Goal: Information Seeking & Learning: Understand process/instructions

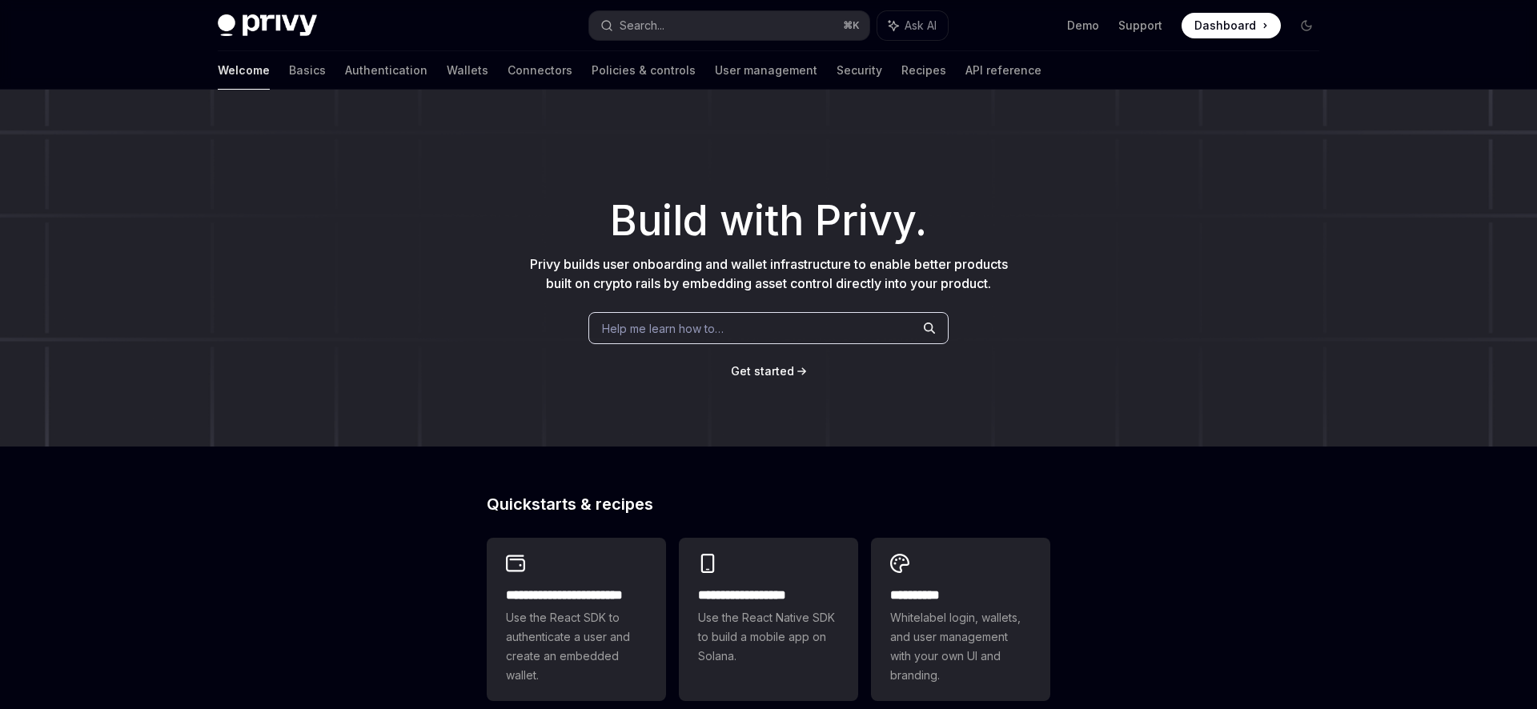
click at [530, 182] on div "​ Build with Privy. Privy builds user onboarding and wallet infrastructure to e…" at bounding box center [768, 268] width 1537 height 357
click at [345, 67] on link "Authentication" at bounding box center [386, 70] width 82 height 38
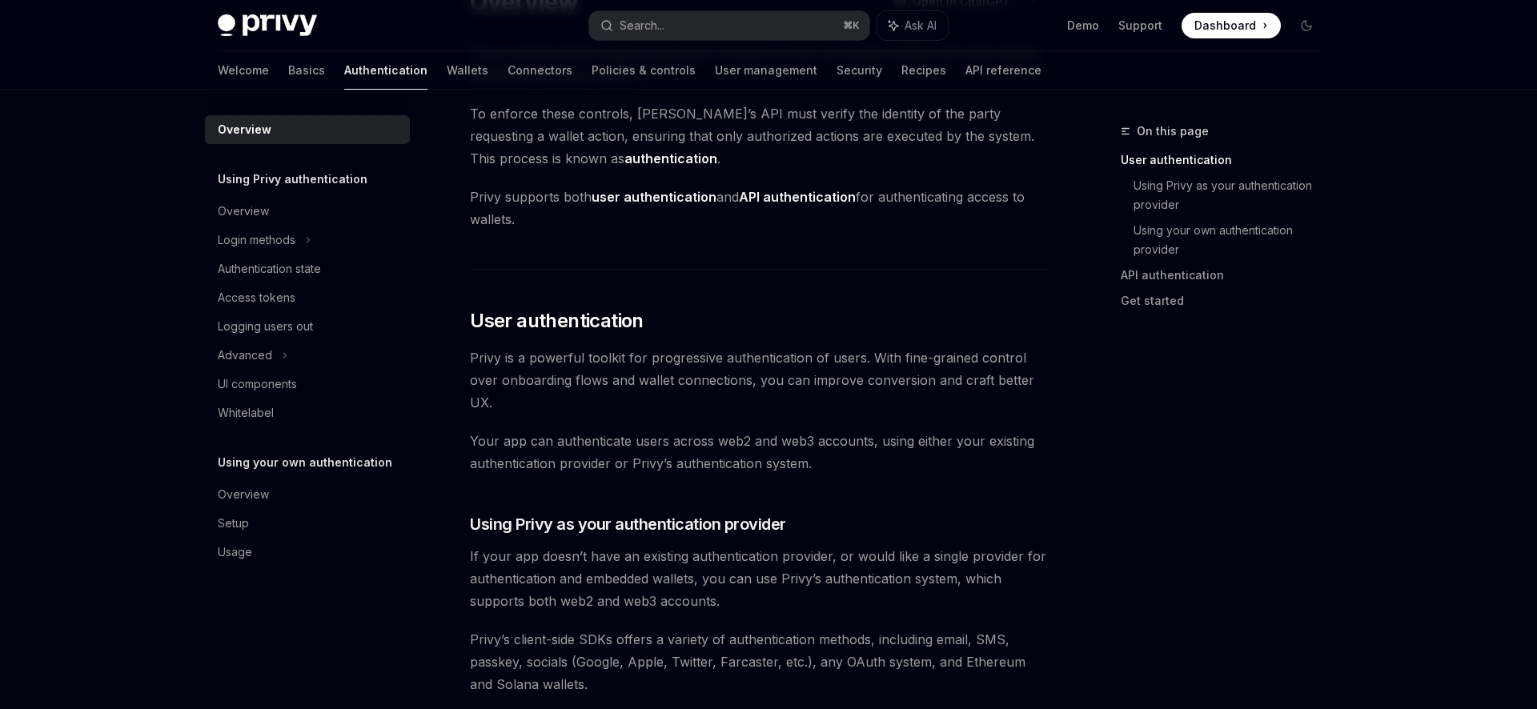
scroll to position [376, 0]
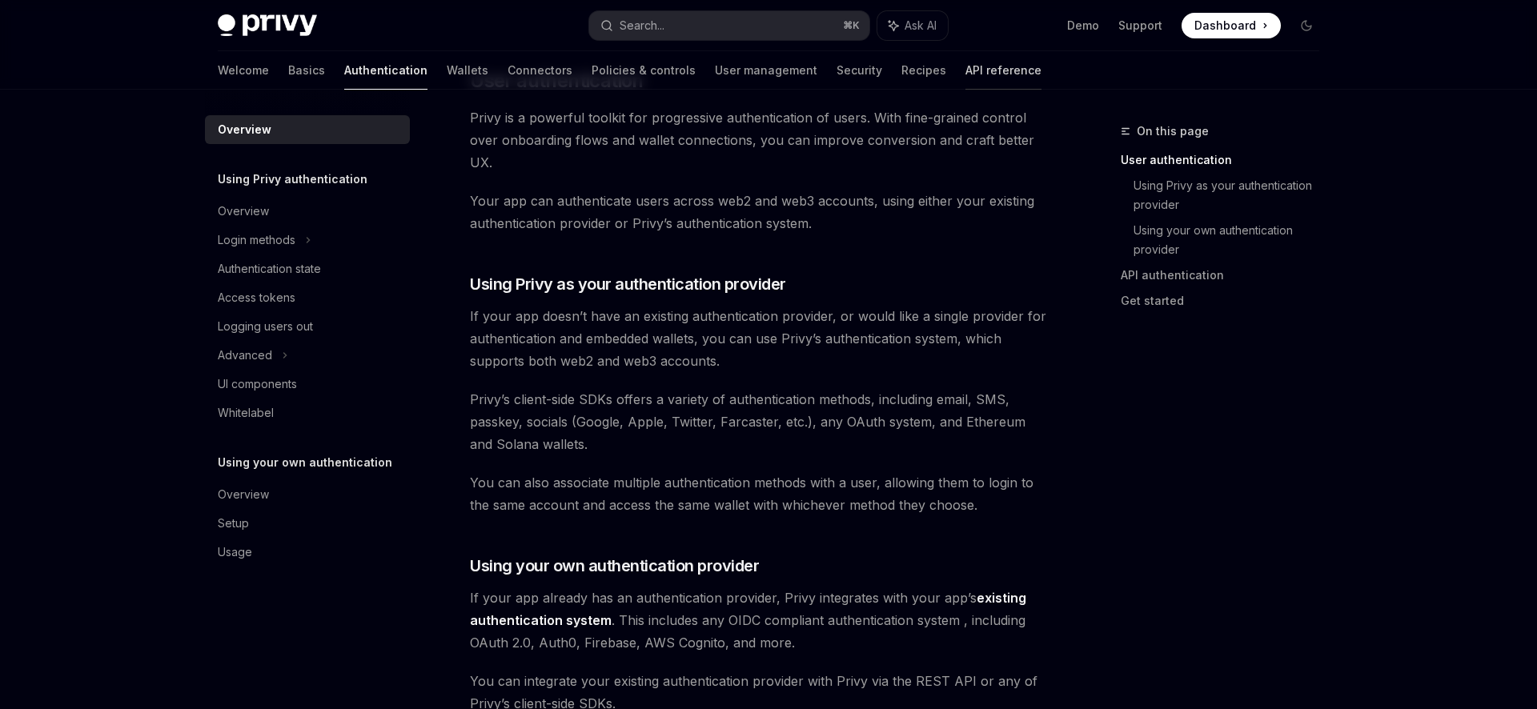
click at [965, 71] on link "API reference" at bounding box center [1003, 70] width 76 height 38
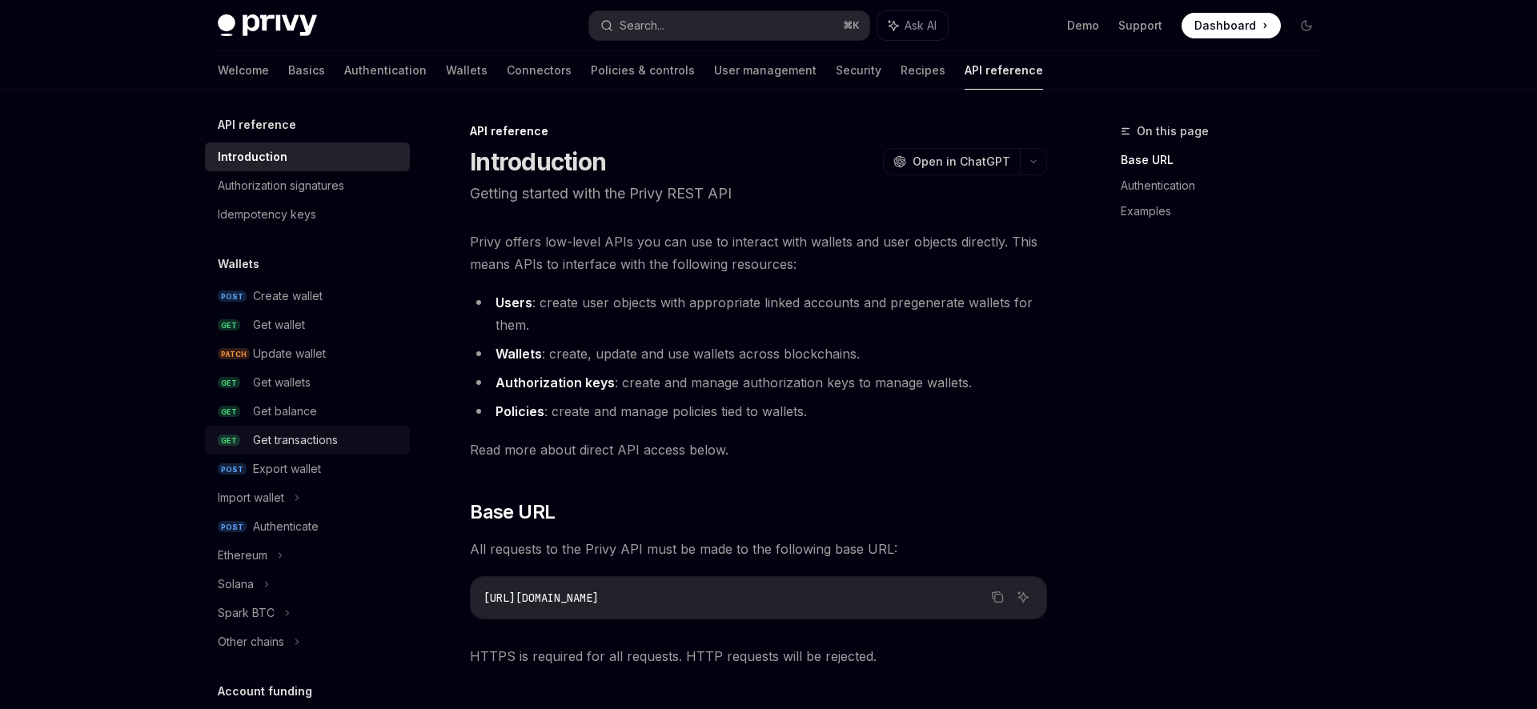
scroll to position [151, 0]
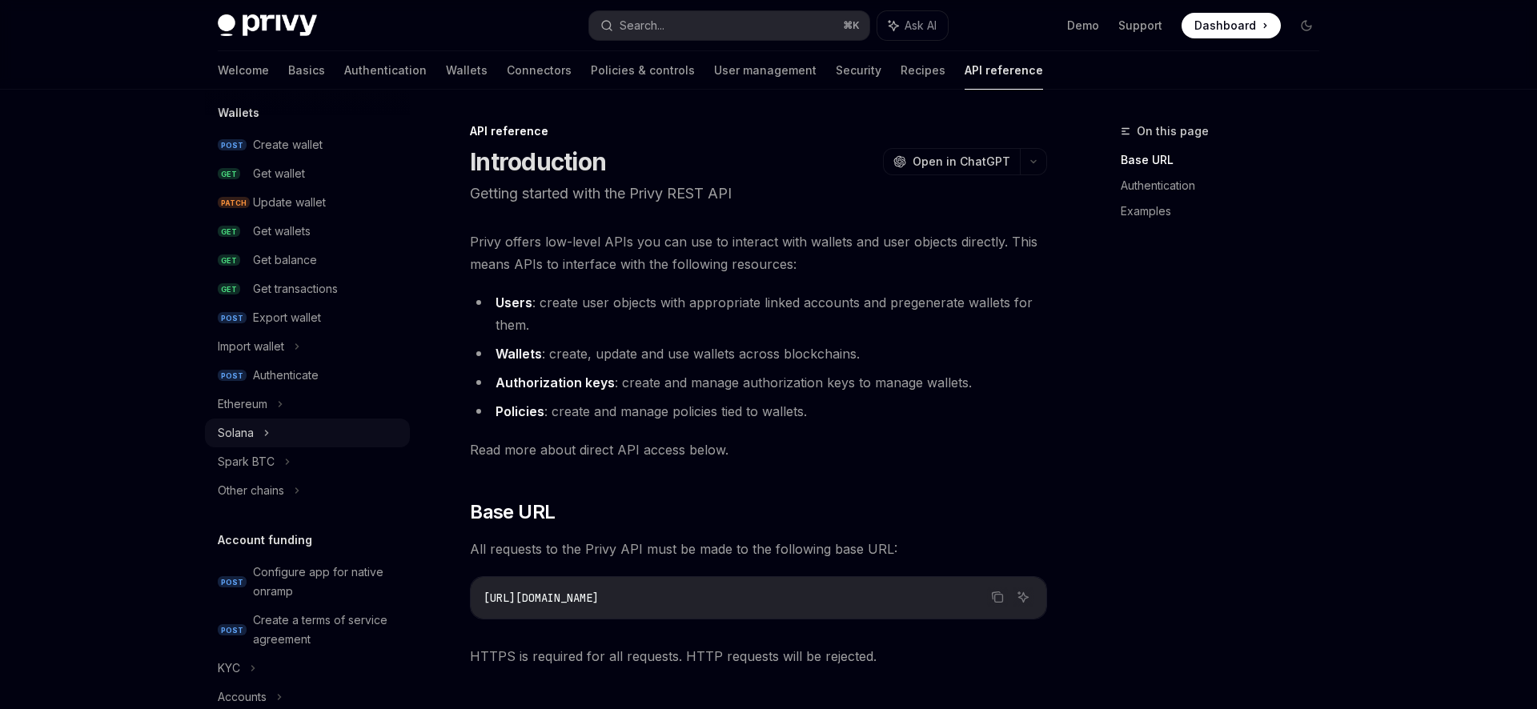
click at [261, 430] on div "Solana" at bounding box center [307, 433] width 205 height 29
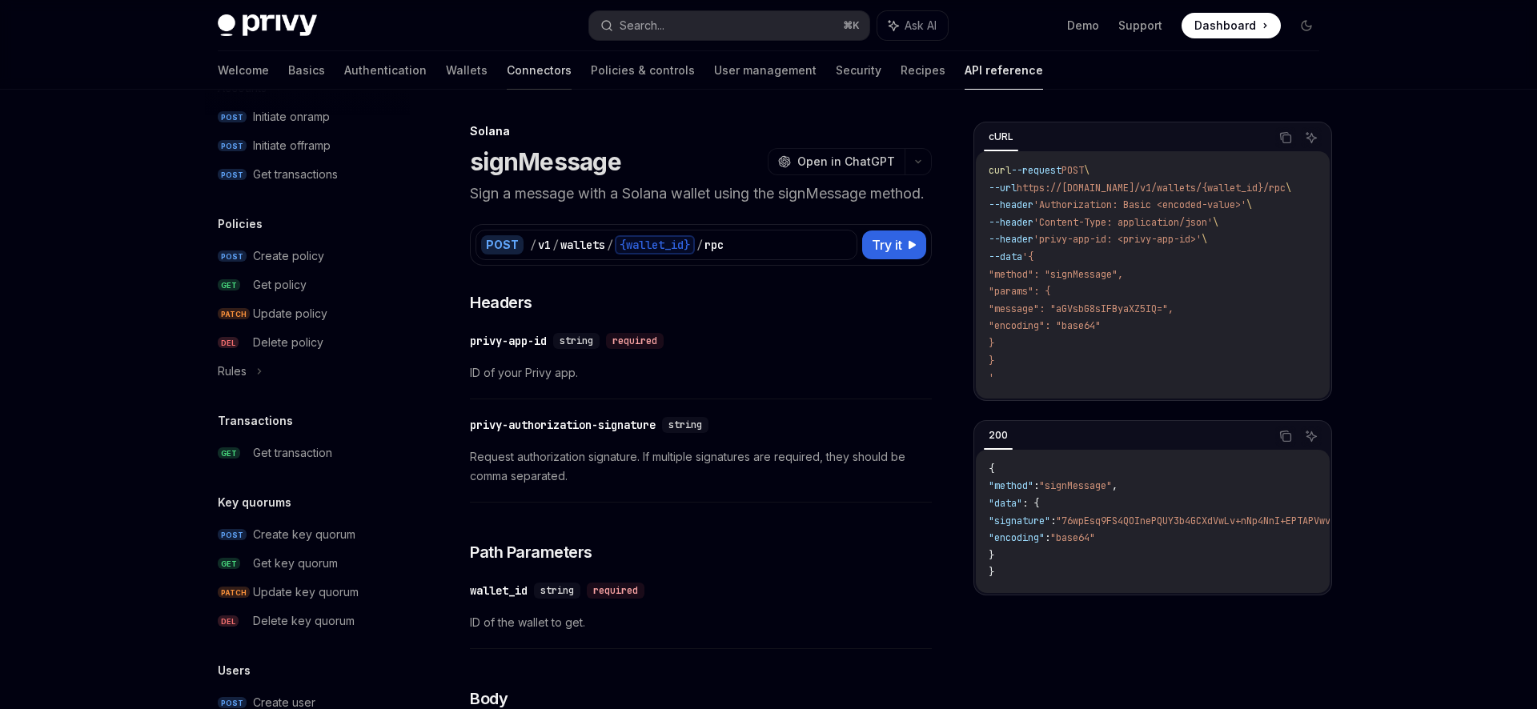
click at [507, 77] on link "Connectors" at bounding box center [539, 70] width 65 height 38
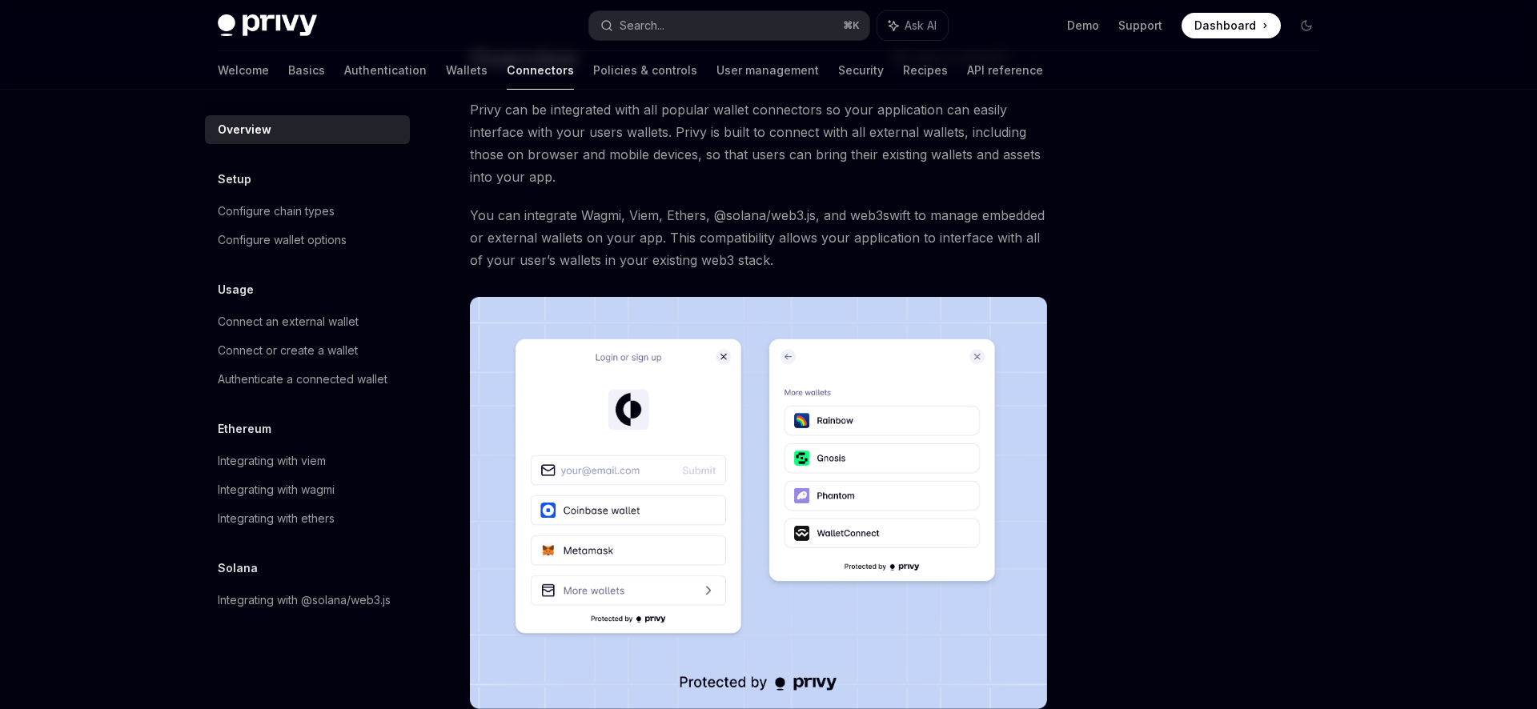
scroll to position [80, 0]
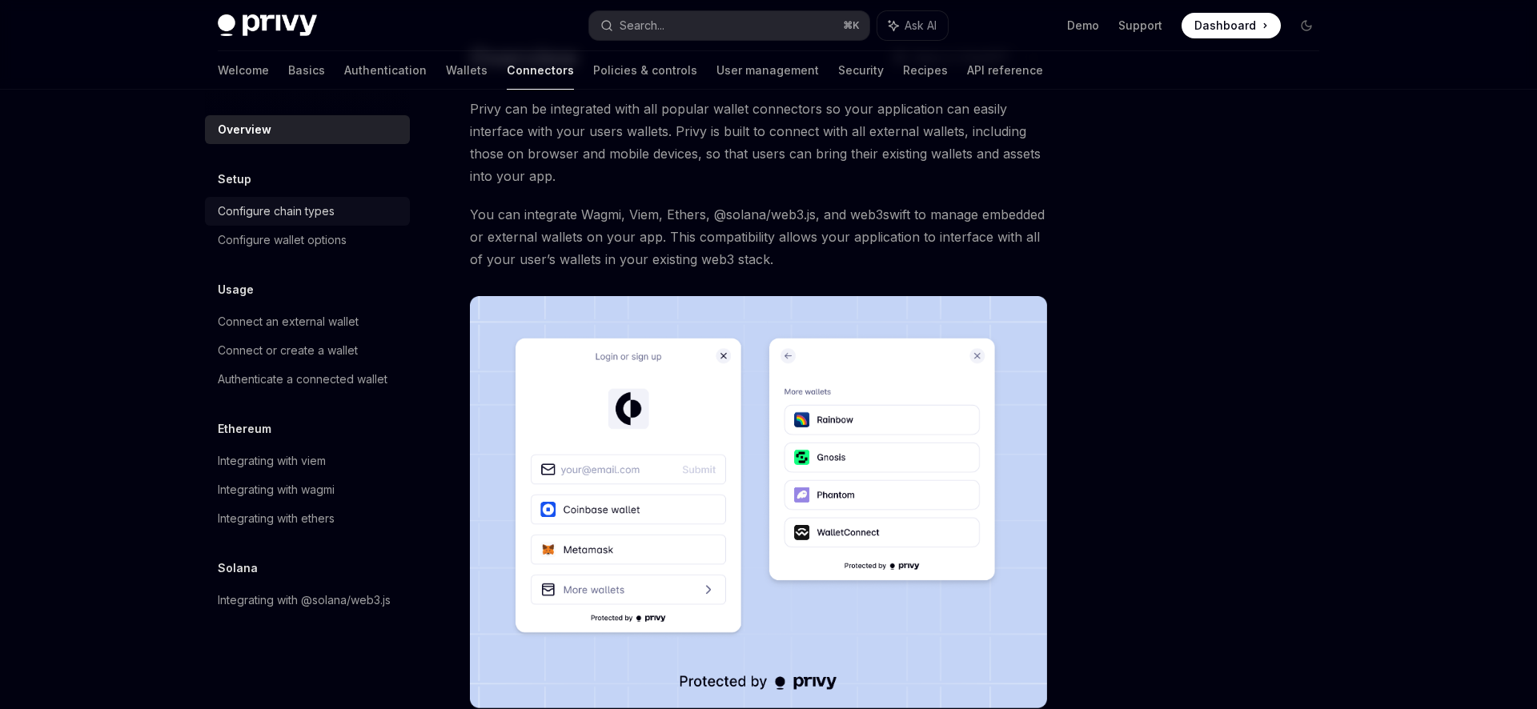
click at [268, 214] on div "Configure chain types" at bounding box center [276, 211] width 117 height 19
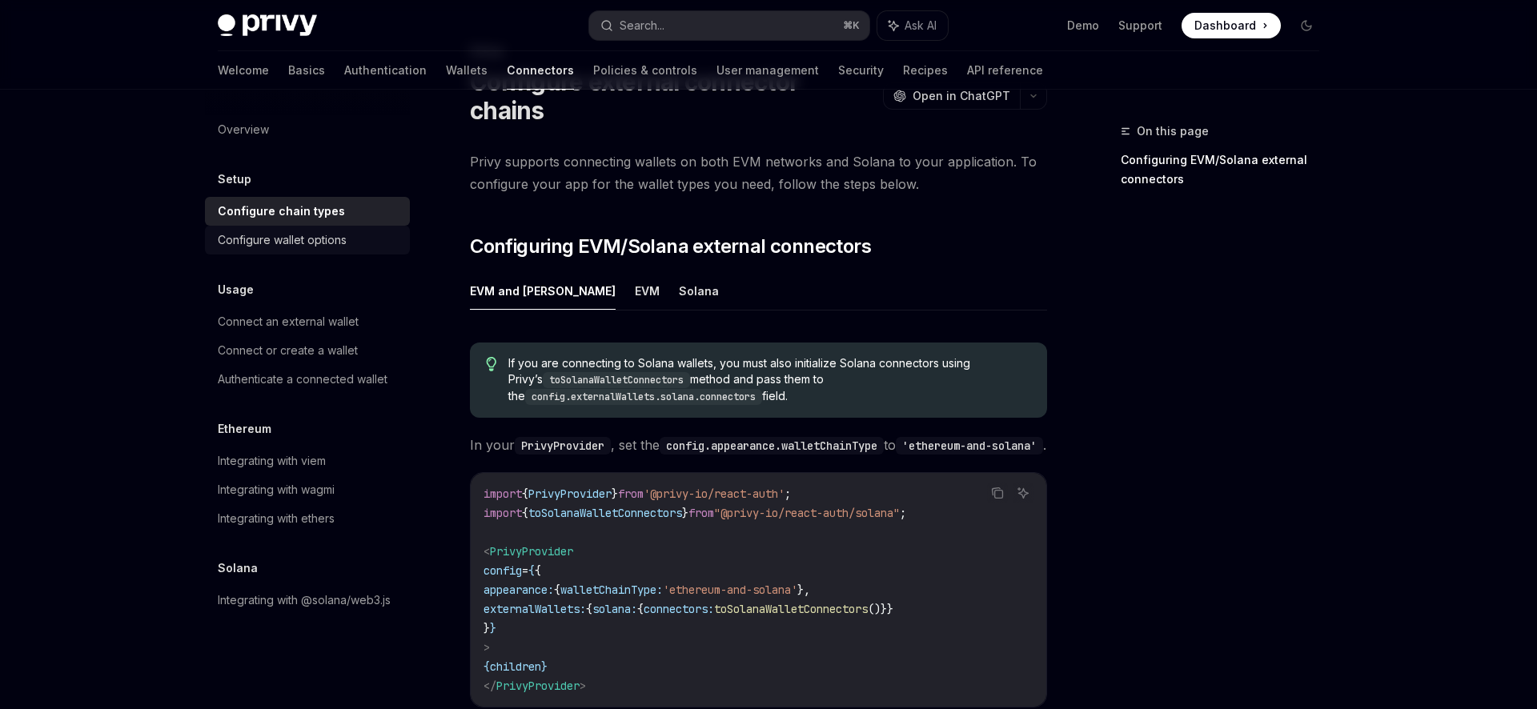
click at [307, 246] on div "Configure wallet options" at bounding box center [282, 240] width 129 height 19
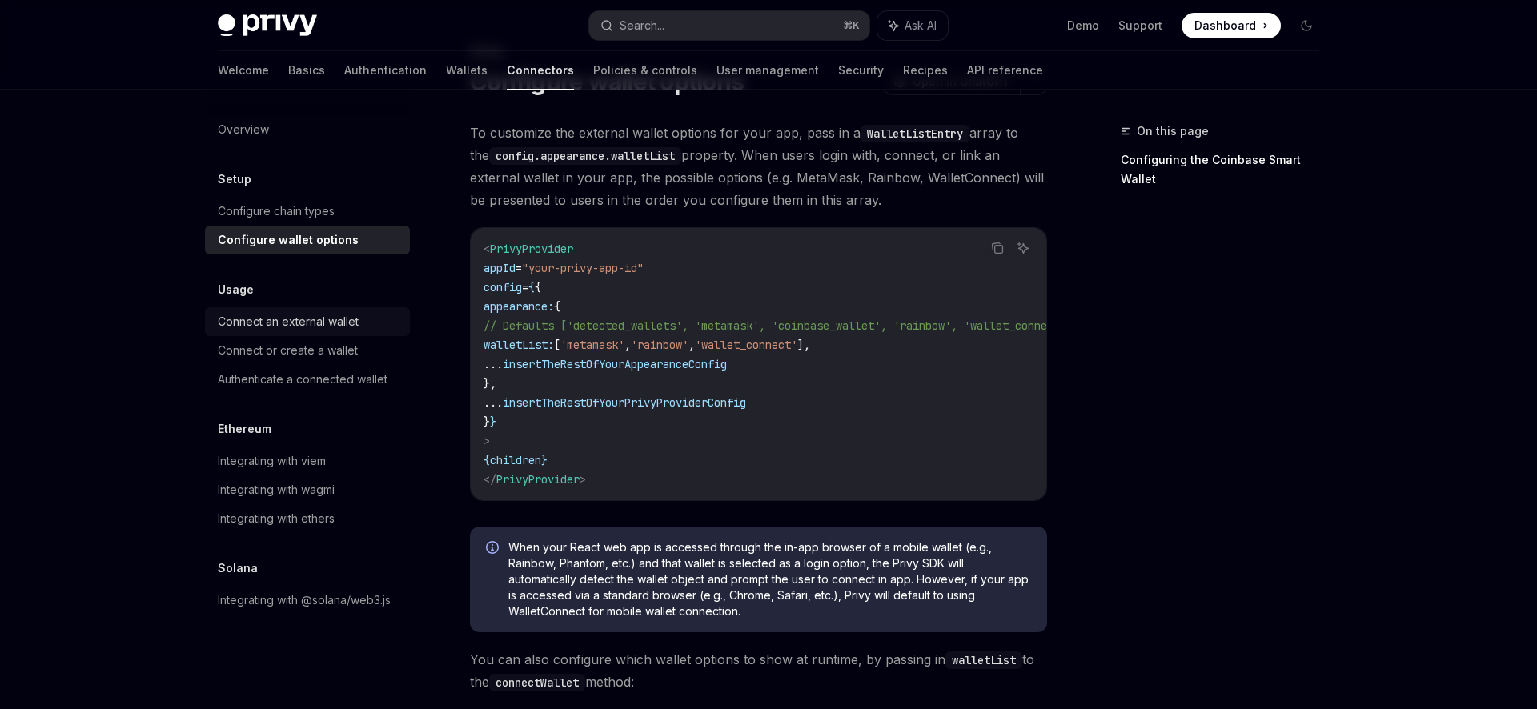
click at [302, 319] on div "Connect an external wallet" at bounding box center [288, 321] width 141 height 19
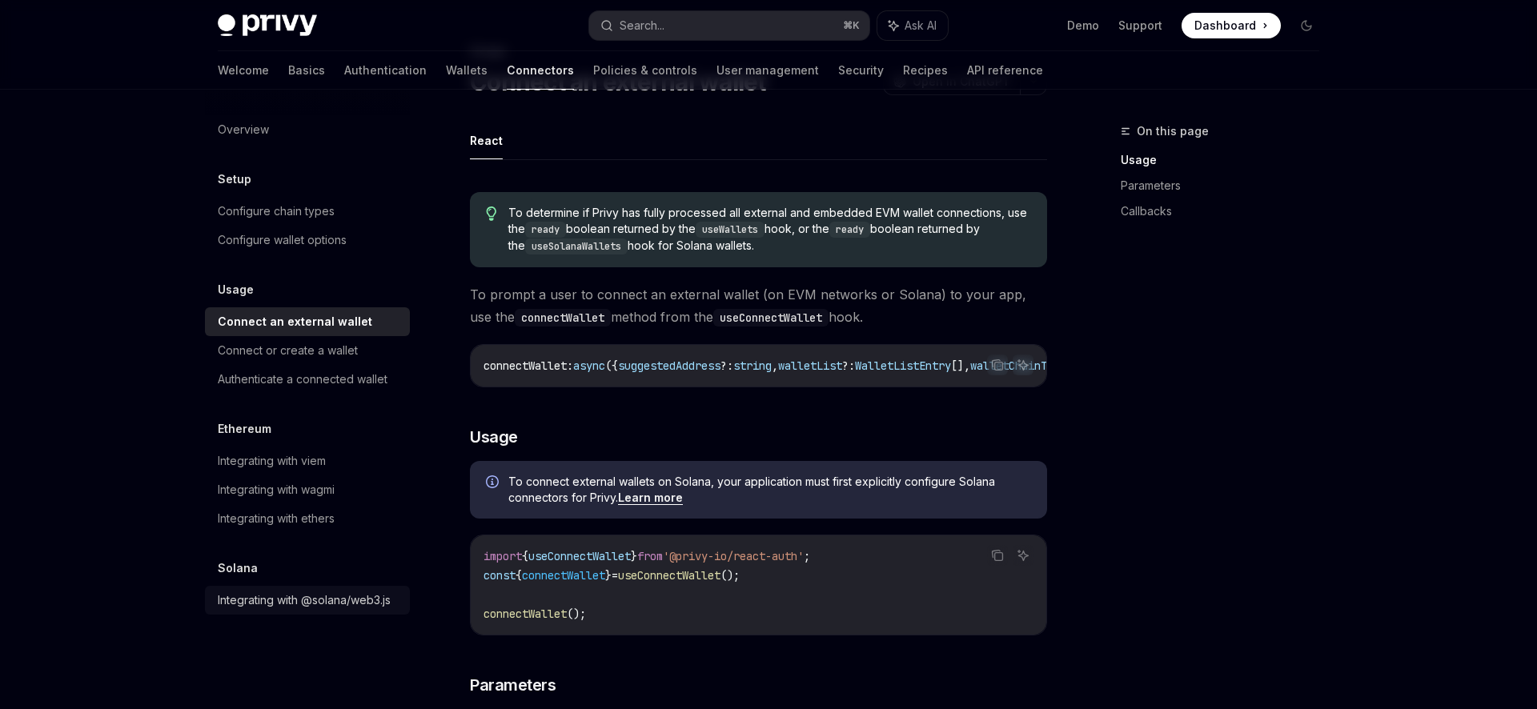
click at [339, 598] on div "Integrating with @solana/web3.js" at bounding box center [304, 600] width 173 height 19
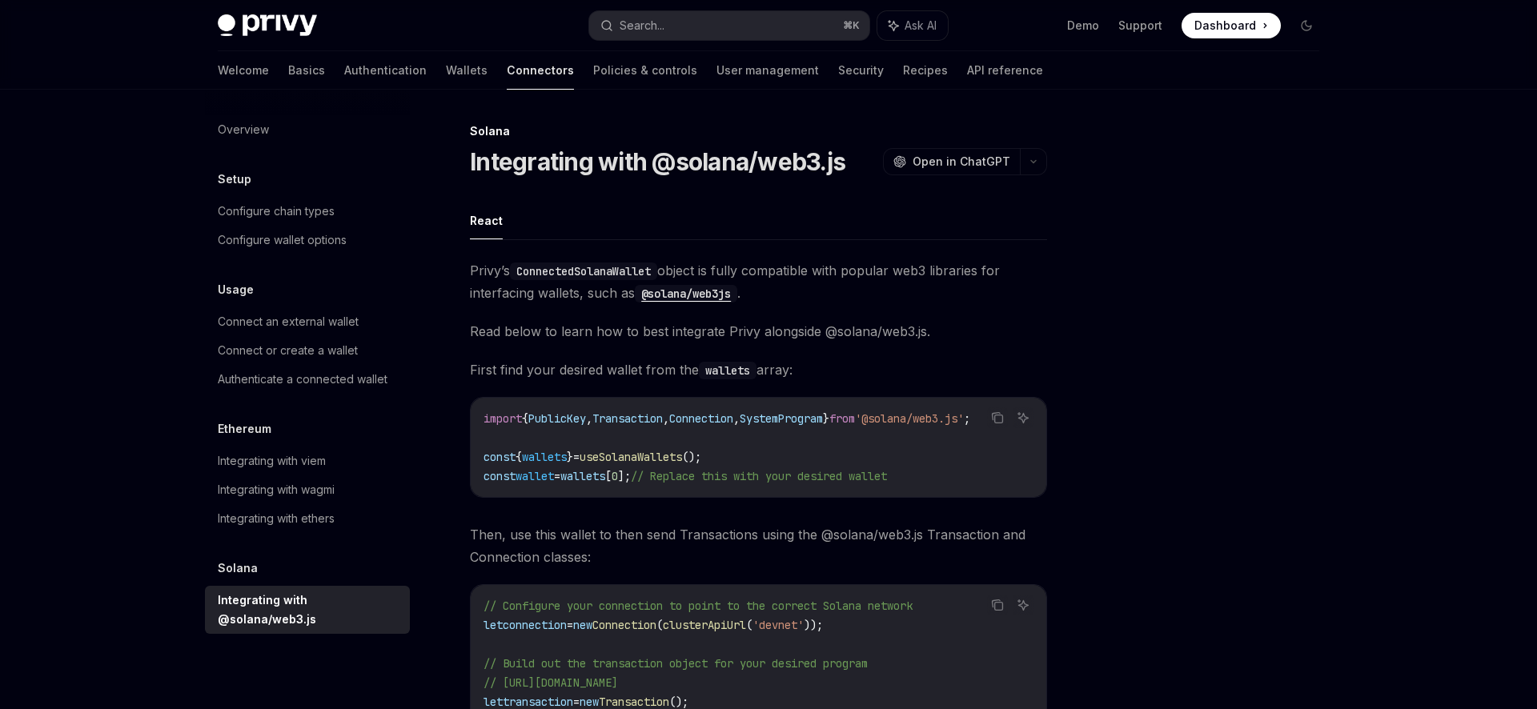
click at [304, 34] on img at bounding box center [267, 25] width 99 height 22
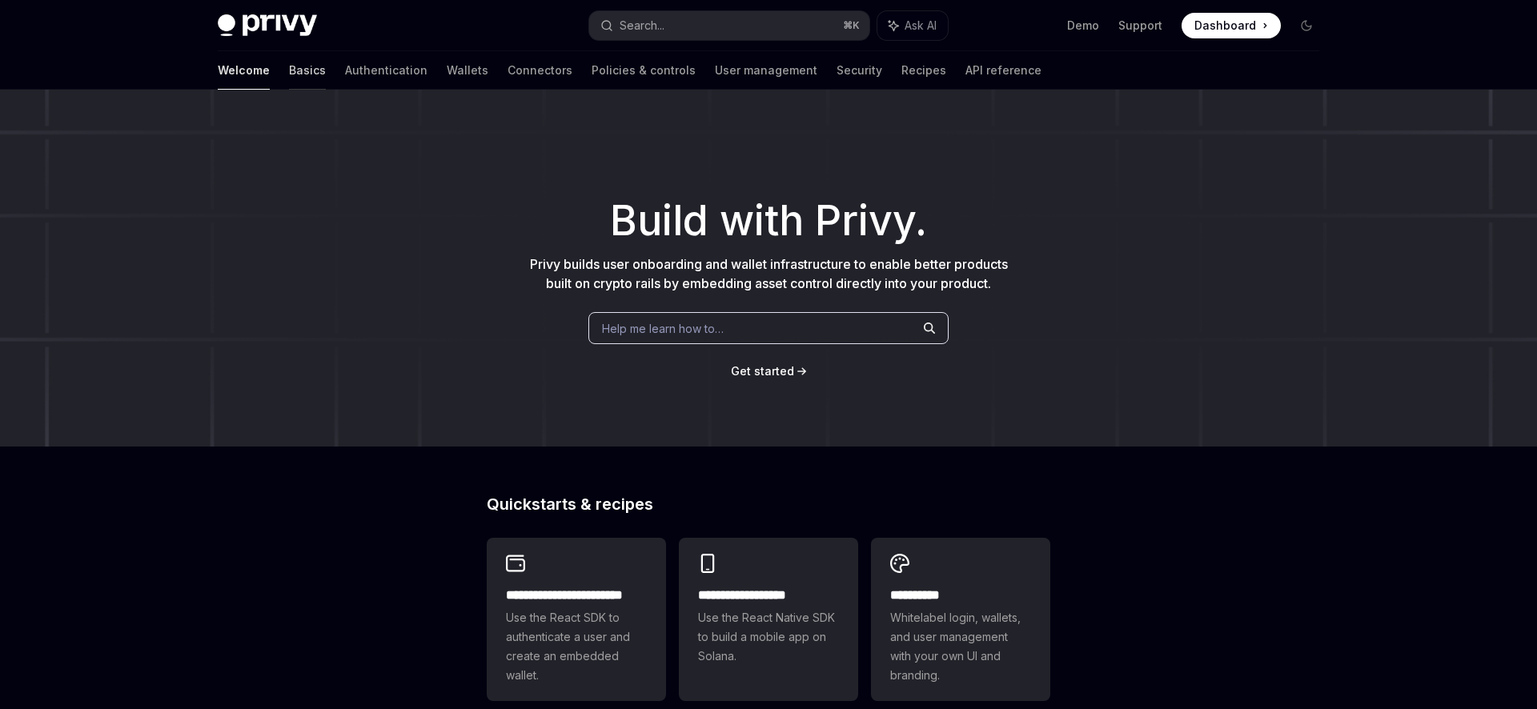
click at [289, 70] on link "Basics" at bounding box center [307, 70] width 37 height 38
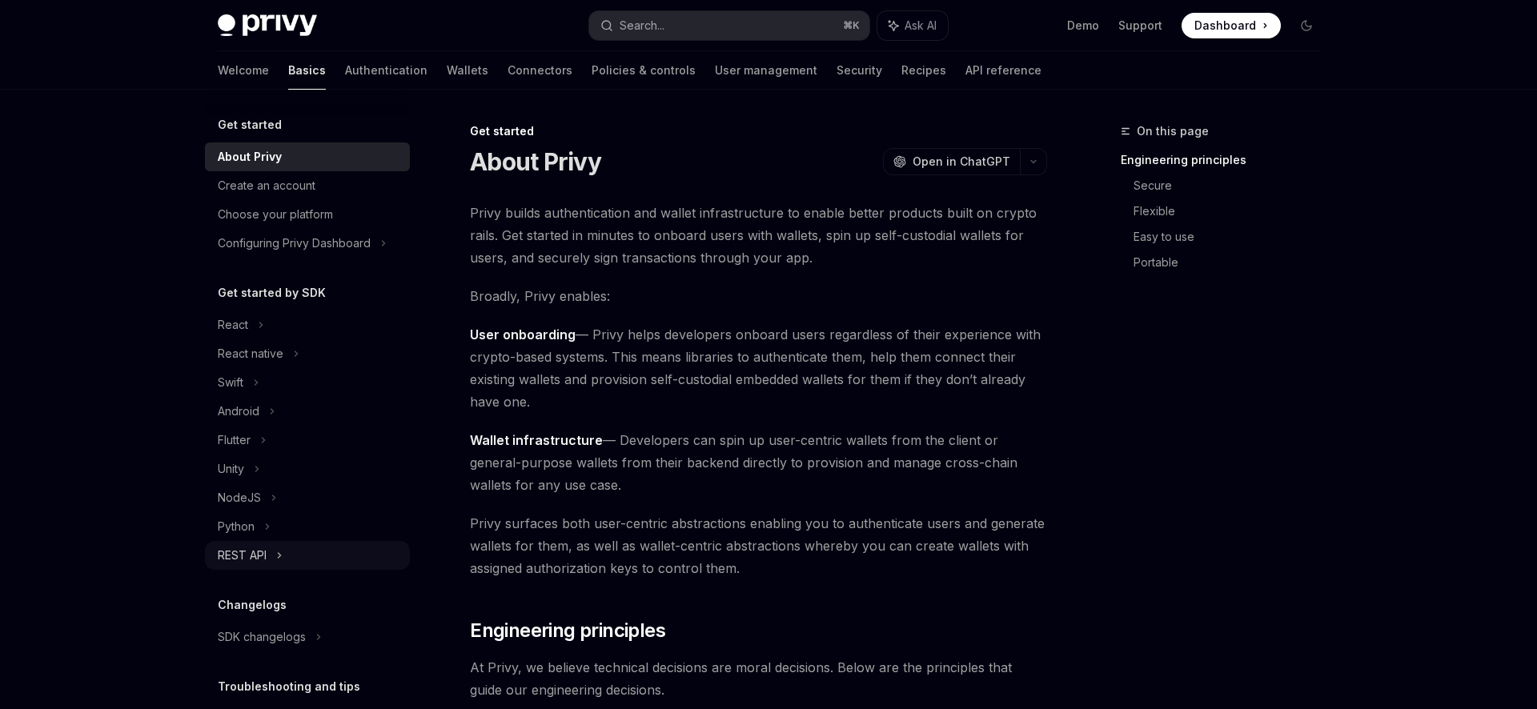
click at [283, 552] on div "REST API" at bounding box center [307, 555] width 205 height 29
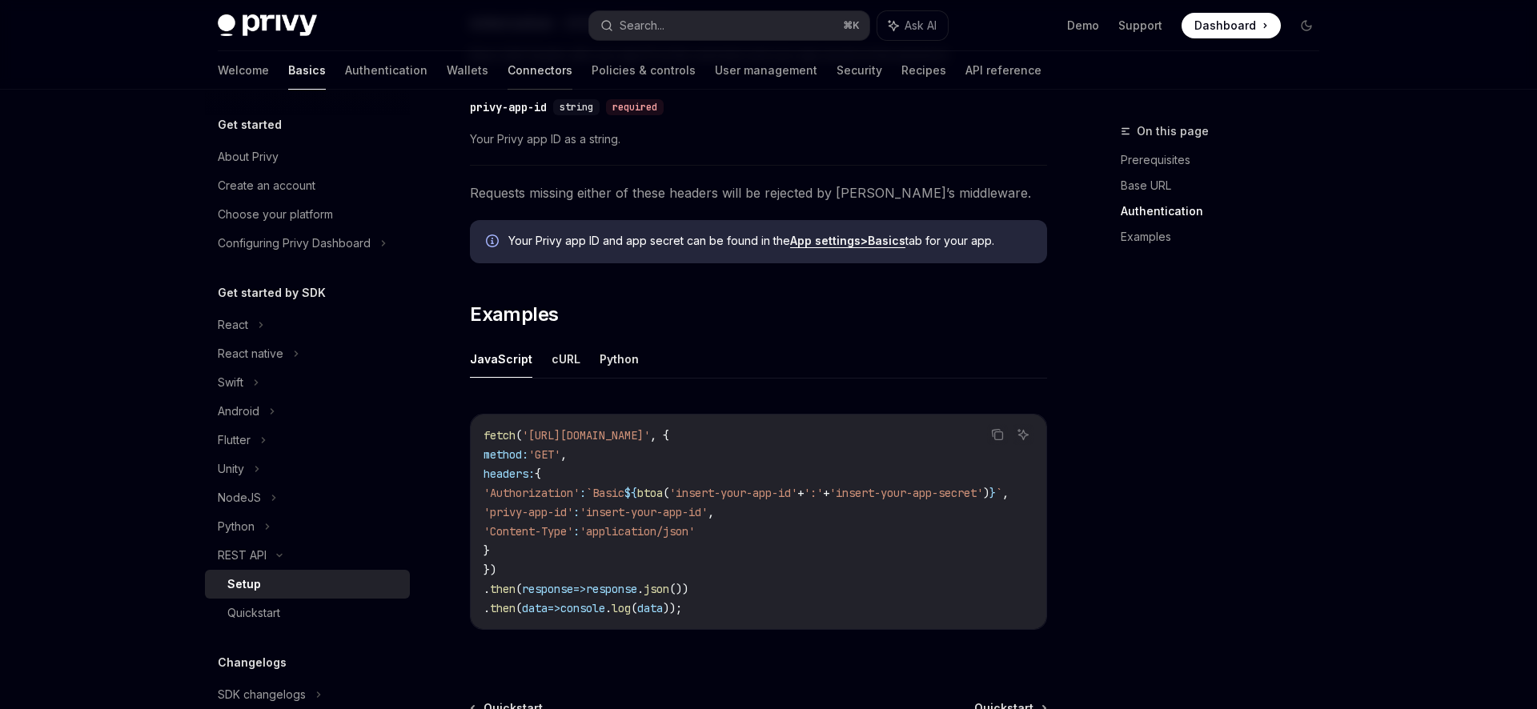
click at [507, 66] on link "Connectors" at bounding box center [539, 70] width 65 height 38
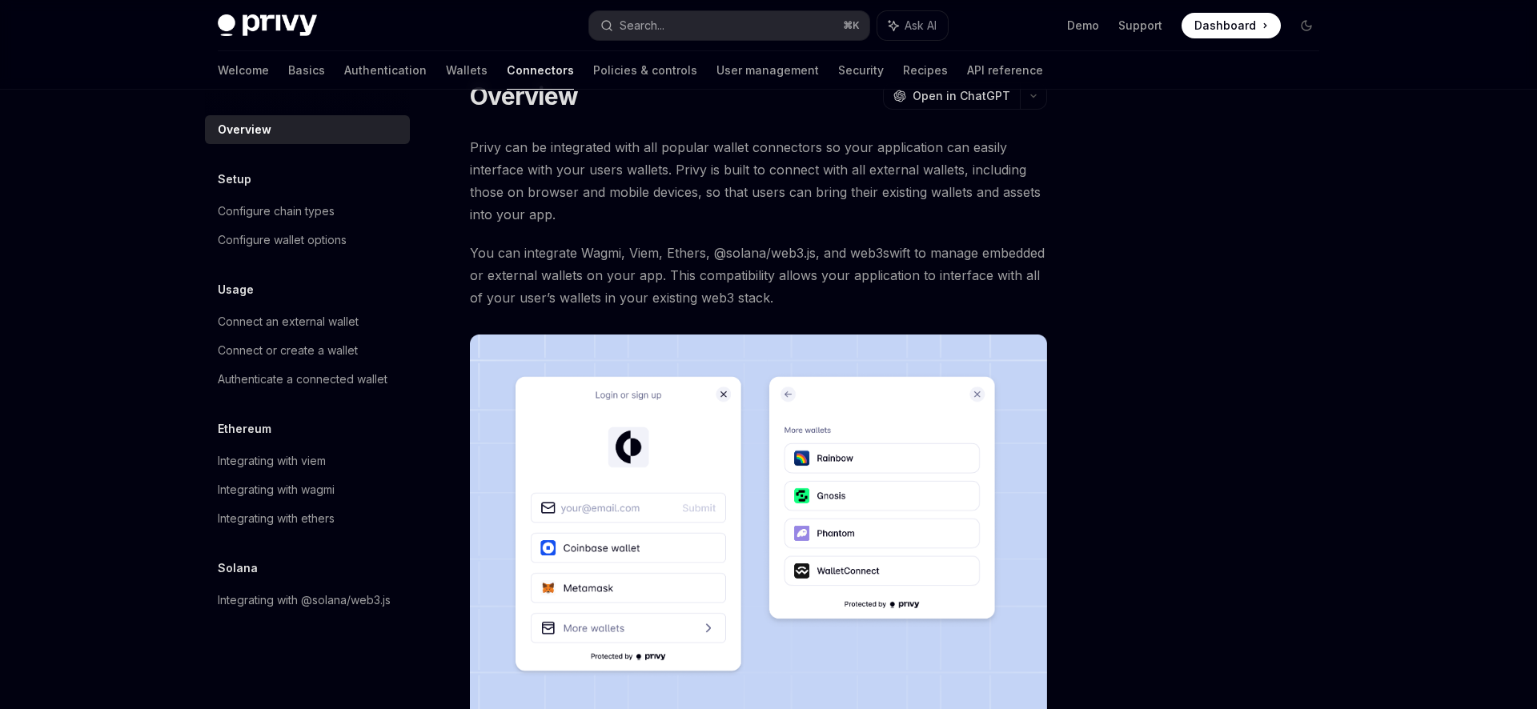
scroll to position [50, 0]
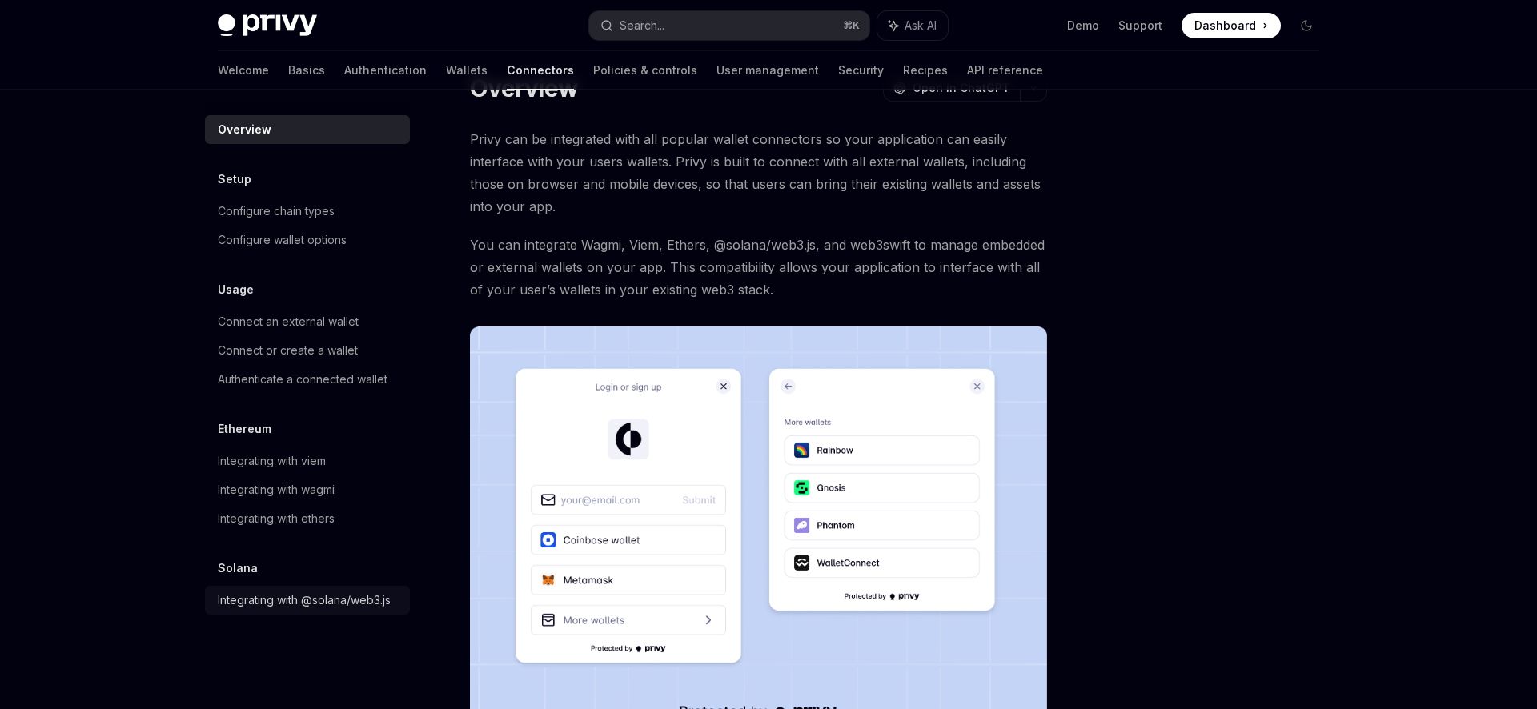
click at [359, 602] on div "Integrating with @solana/web3.js" at bounding box center [304, 600] width 173 height 19
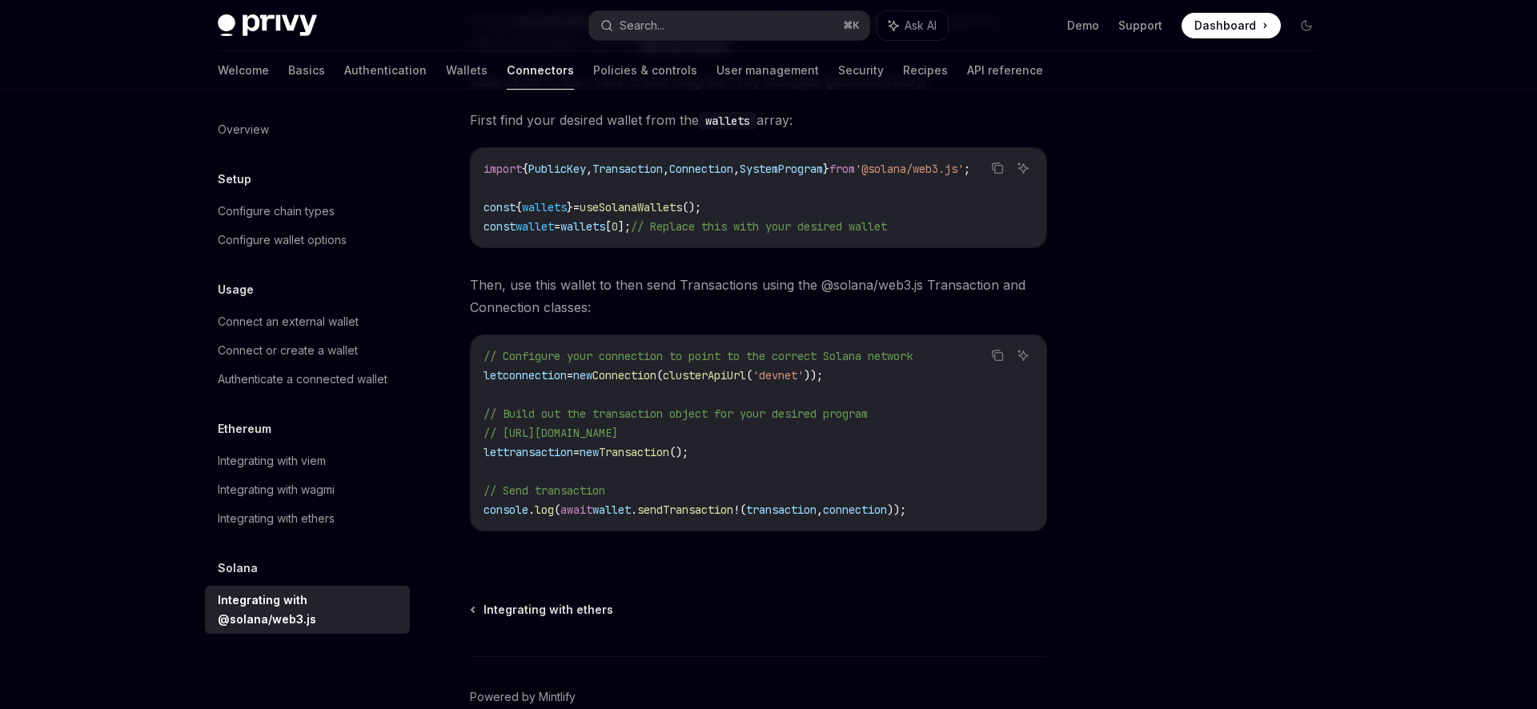
scroll to position [149, 0]
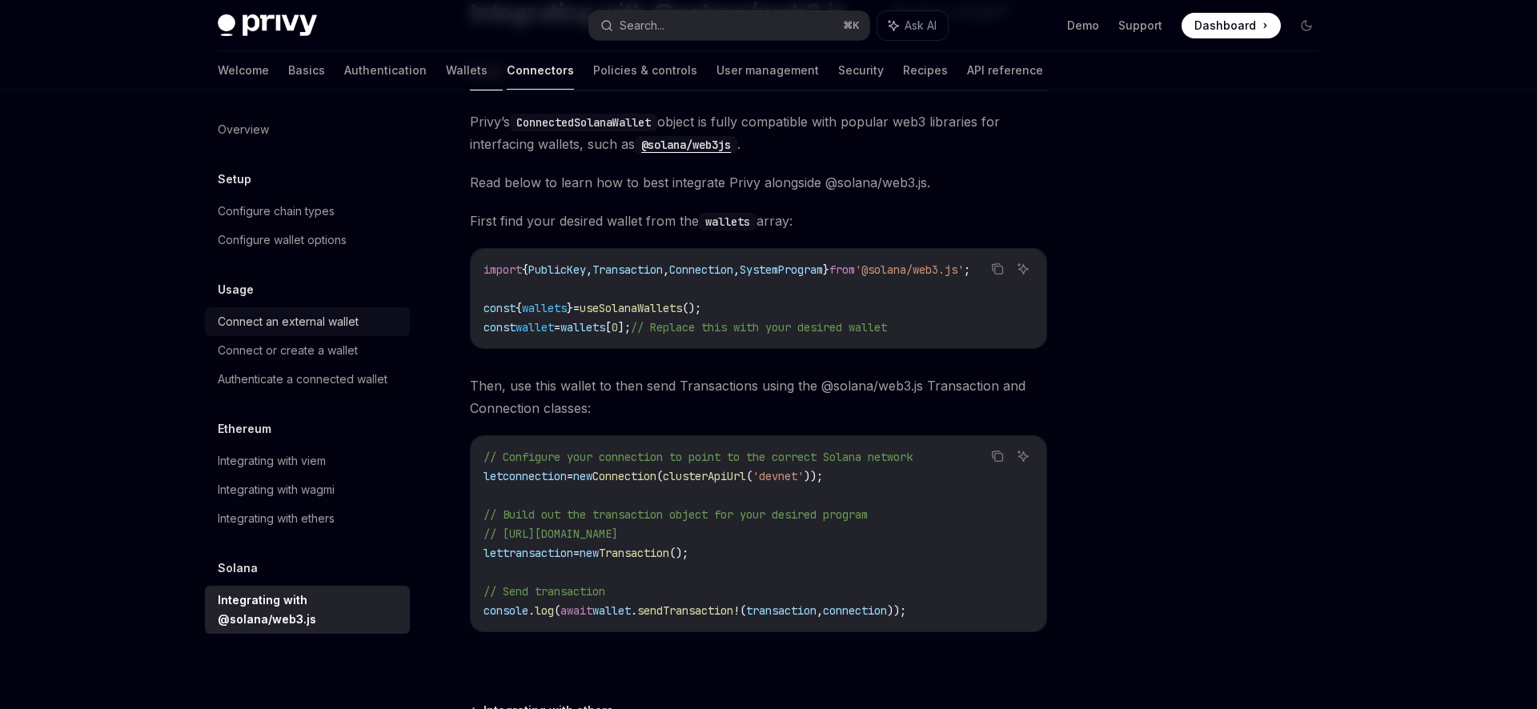
click at [298, 317] on div "Connect an external wallet" at bounding box center [288, 321] width 141 height 19
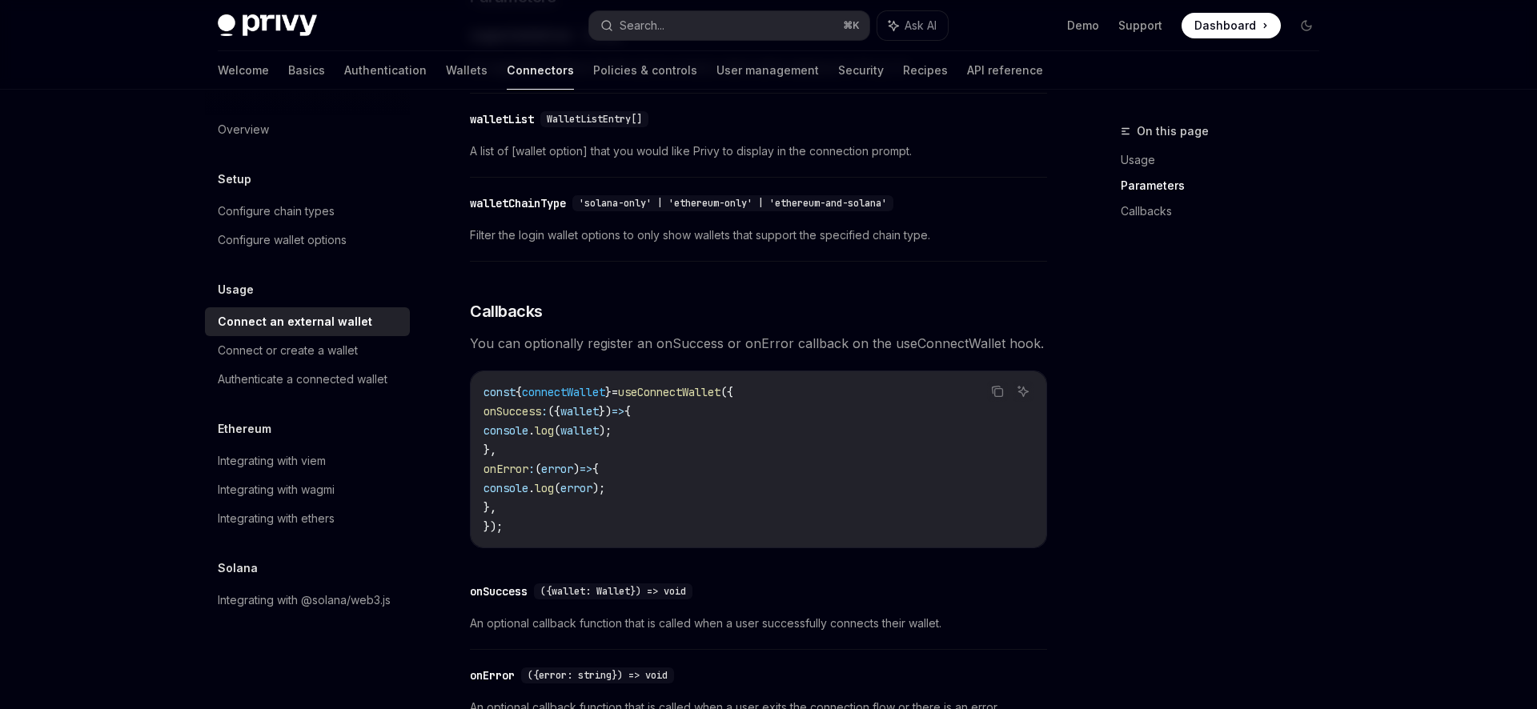
scroll to position [641, 0]
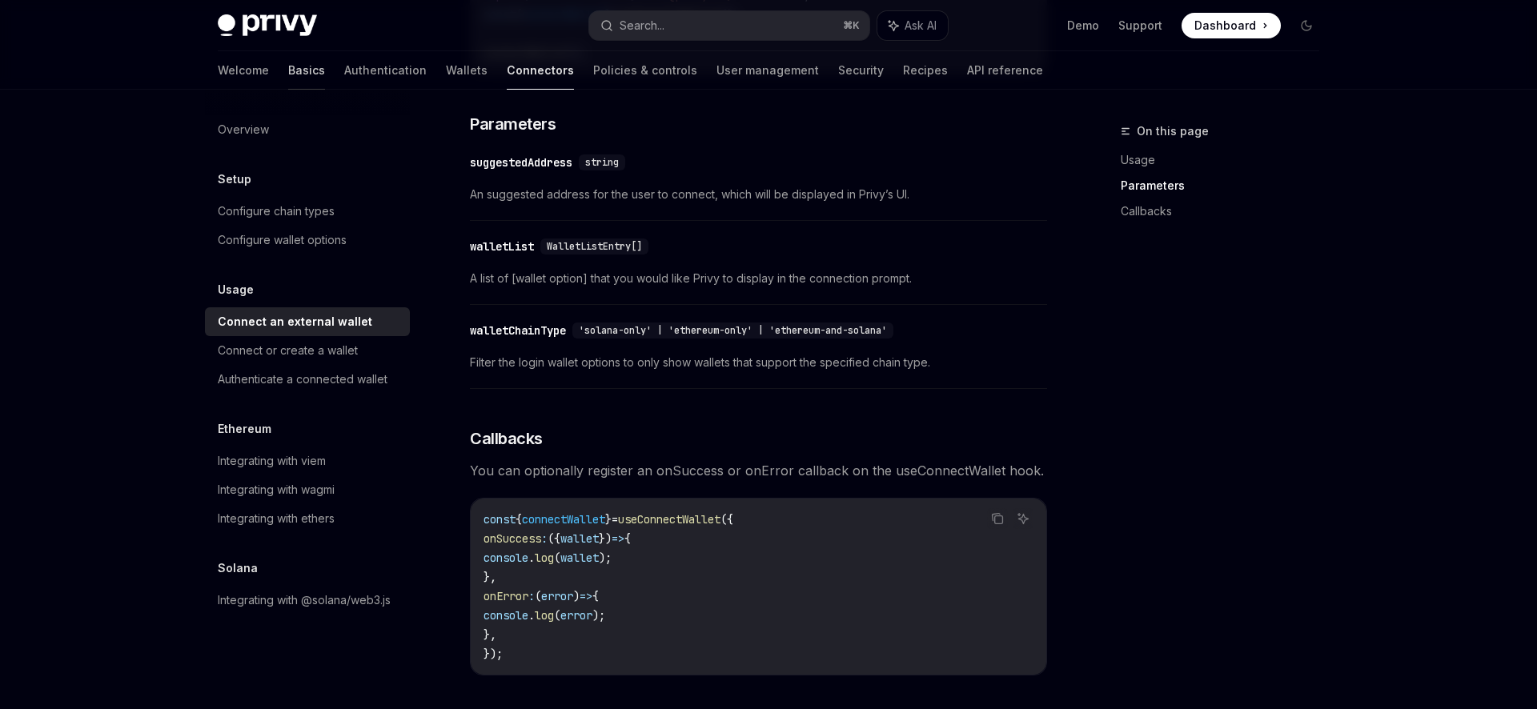
click at [288, 76] on link "Basics" at bounding box center [306, 70] width 37 height 38
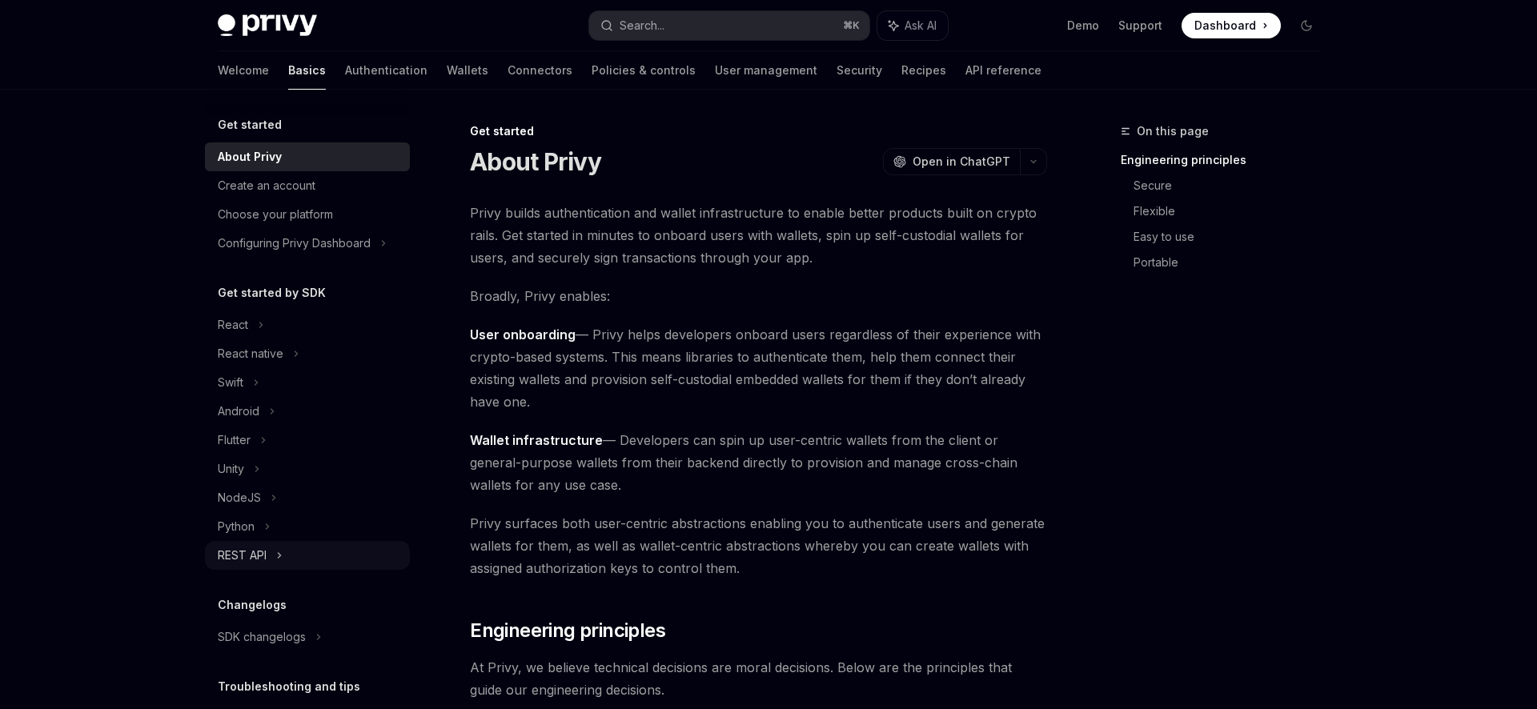
click at [299, 559] on div "REST API" at bounding box center [307, 555] width 205 height 29
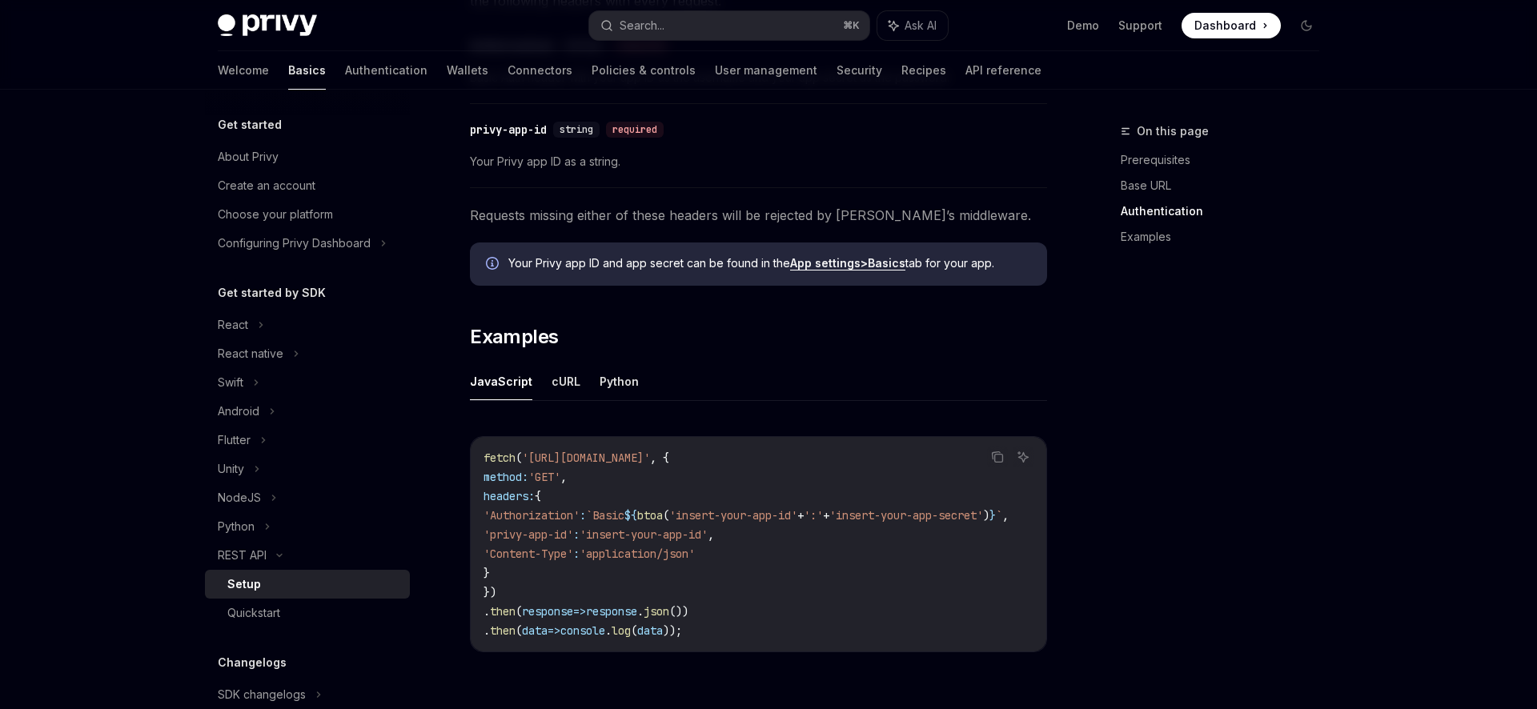
scroll to position [814, 0]
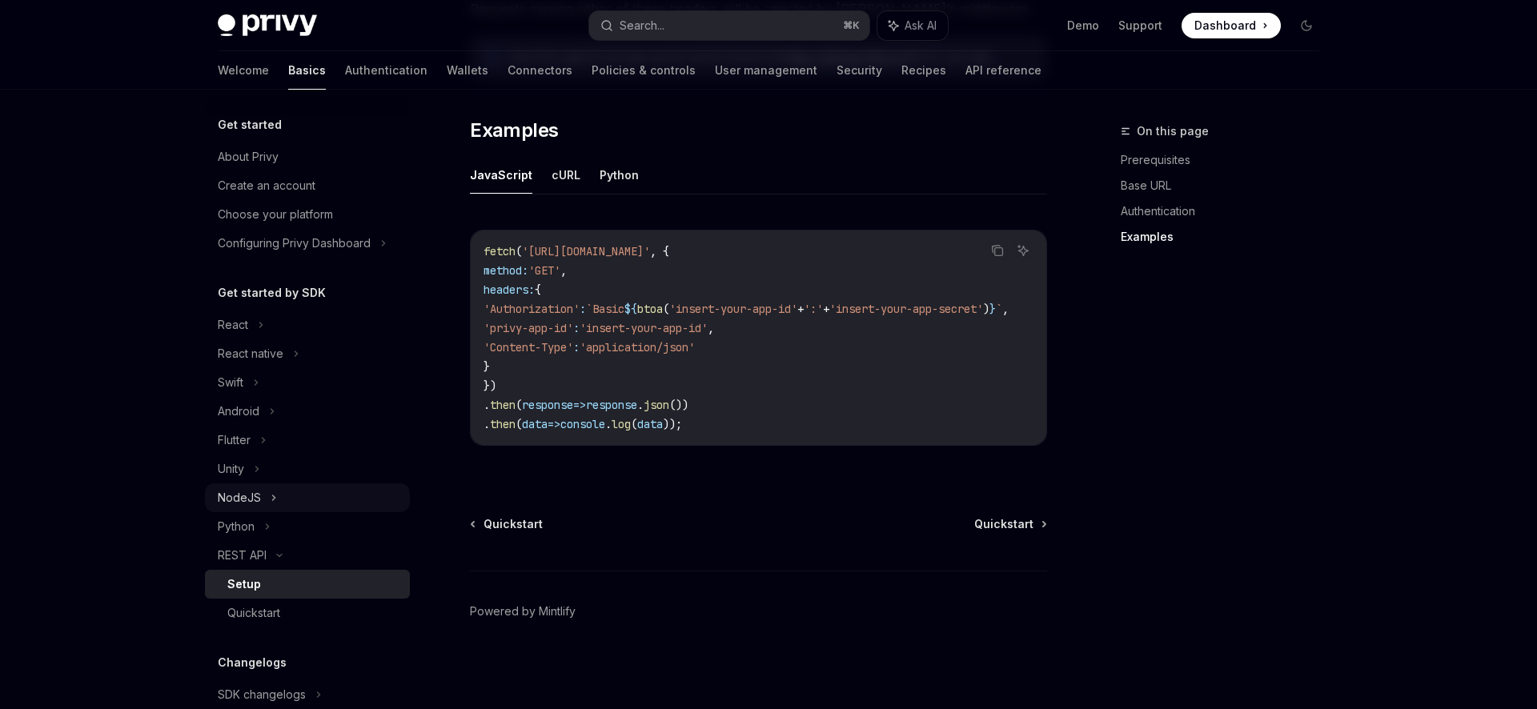
click at [267, 502] on div "NodeJS" at bounding box center [307, 497] width 205 height 29
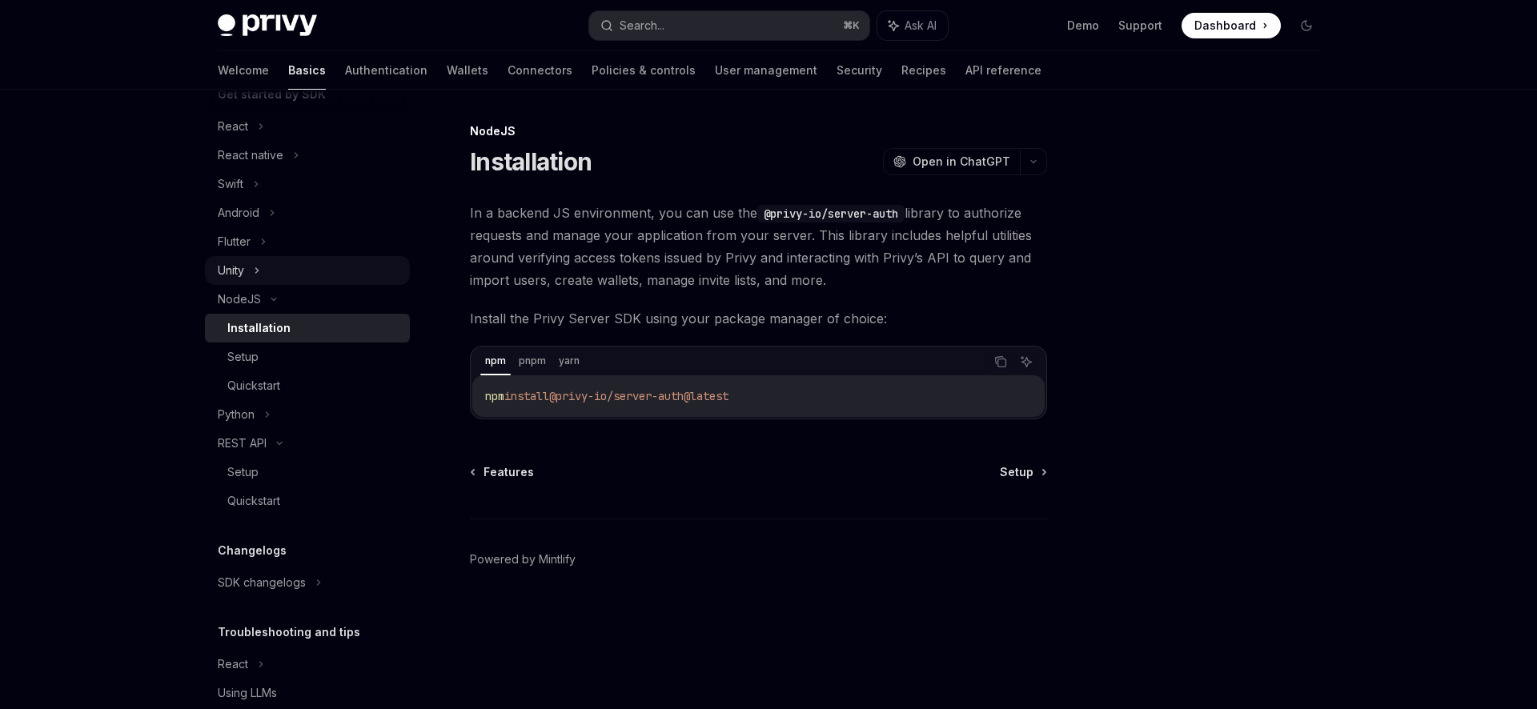
scroll to position [208, 0]
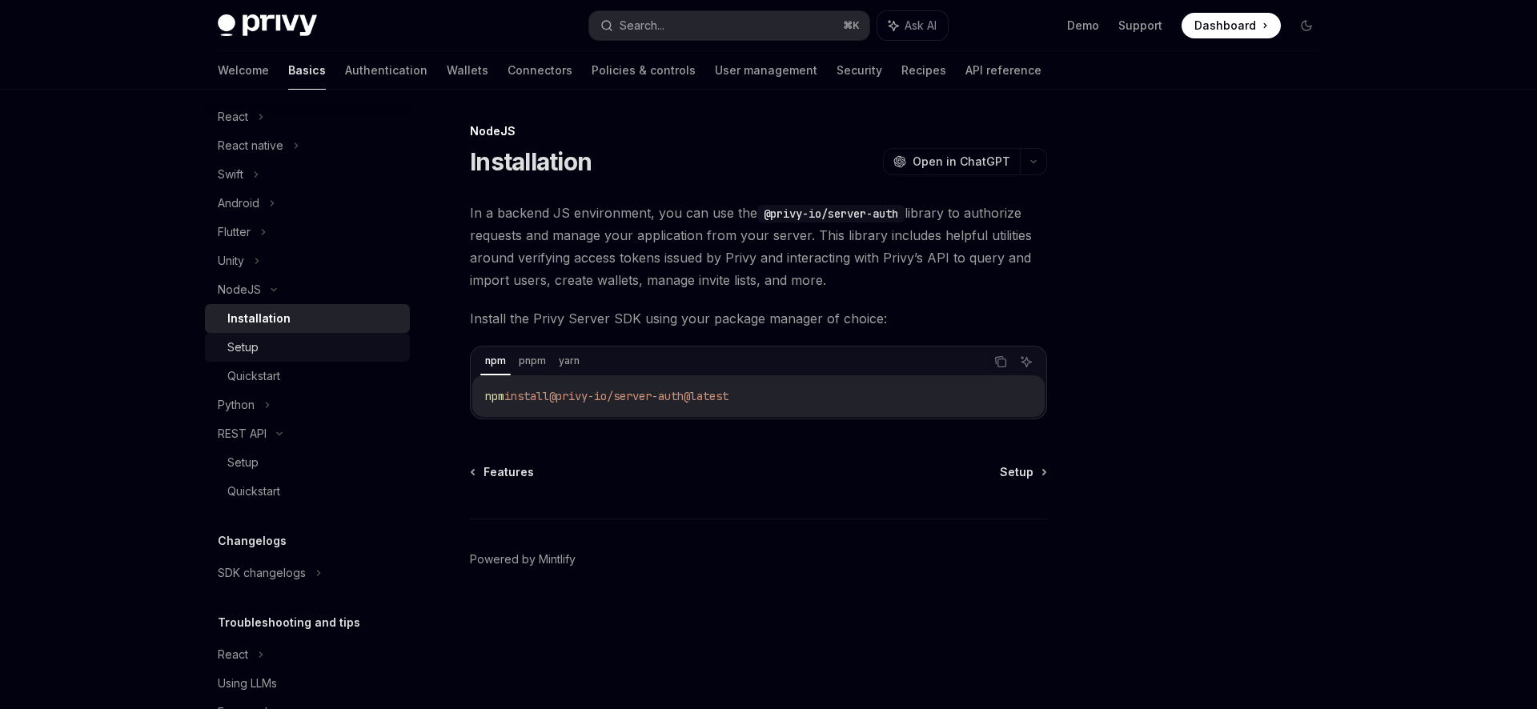
click at [255, 344] on div "Setup" at bounding box center [242, 347] width 31 height 19
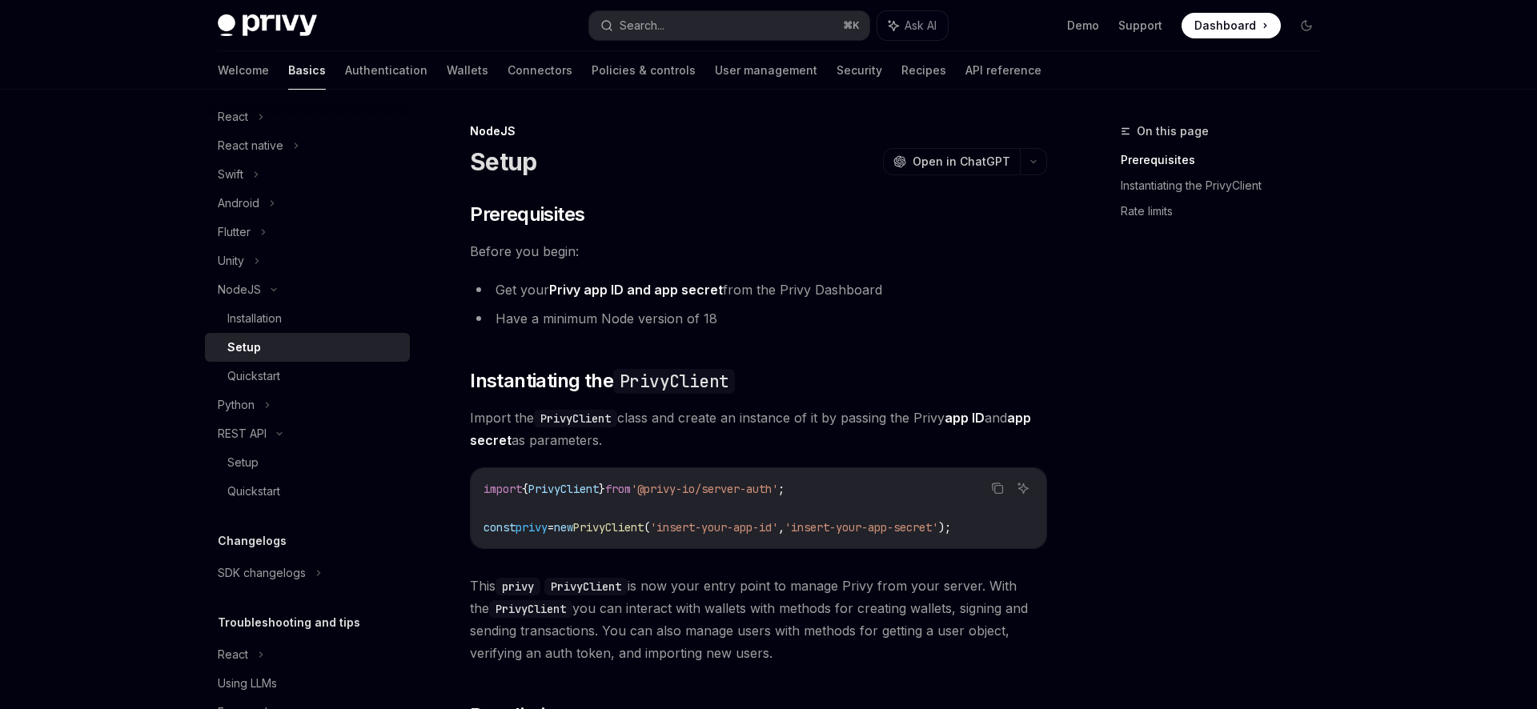
scroll to position [258, 0]
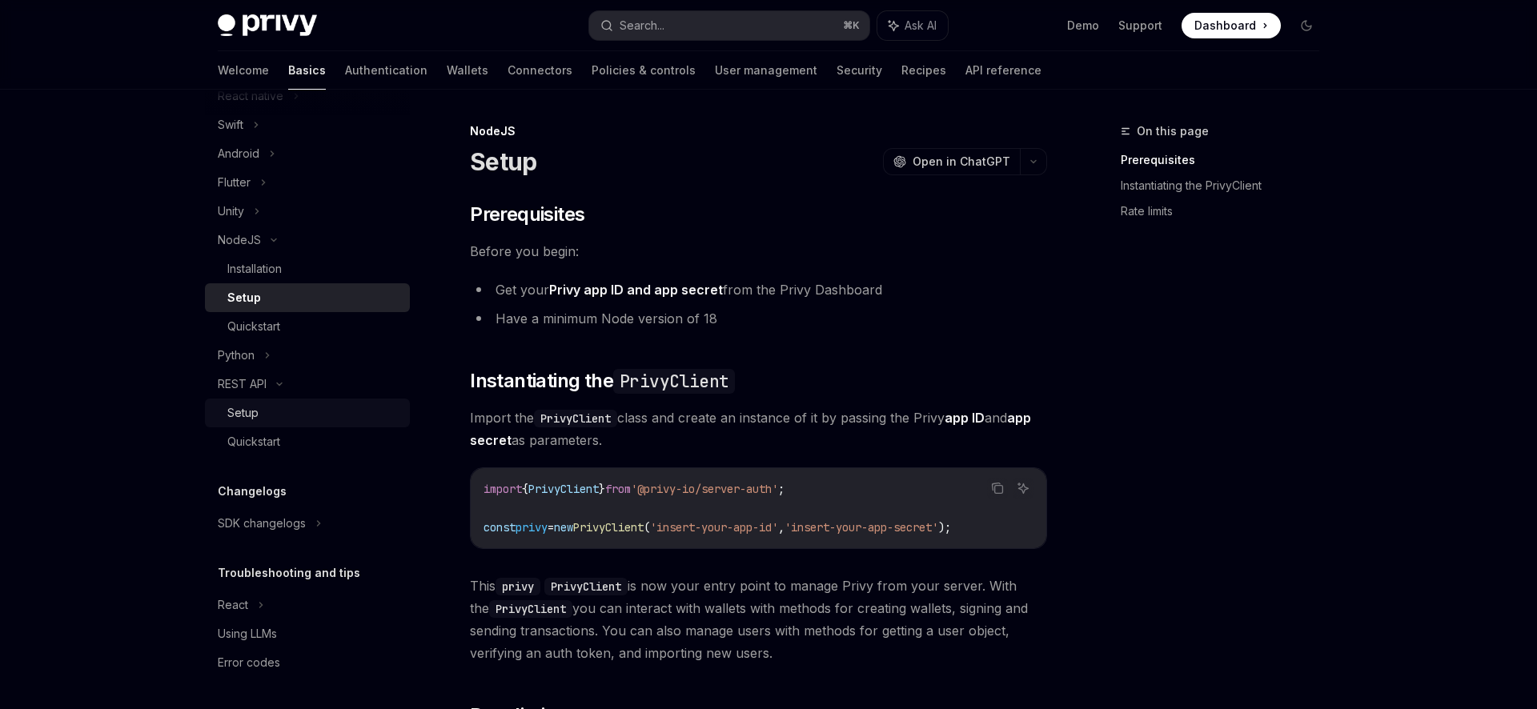
click at [278, 405] on div "Setup" at bounding box center [313, 412] width 173 height 19
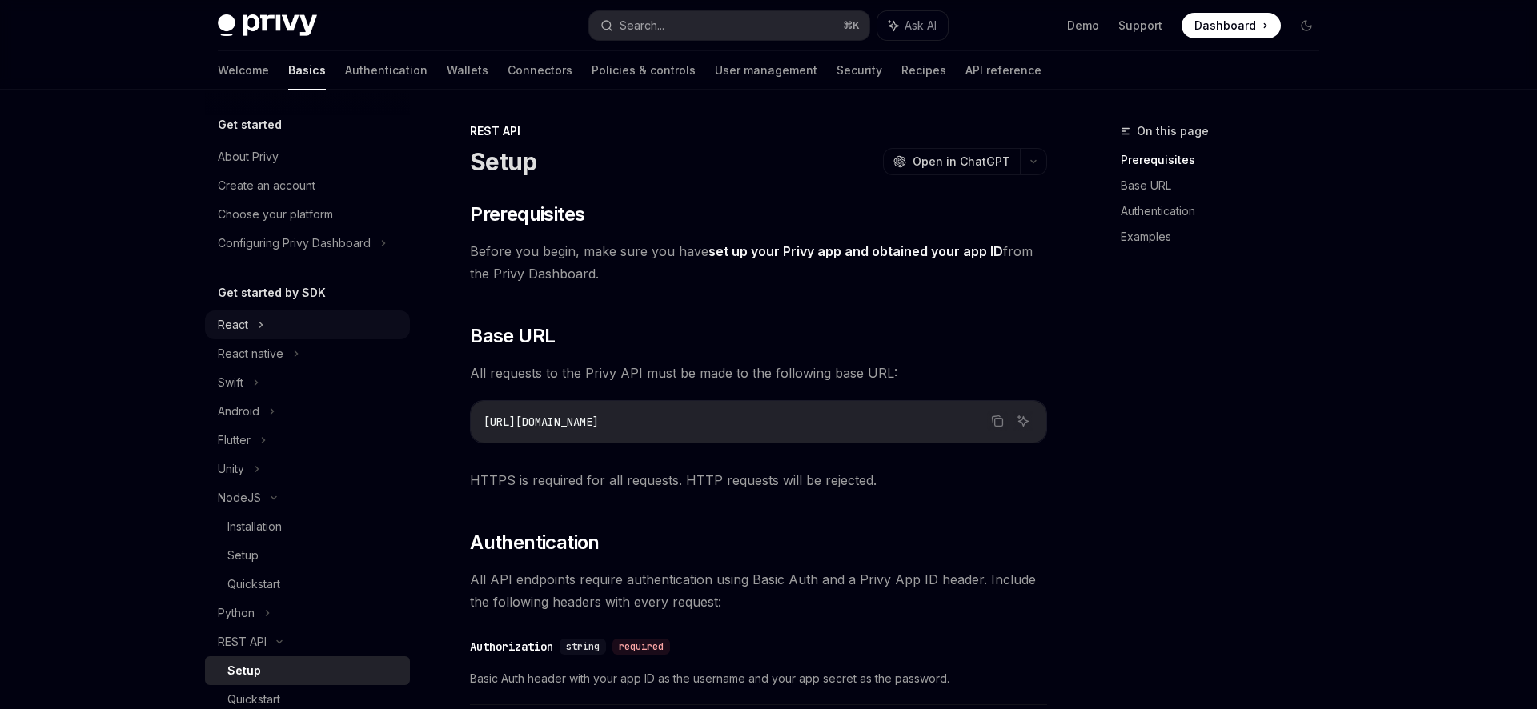
click at [235, 325] on div "React" at bounding box center [233, 324] width 30 height 19
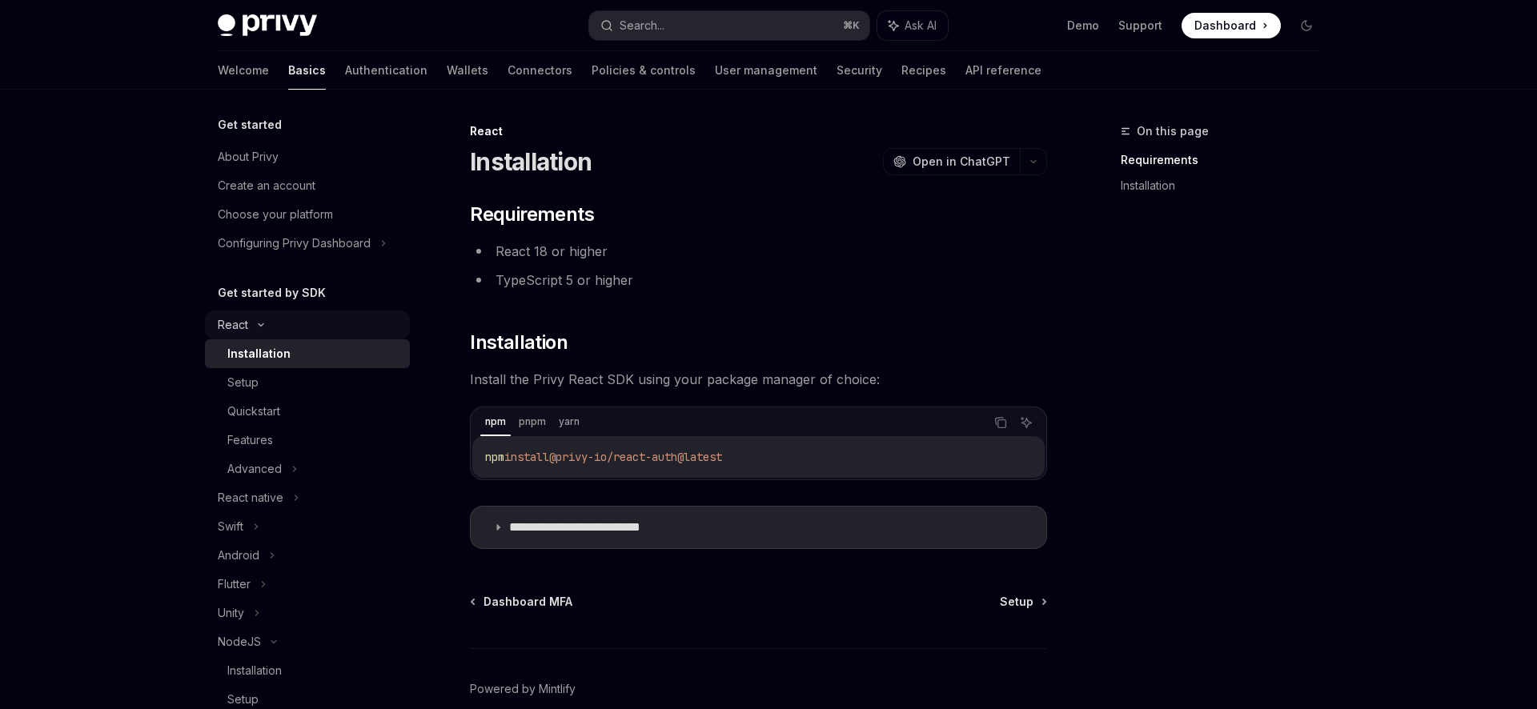
click at [235, 325] on div "React" at bounding box center [233, 324] width 30 height 19
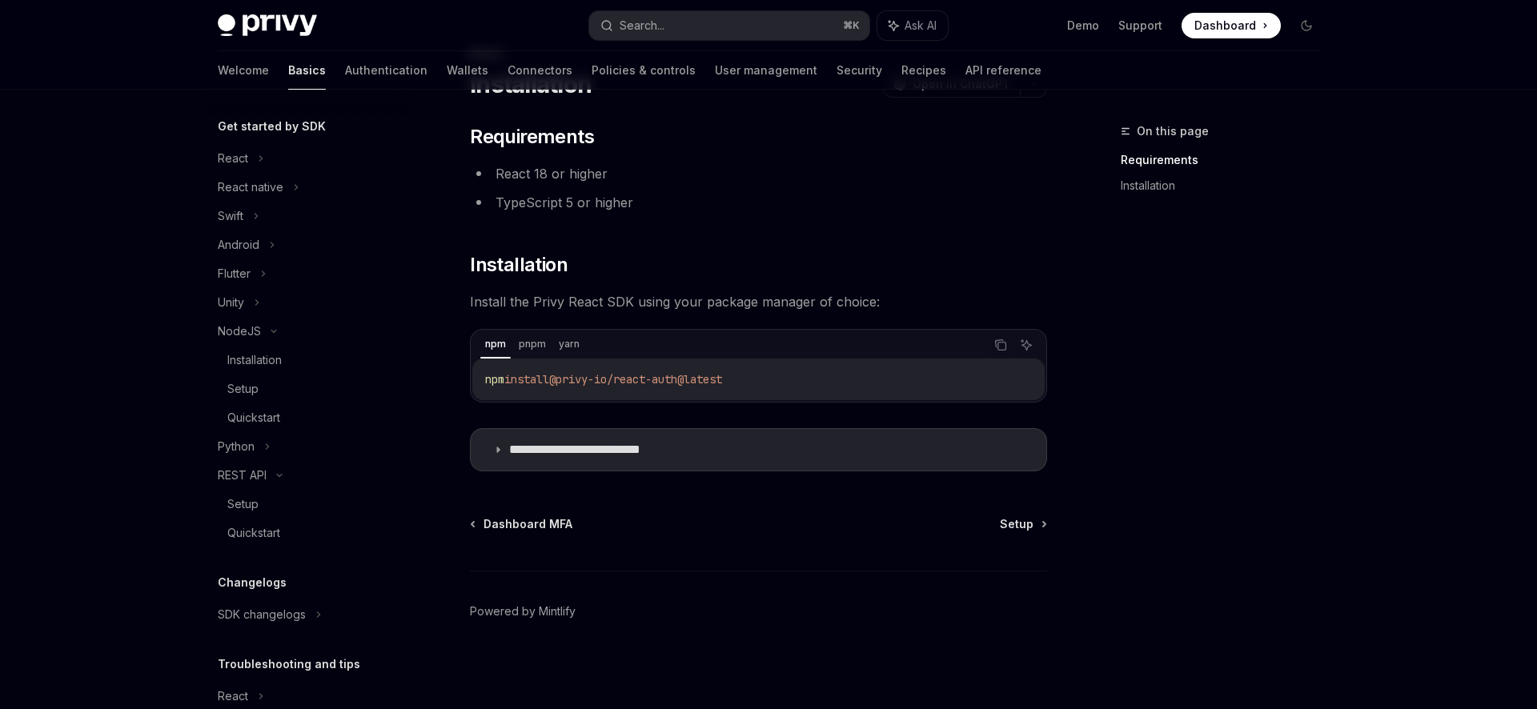
scroll to position [177, 0]
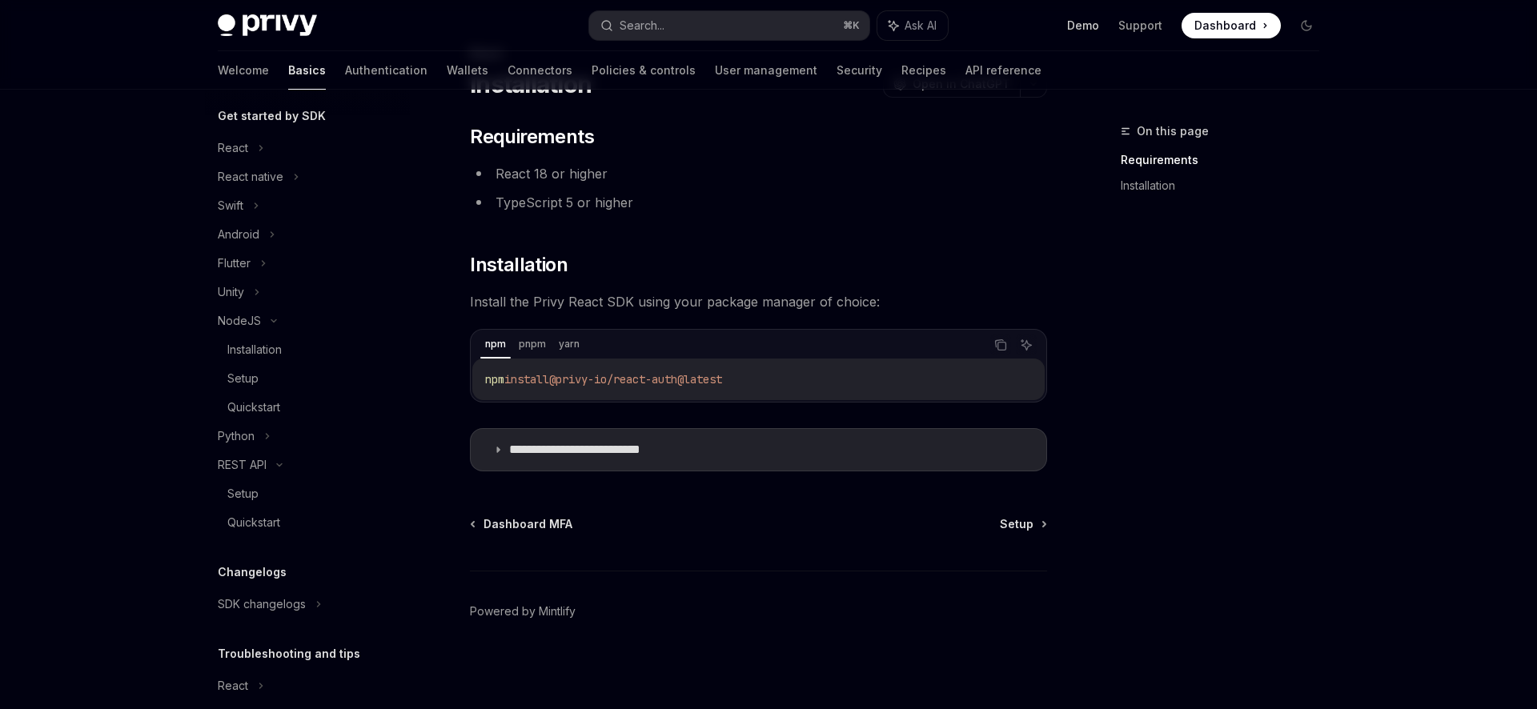
click at [1084, 27] on link "Demo" at bounding box center [1083, 26] width 32 height 16
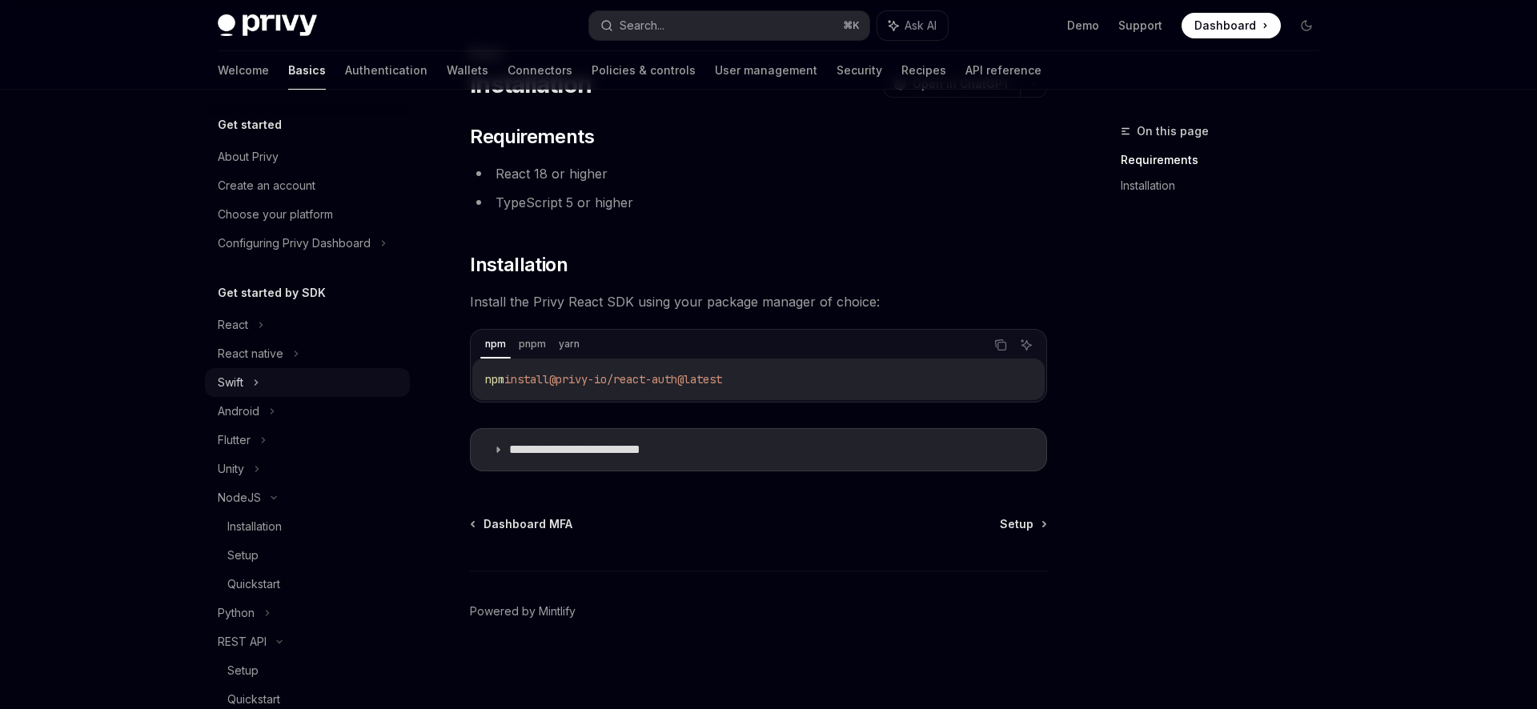
scroll to position [186, 0]
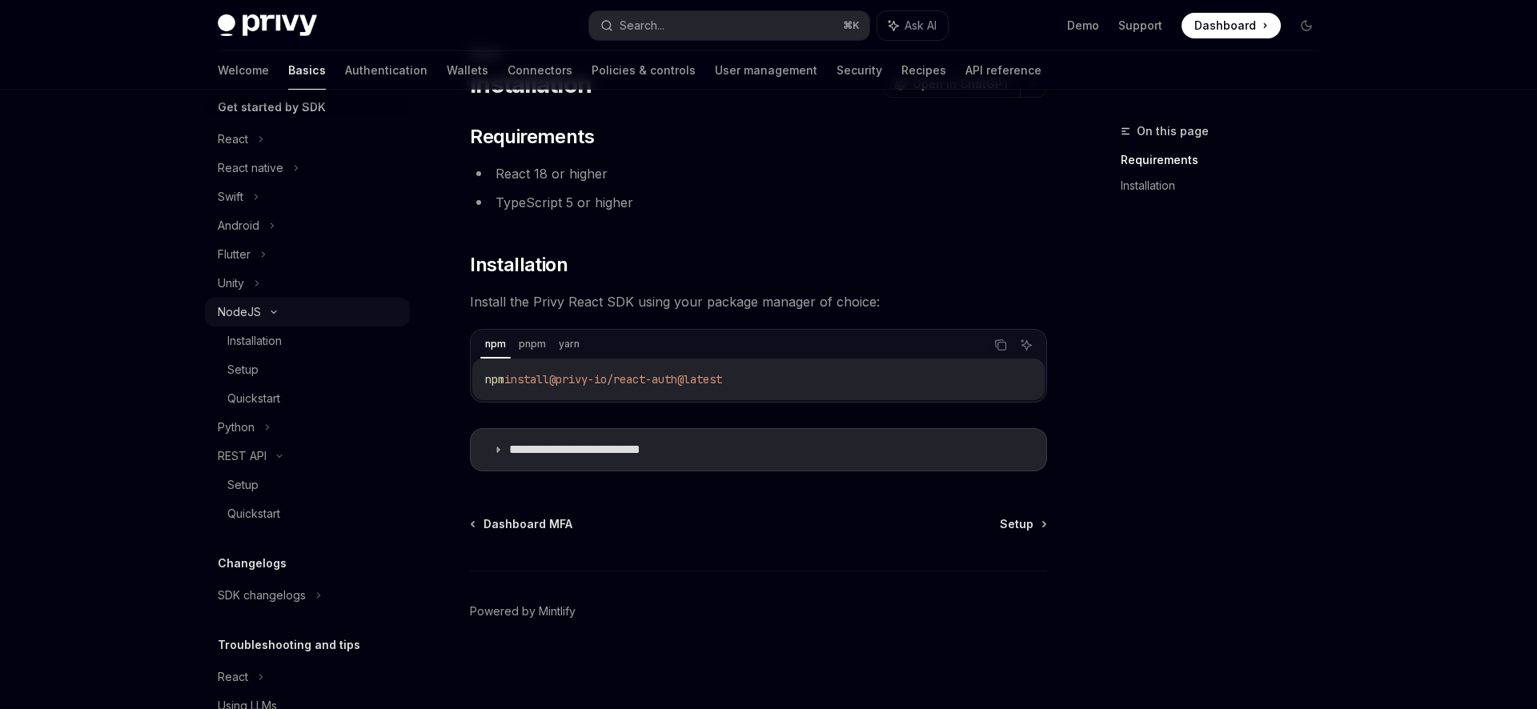
click at [277, 311] on icon at bounding box center [273, 312] width 19 height 6
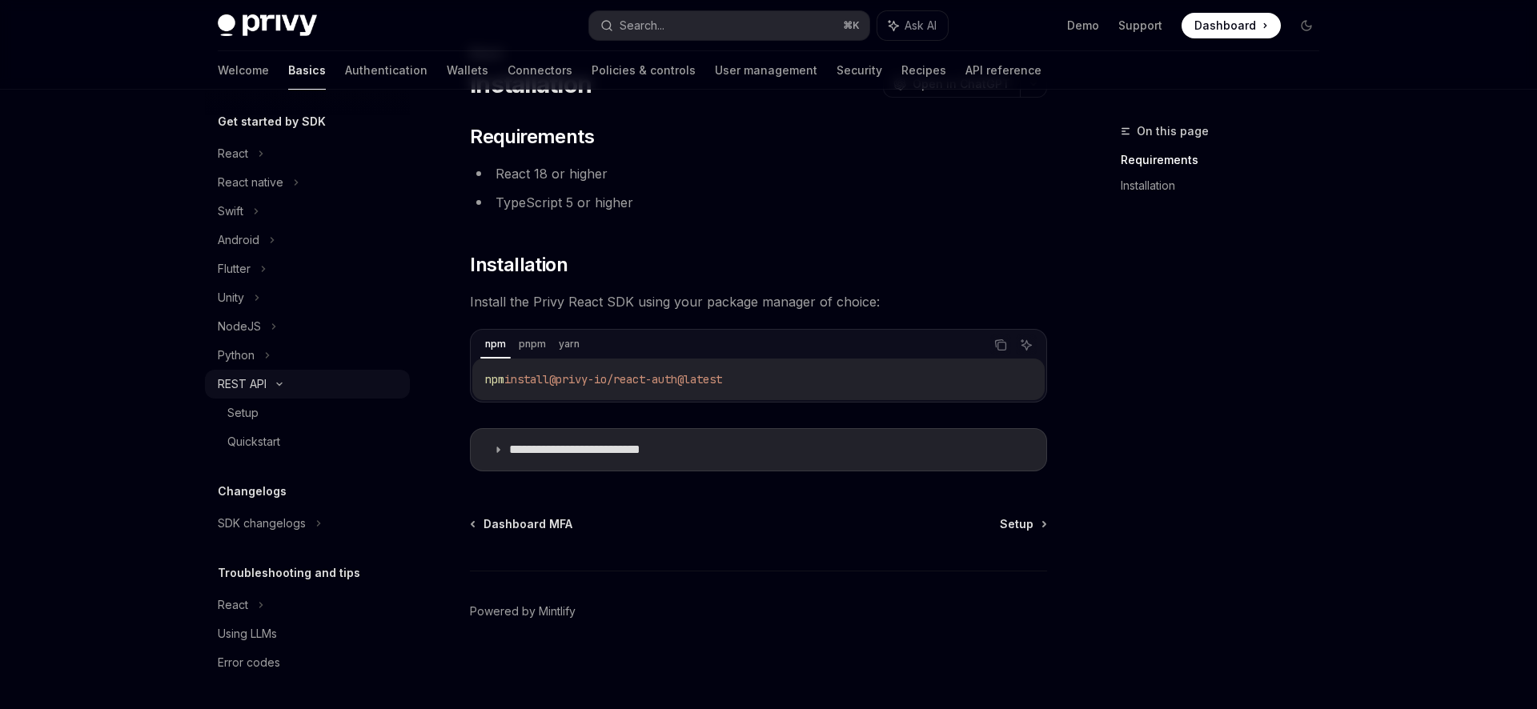
click at [275, 389] on div "REST API" at bounding box center [307, 384] width 205 height 29
click at [294, 441] on div "REST API" at bounding box center [307, 441] width 205 height 29
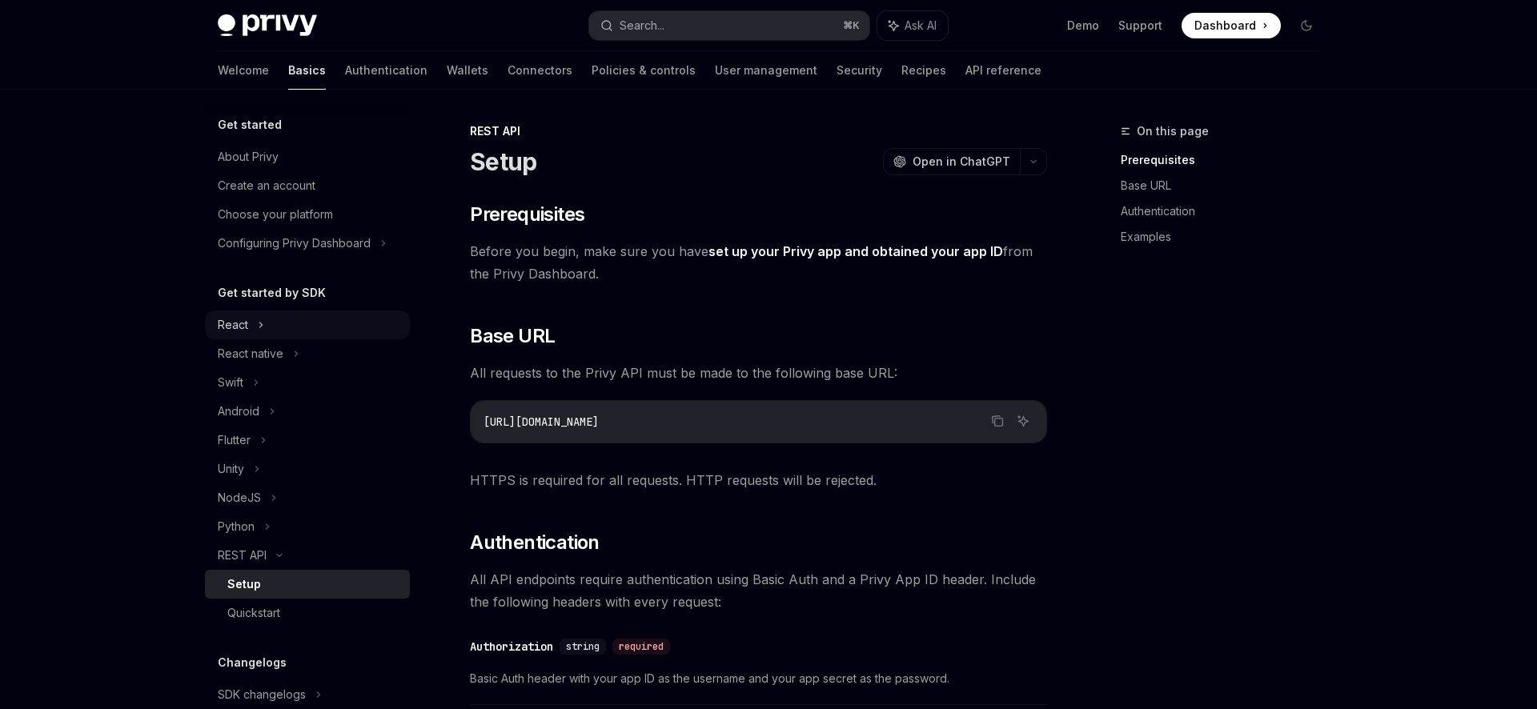
click at [239, 320] on div "React" at bounding box center [233, 324] width 30 height 19
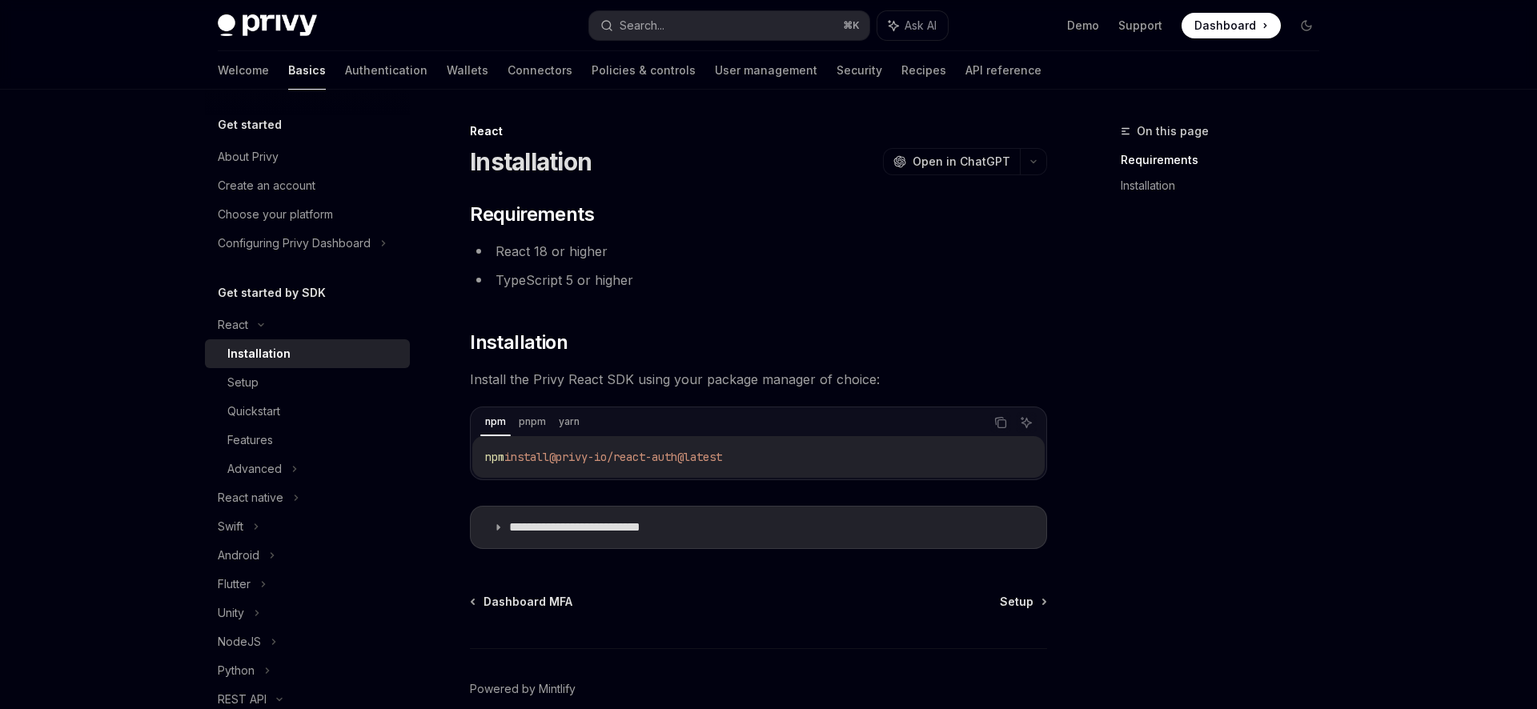
scroll to position [78, 0]
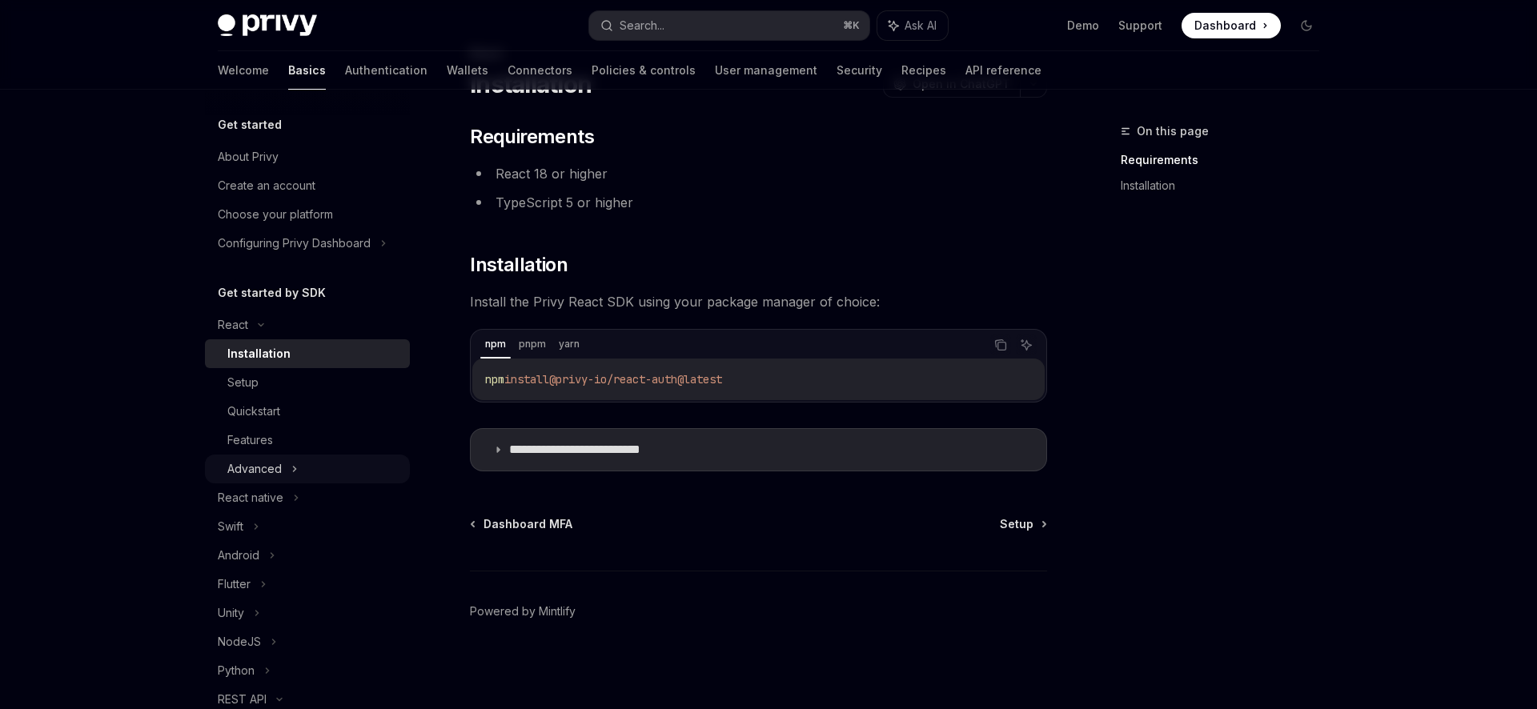
click at [279, 463] on div "Advanced" at bounding box center [254, 468] width 54 height 19
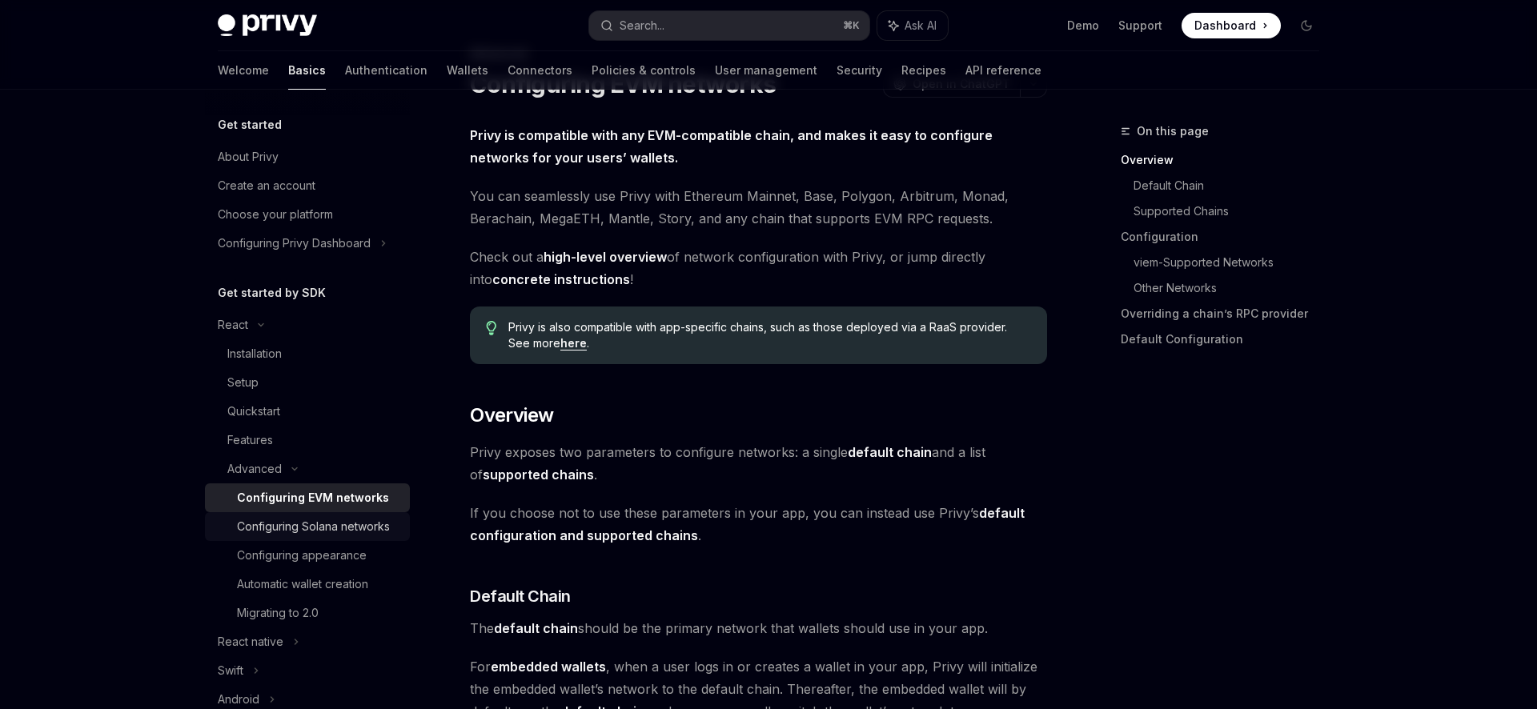
click at [310, 537] on link "Configuring Solana networks" at bounding box center [307, 526] width 205 height 29
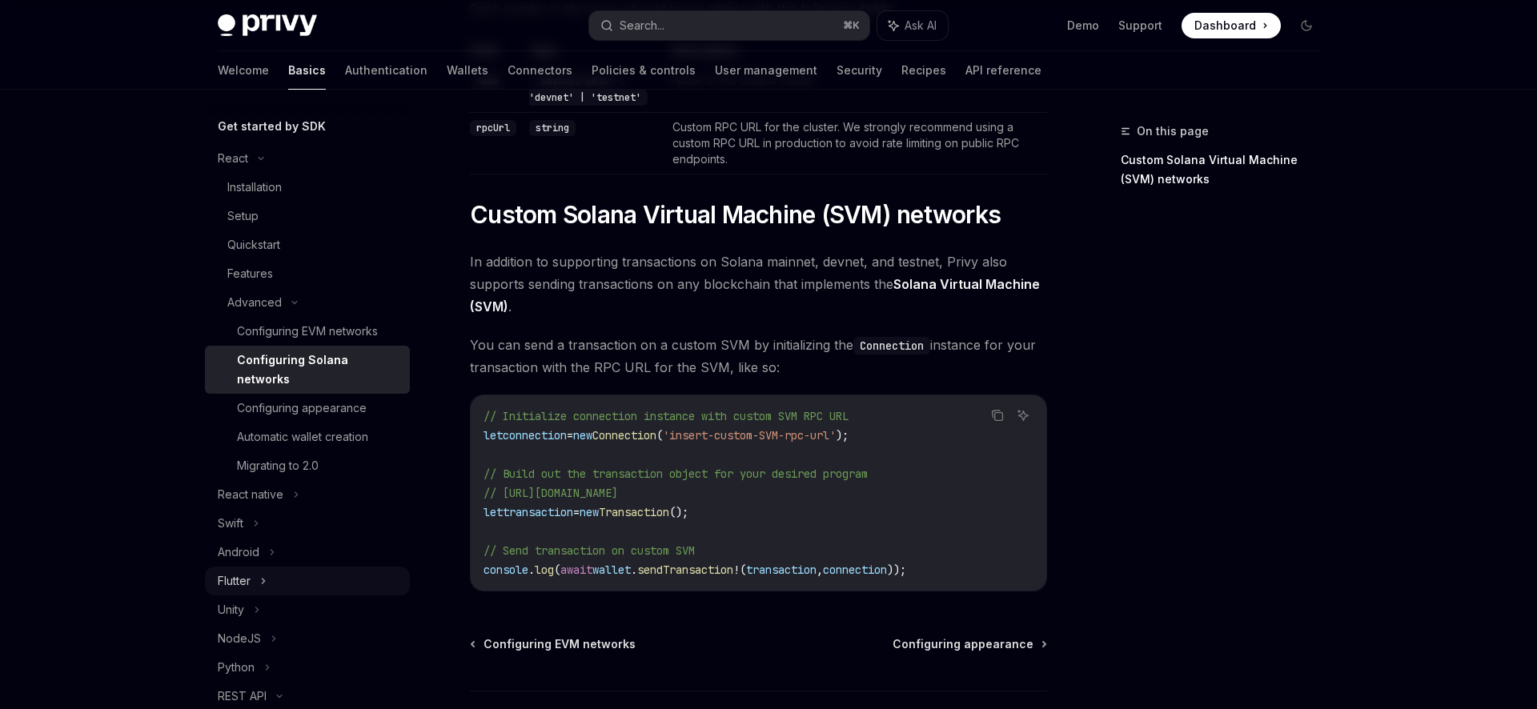
scroll to position [171, 0]
click at [305, 475] on div "React native" at bounding box center [307, 489] width 205 height 29
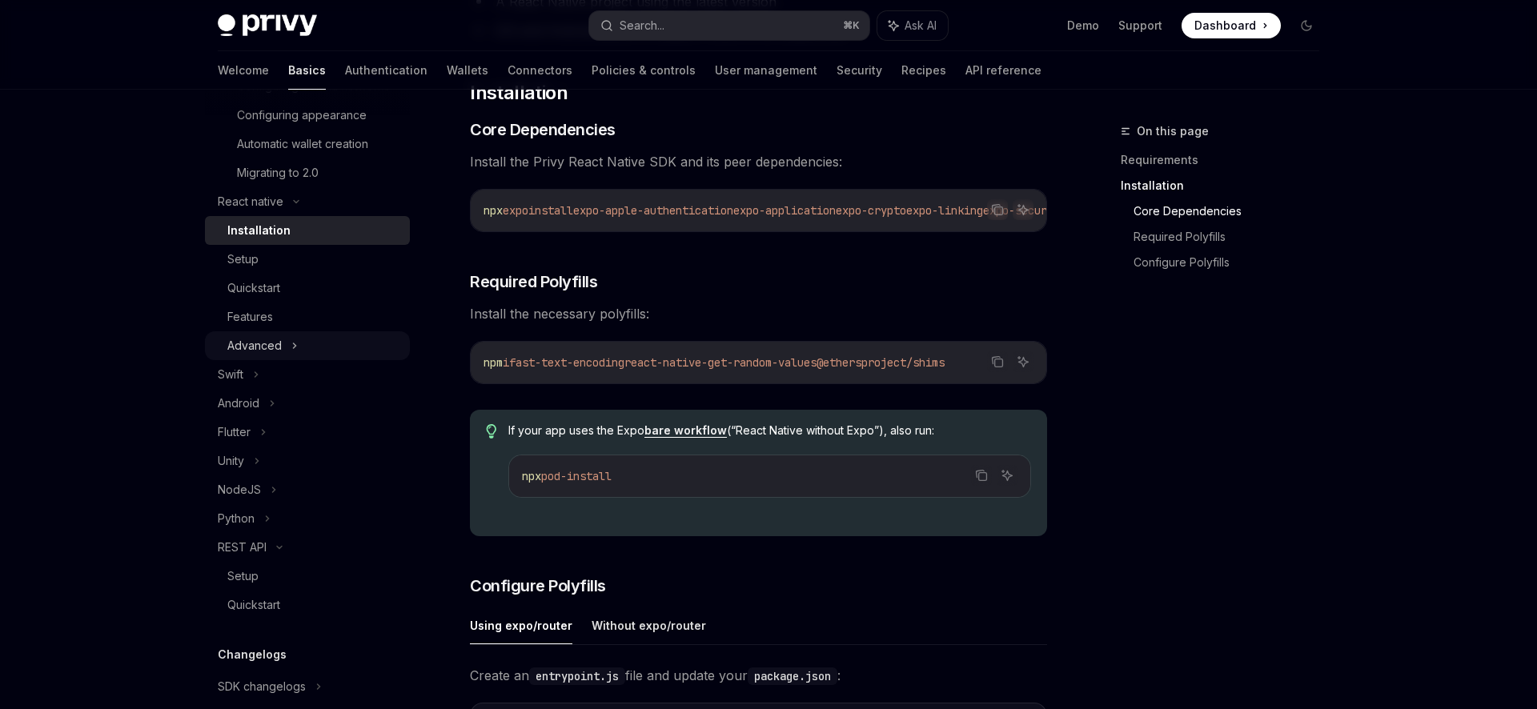
scroll to position [481, 0]
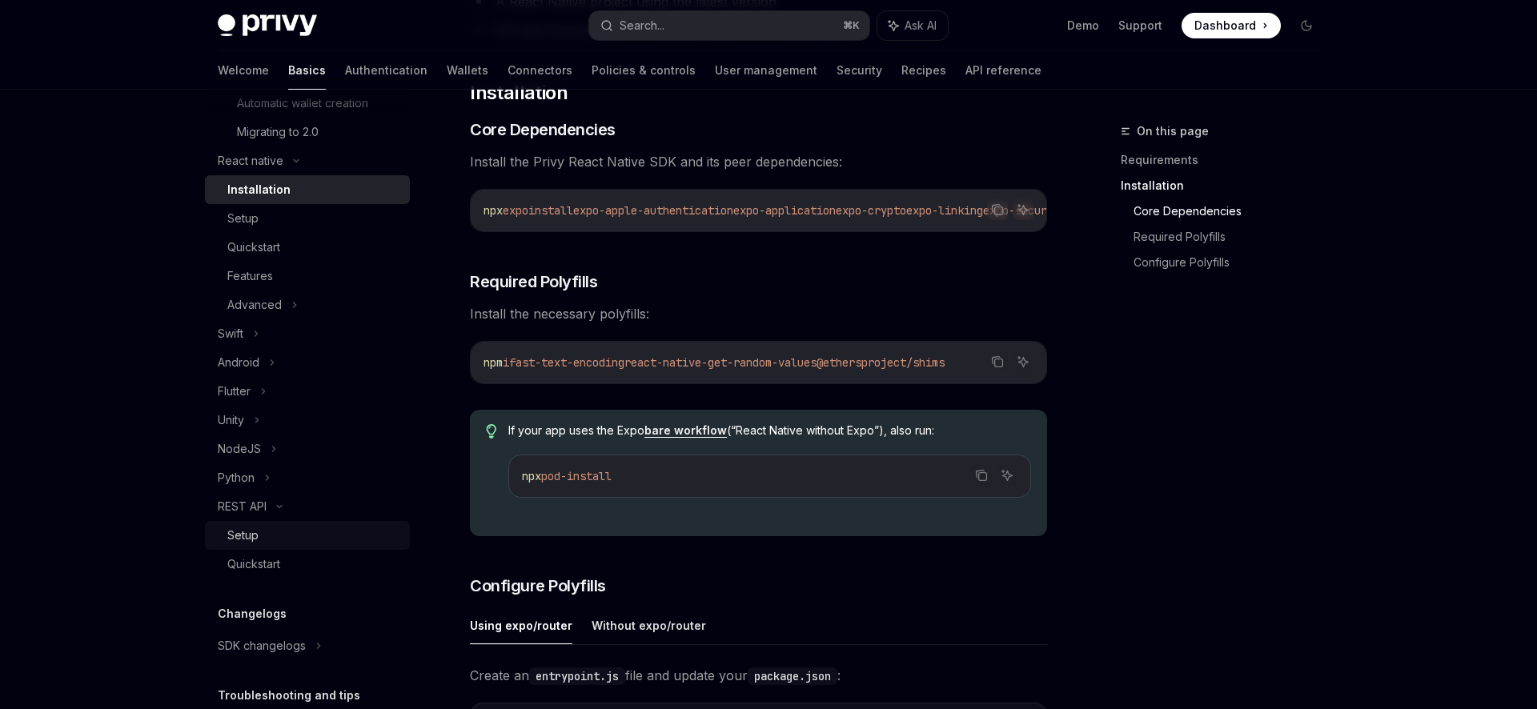
click at [290, 533] on div "Setup" at bounding box center [313, 535] width 173 height 19
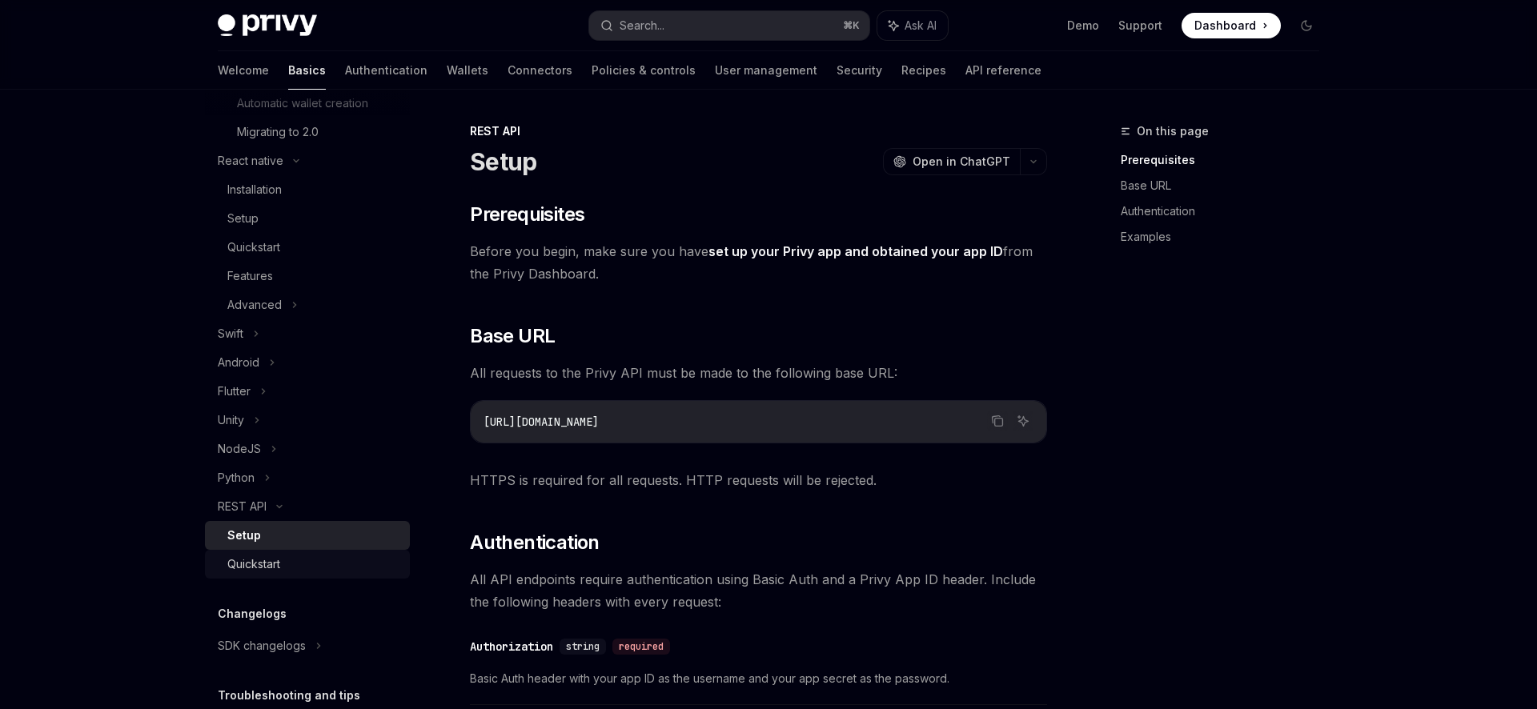
click at [289, 555] on div "Quickstart" at bounding box center [313, 564] width 173 height 19
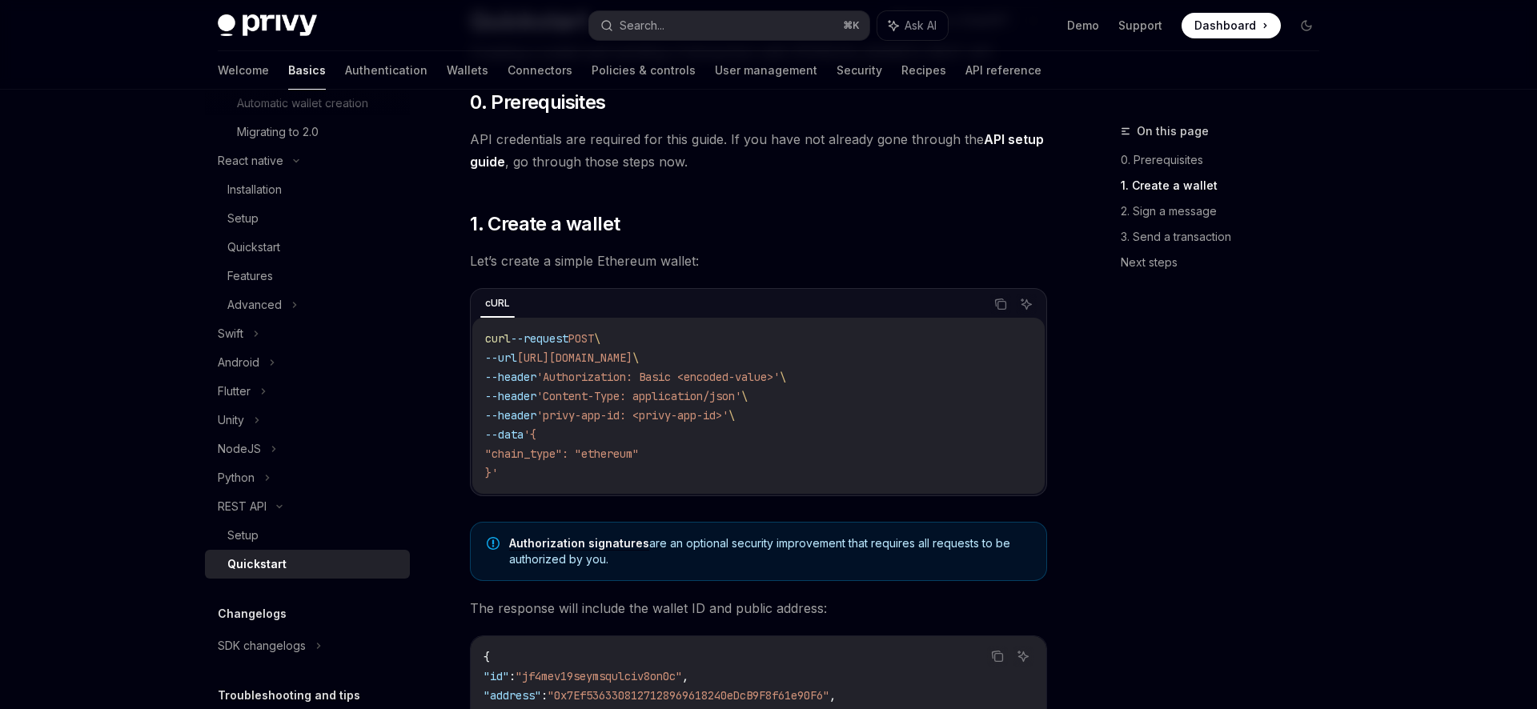
scroll to position [247, 0]
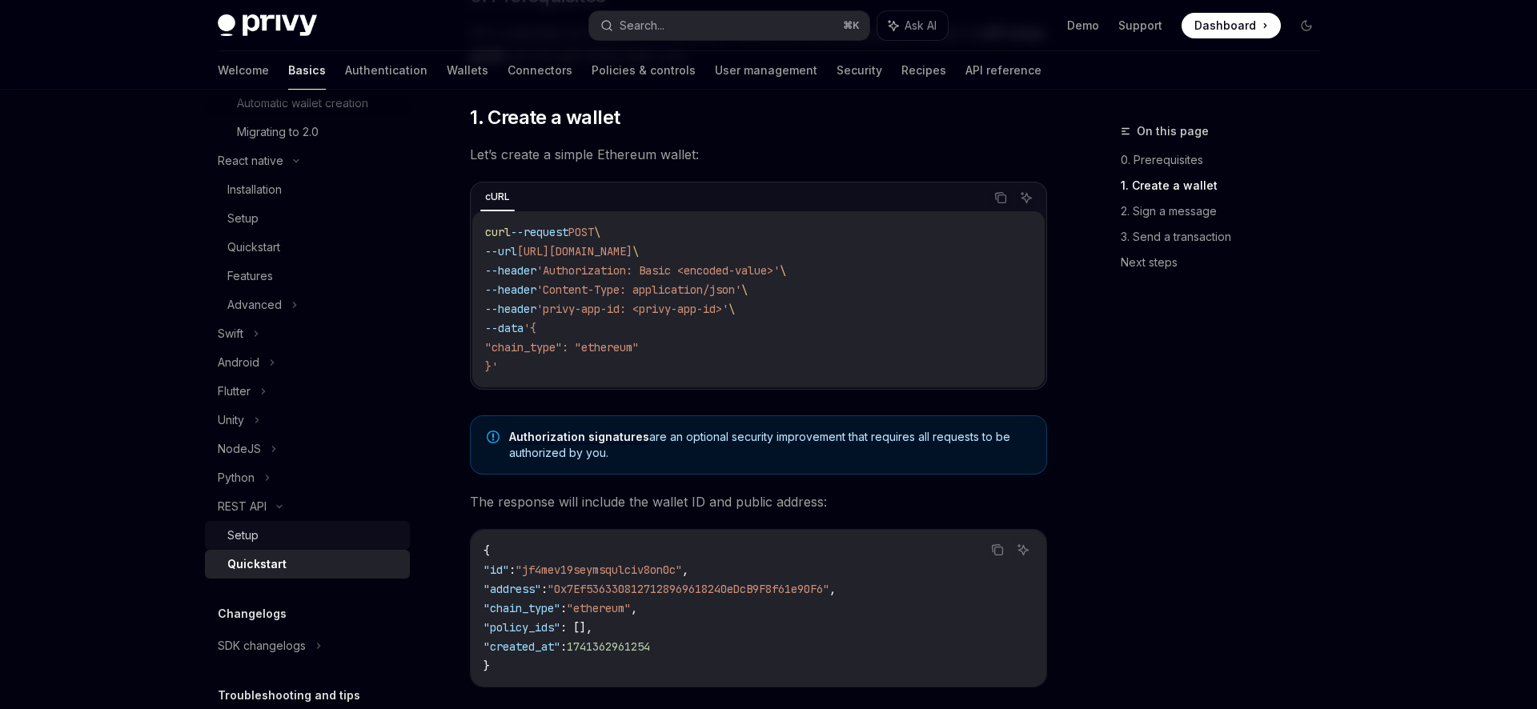
click at [289, 547] on link "Setup" at bounding box center [307, 535] width 205 height 29
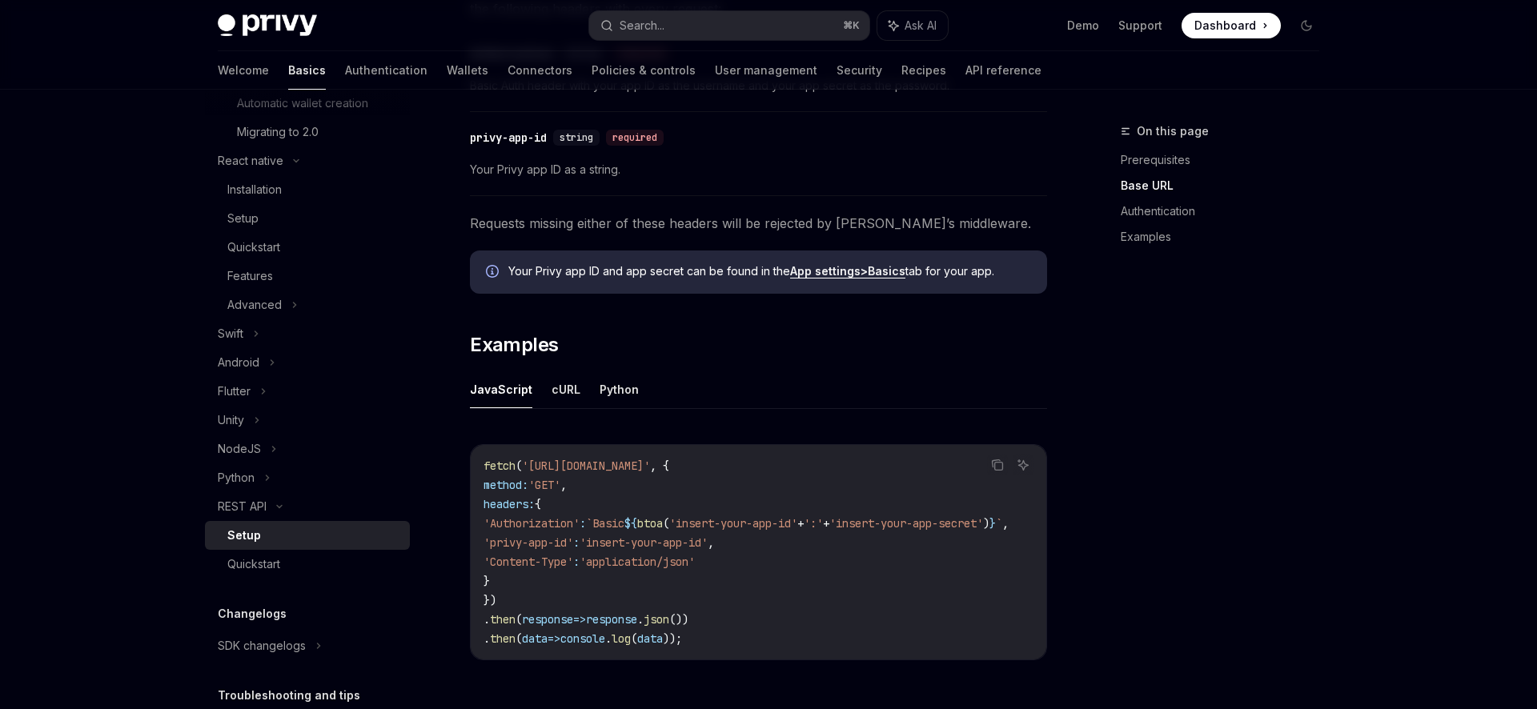
scroll to position [814, 0]
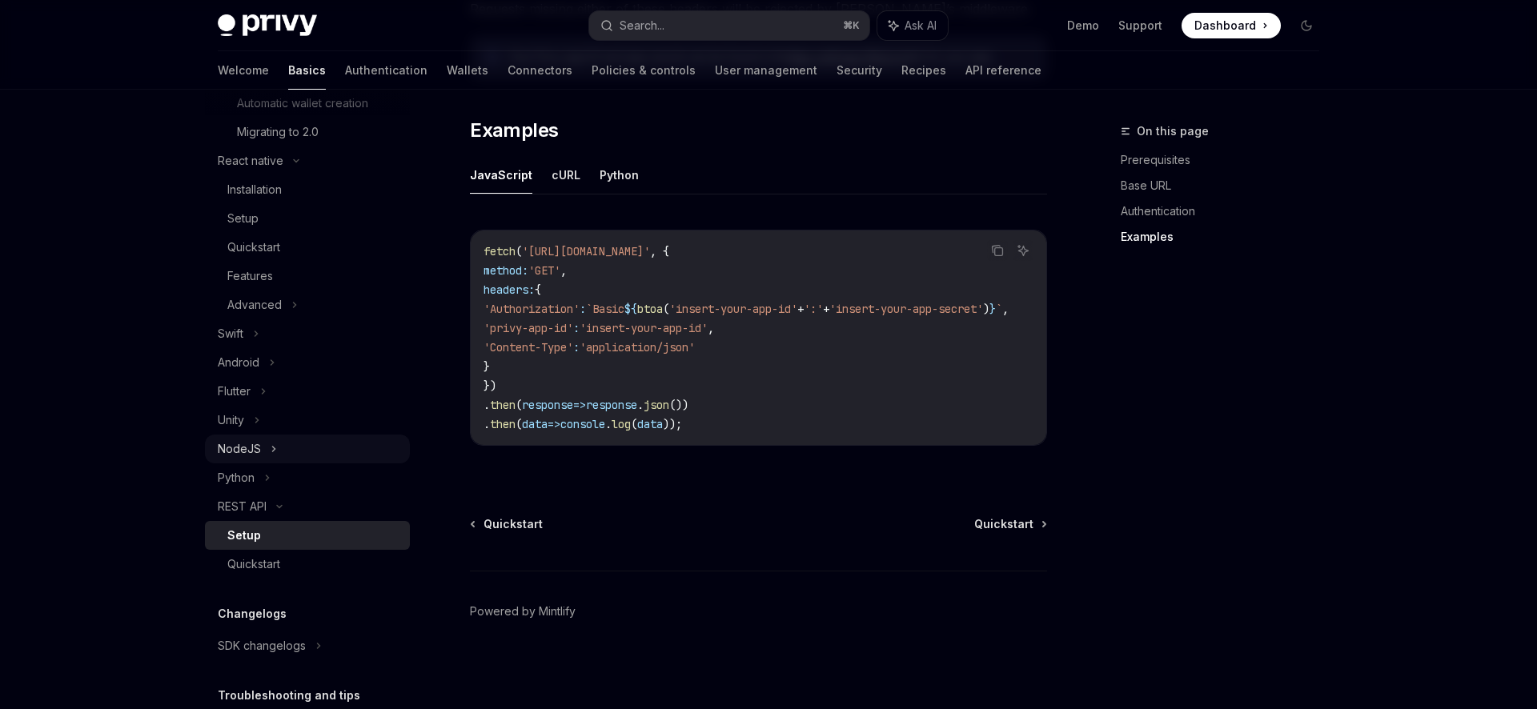
click at [268, 445] on div "NodeJS" at bounding box center [307, 449] width 205 height 29
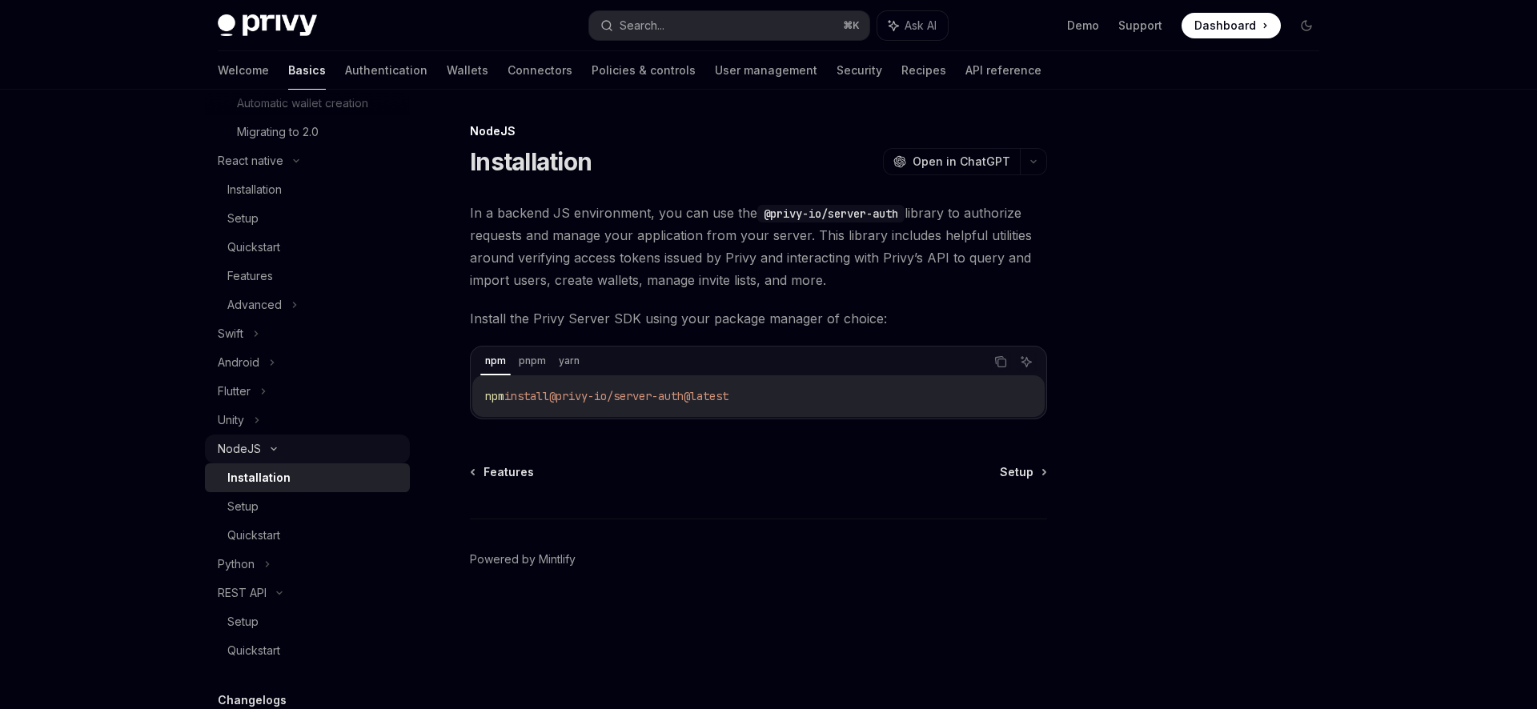
click at [268, 446] on icon at bounding box center [273, 449] width 19 height 6
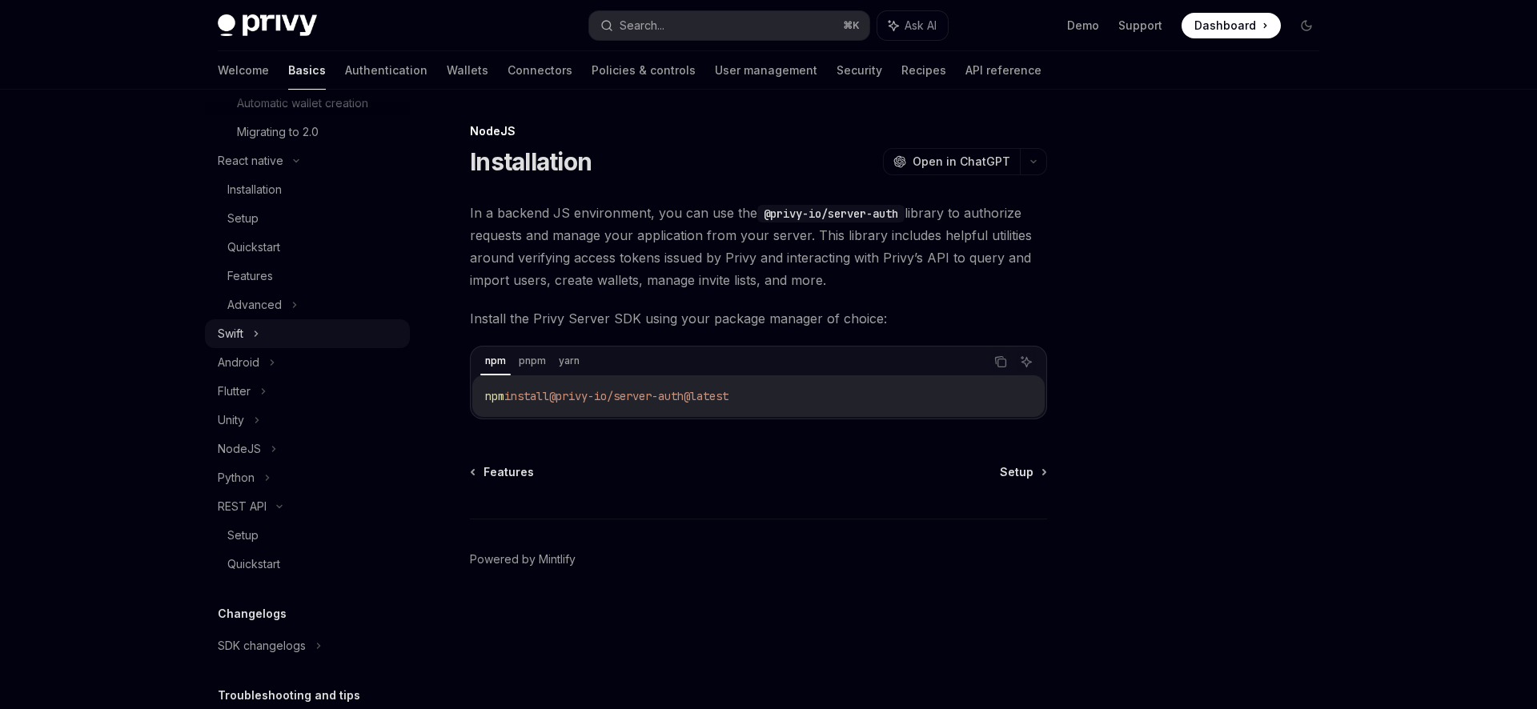
scroll to position [473, 0]
click at [291, 313] on icon at bounding box center [294, 312] width 6 height 19
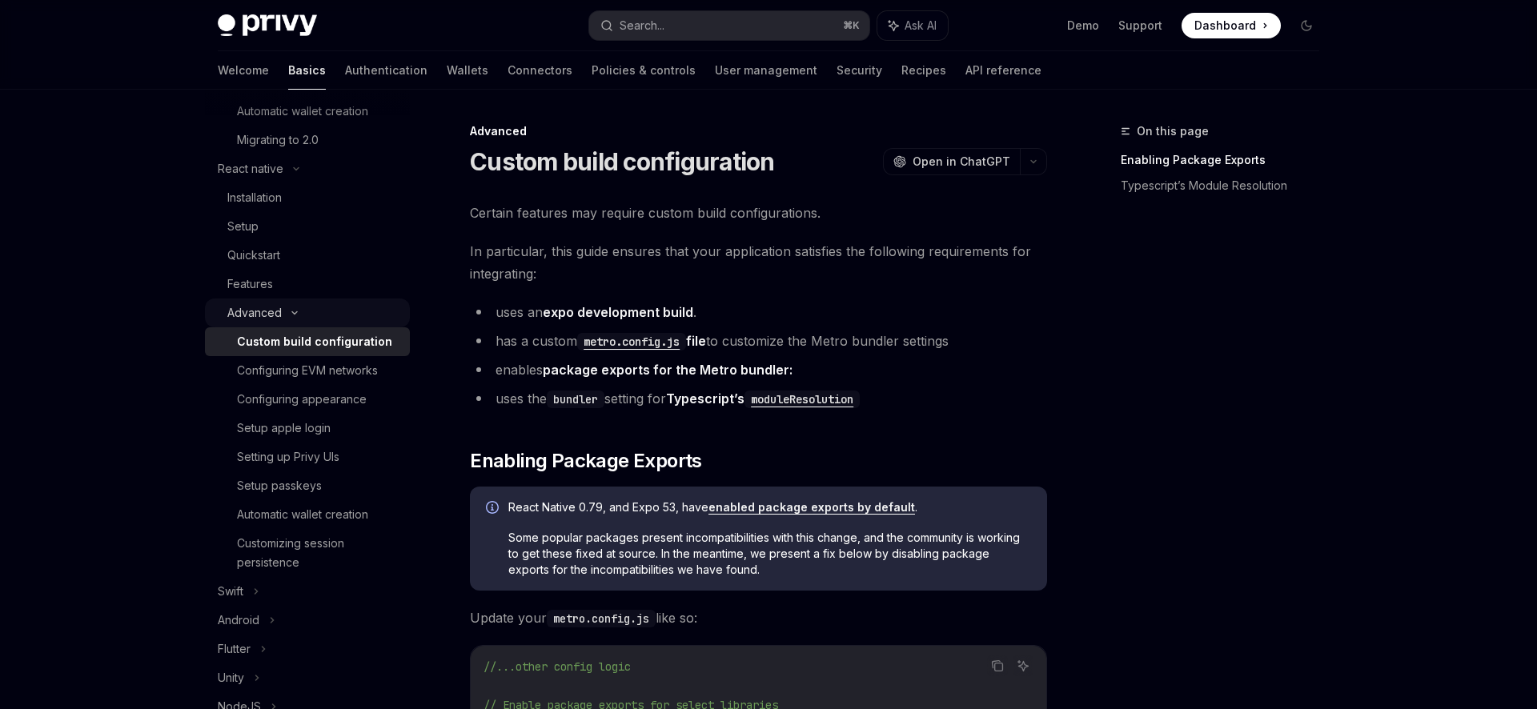
click at [291, 312] on icon at bounding box center [294, 313] width 19 height 6
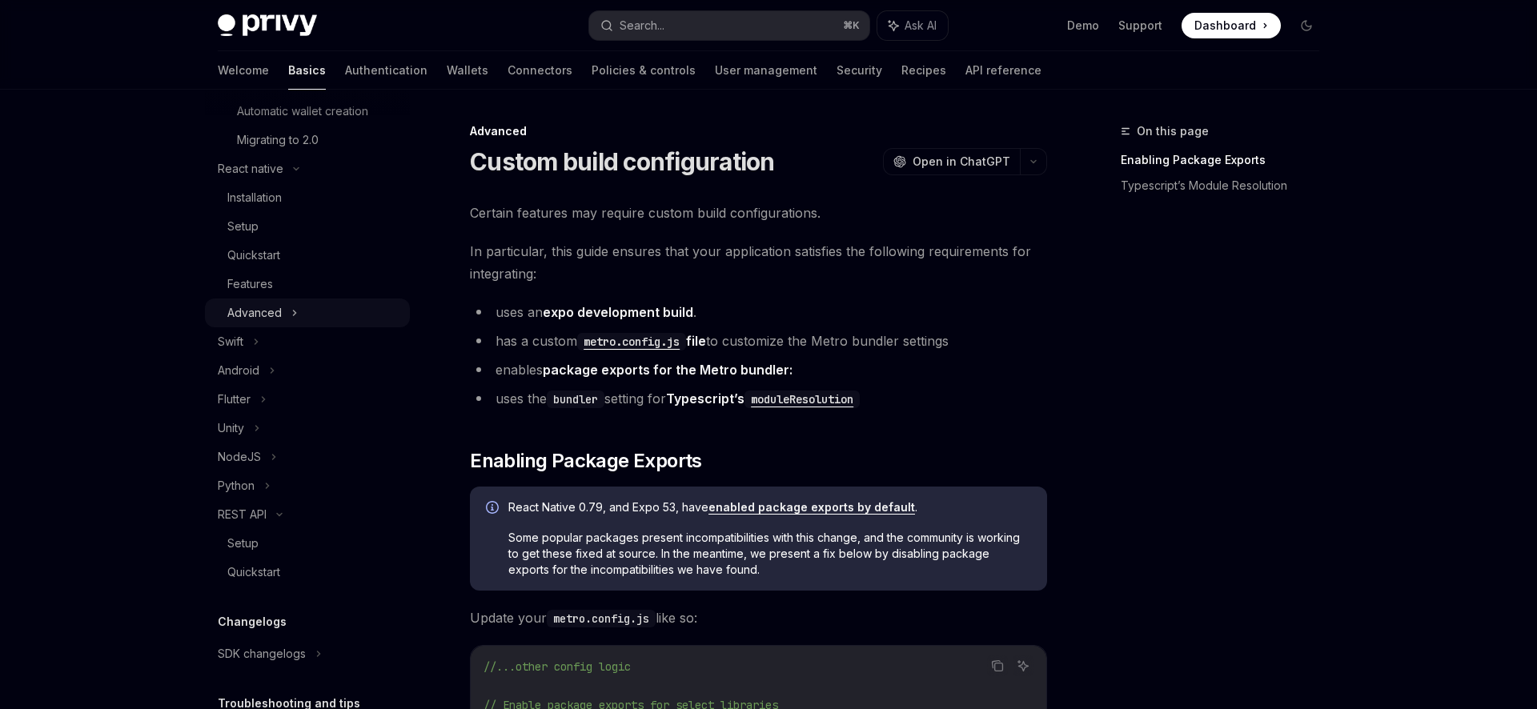
click at [291, 312] on icon at bounding box center [294, 312] width 6 height 19
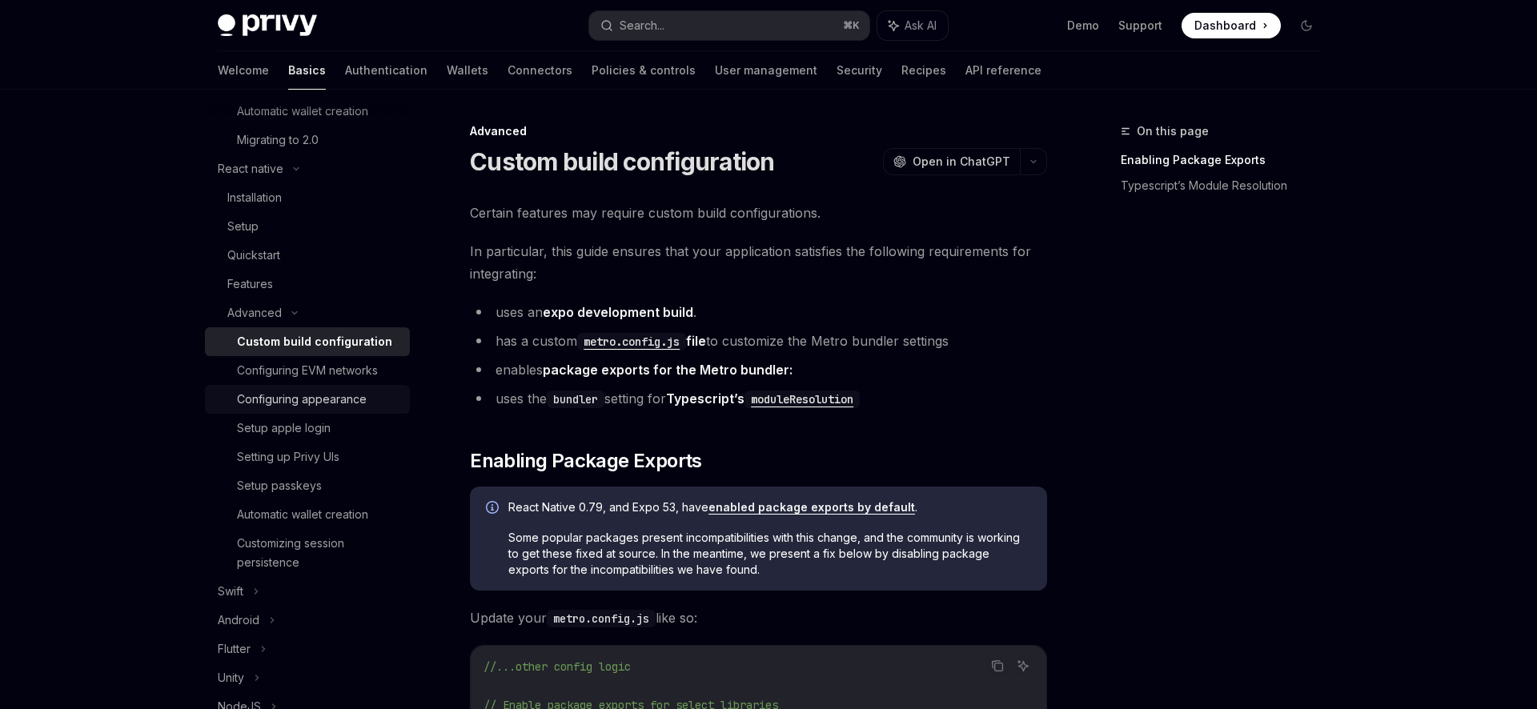
click at [325, 401] on div "Configuring appearance" at bounding box center [302, 399] width 130 height 19
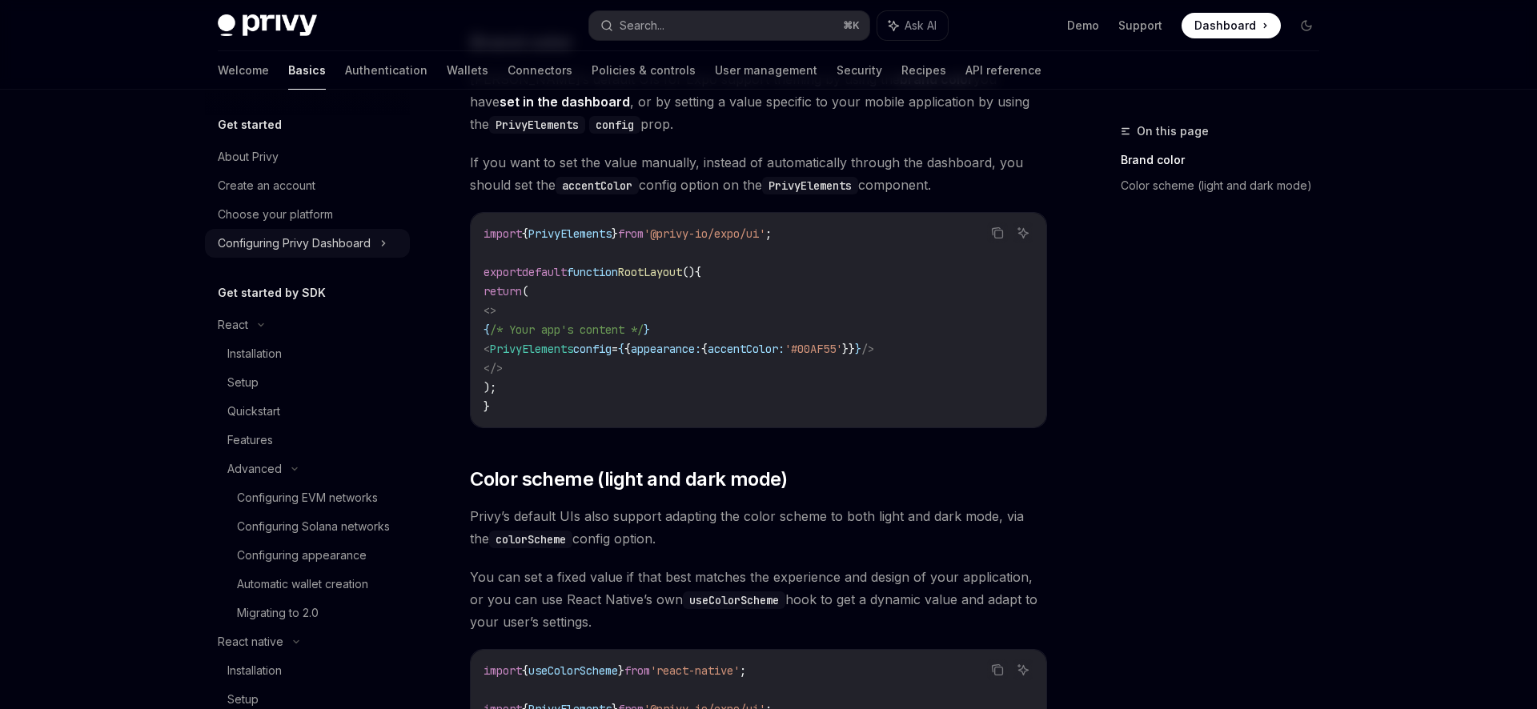
scroll to position [132, 0]
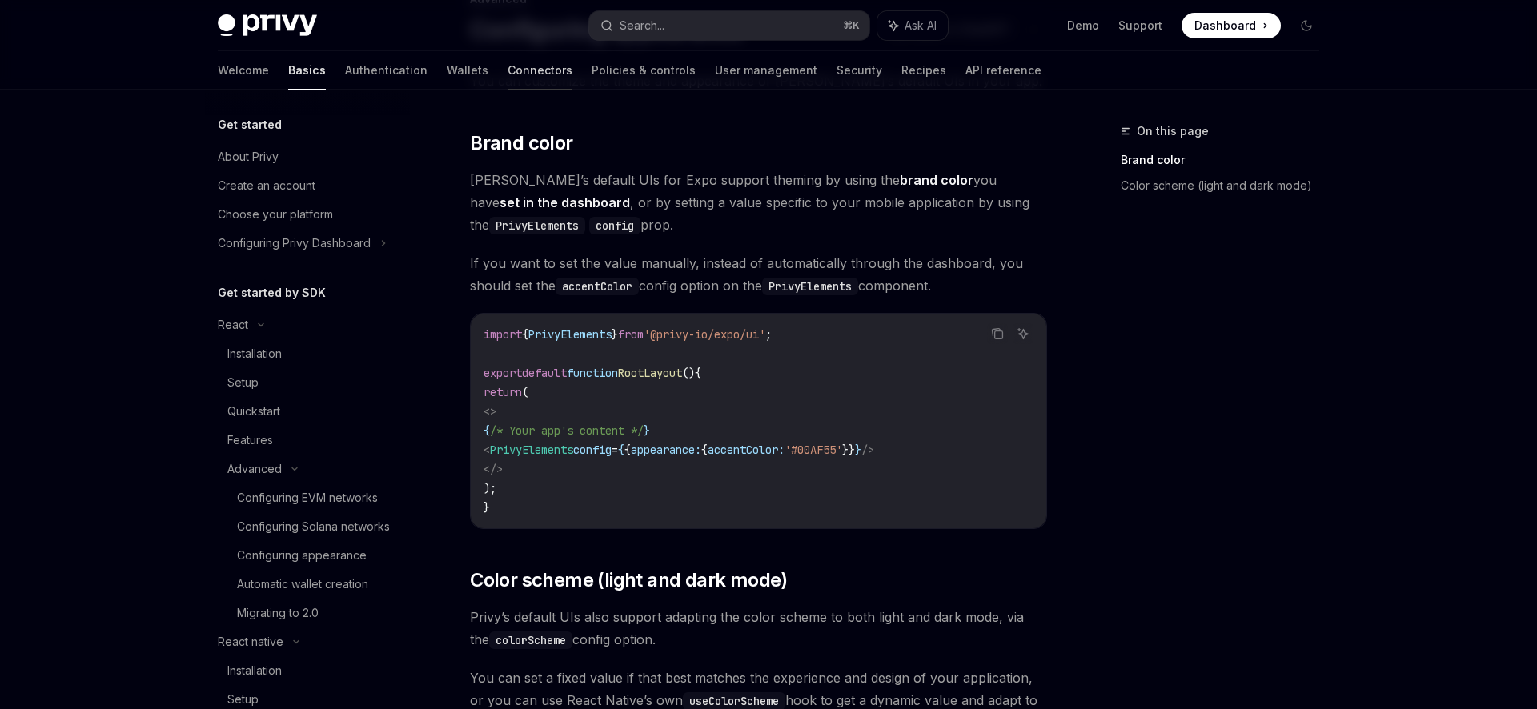
click at [507, 71] on link "Connectors" at bounding box center [539, 70] width 65 height 38
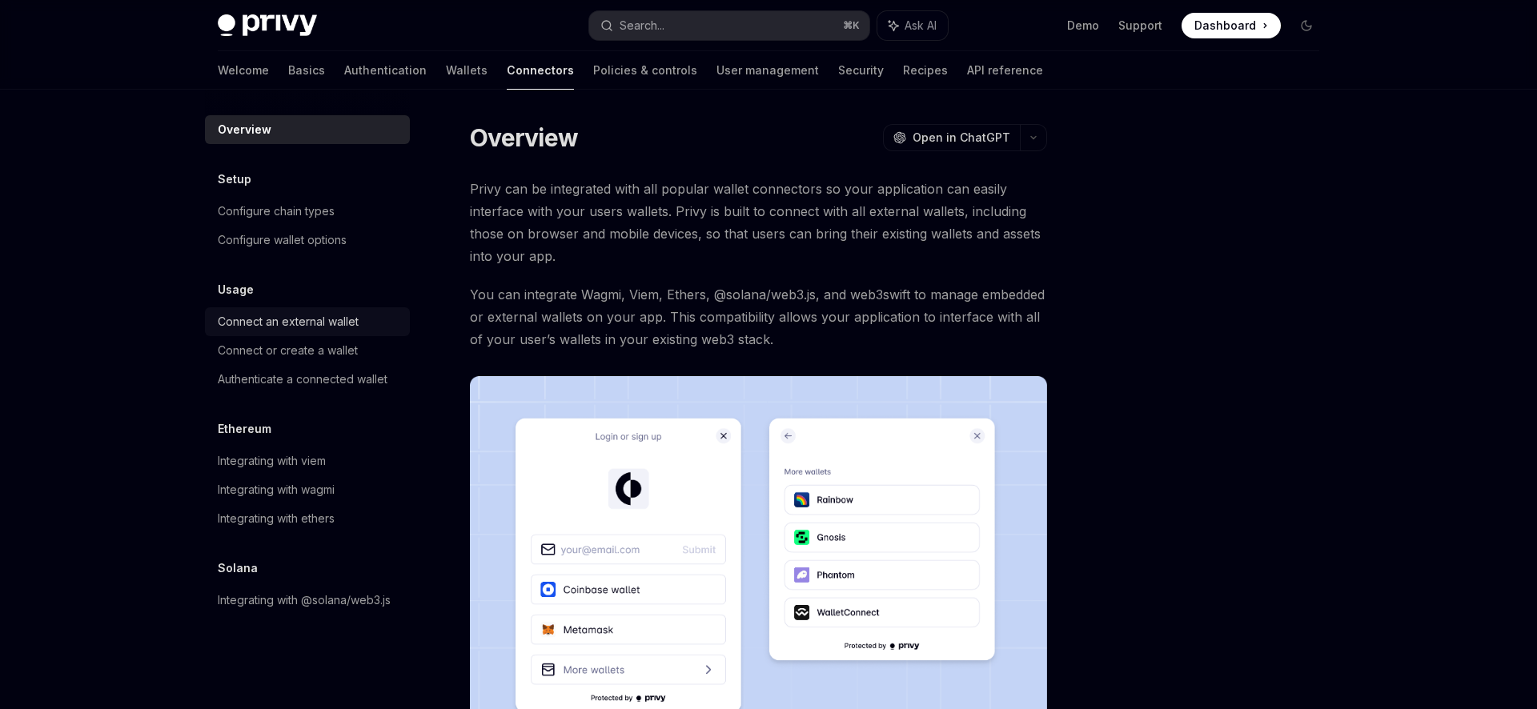
click at [311, 325] on div "Connect an external wallet" at bounding box center [288, 321] width 141 height 19
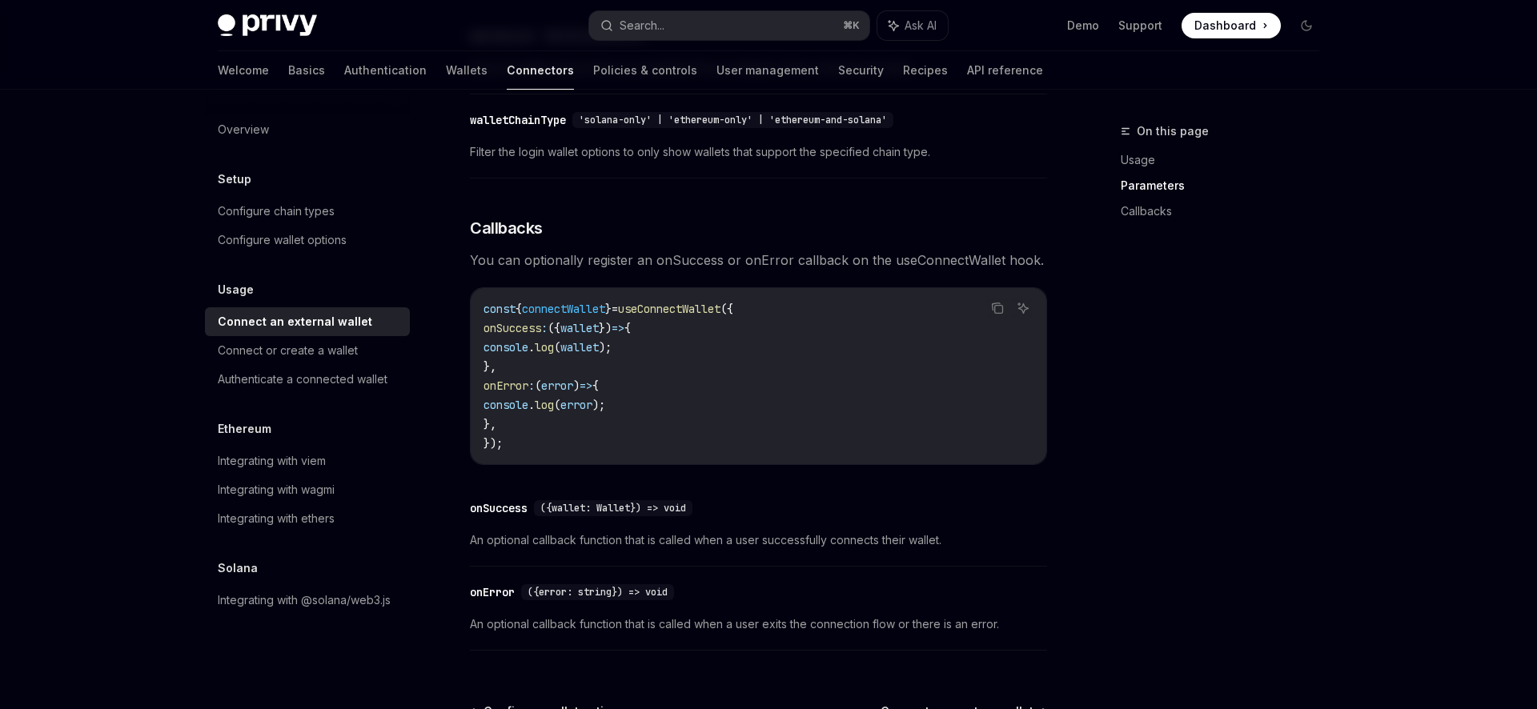
scroll to position [1034, 0]
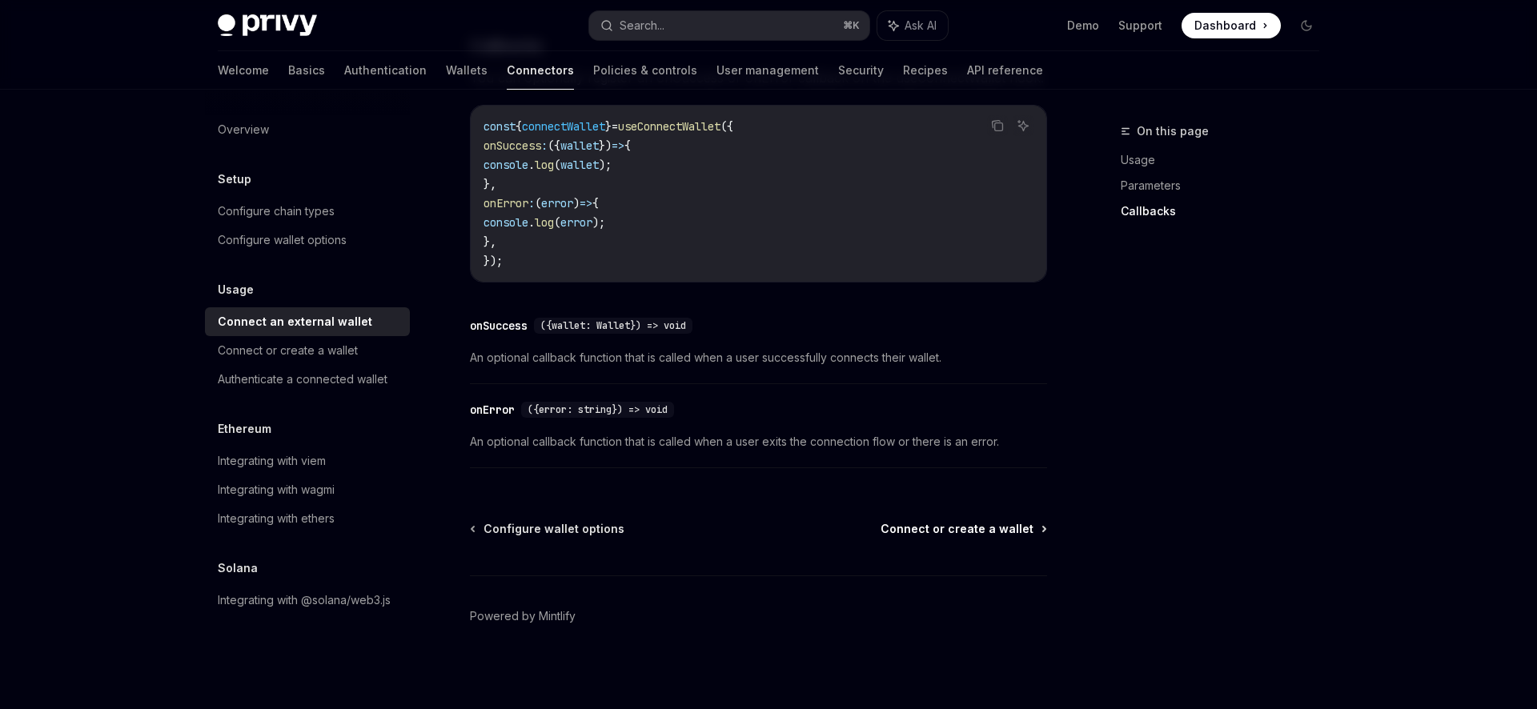
click at [912, 536] on span "Connect or create a wallet" at bounding box center [956, 529] width 153 height 16
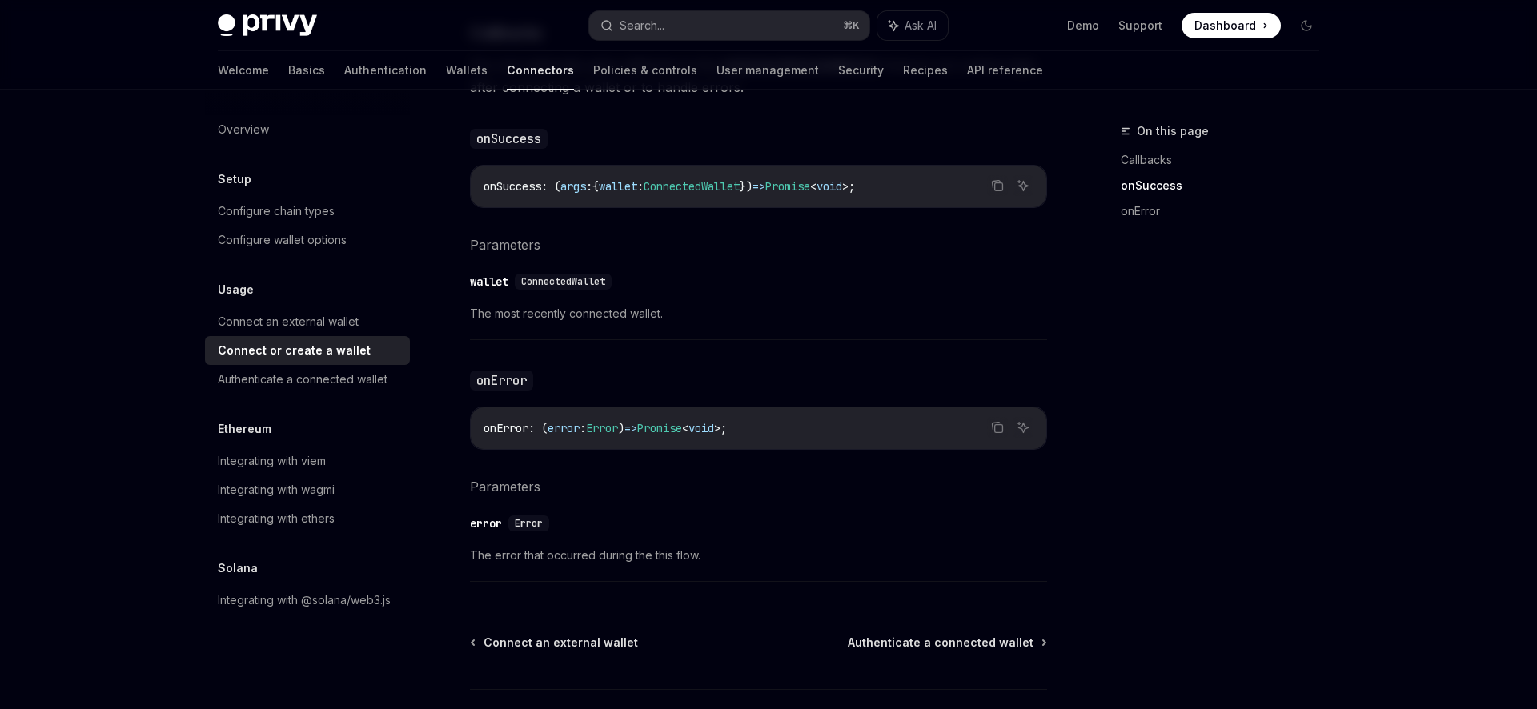
scroll to position [963, 0]
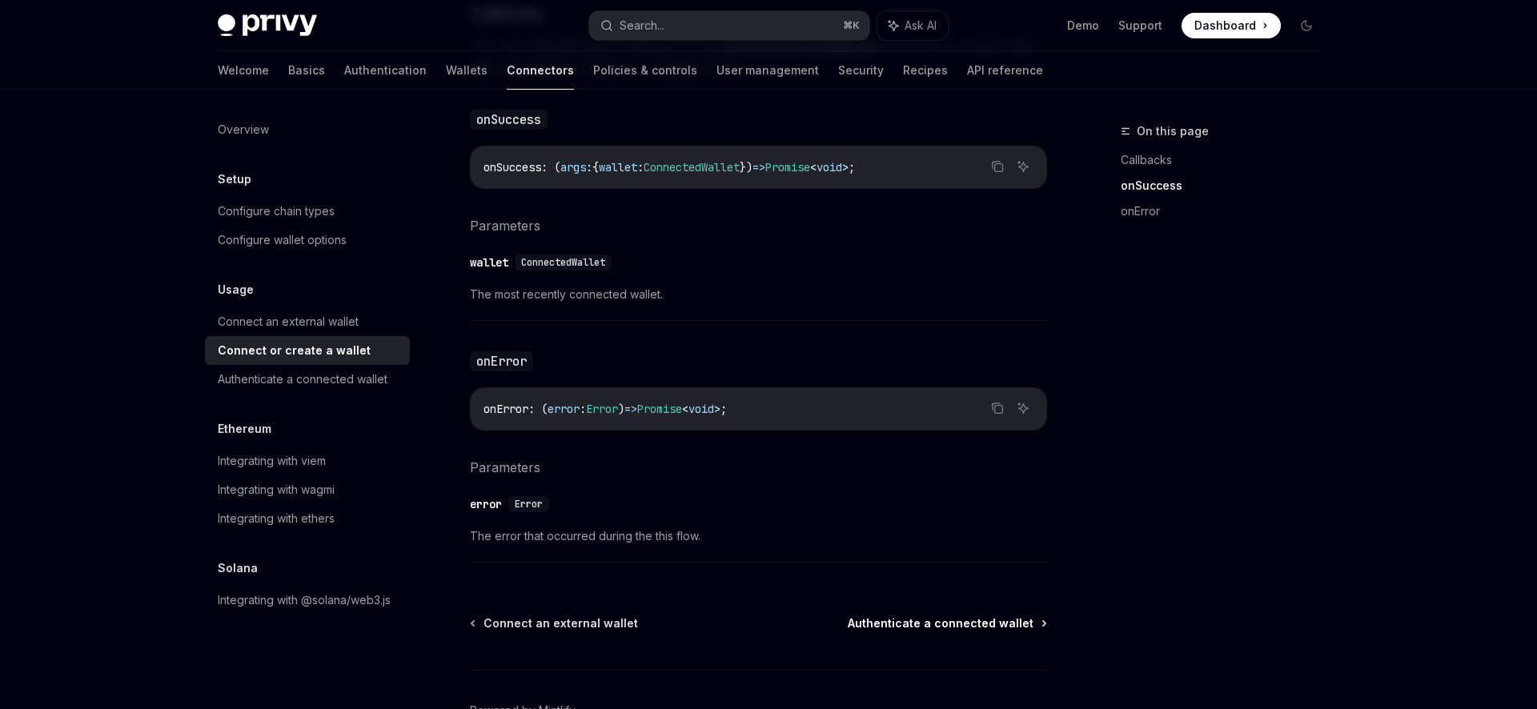
click at [951, 626] on span "Authenticate a connected wallet" at bounding box center [941, 624] width 186 height 16
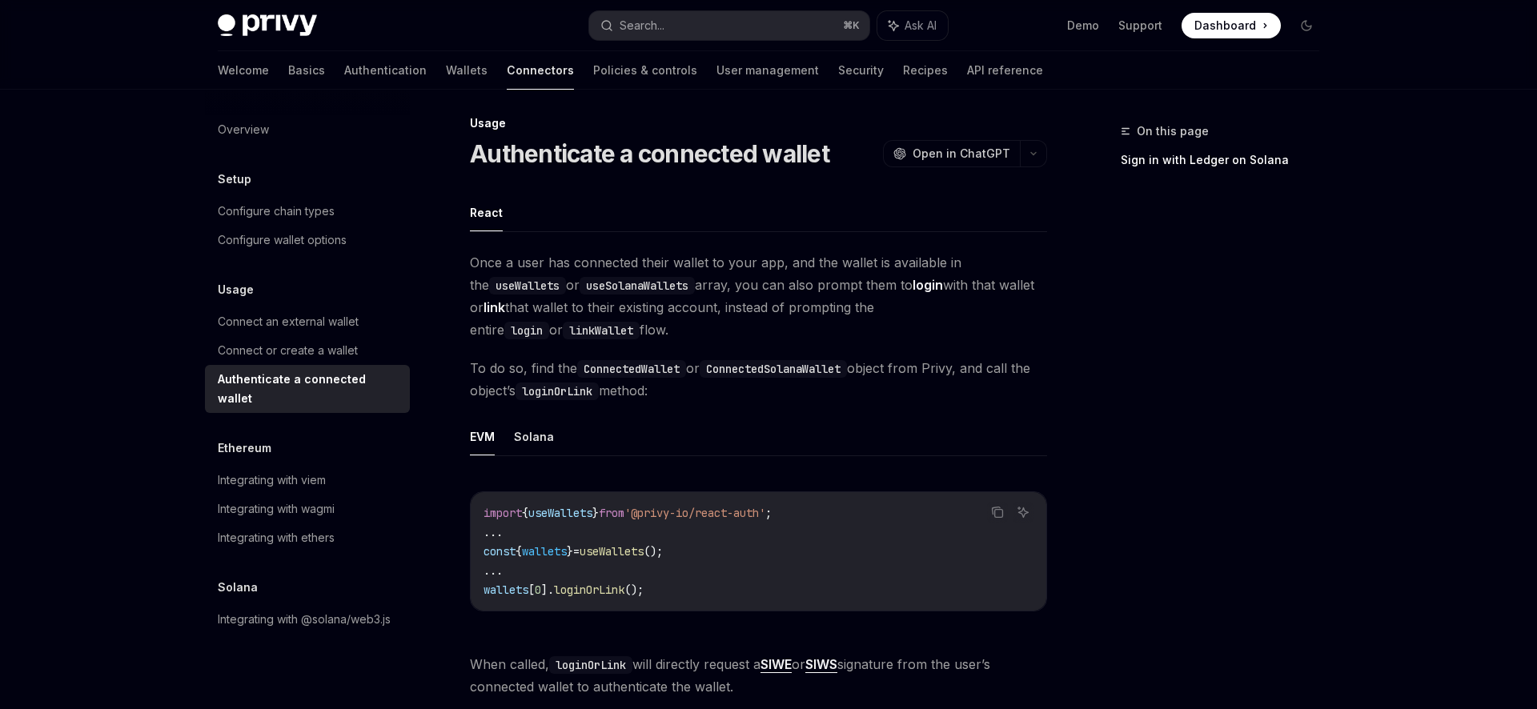
scroll to position [11, 0]
click at [551, 442] on button "Solana" at bounding box center [534, 434] width 40 height 38
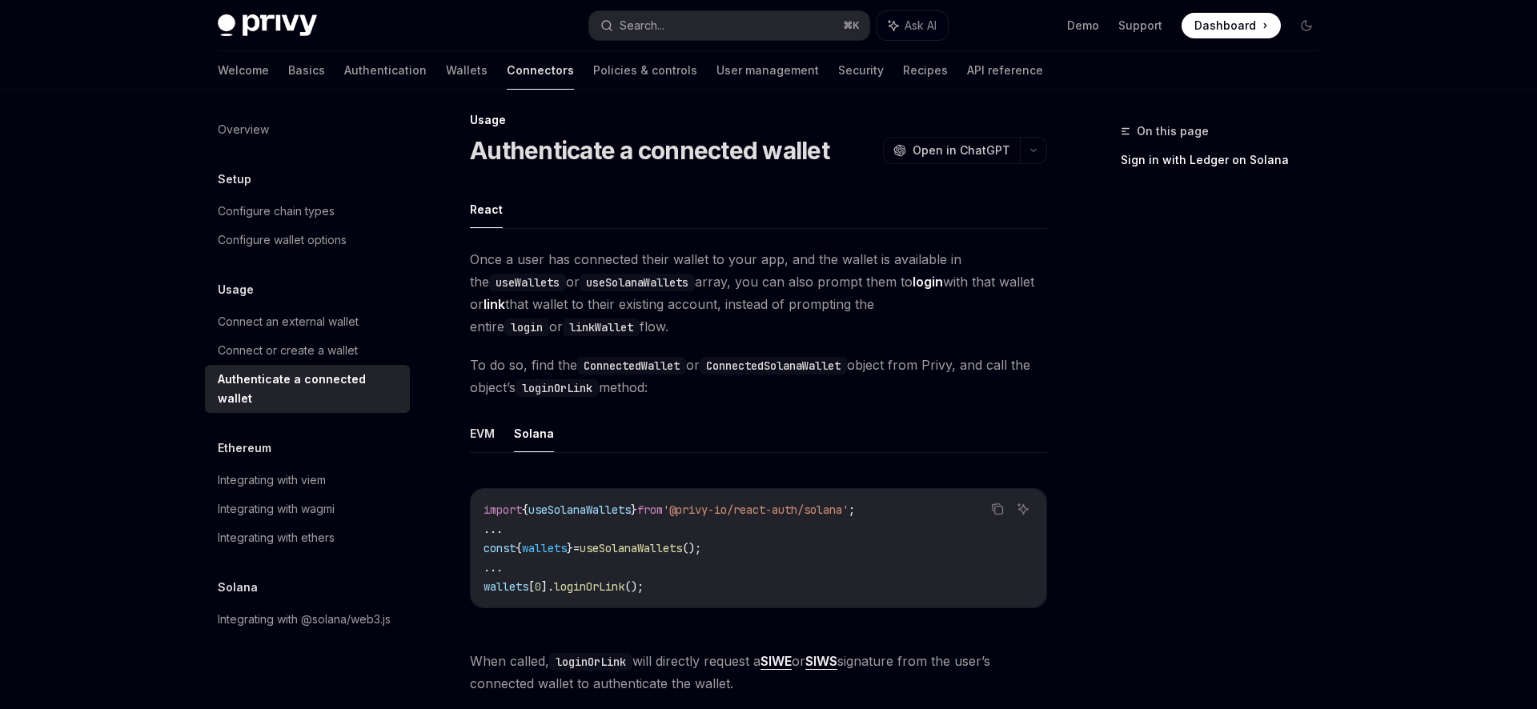
click at [547, 440] on button "Solana" at bounding box center [534, 434] width 40 height 38
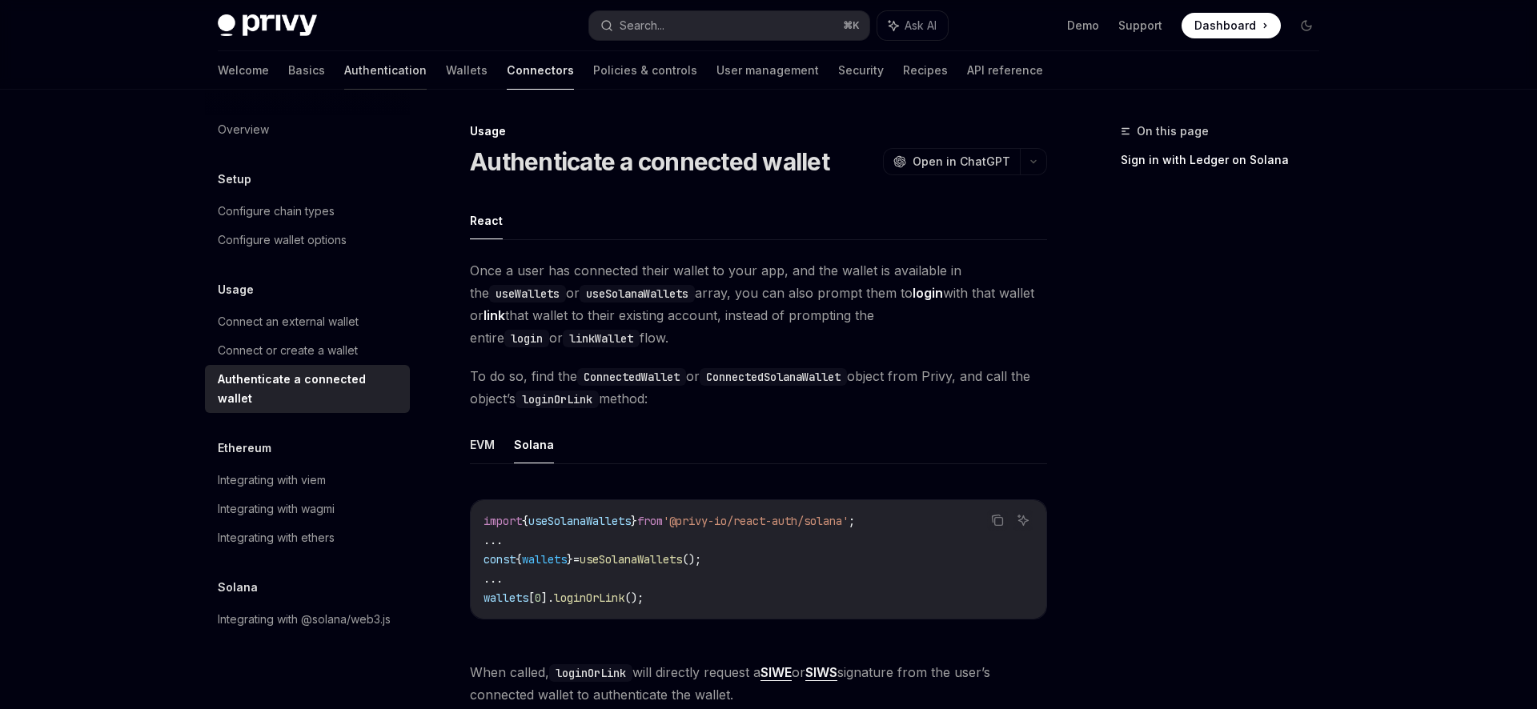
click at [344, 78] on link "Authentication" at bounding box center [385, 70] width 82 height 38
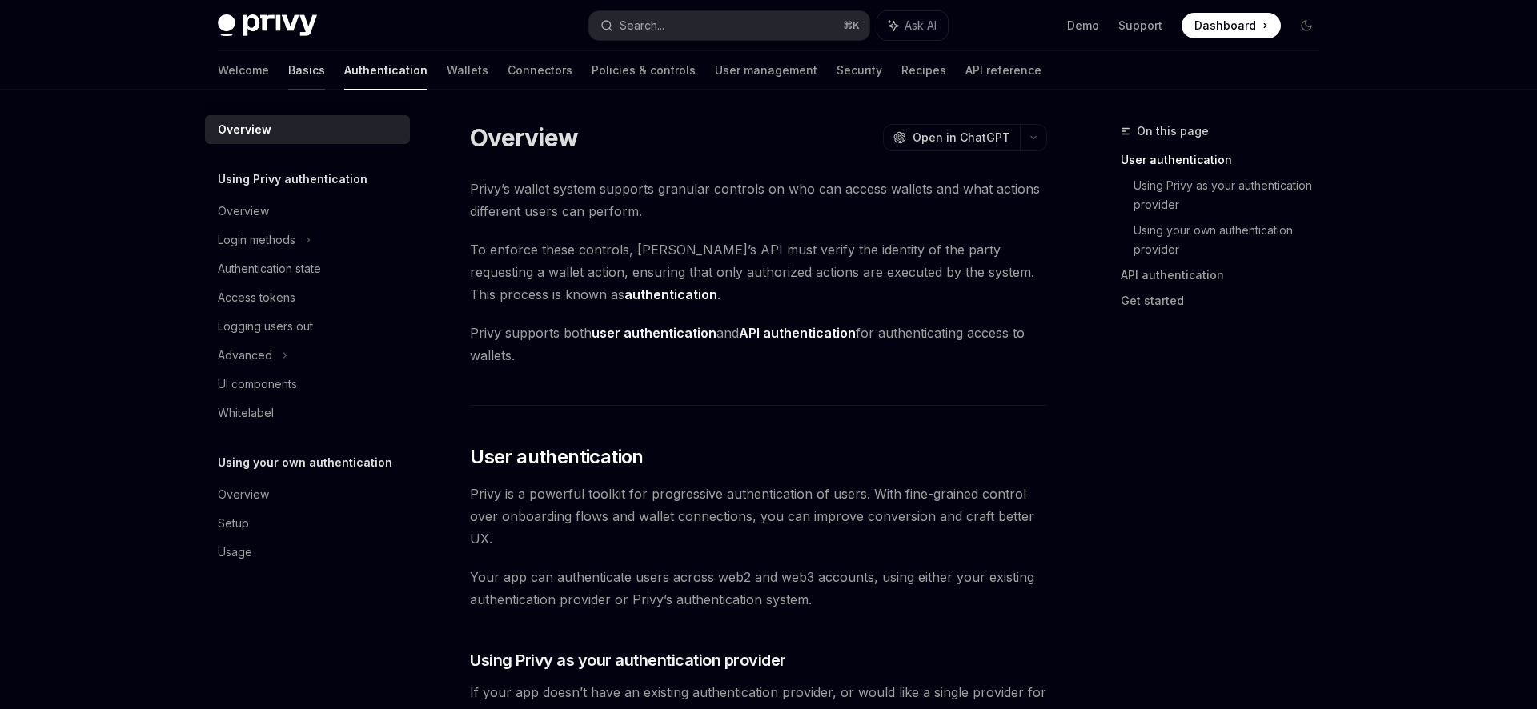
click at [288, 73] on link "Basics" at bounding box center [306, 70] width 37 height 38
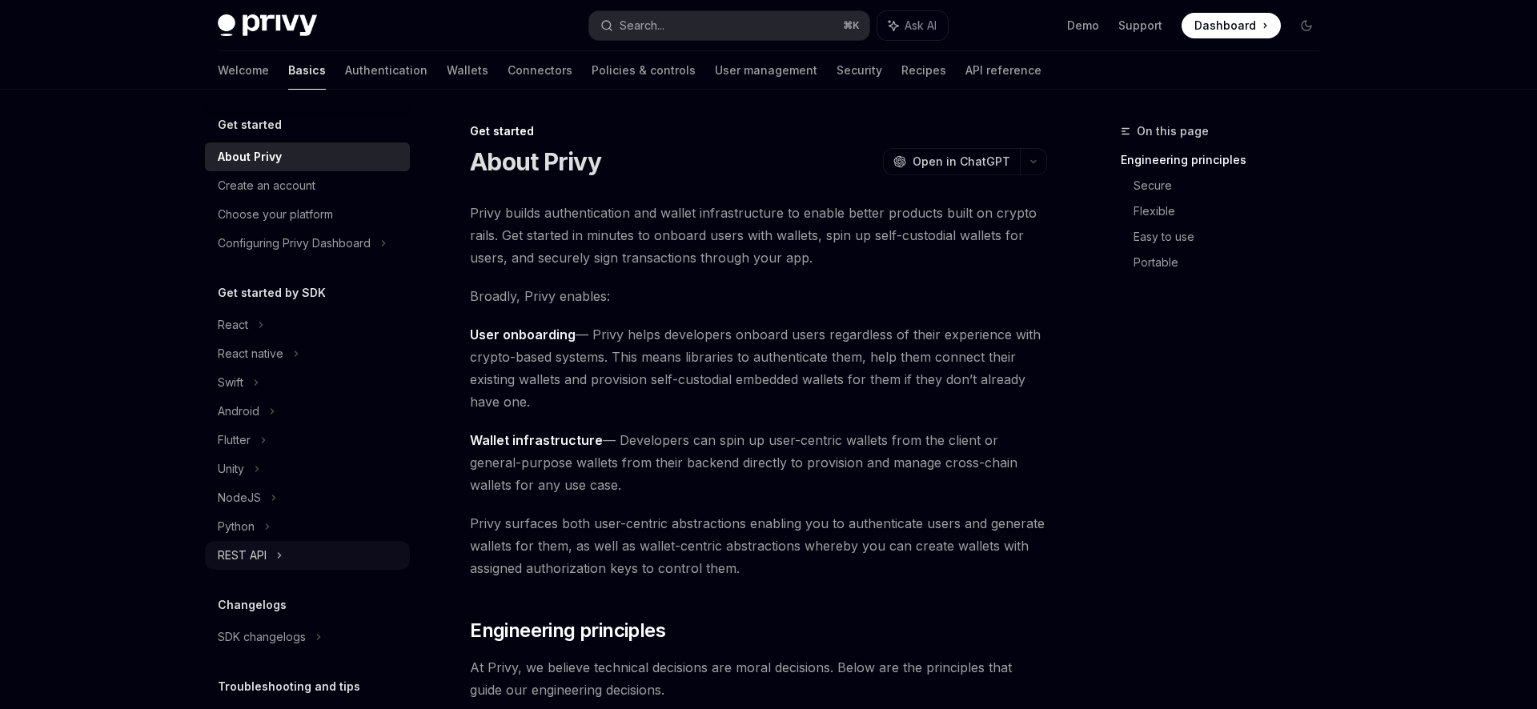
click at [274, 563] on div "REST API" at bounding box center [307, 555] width 205 height 29
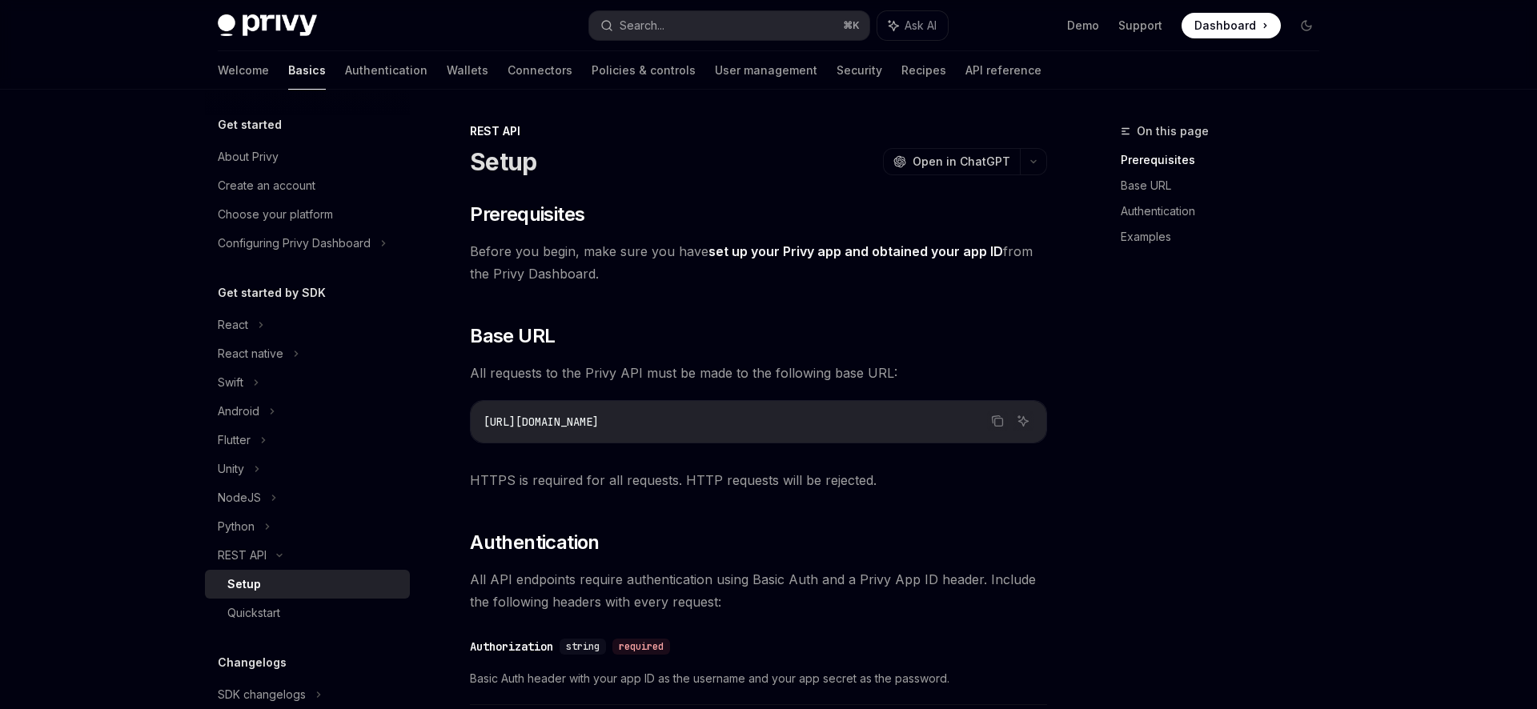
click at [266, 589] on div "Setup" at bounding box center [313, 584] width 173 height 19
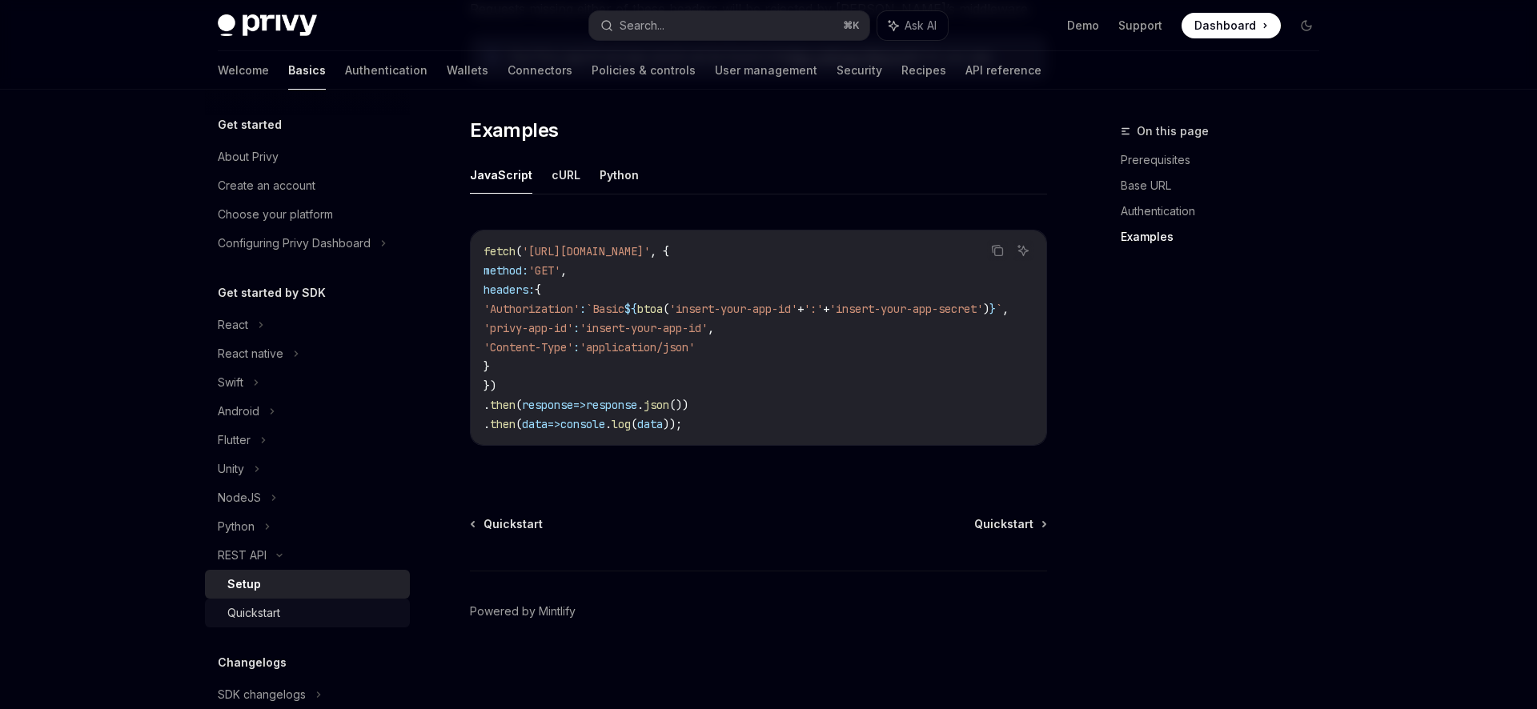
click at [267, 610] on div "Quickstart" at bounding box center [253, 613] width 53 height 19
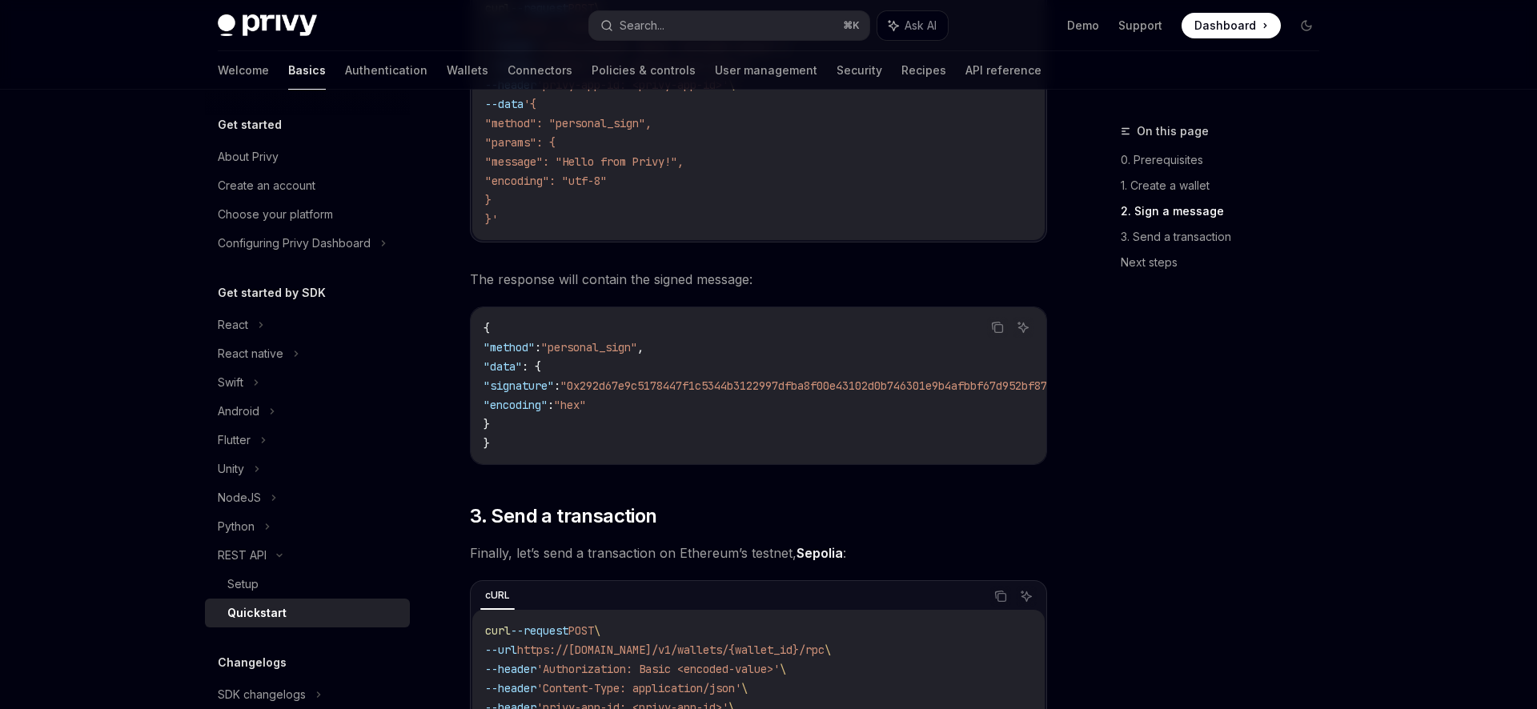
scroll to position [1082, 0]
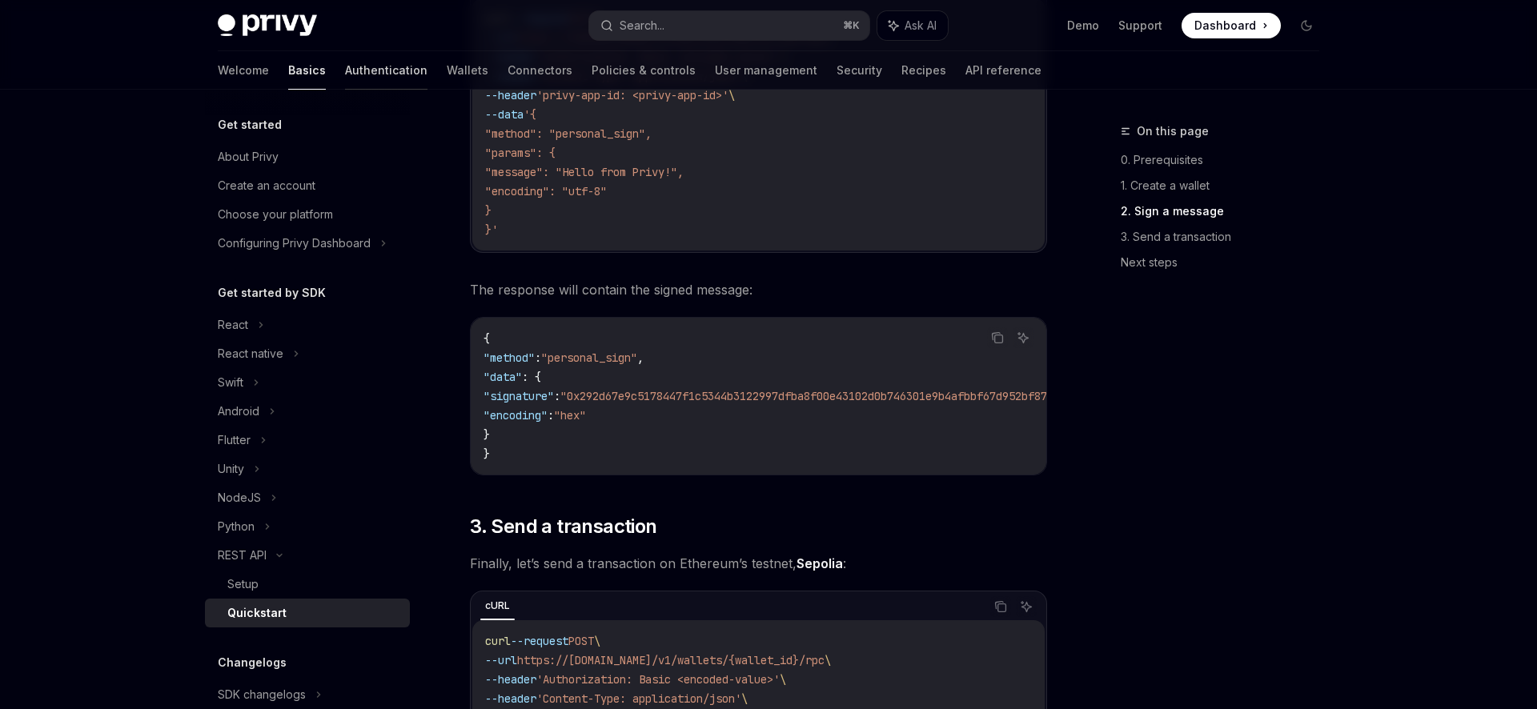
click at [345, 70] on link "Authentication" at bounding box center [386, 70] width 82 height 38
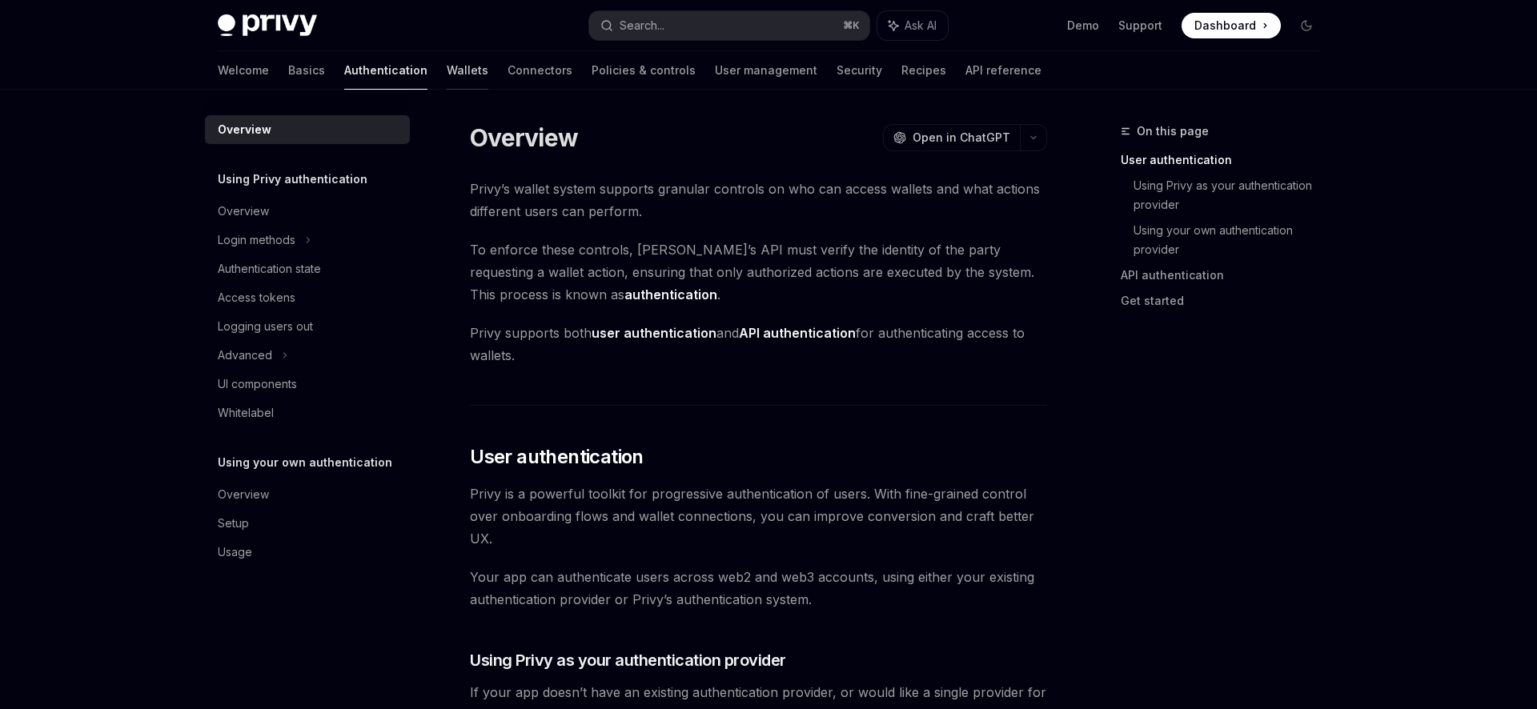
click at [447, 68] on link "Wallets" at bounding box center [468, 70] width 42 height 38
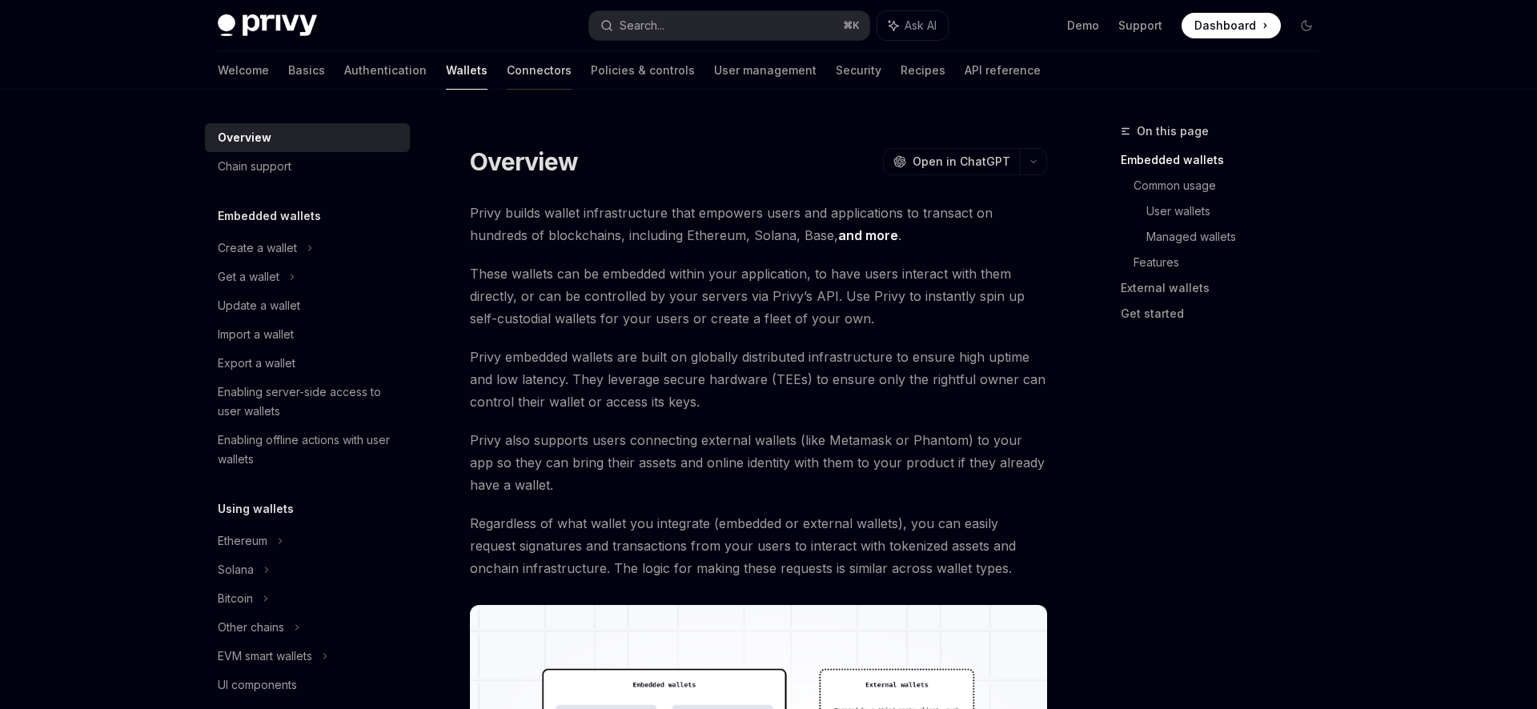
click at [507, 78] on link "Connectors" at bounding box center [539, 70] width 65 height 38
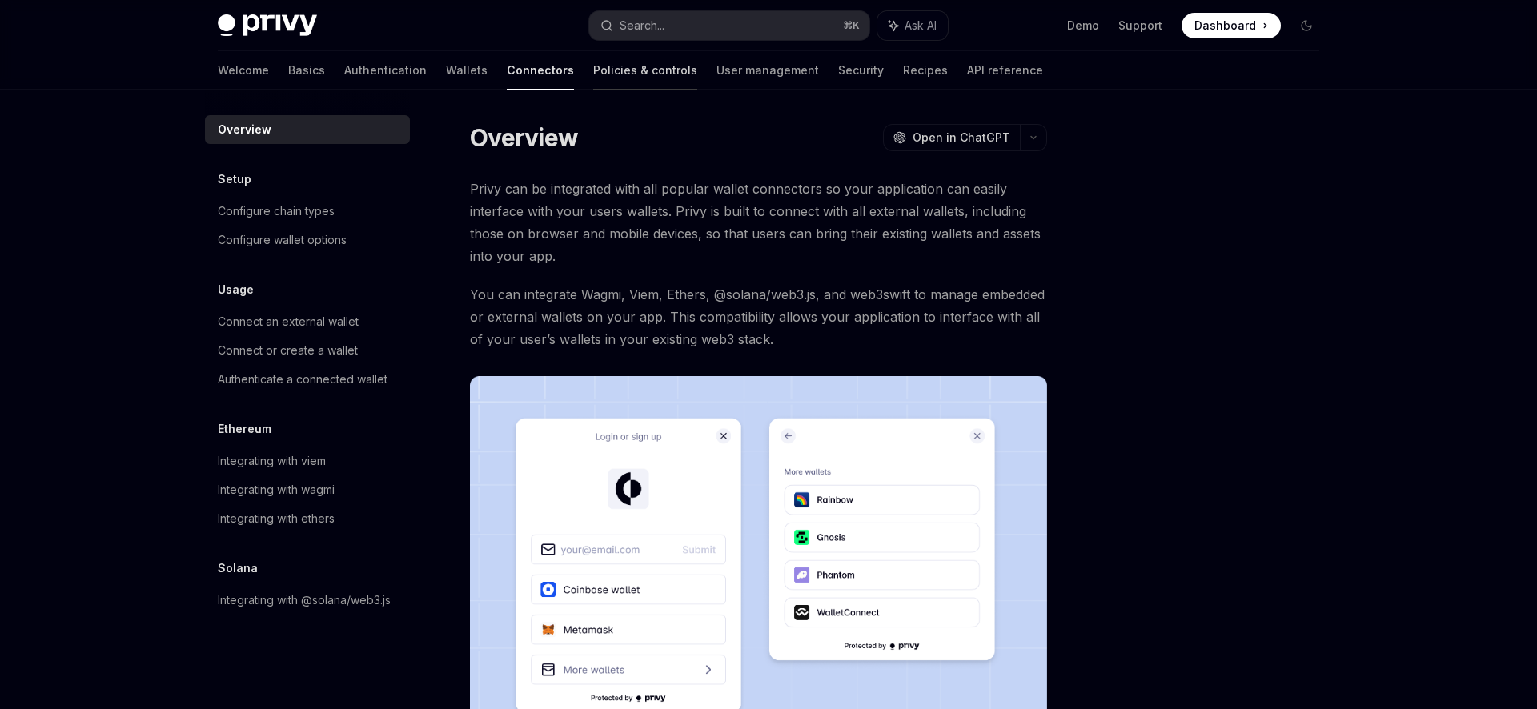
click at [593, 77] on link "Policies & controls" at bounding box center [645, 70] width 104 height 38
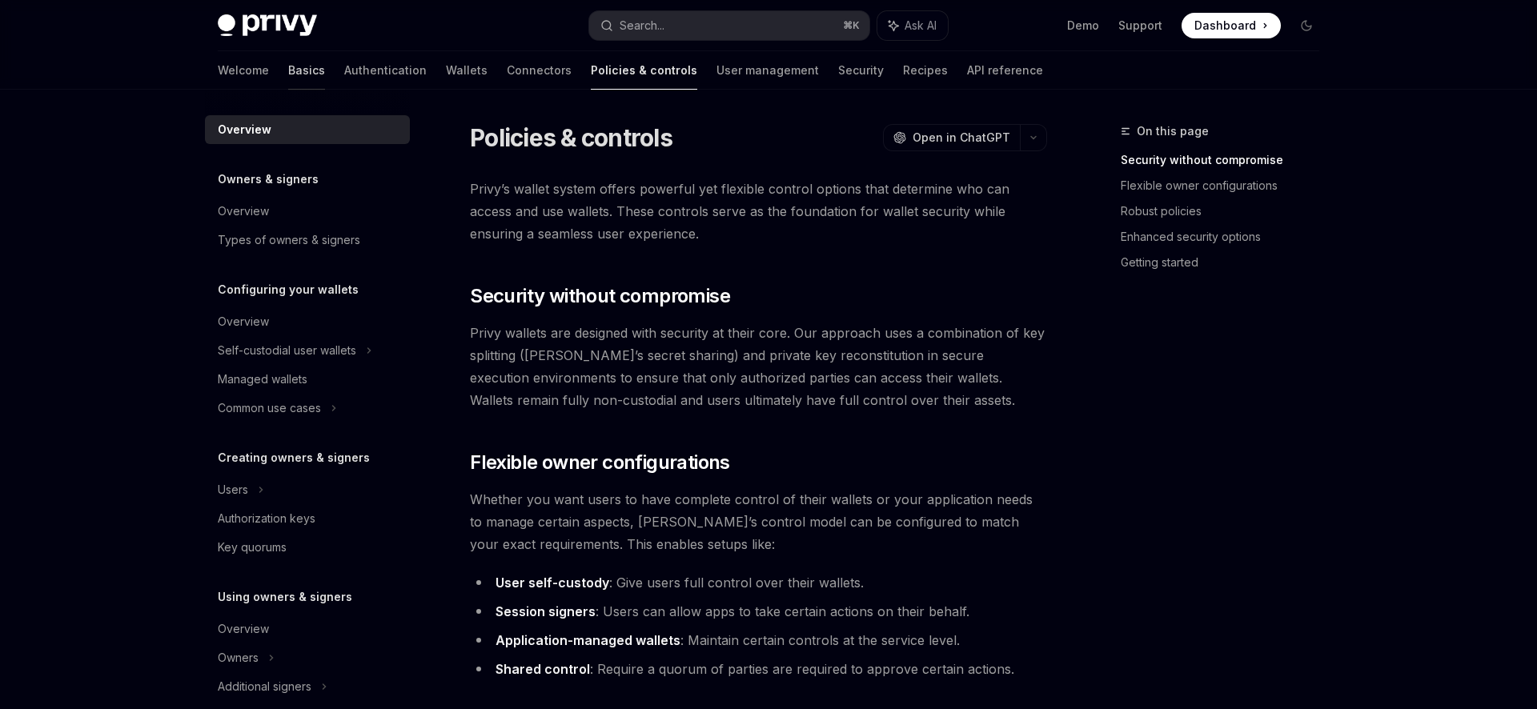
click at [288, 66] on link "Basics" at bounding box center [306, 70] width 37 height 38
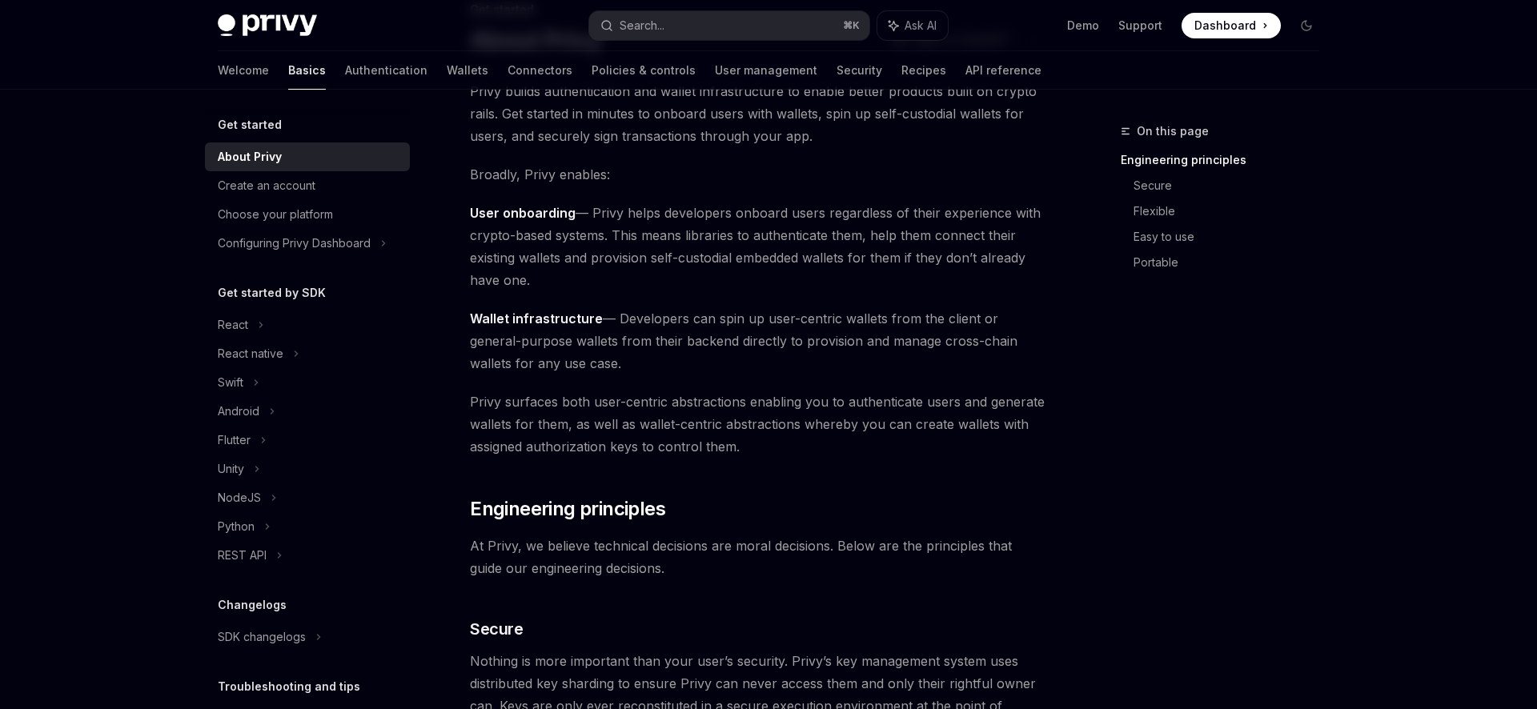
scroll to position [150, 0]
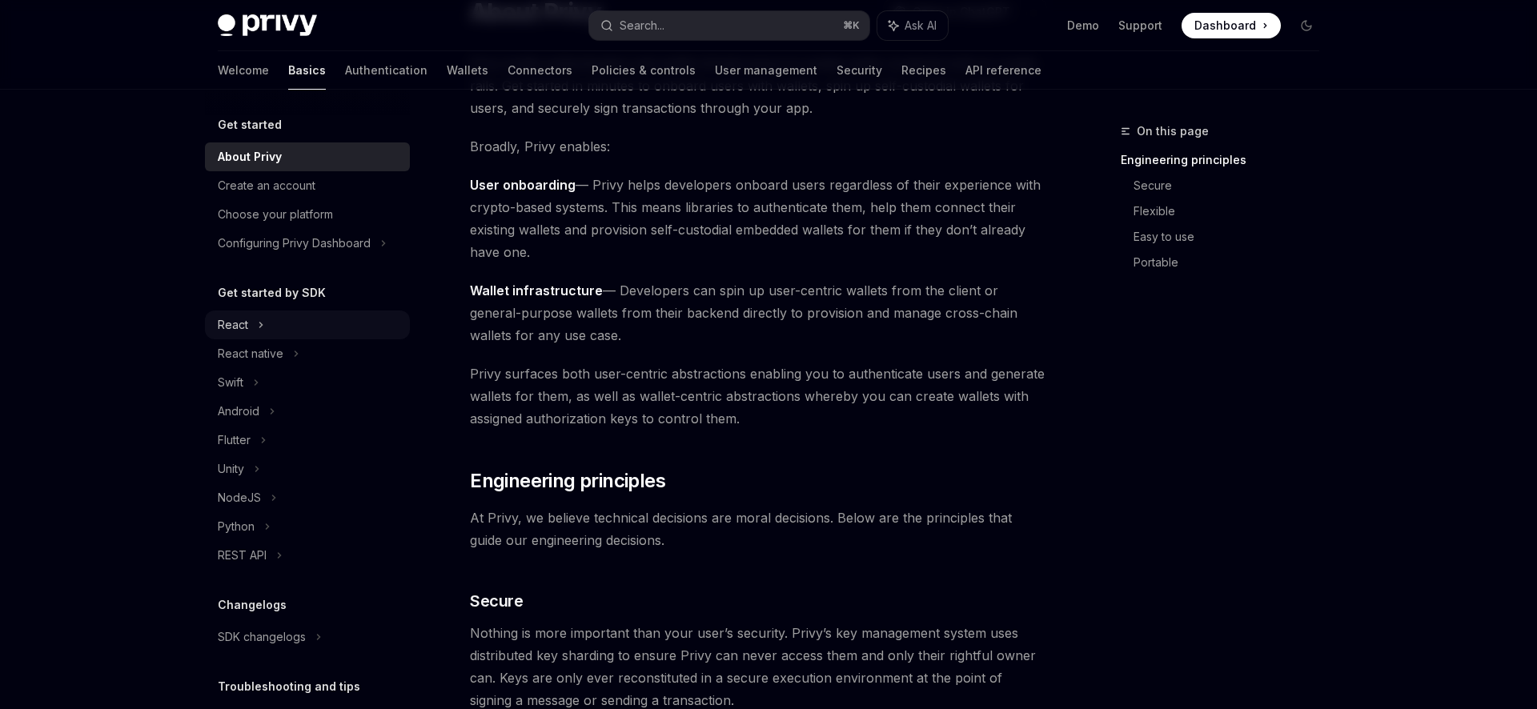
click at [254, 323] on div "React" at bounding box center [307, 325] width 205 height 29
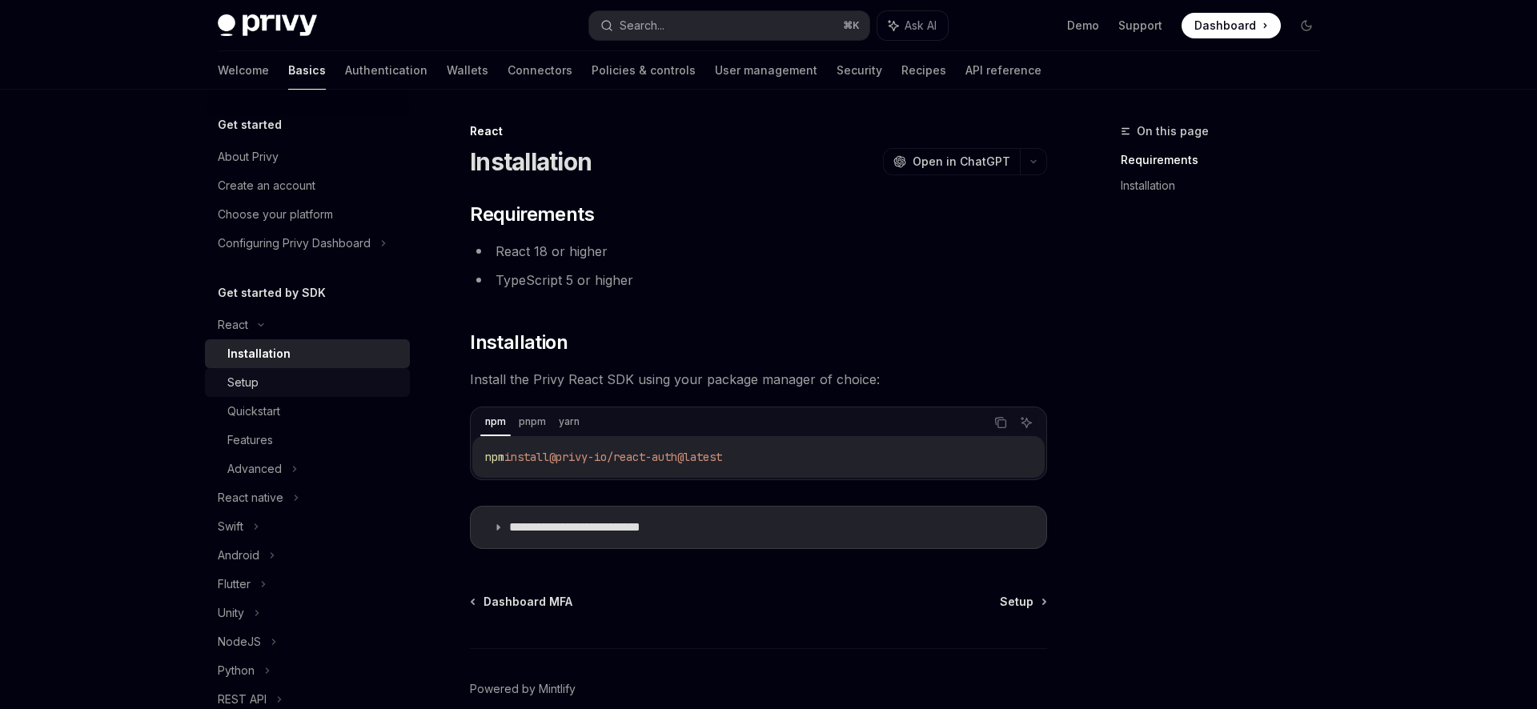
click at [300, 380] on div "Setup" at bounding box center [313, 382] width 173 height 19
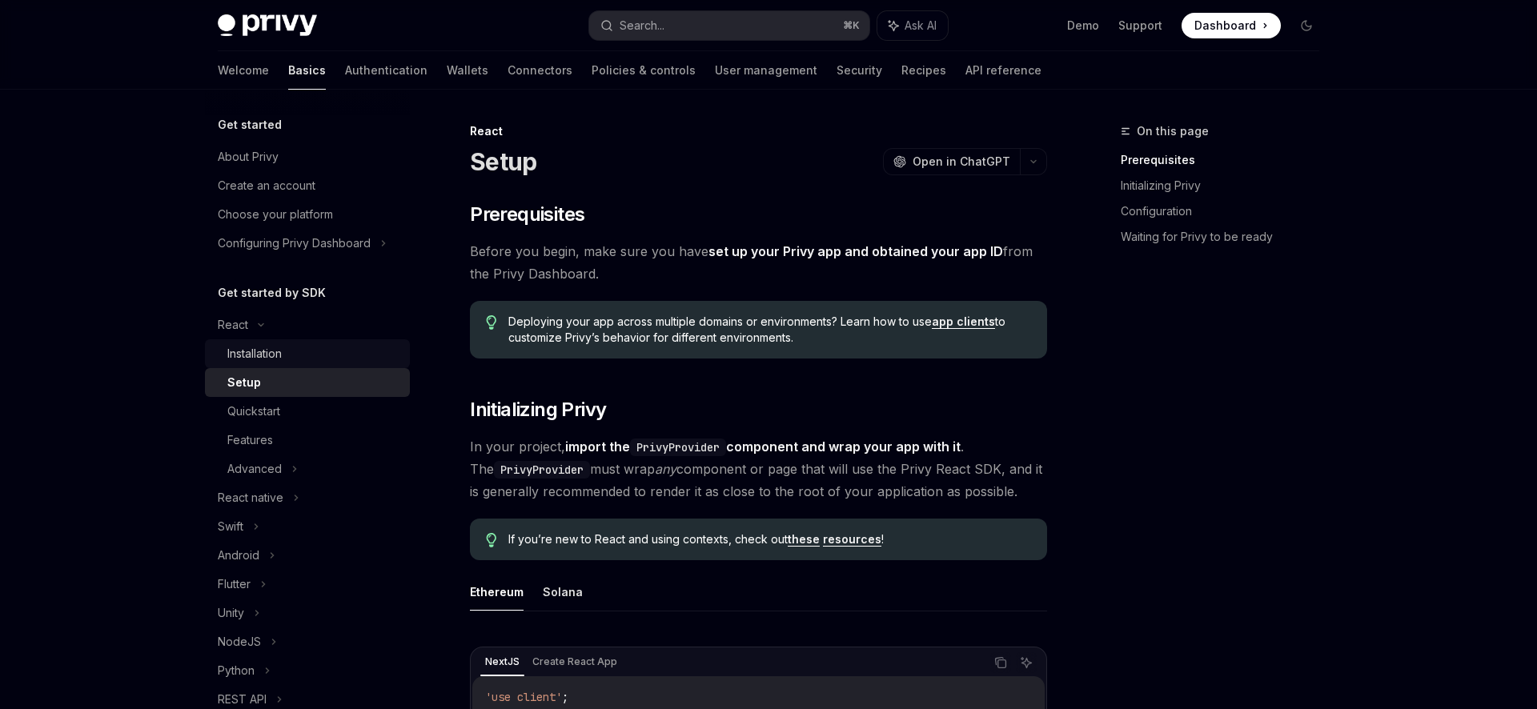
click at [303, 356] on div "Installation" at bounding box center [313, 353] width 173 height 19
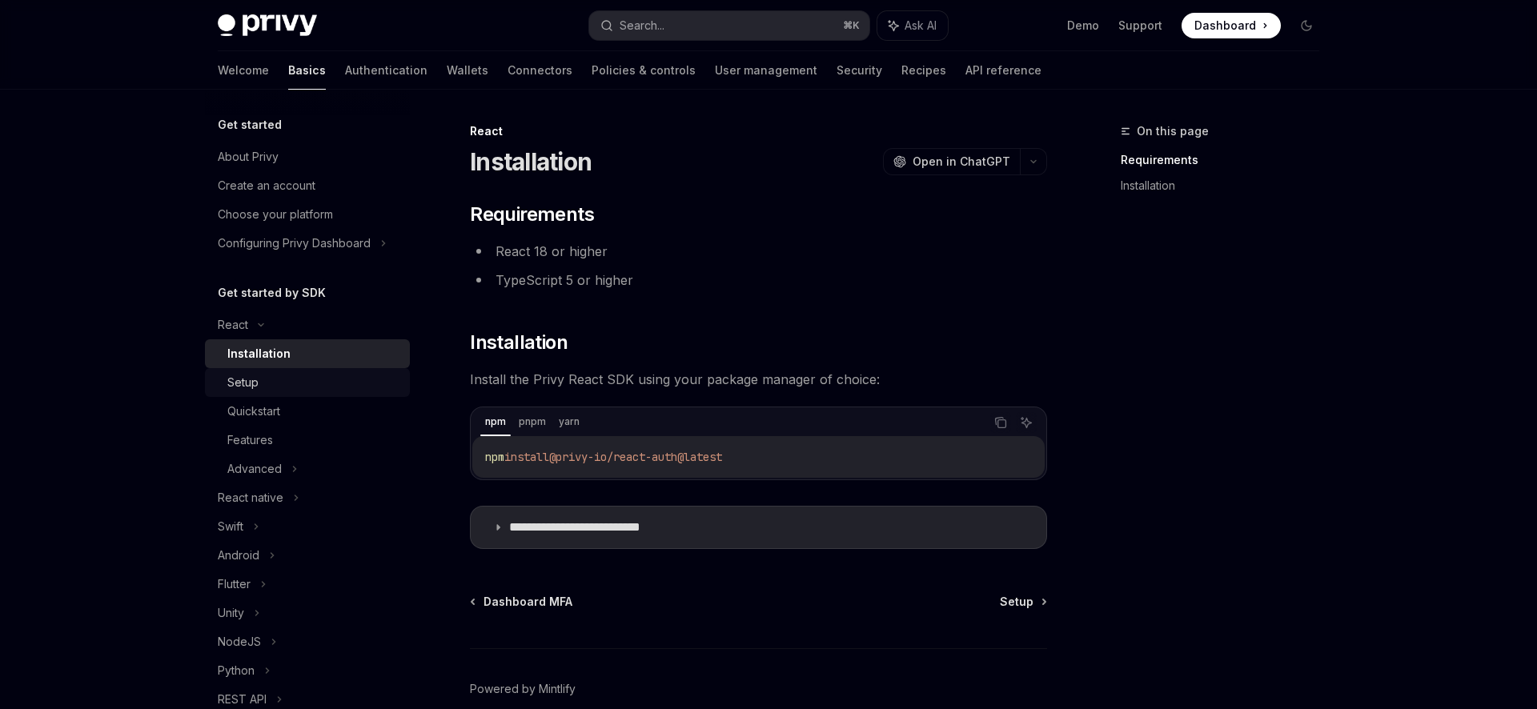
click at [368, 384] on div "Setup" at bounding box center [313, 382] width 173 height 19
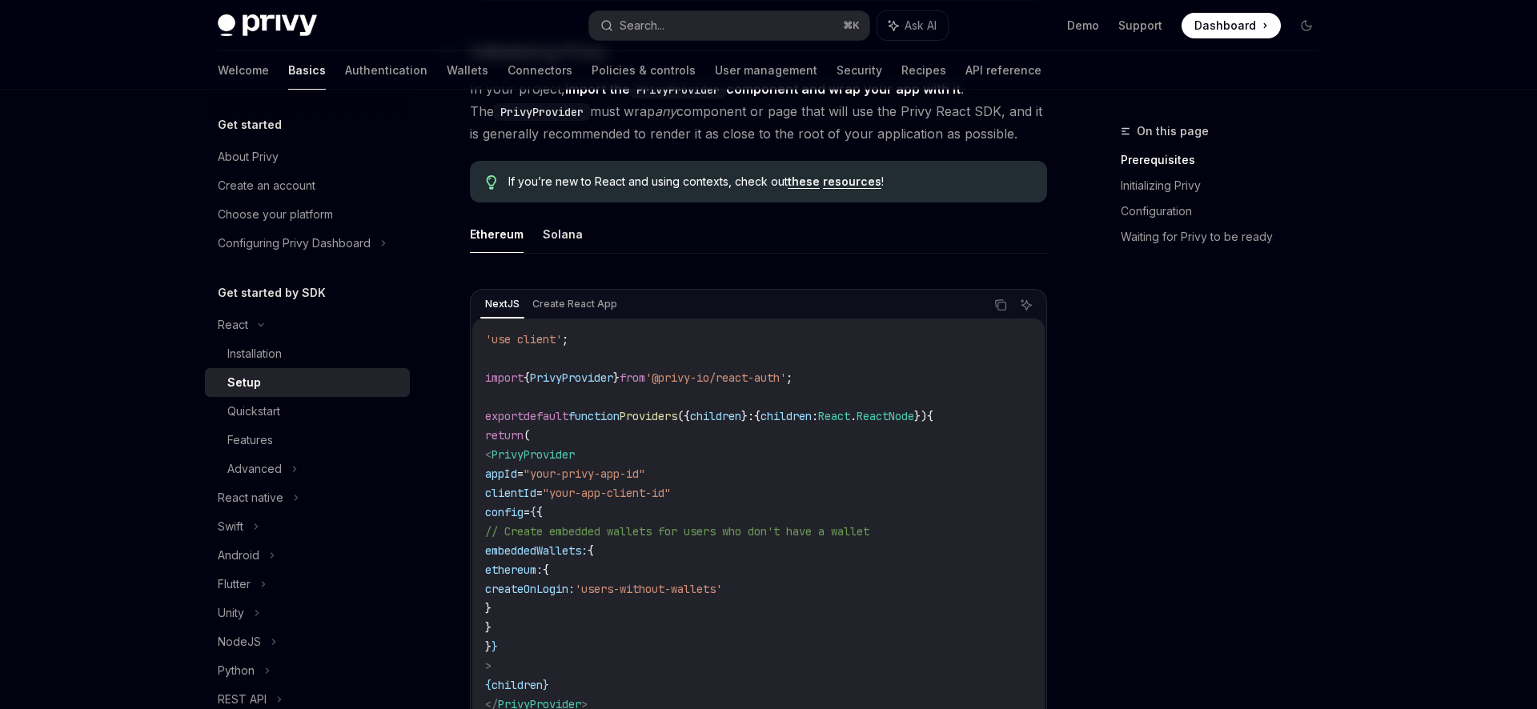
scroll to position [425, 0]
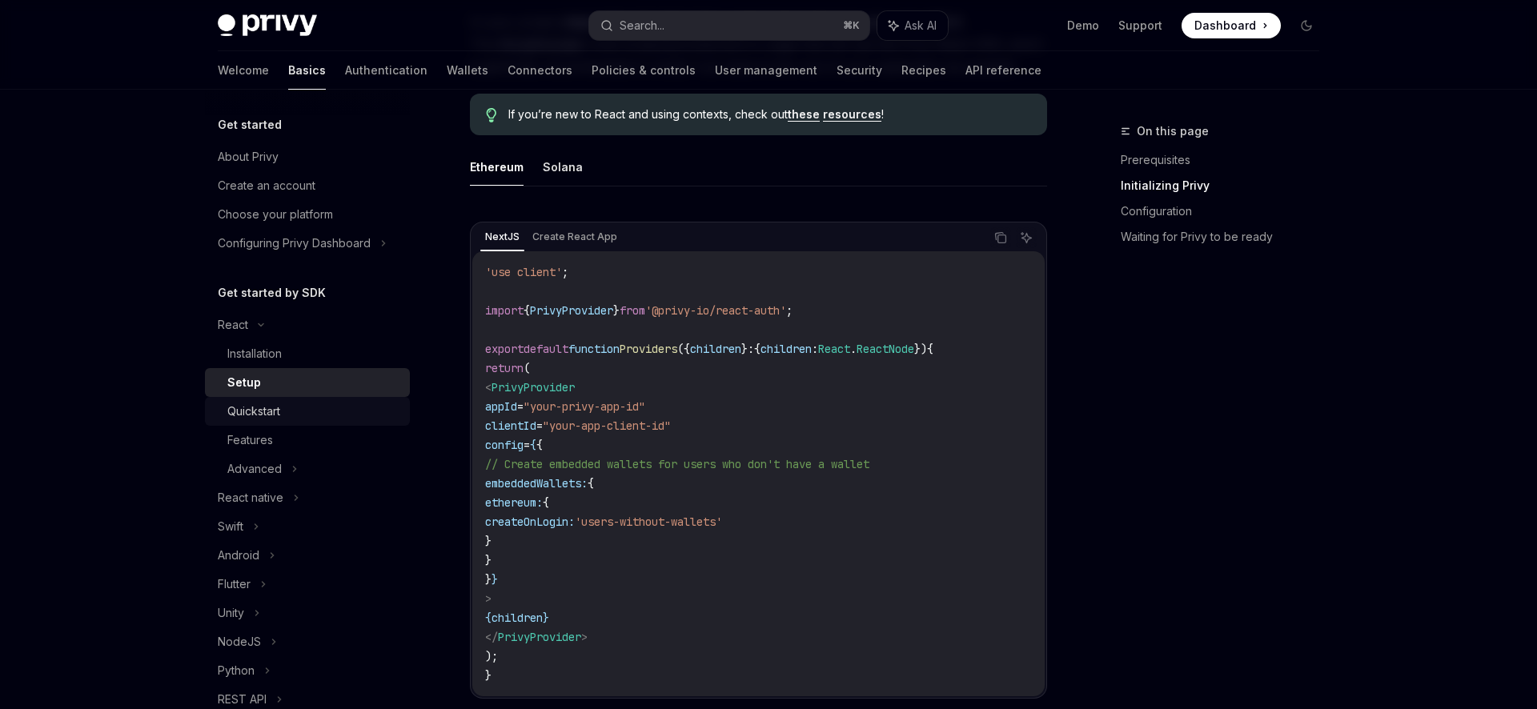
click at [303, 403] on div "Quickstart" at bounding box center [313, 411] width 173 height 19
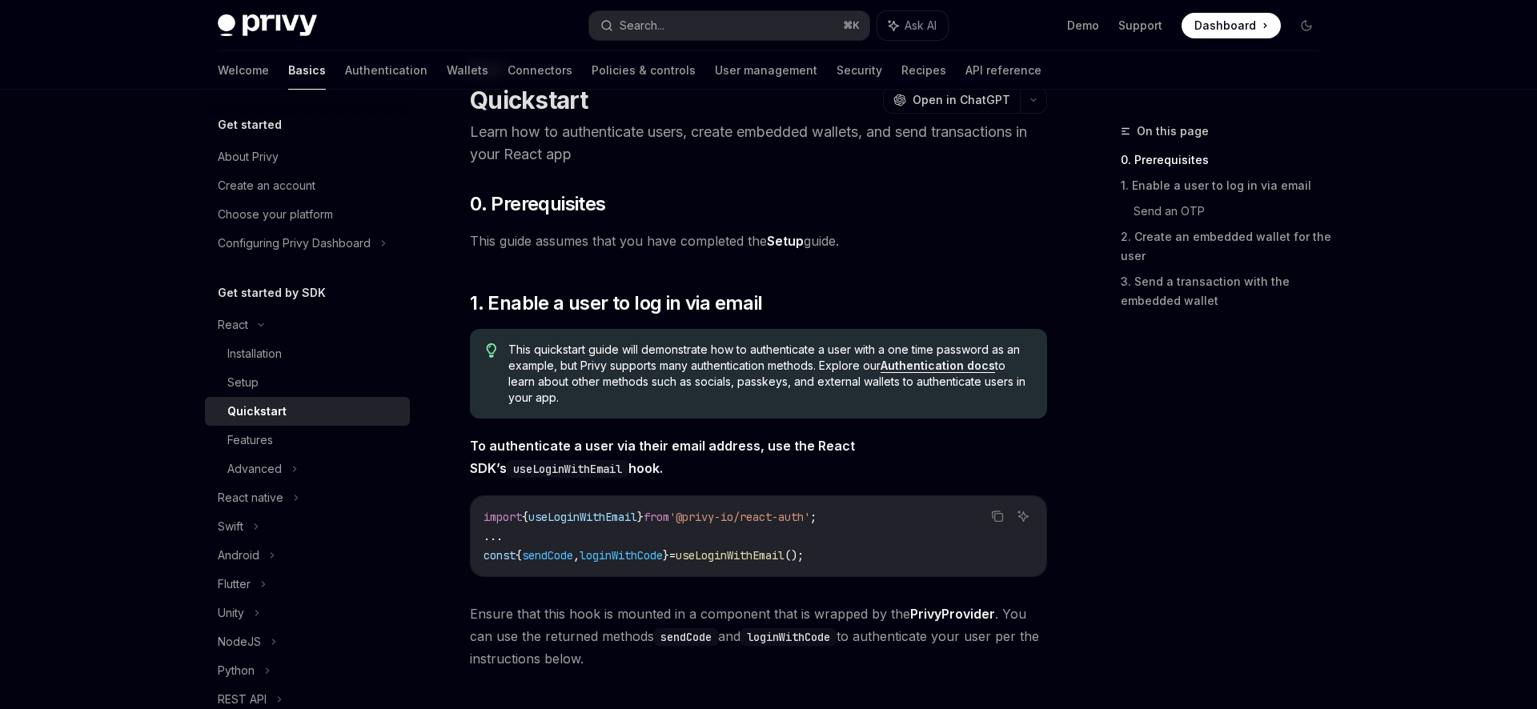
scroll to position [82, 0]
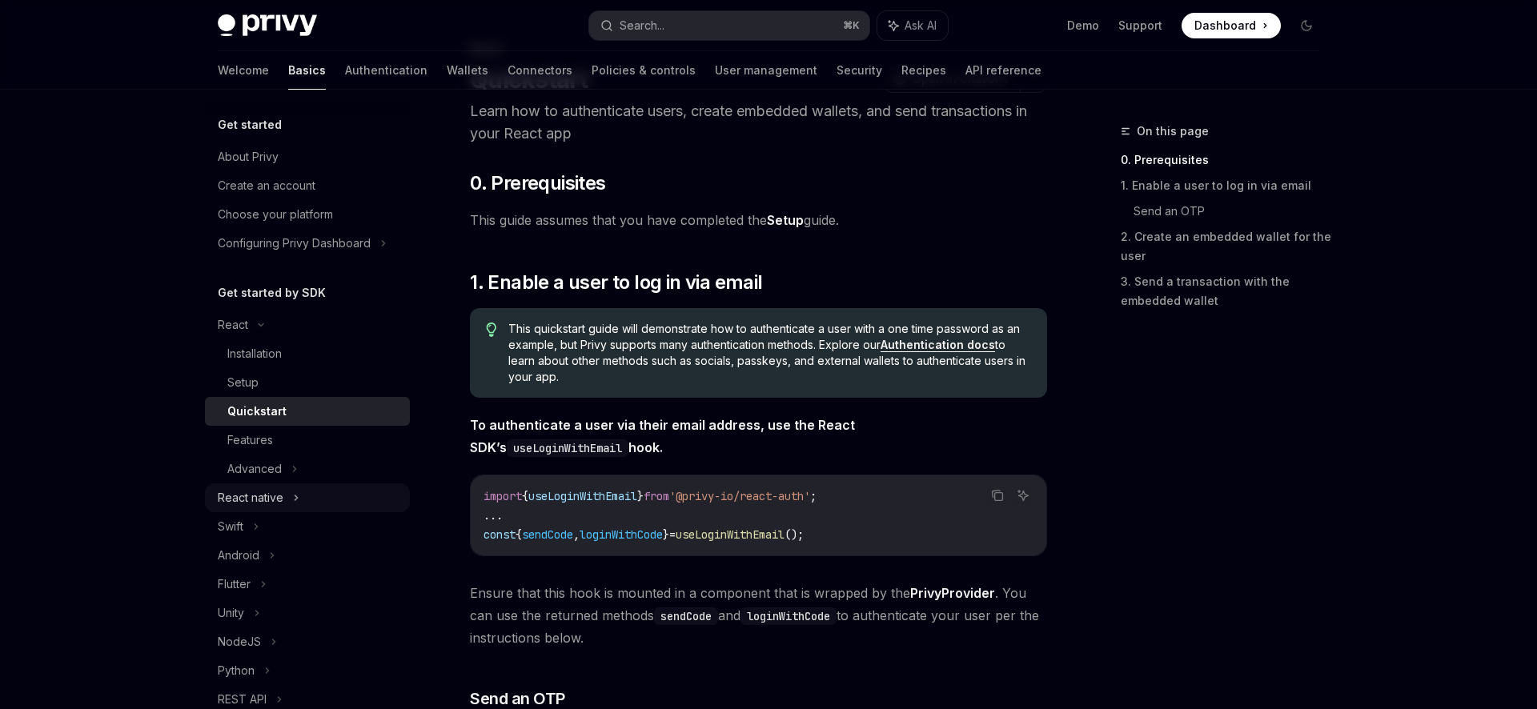
click at [335, 485] on div "React native" at bounding box center [307, 497] width 205 height 29
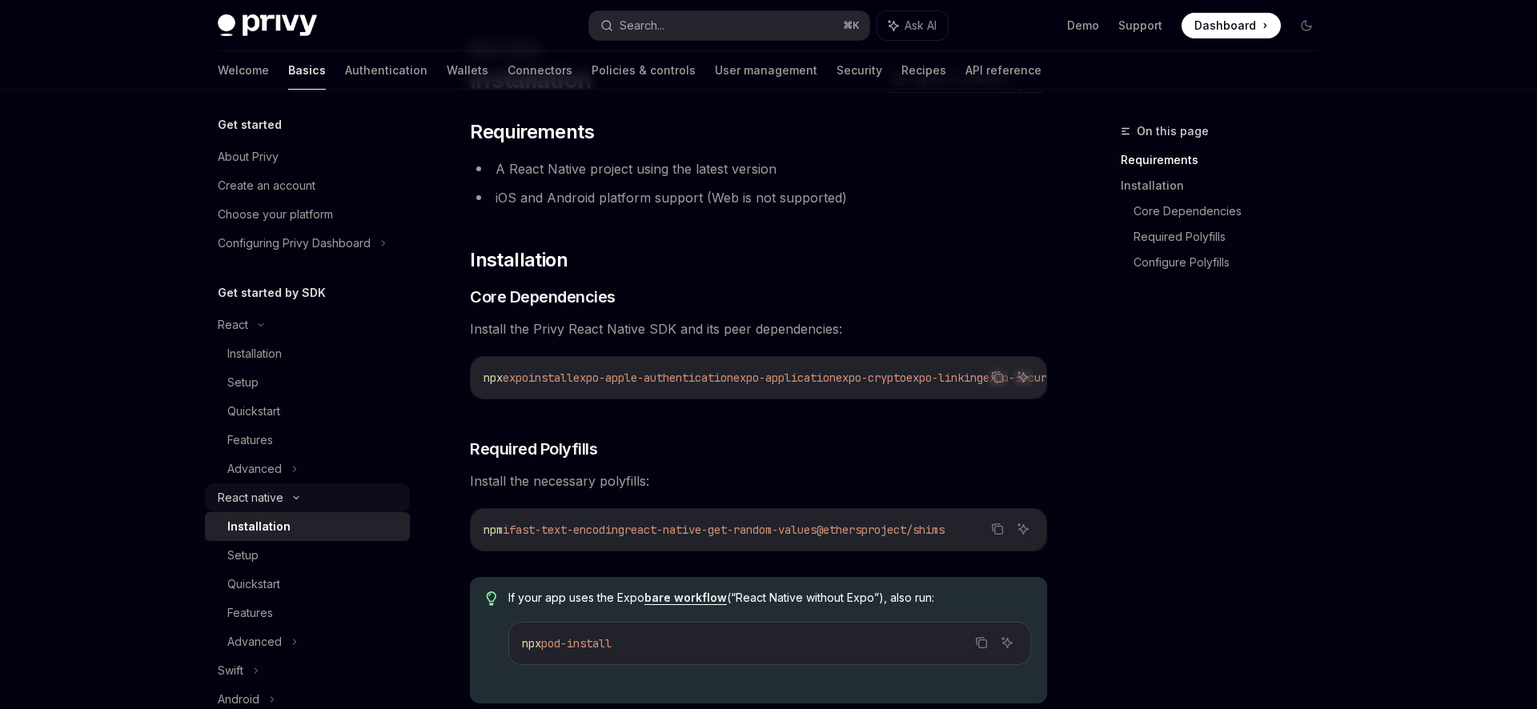
click at [332, 490] on div "React native" at bounding box center [307, 497] width 205 height 29
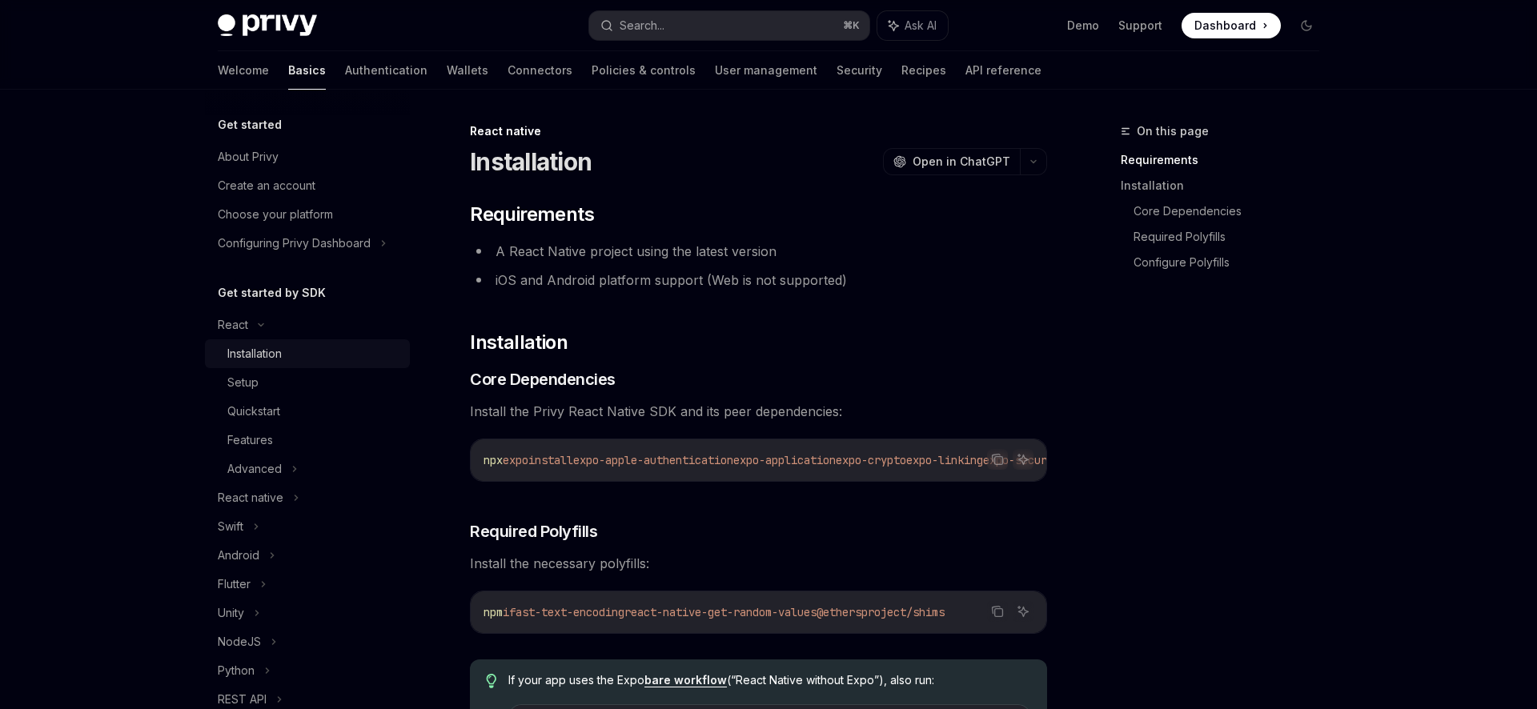
click at [314, 347] on div "Installation" at bounding box center [313, 353] width 173 height 19
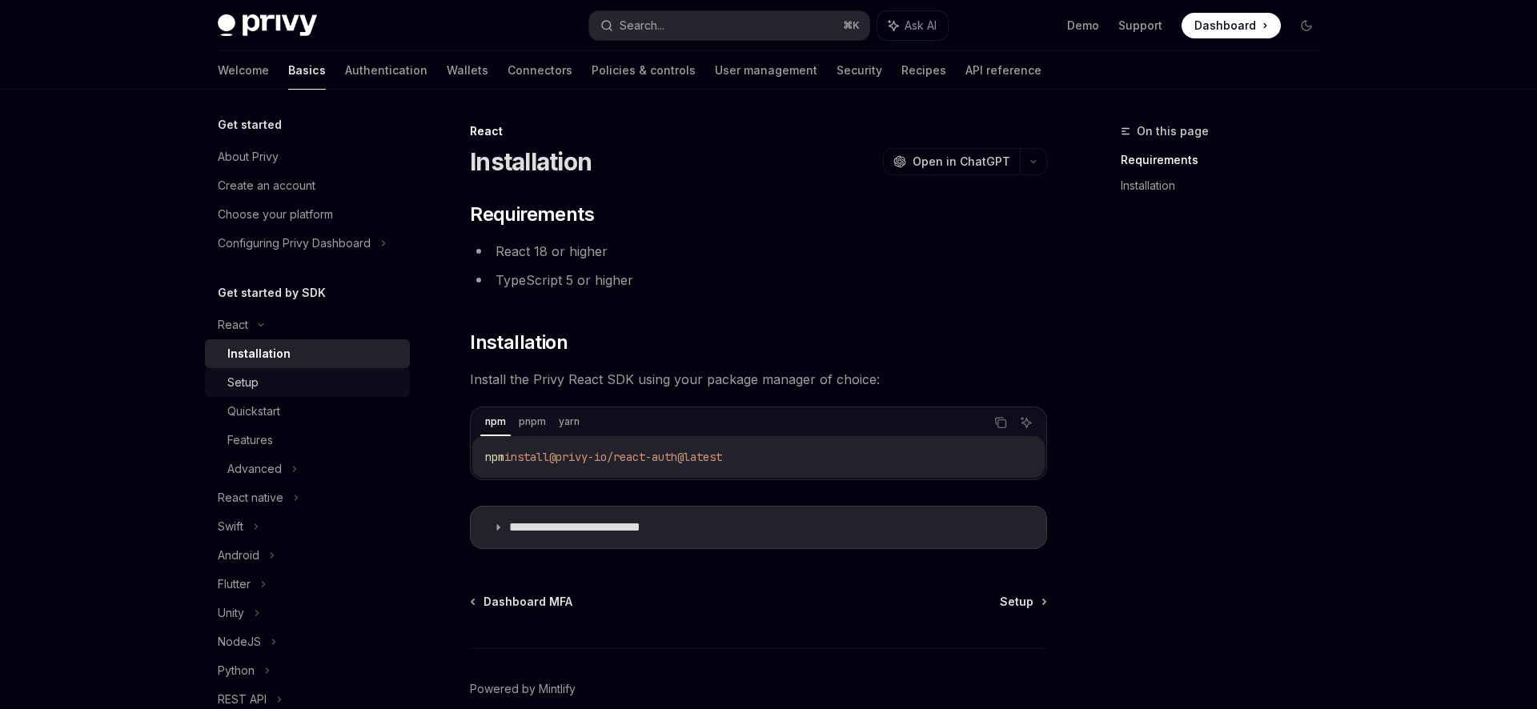
click at [316, 379] on div "Setup" at bounding box center [313, 382] width 173 height 19
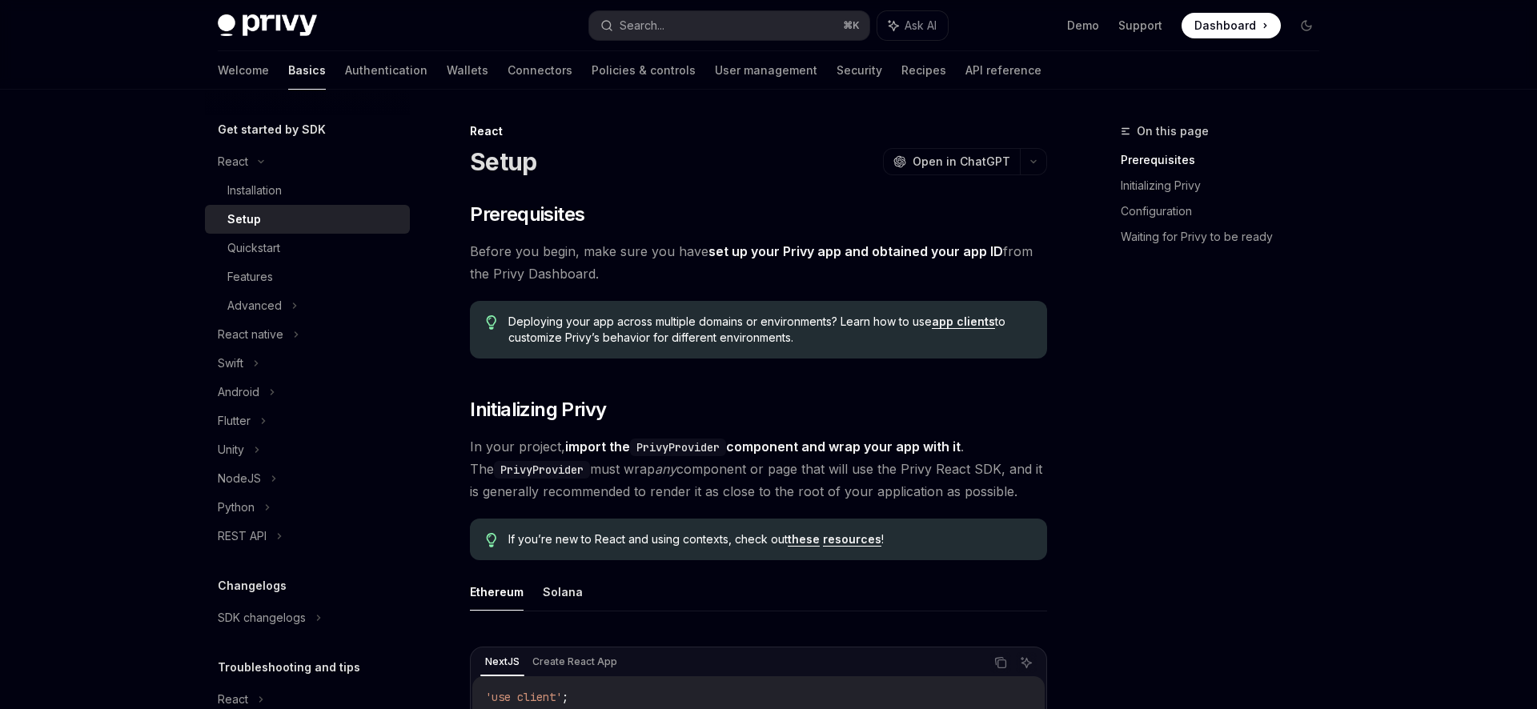
scroll to position [178, 0]
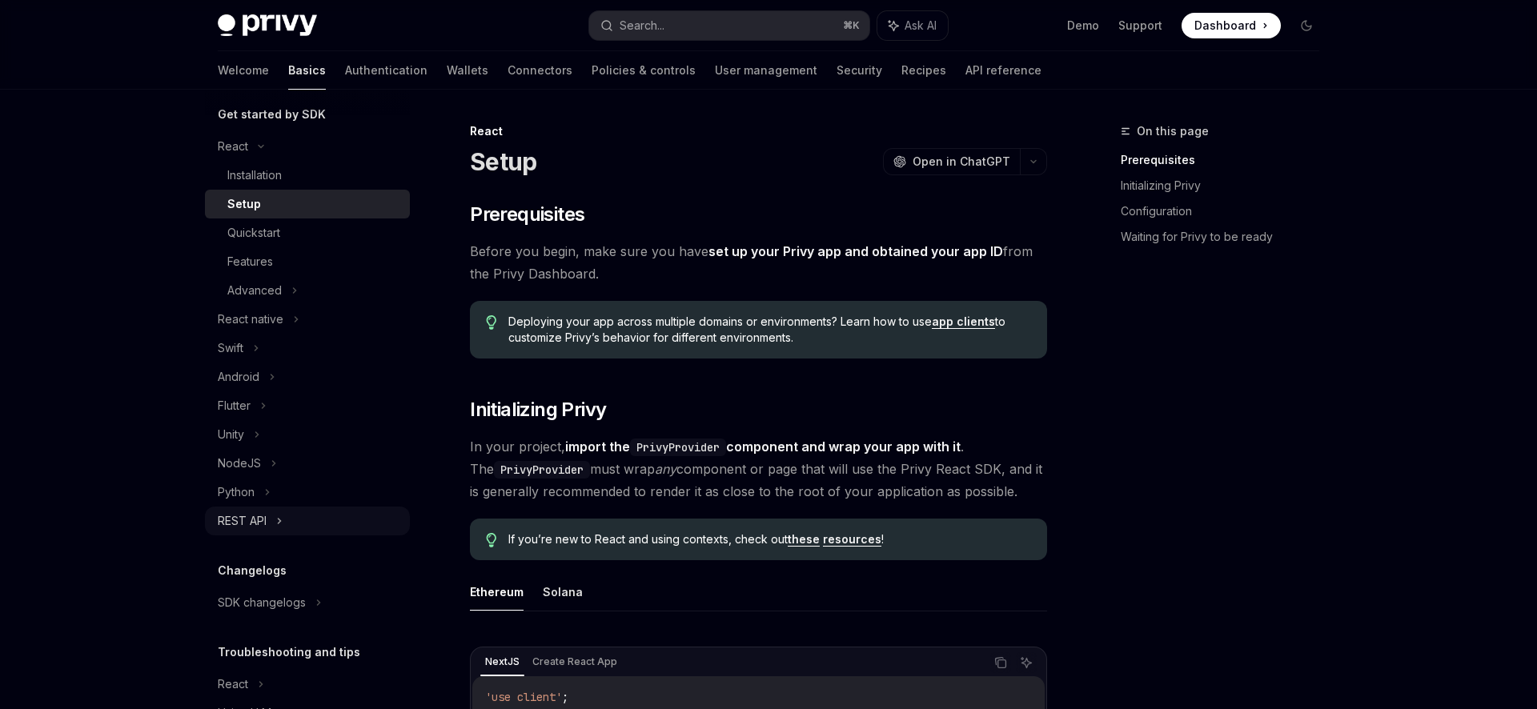
click at [299, 521] on div "REST API" at bounding box center [307, 521] width 205 height 29
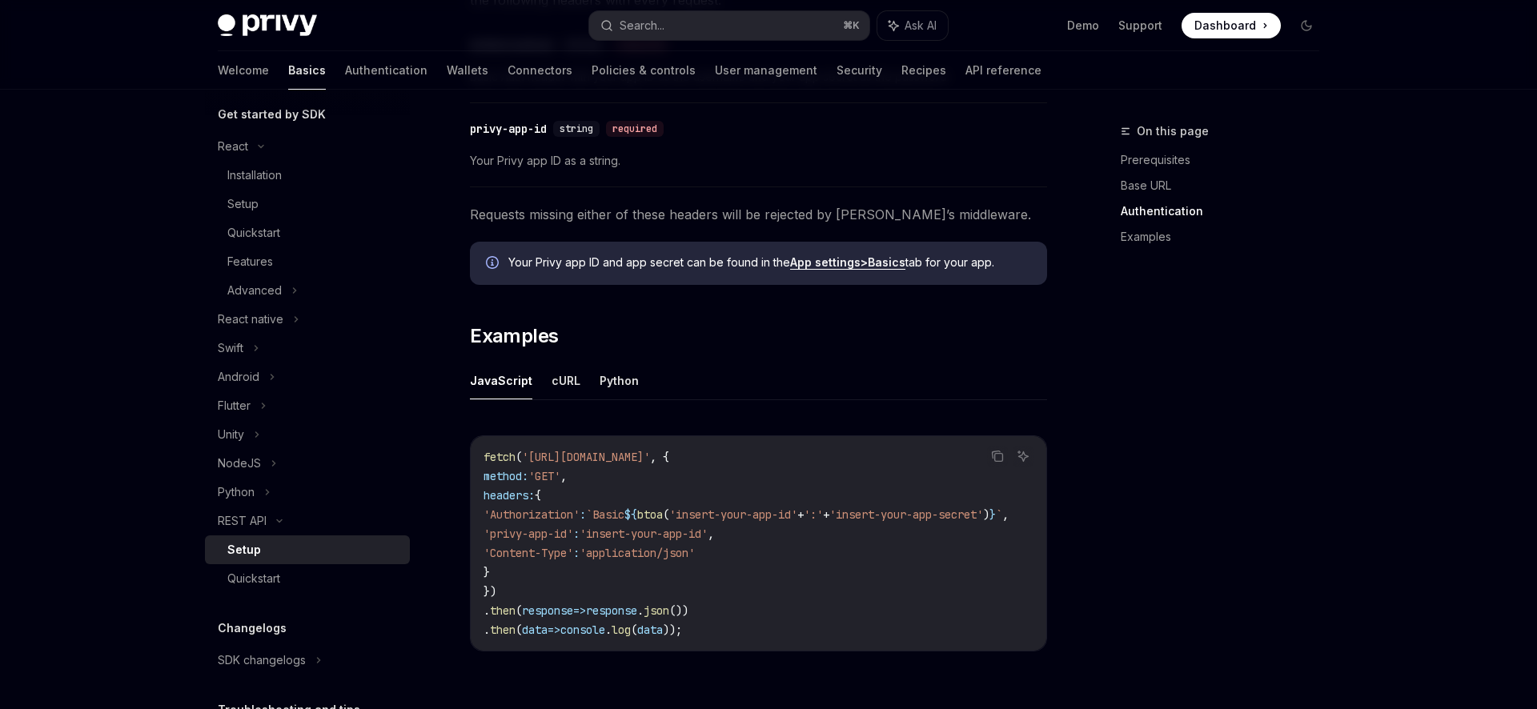
scroll to position [784, 0]
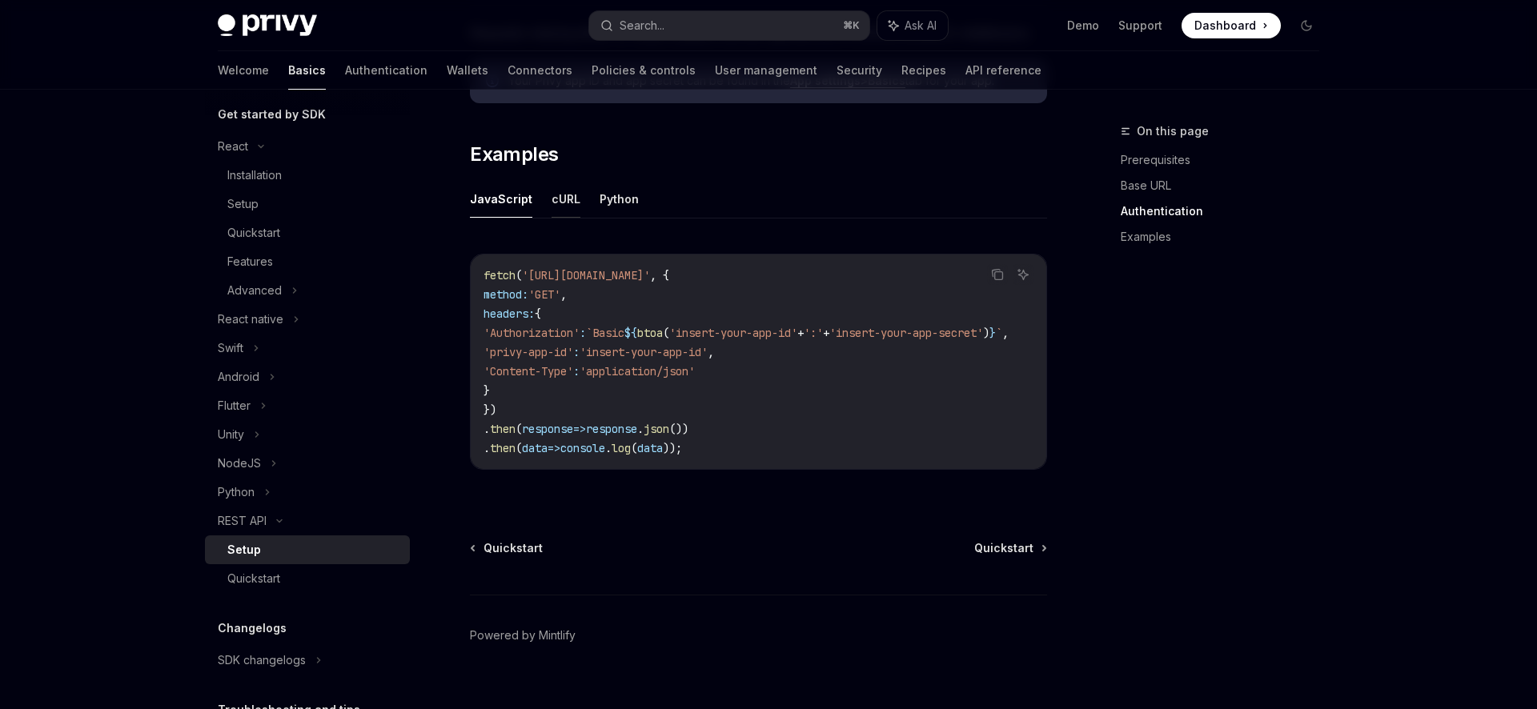
click at [555, 205] on button "cURL" at bounding box center [565, 199] width 29 height 38
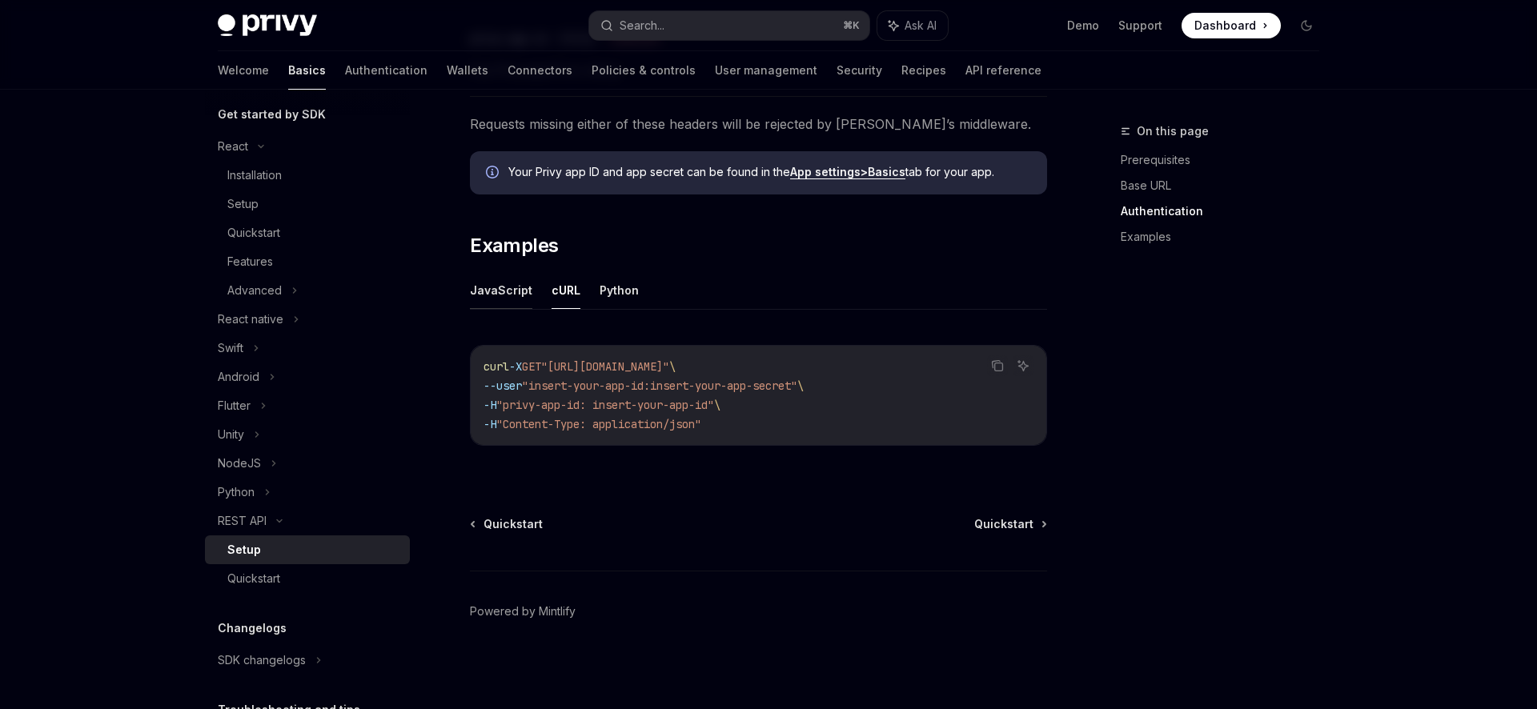
click at [503, 291] on button "JavaScript" at bounding box center [501, 290] width 62 height 38
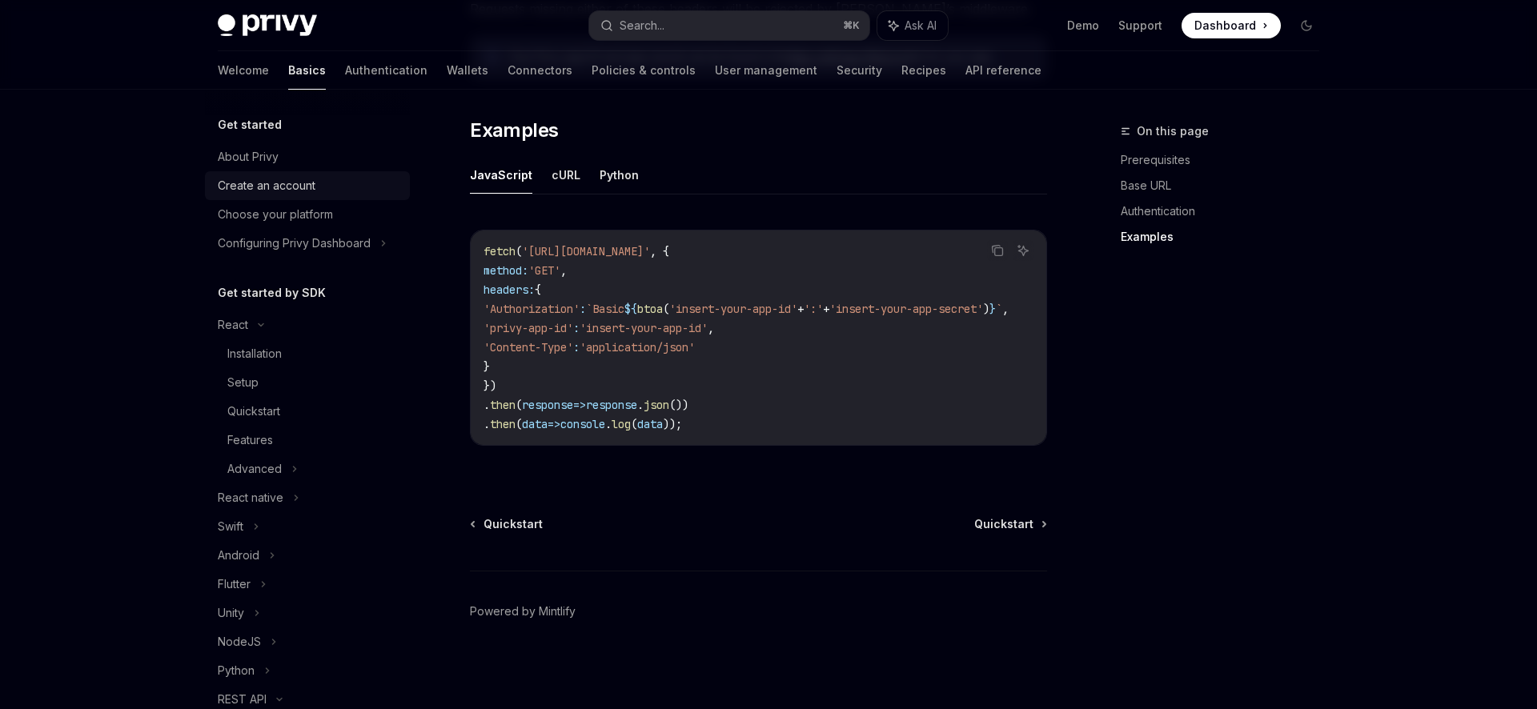
click at [287, 190] on div "Create an account" at bounding box center [267, 185] width 98 height 19
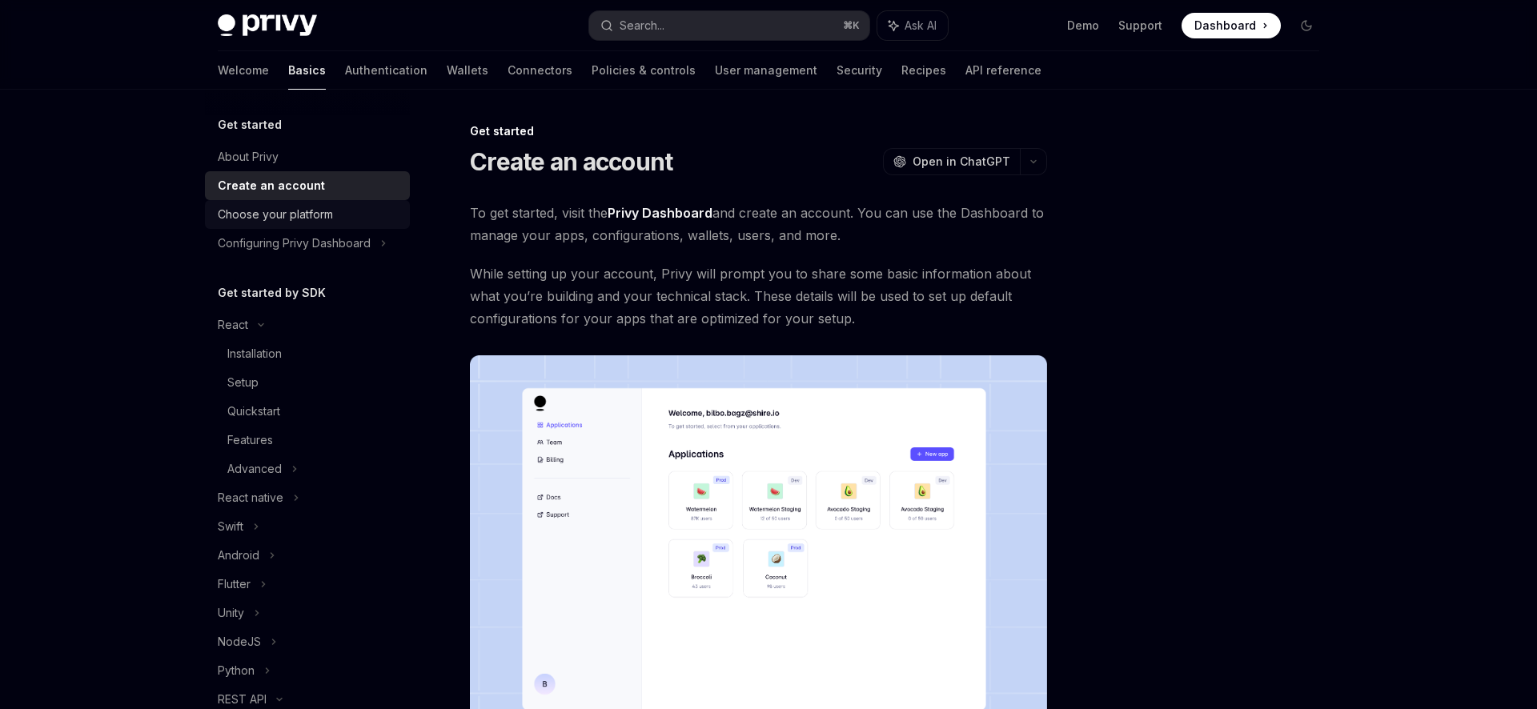
click at [318, 219] on div "Choose your platform" at bounding box center [275, 214] width 115 height 19
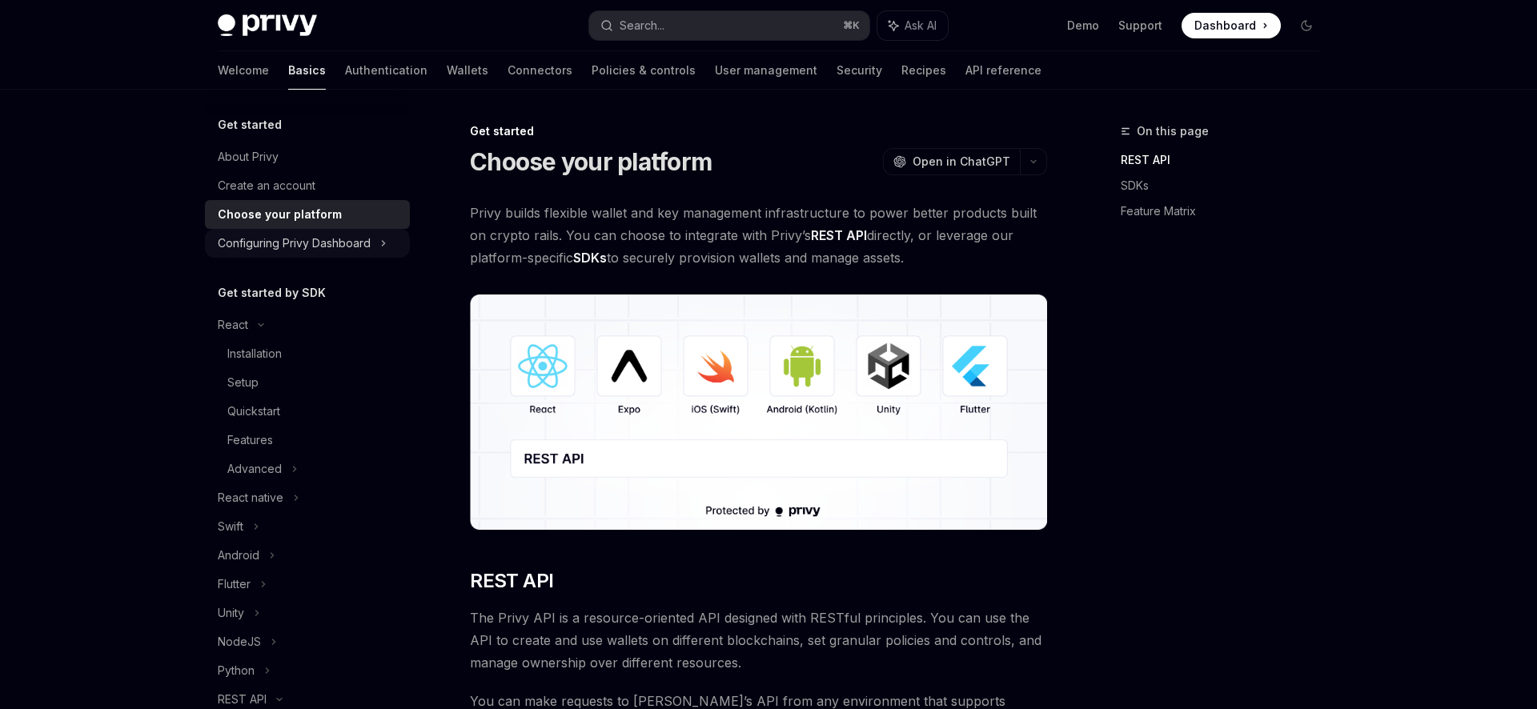
click at [318, 248] on div "Configuring Privy Dashboard" at bounding box center [294, 243] width 153 height 19
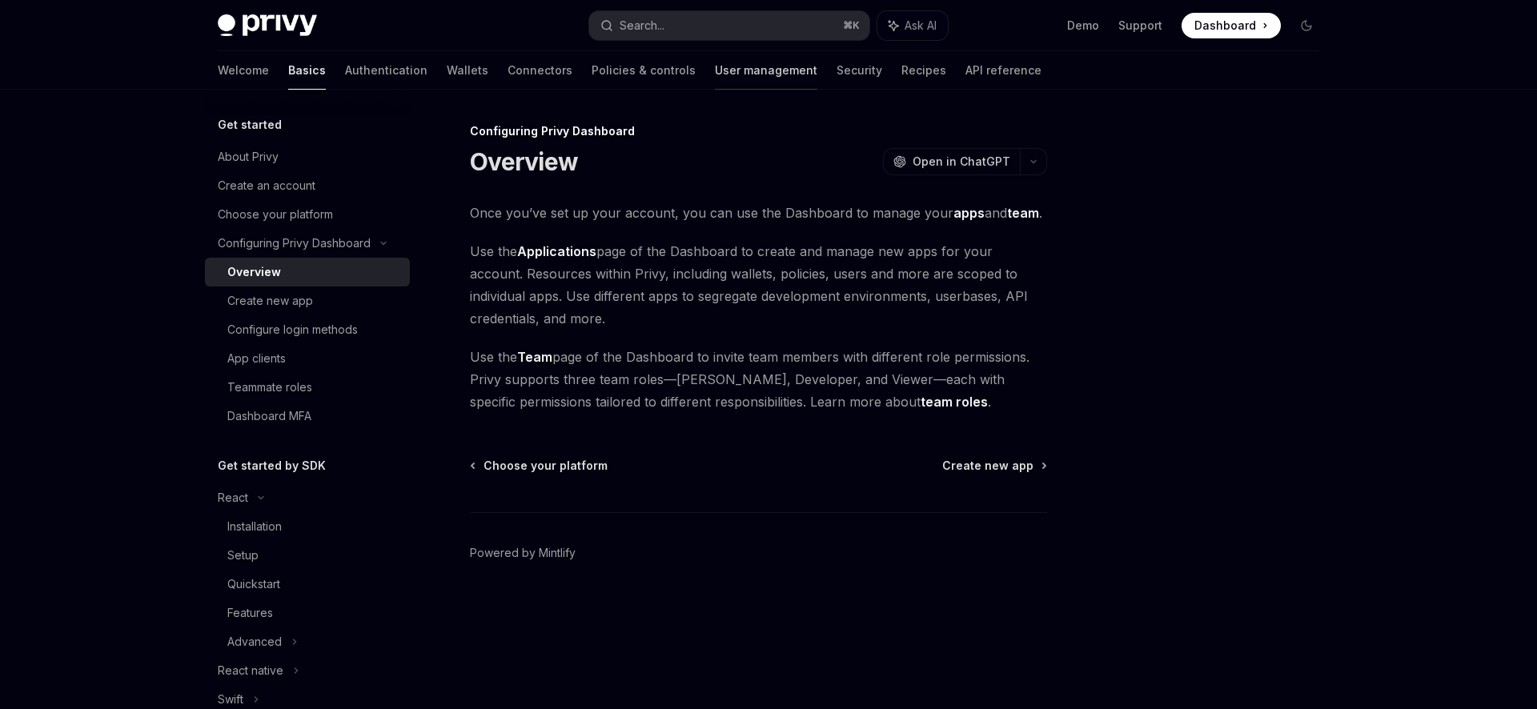
click at [715, 78] on link "User management" at bounding box center [766, 70] width 102 height 38
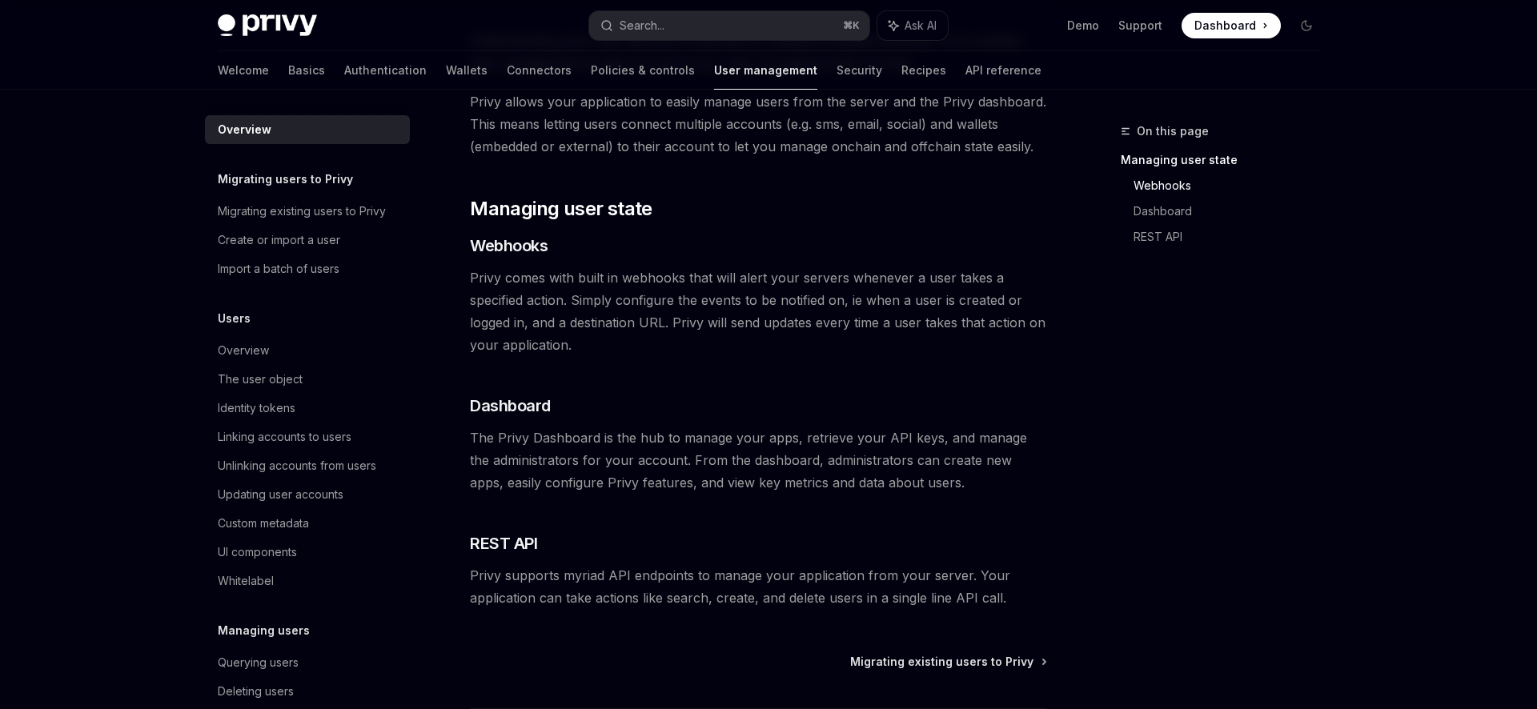
scroll to position [286, 0]
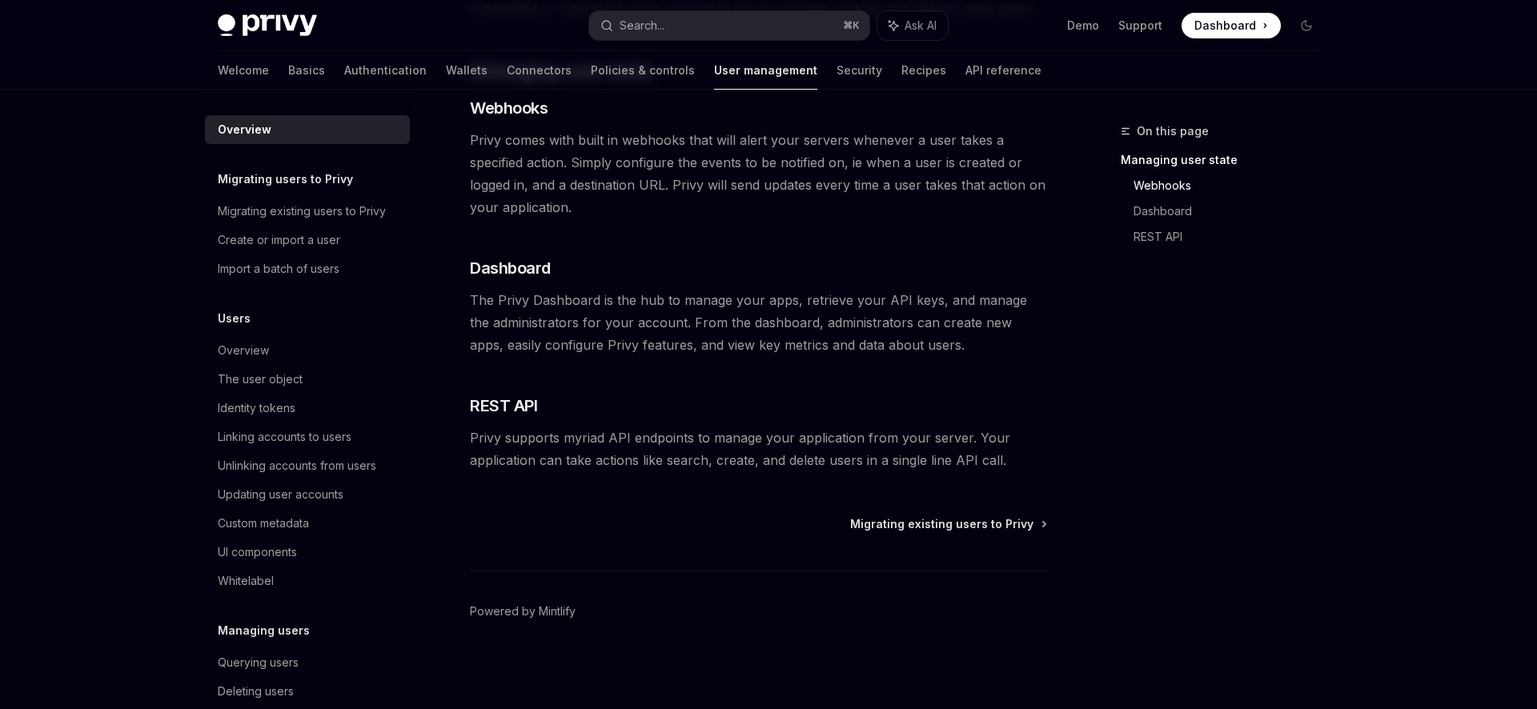
click at [213, 73] on div "Welcome Basics Authentication Wallets Connectors Policies & controls User manag…" at bounding box center [768, 70] width 1178 height 38
click at [288, 75] on link "Basics" at bounding box center [306, 70] width 37 height 38
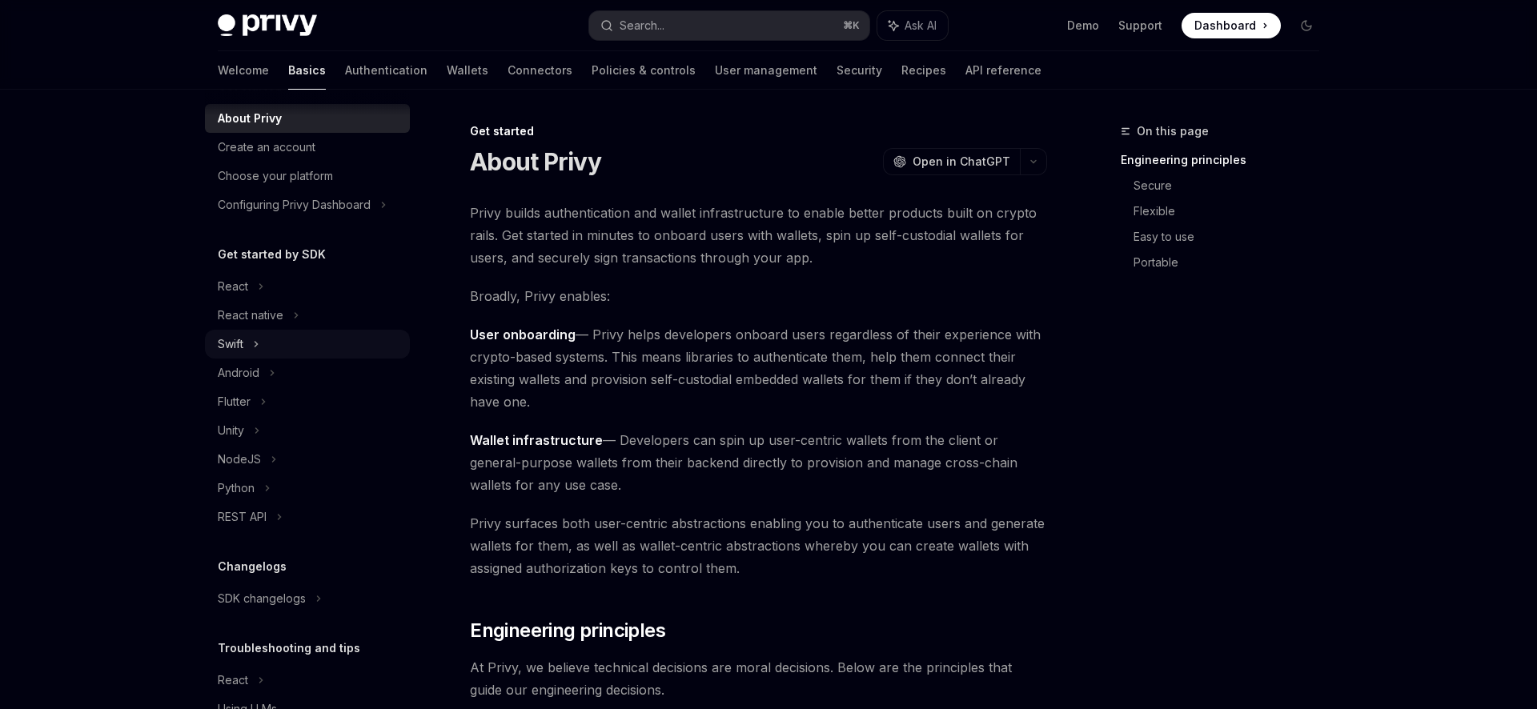
scroll to position [62, 0]
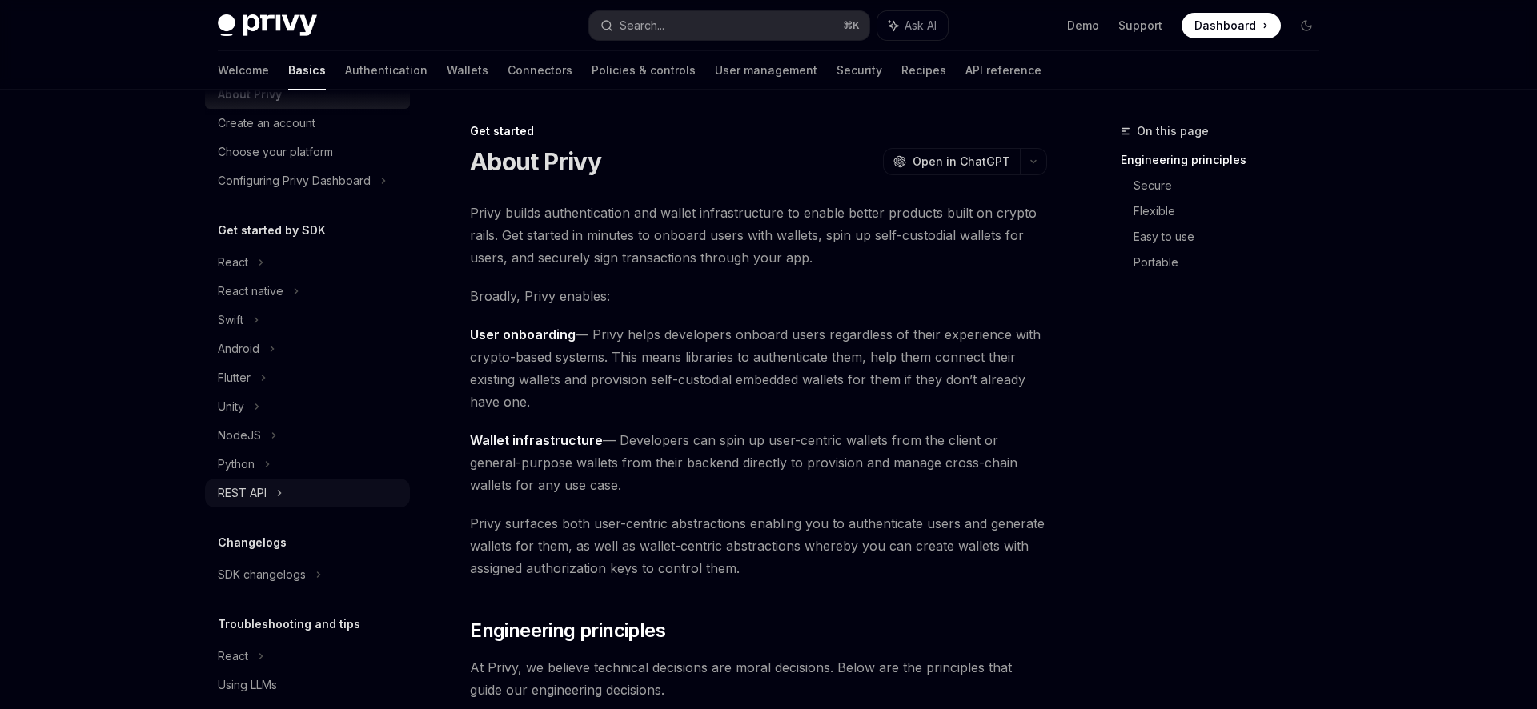
click at [262, 488] on div "REST API" at bounding box center [242, 492] width 49 height 19
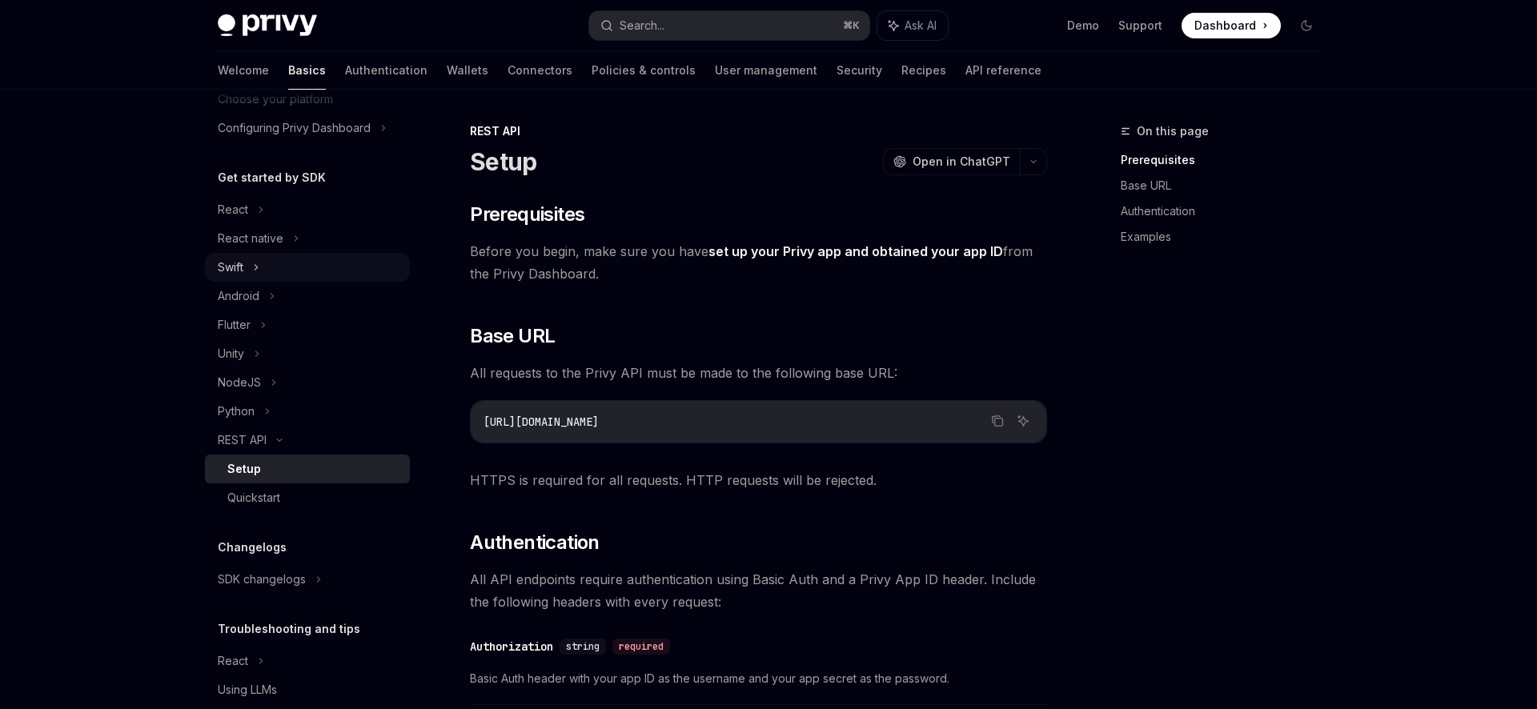
scroll to position [118, 0]
click at [334, 428] on div "REST API" at bounding box center [307, 437] width 205 height 29
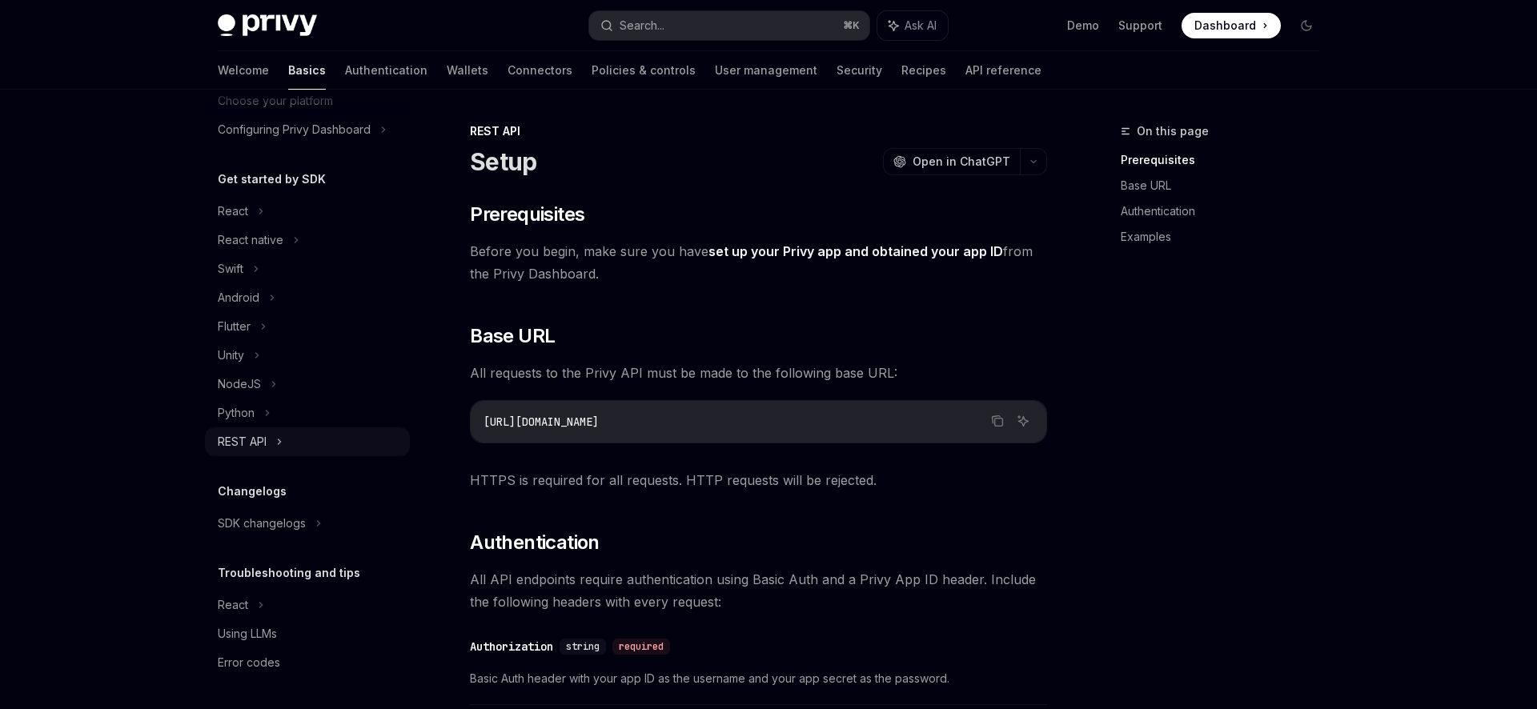
click at [298, 434] on div "REST API" at bounding box center [307, 441] width 205 height 29
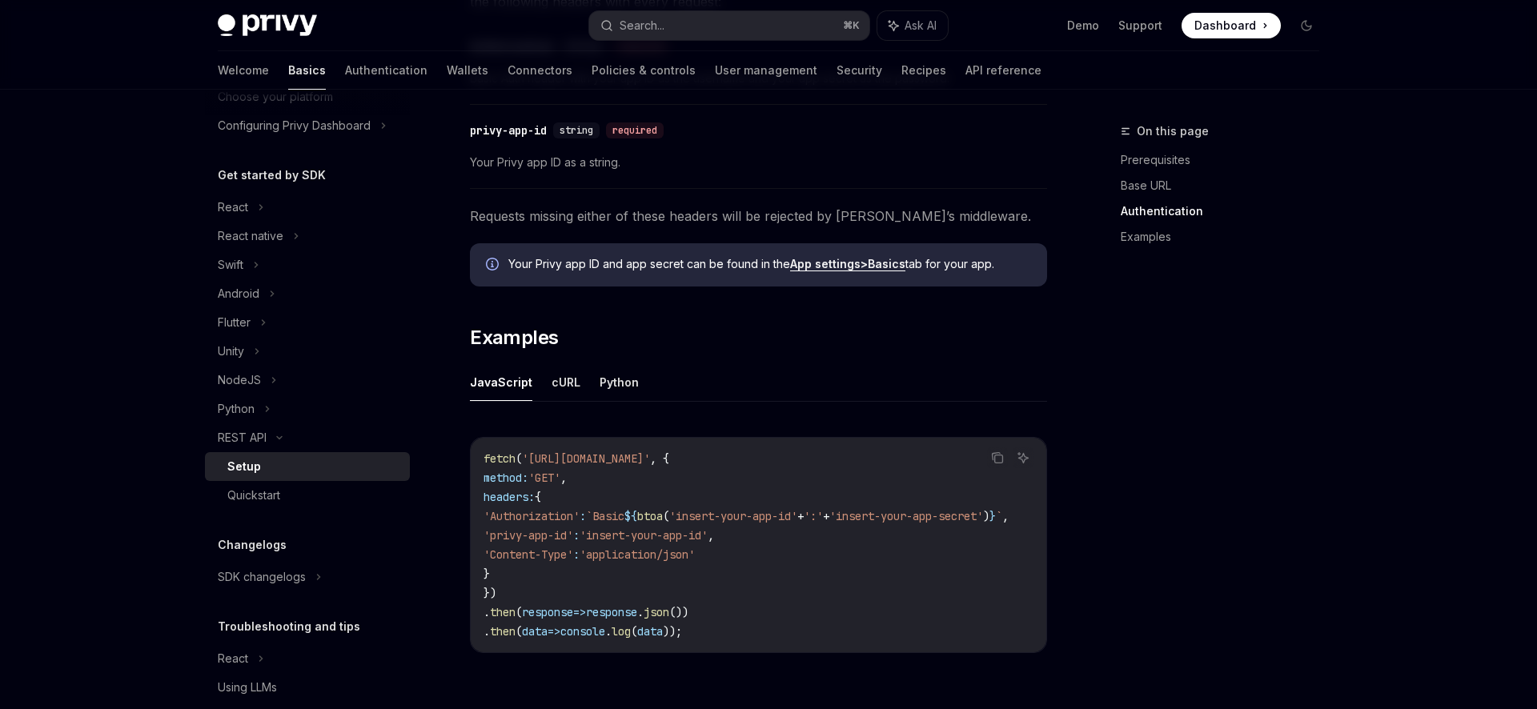
scroll to position [789, 0]
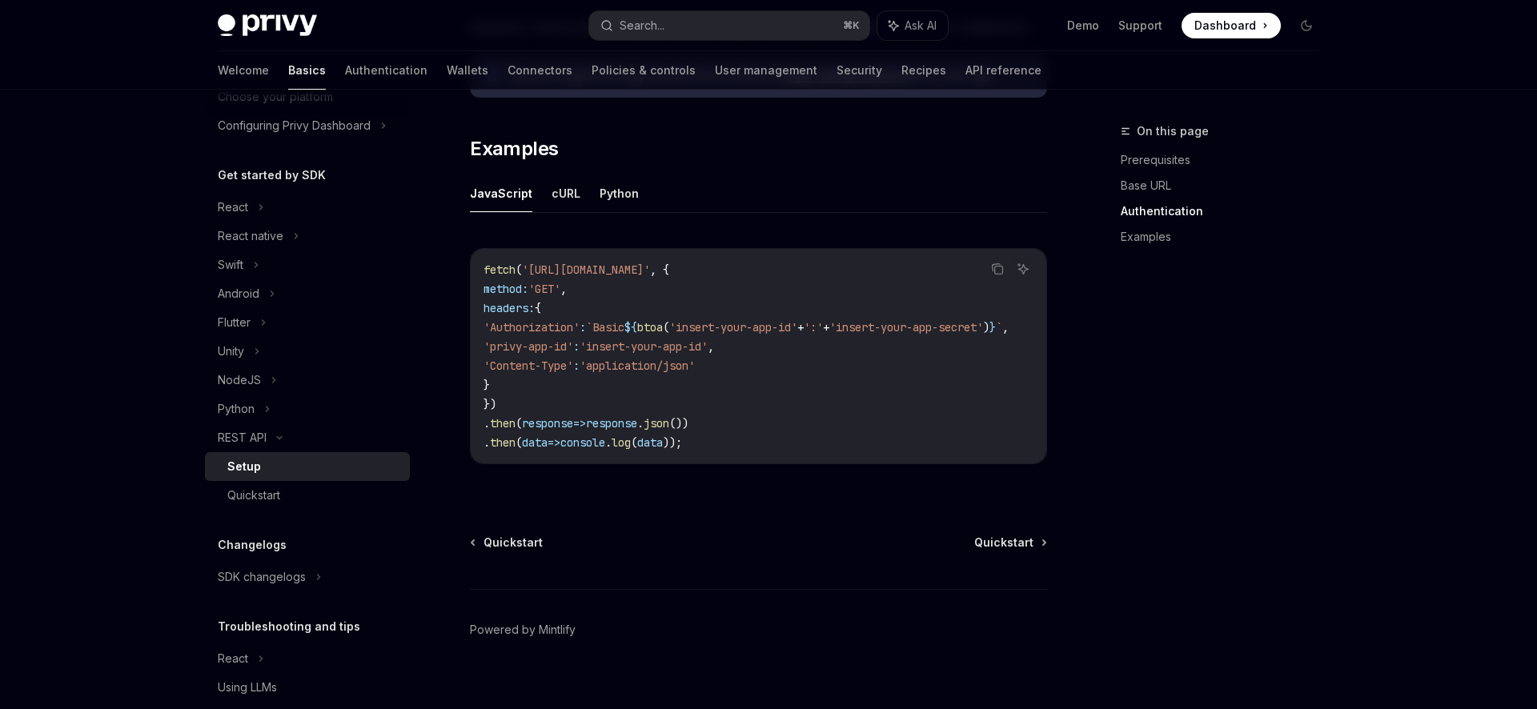
click at [266, 460] on div "Setup" at bounding box center [313, 466] width 173 height 19
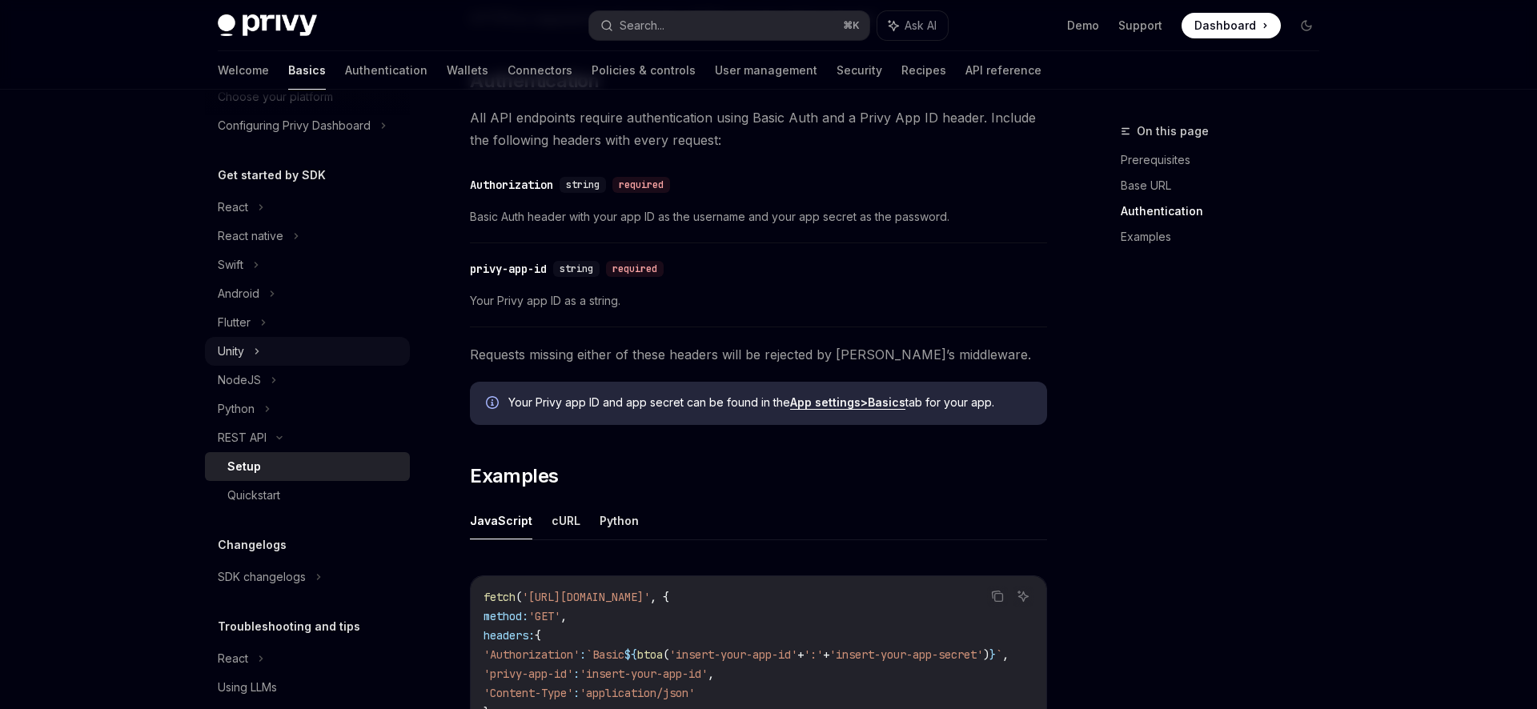
scroll to position [0, 0]
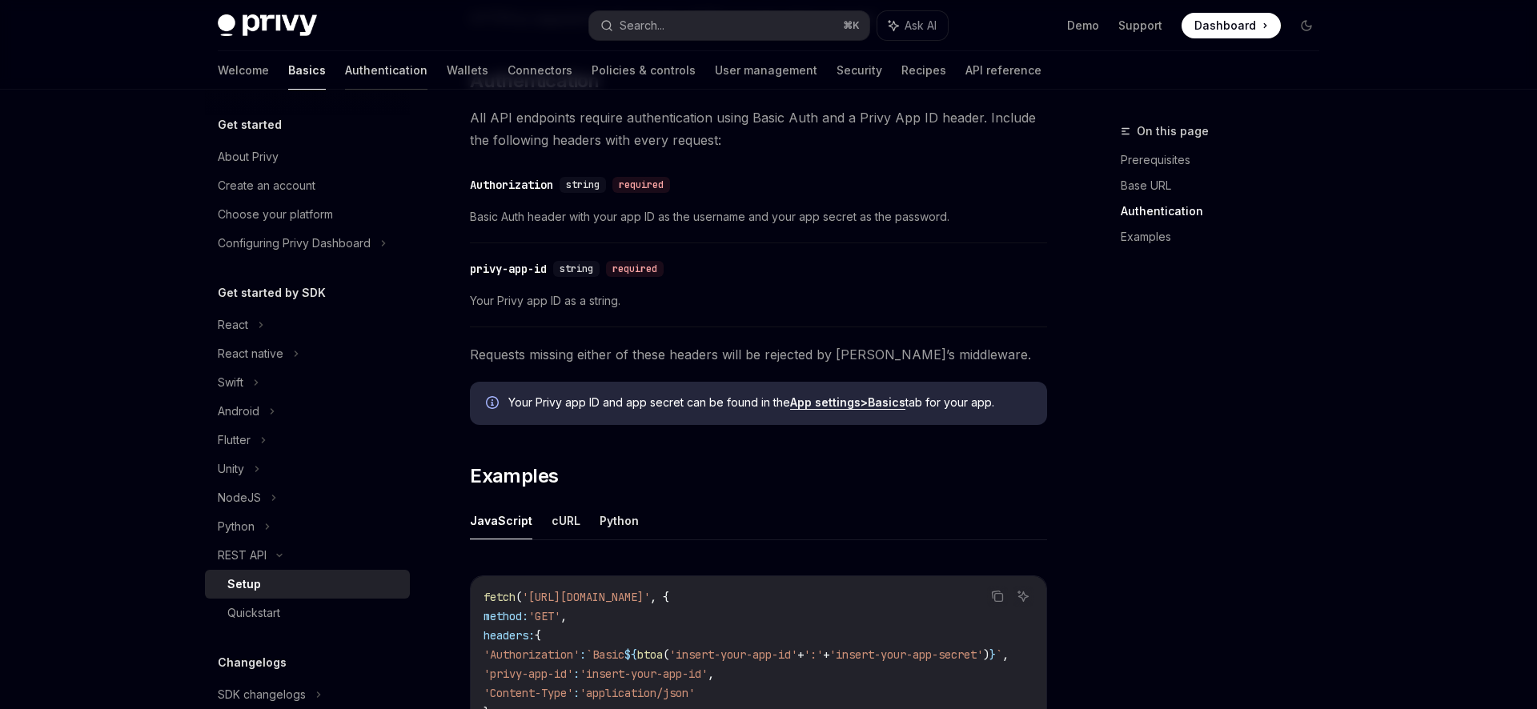
click at [345, 71] on link "Authentication" at bounding box center [386, 70] width 82 height 38
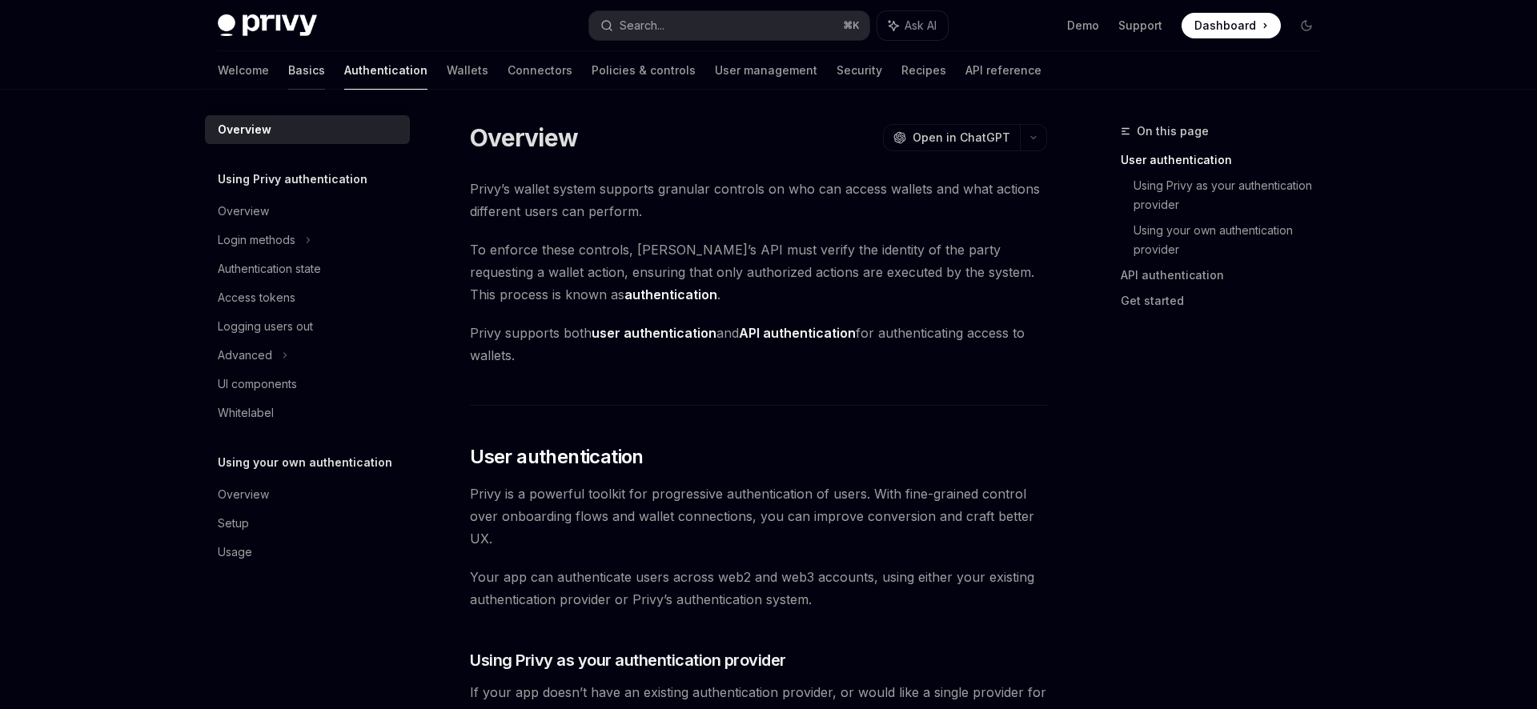
click at [288, 78] on link "Basics" at bounding box center [306, 70] width 37 height 38
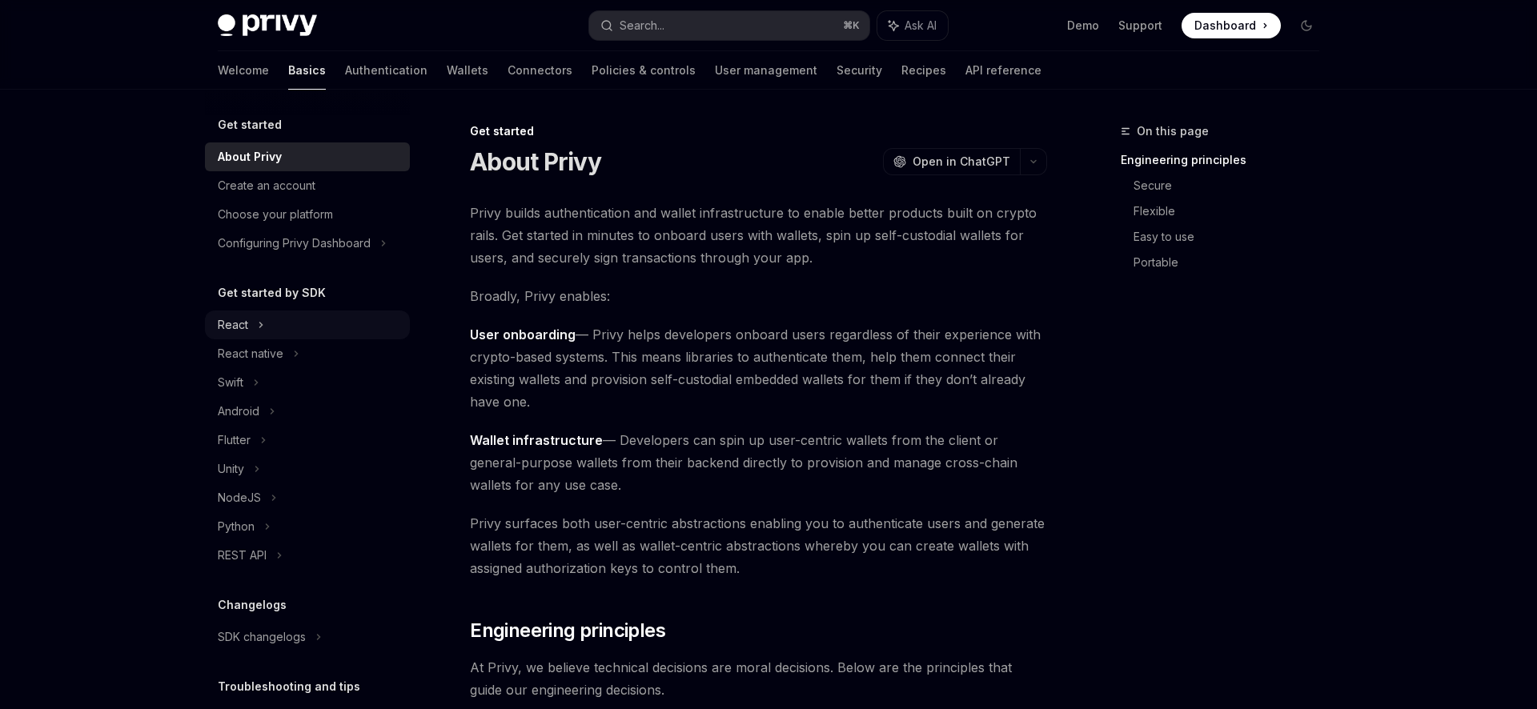
click at [276, 327] on div "React" at bounding box center [307, 325] width 205 height 29
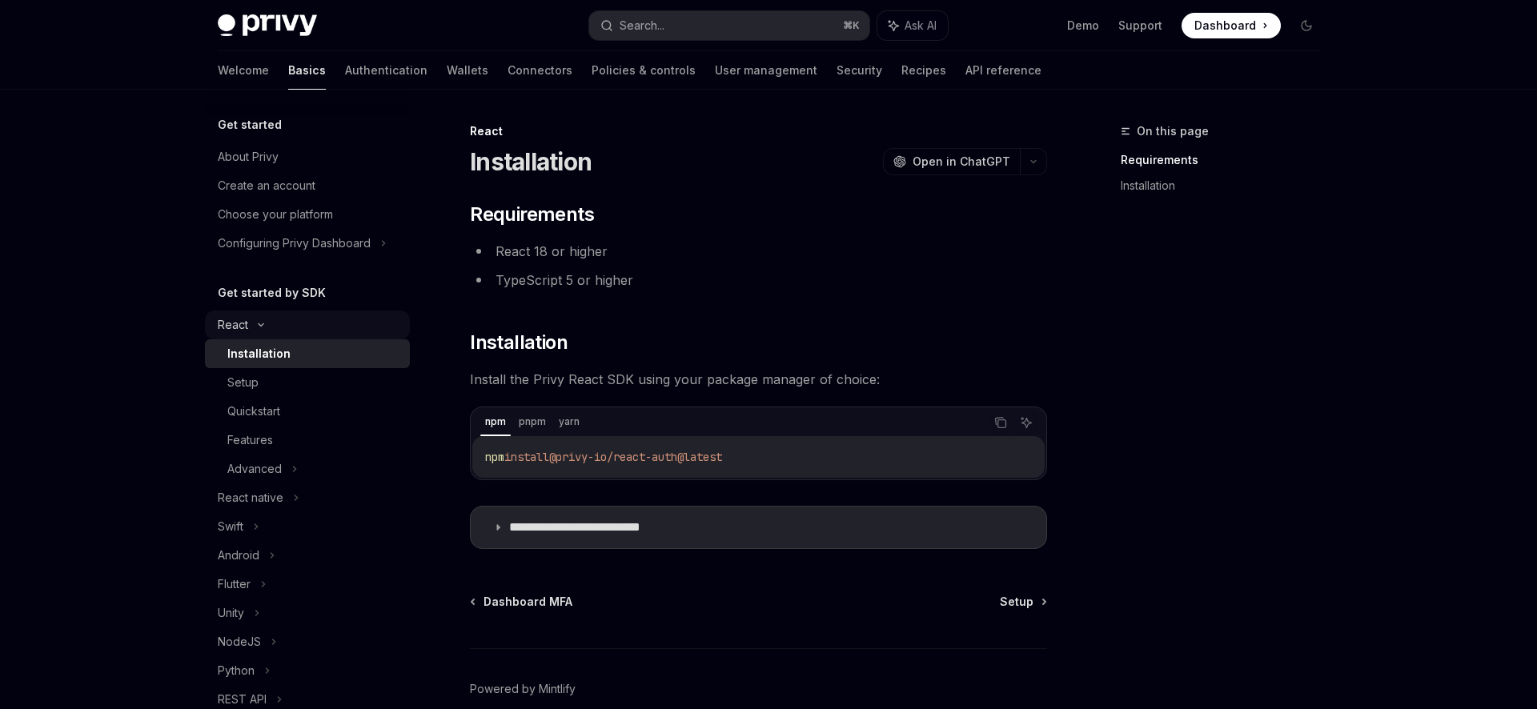
click at [276, 327] on div "React" at bounding box center [307, 325] width 205 height 29
click at [345, 78] on link "Authentication" at bounding box center [386, 70] width 82 height 38
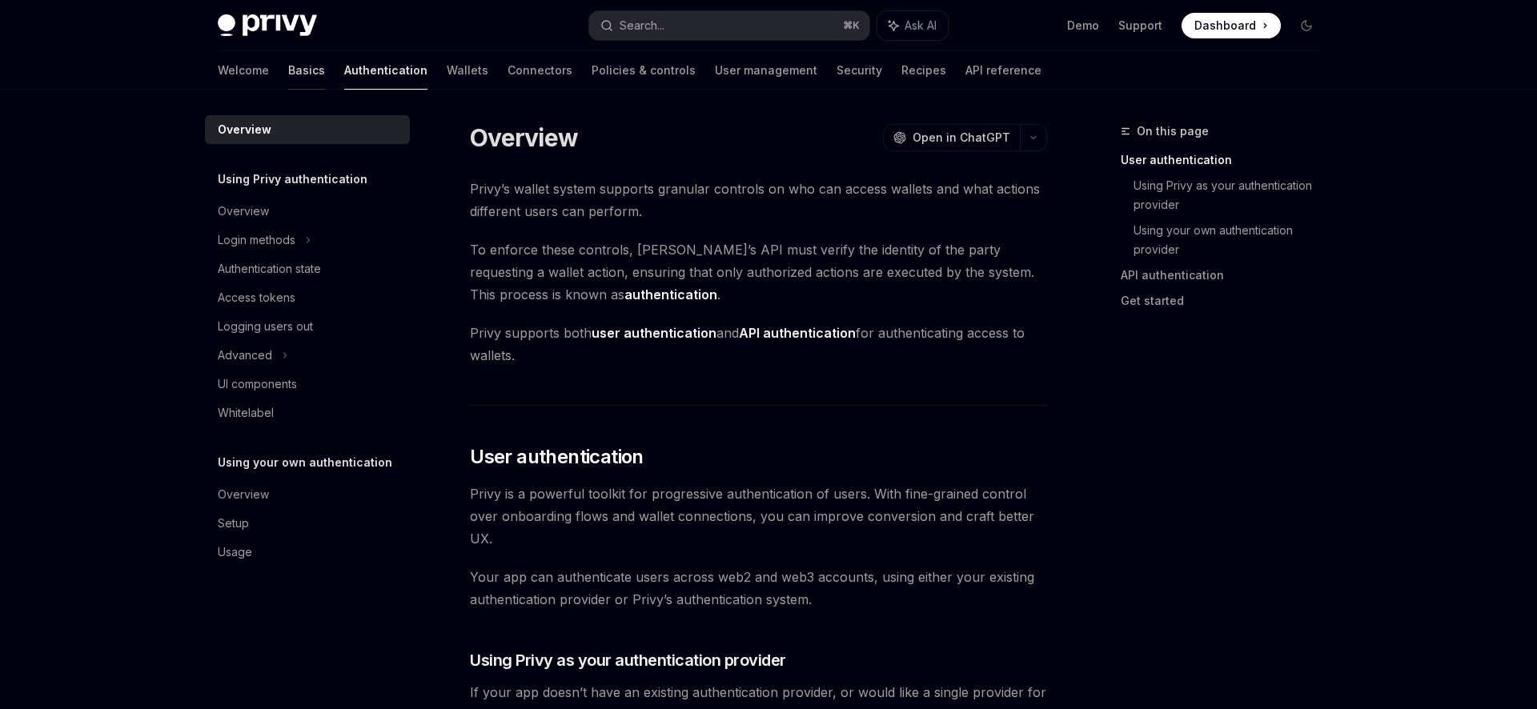
click at [288, 73] on link "Basics" at bounding box center [306, 70] width 37 height 38
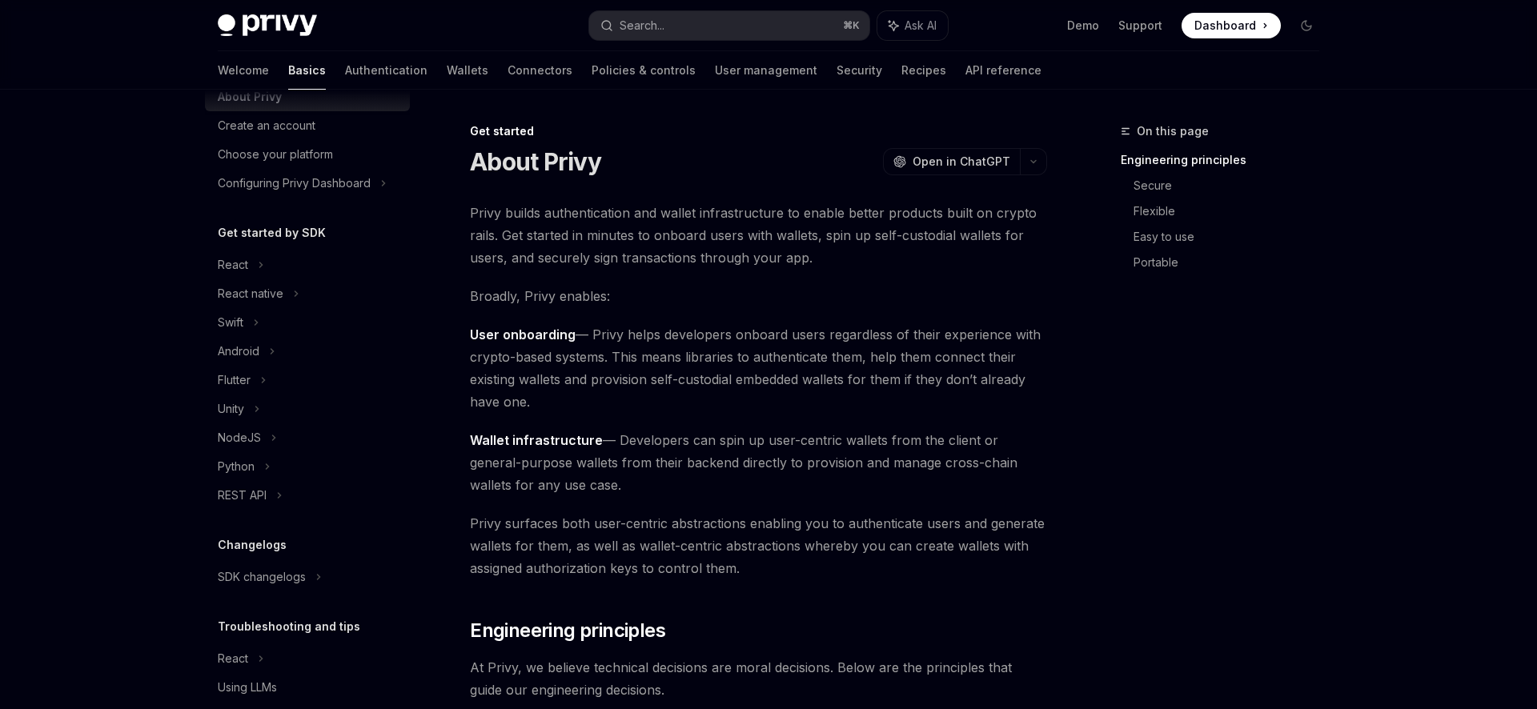
scroll to position [114, 0]
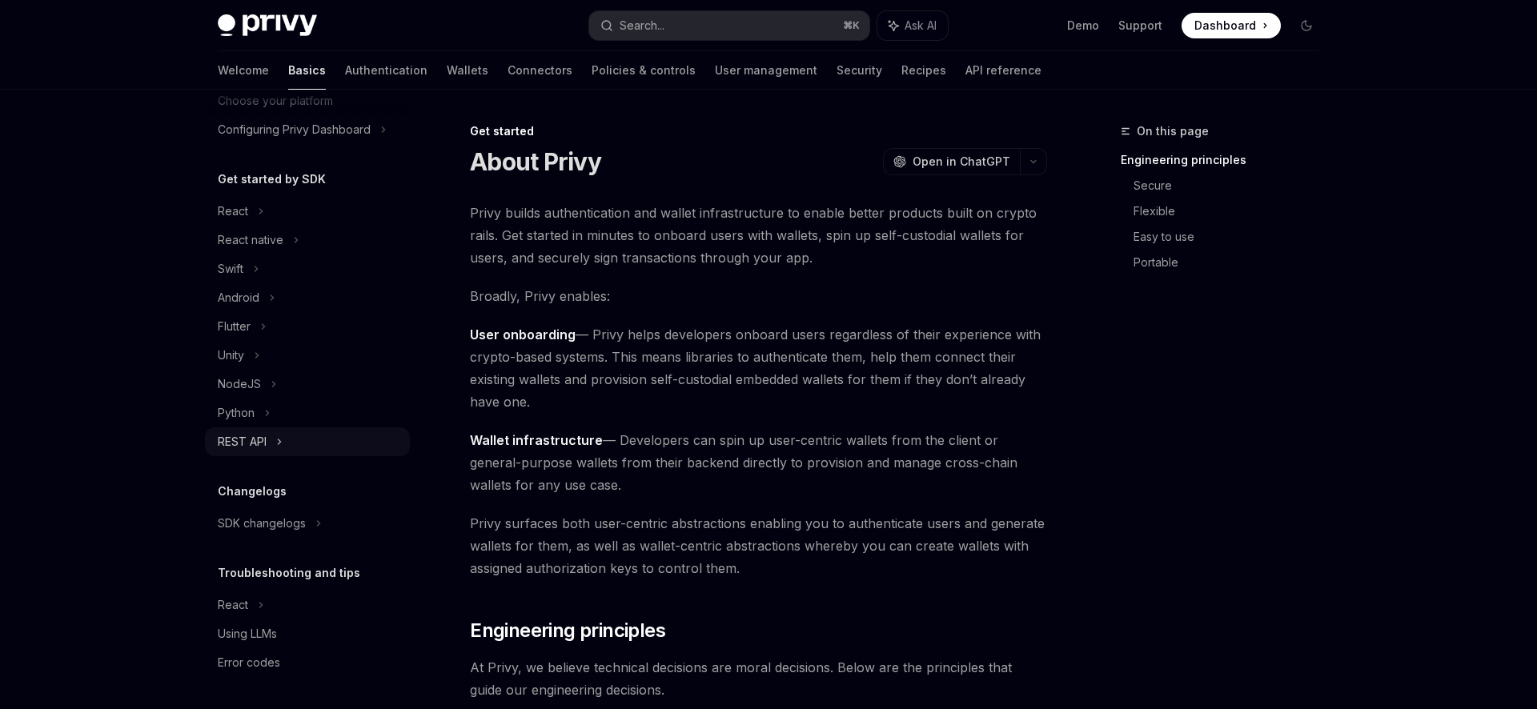
click at [290, 448] on div "REST API" at bounding box center [307, 441] width 205 height 29
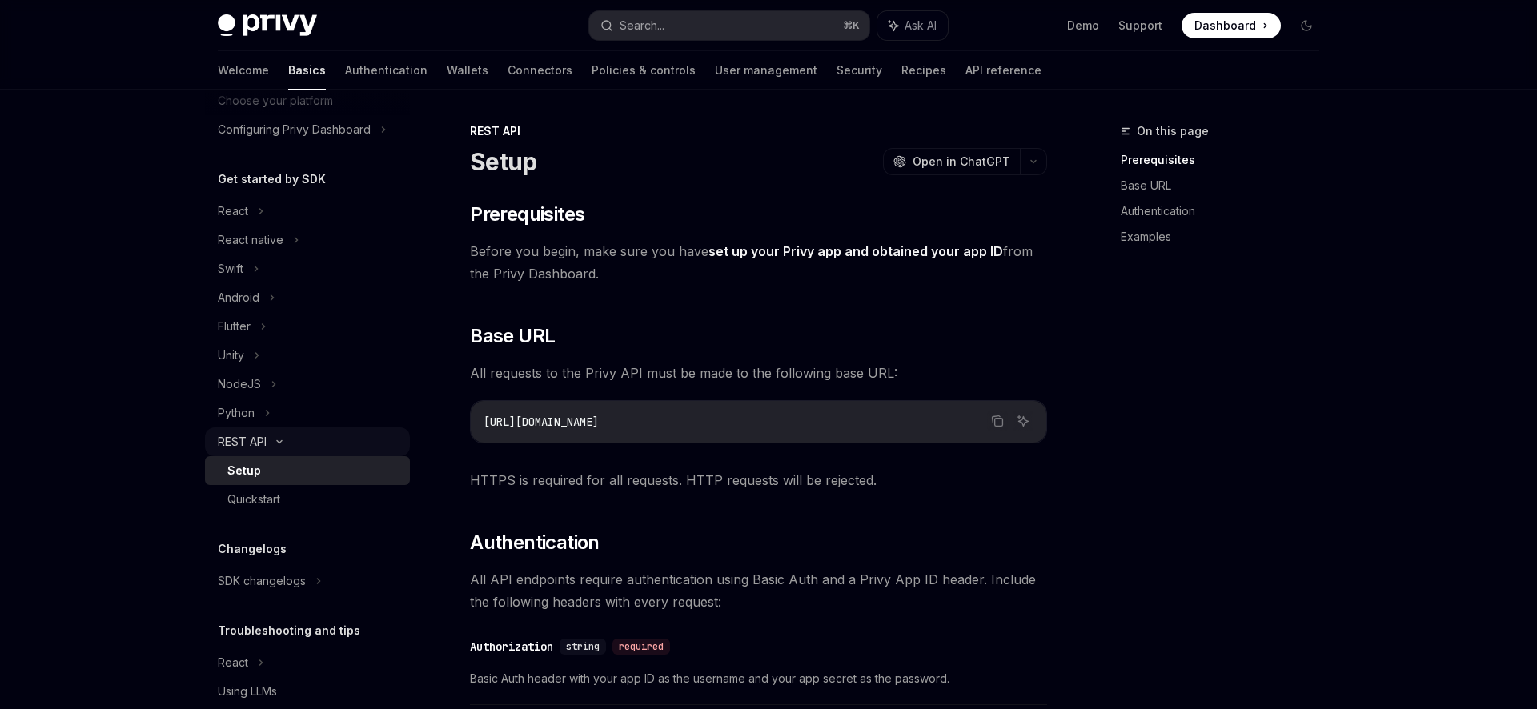
click at [291, 441] on div "REST API" at bounding box center [307, 441] width 205 height 29
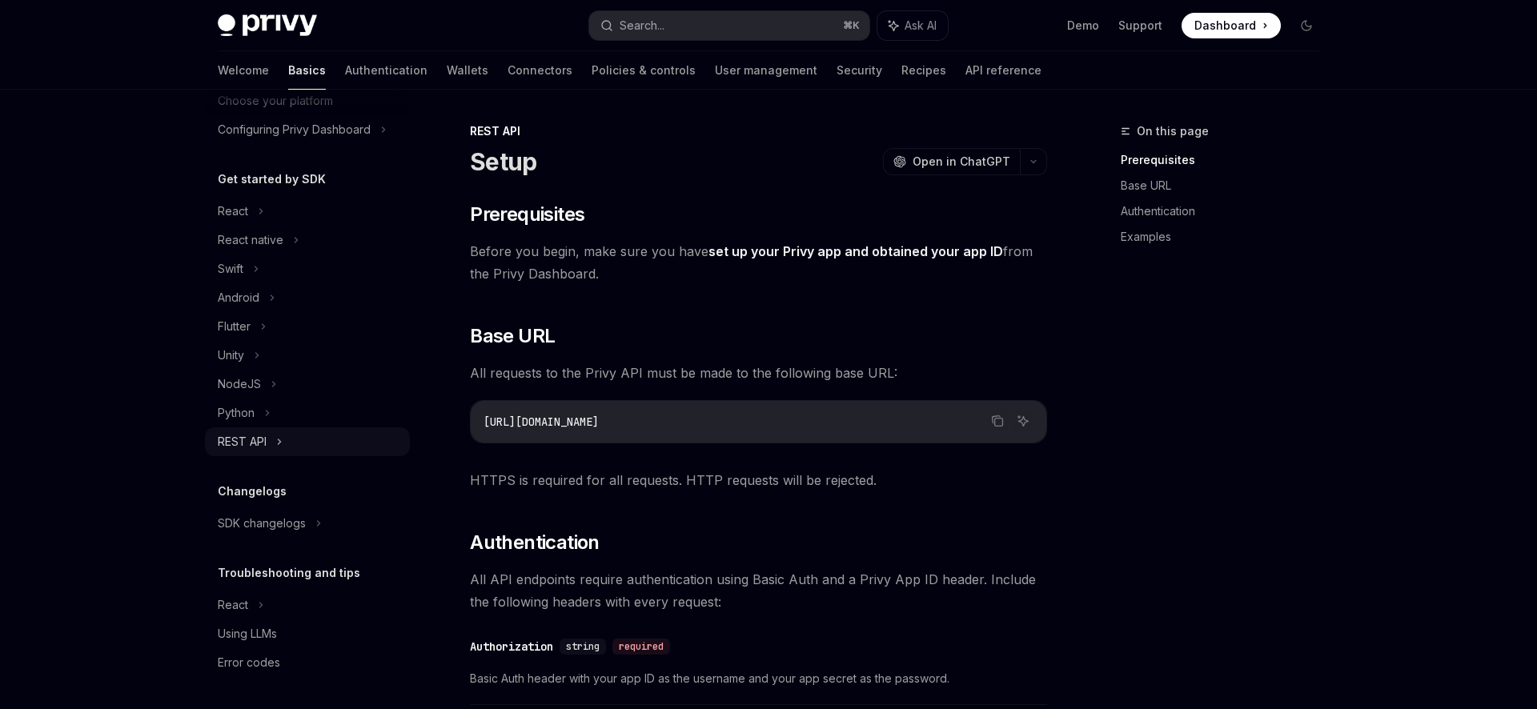
click at [291, 441] on div "REST API" at bounding box center [307, 441] width 205 height 29
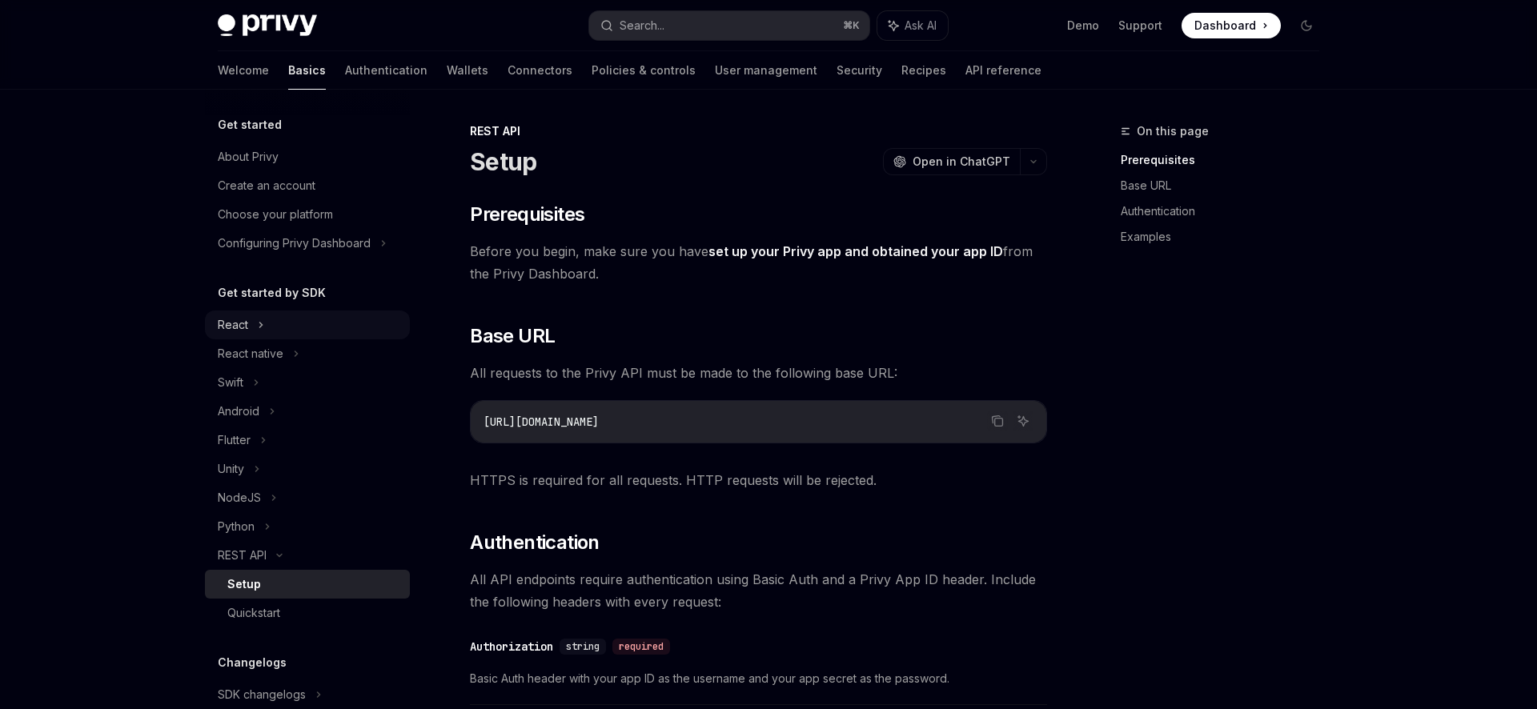
click at [279, 325] on div "React" at bounding box center [307, 325] width 205 height 29
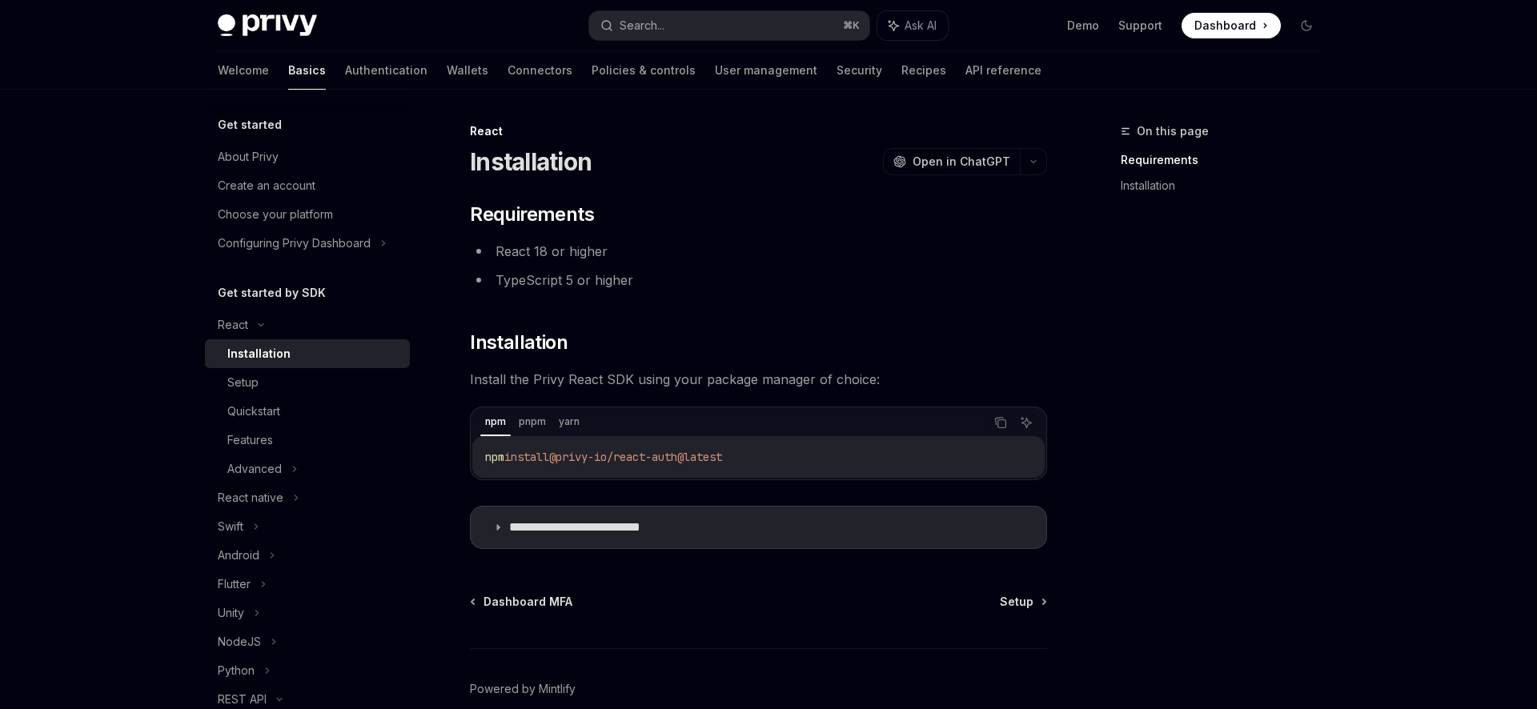
type textarea "*"
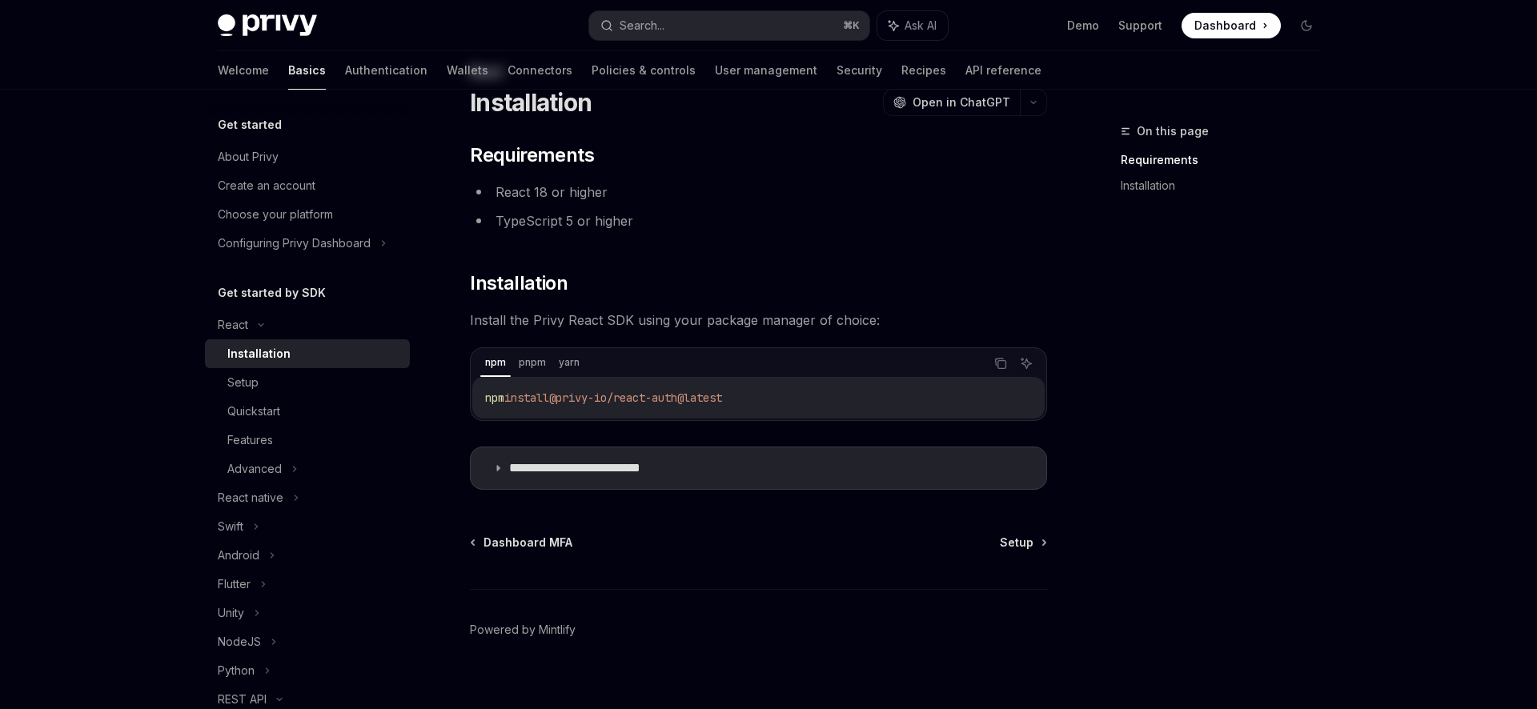
scroll to position [78, 0]
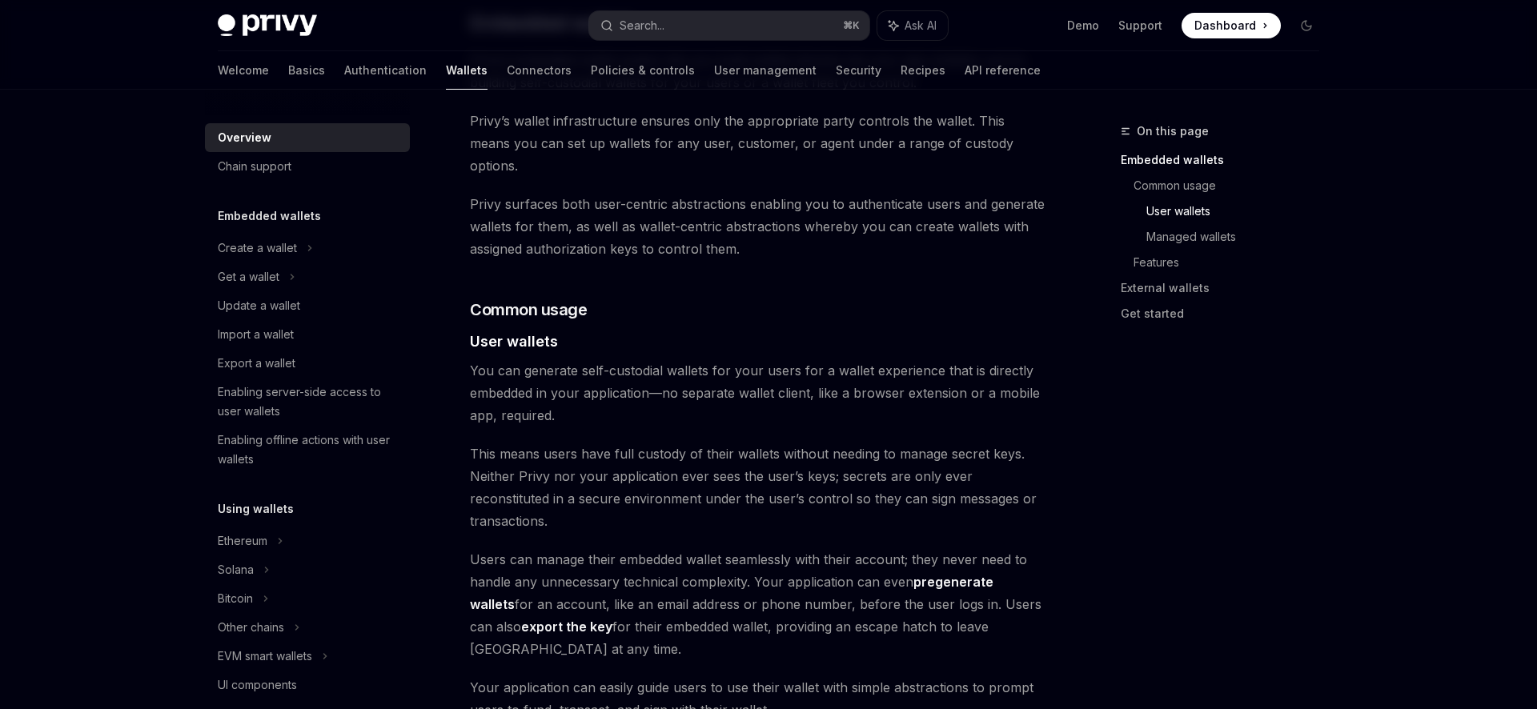
scroll to position [114, 0]
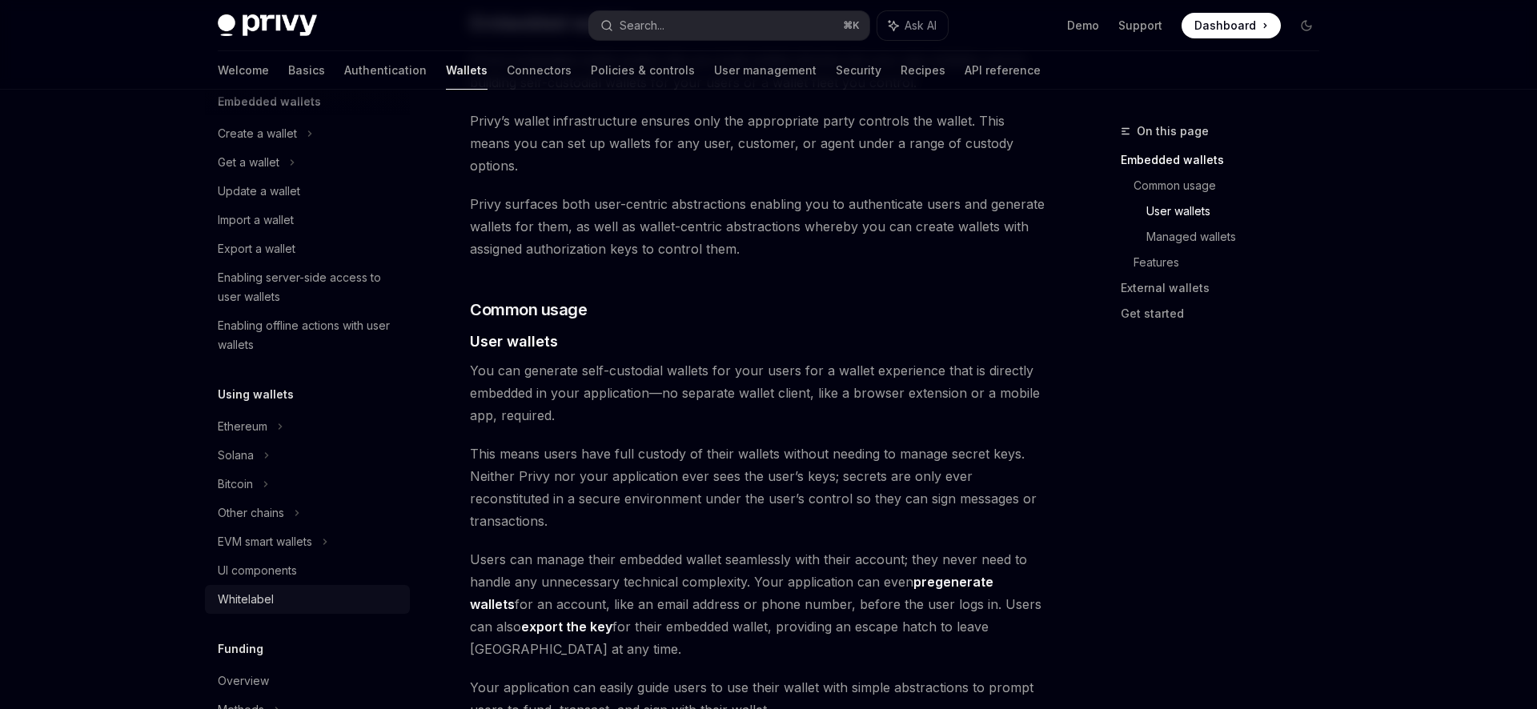
click at [267, 594] on div "Whitelabel" at bounding box center [246, 599] width 56 height 19
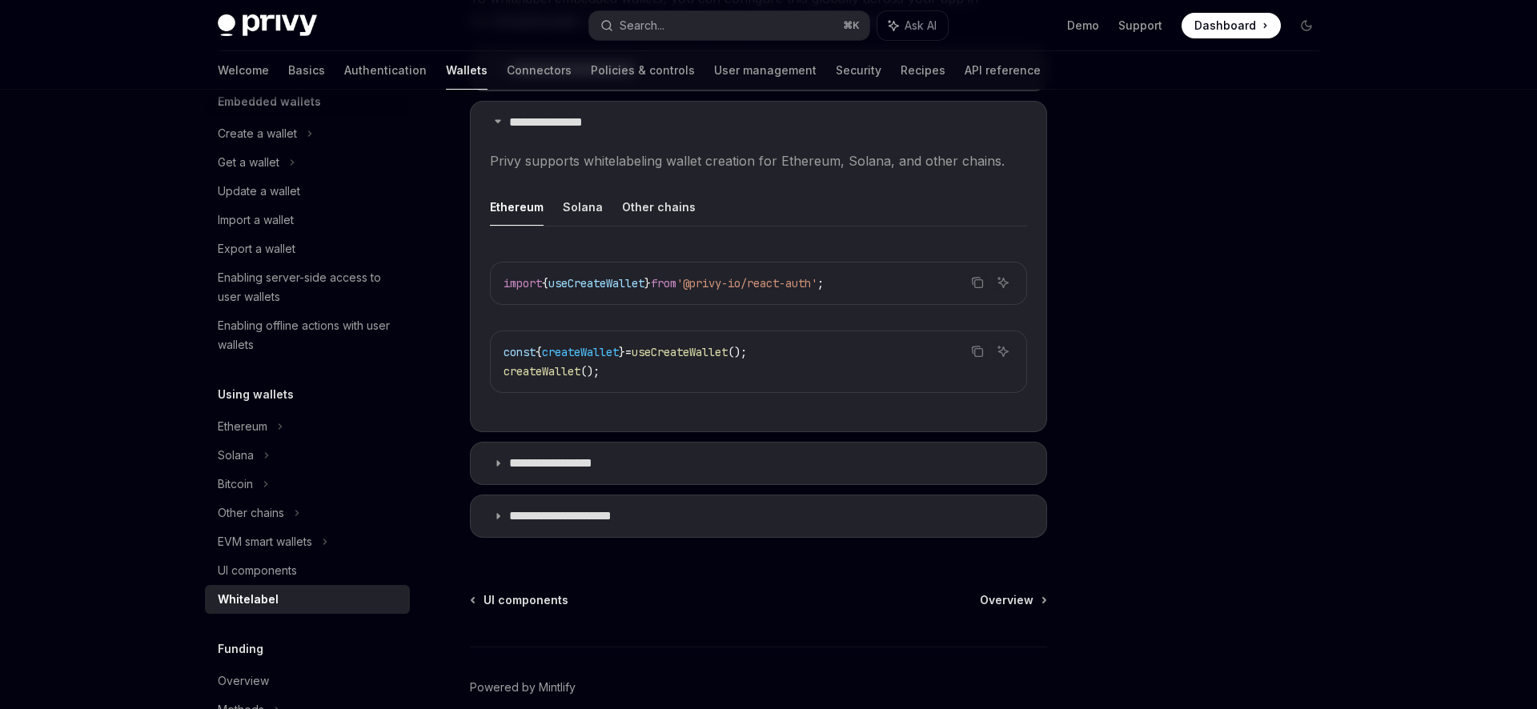
scroll to position [510, 0]
click at [586, 206] on button "Solana" at bounding box center [583, 203] width 40 height 38
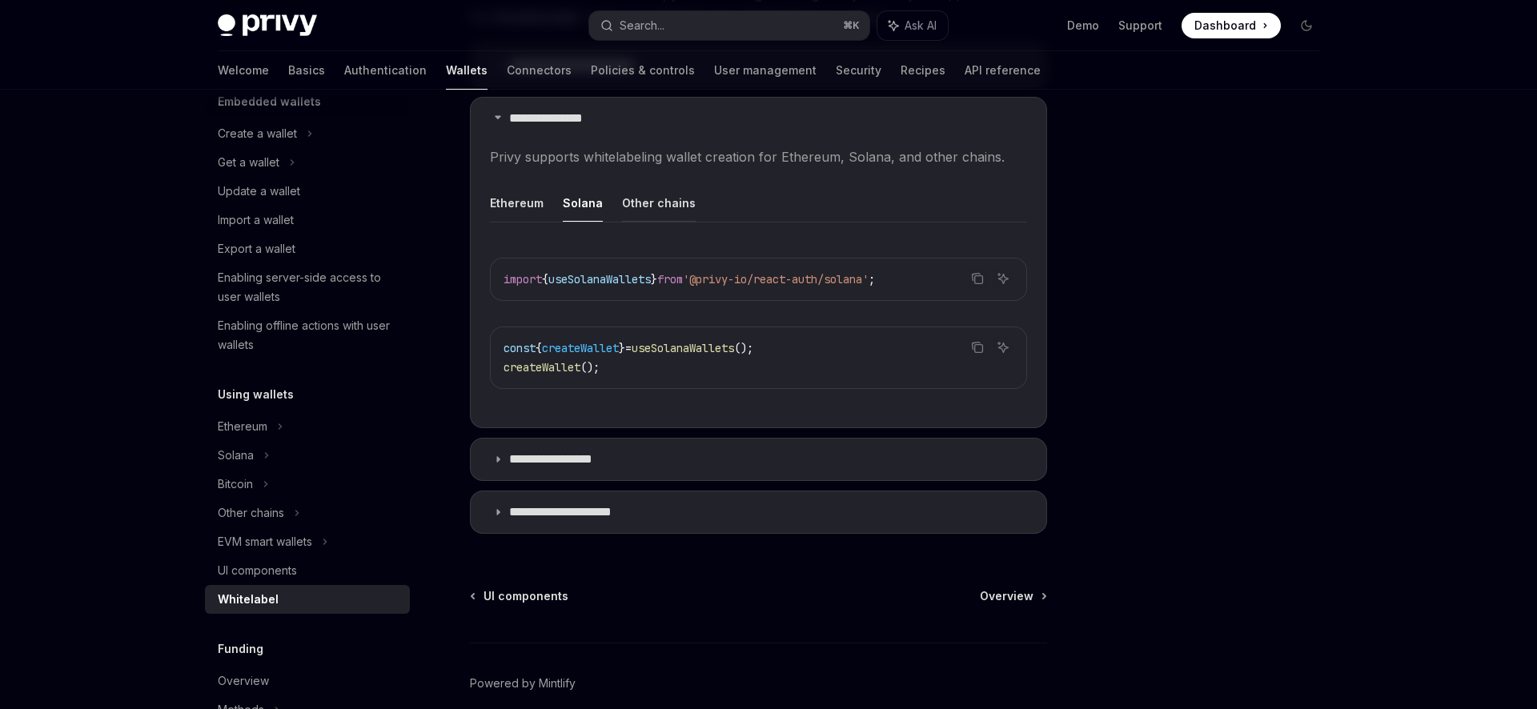
click at [647, 206] on button "Other chains" at bounding box center [659, 203] width 74 height 38
click at [580, 205] on button "Solana" at bounding box center [583, 203] width 40 height 38
click at [493, 118] on icon at bounding box center [498, 117] width 10 height 10
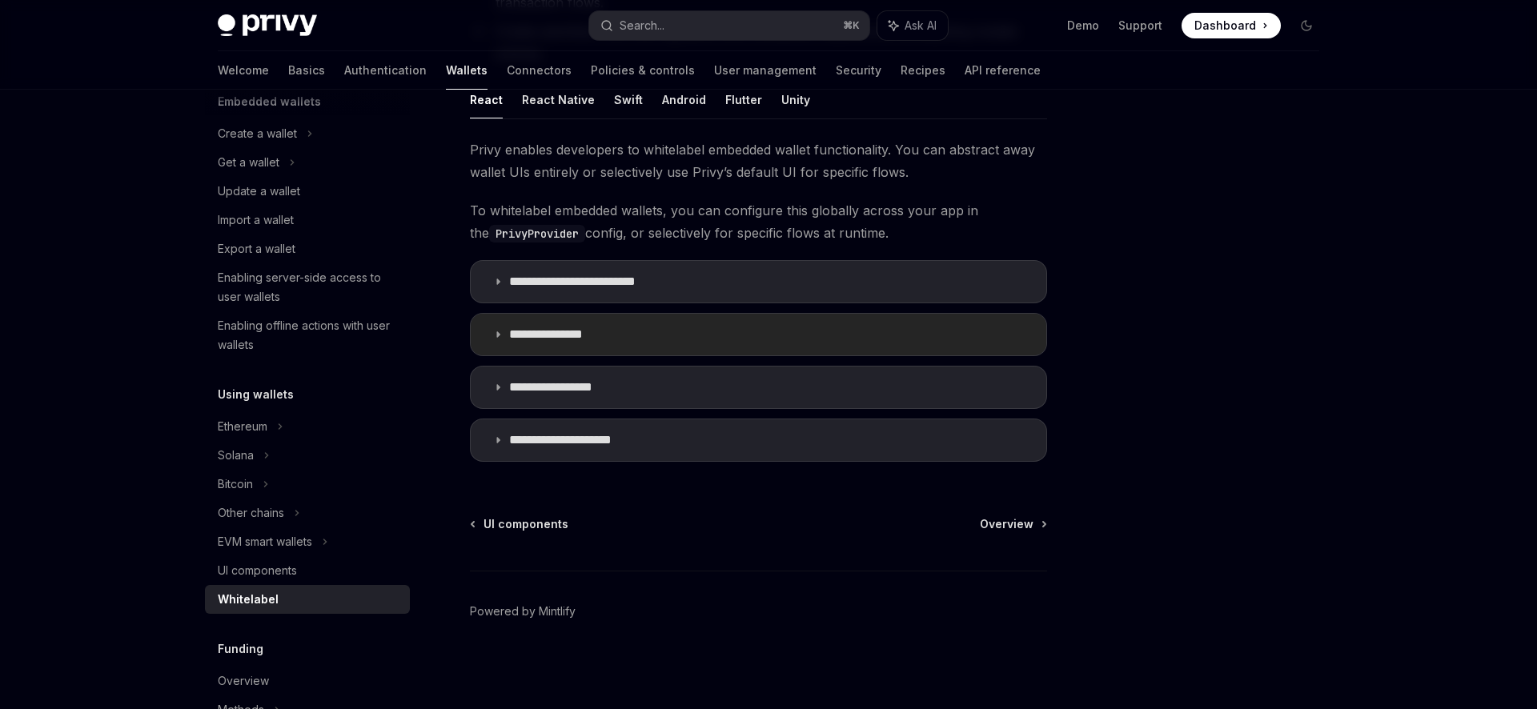
scroll to position [294, 0]
click at [497, 396] on summary "**********" at bounding box center [759, 388] width 576 height 42
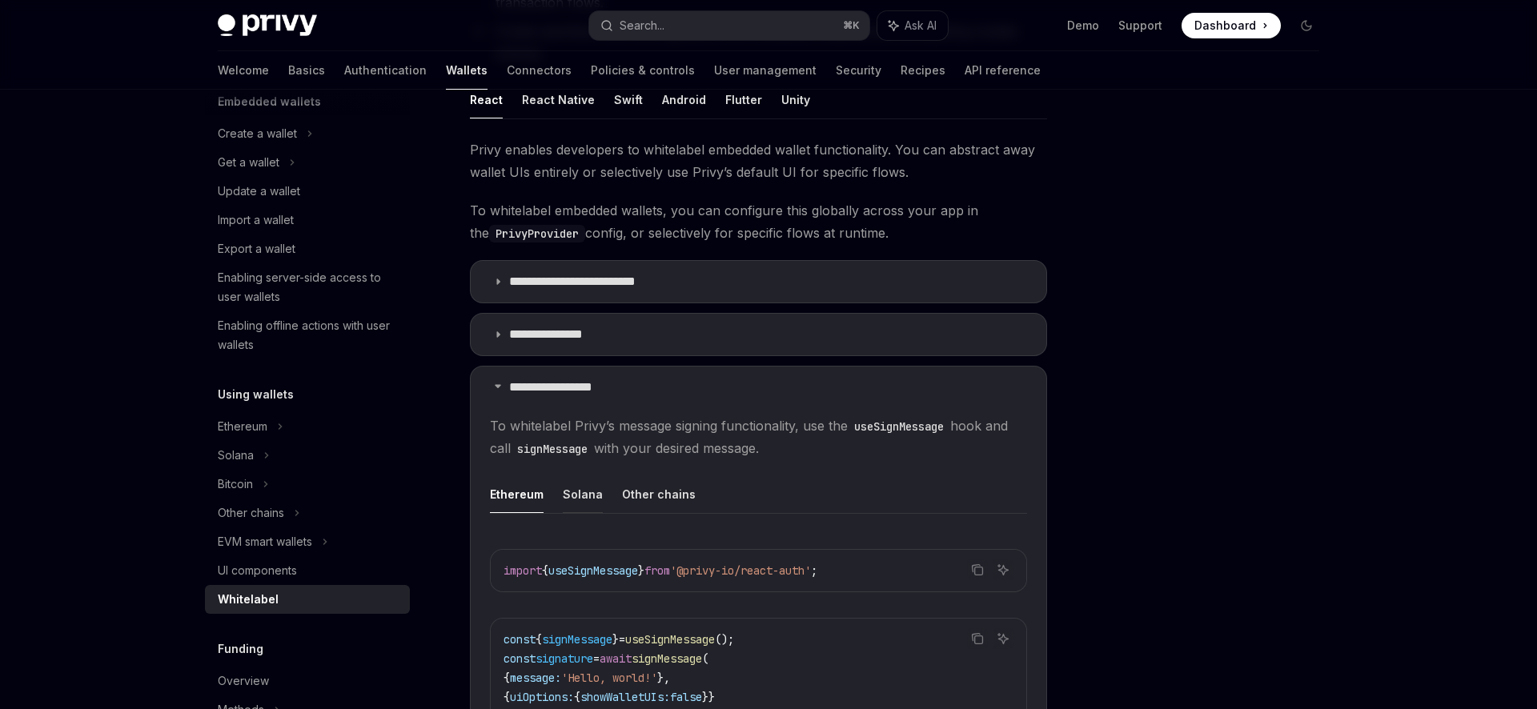
click at [576, 489] on button "Solana" at bounding box center [583, 494] width 40 height 38
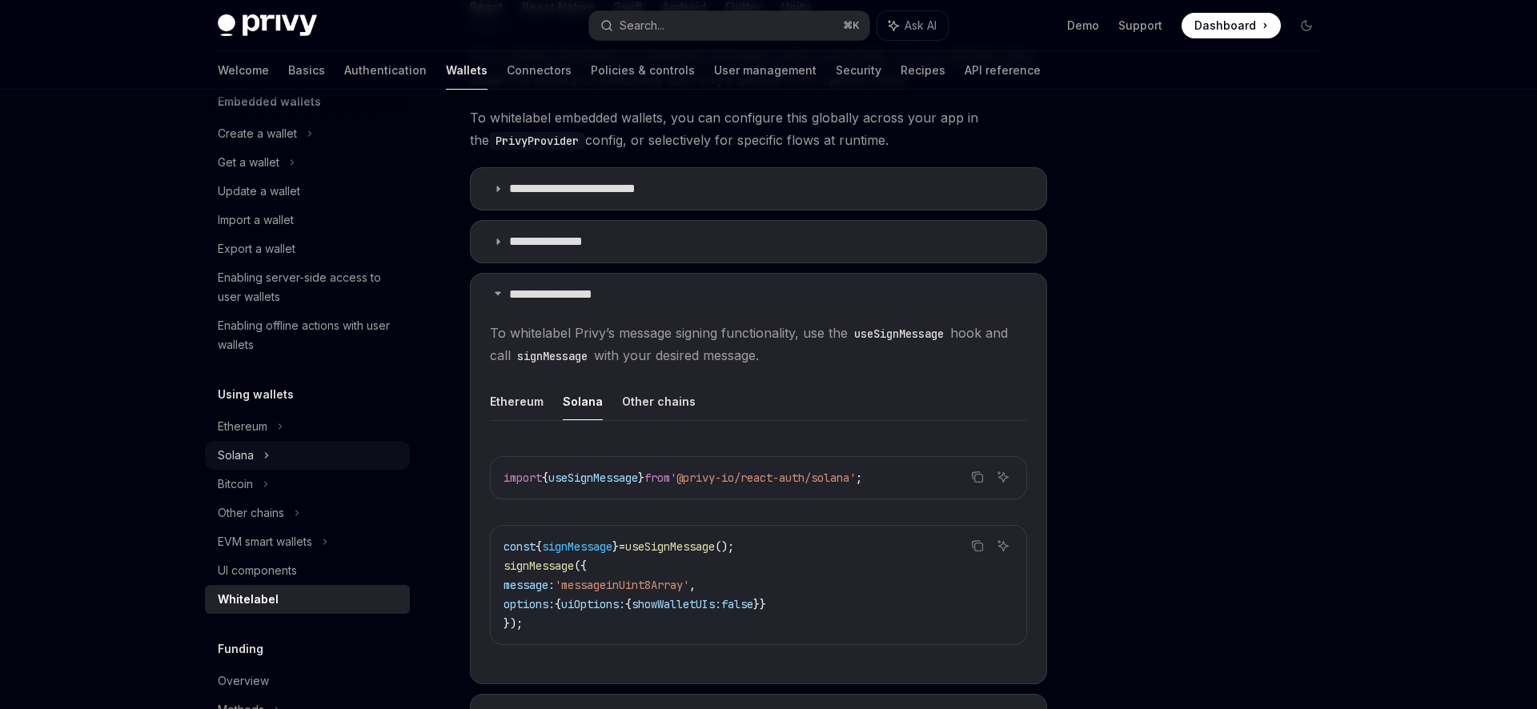
click at [271, 177] on div "Solana" at bounding box center [307, 162] width 205 height 29
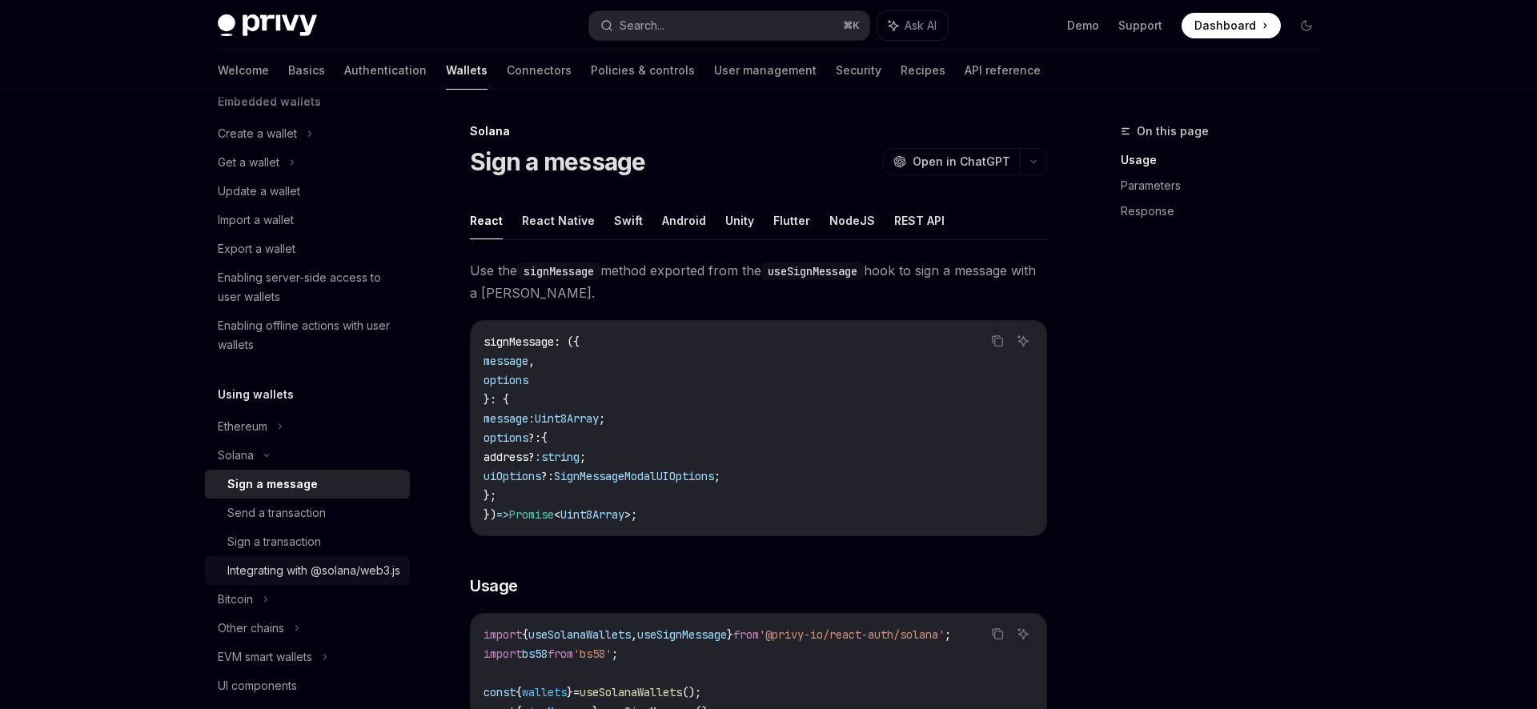
click at [298, 562] on div "Integrating with @solana/web3.js" at bounding box center [313, 570] width 173 height 19
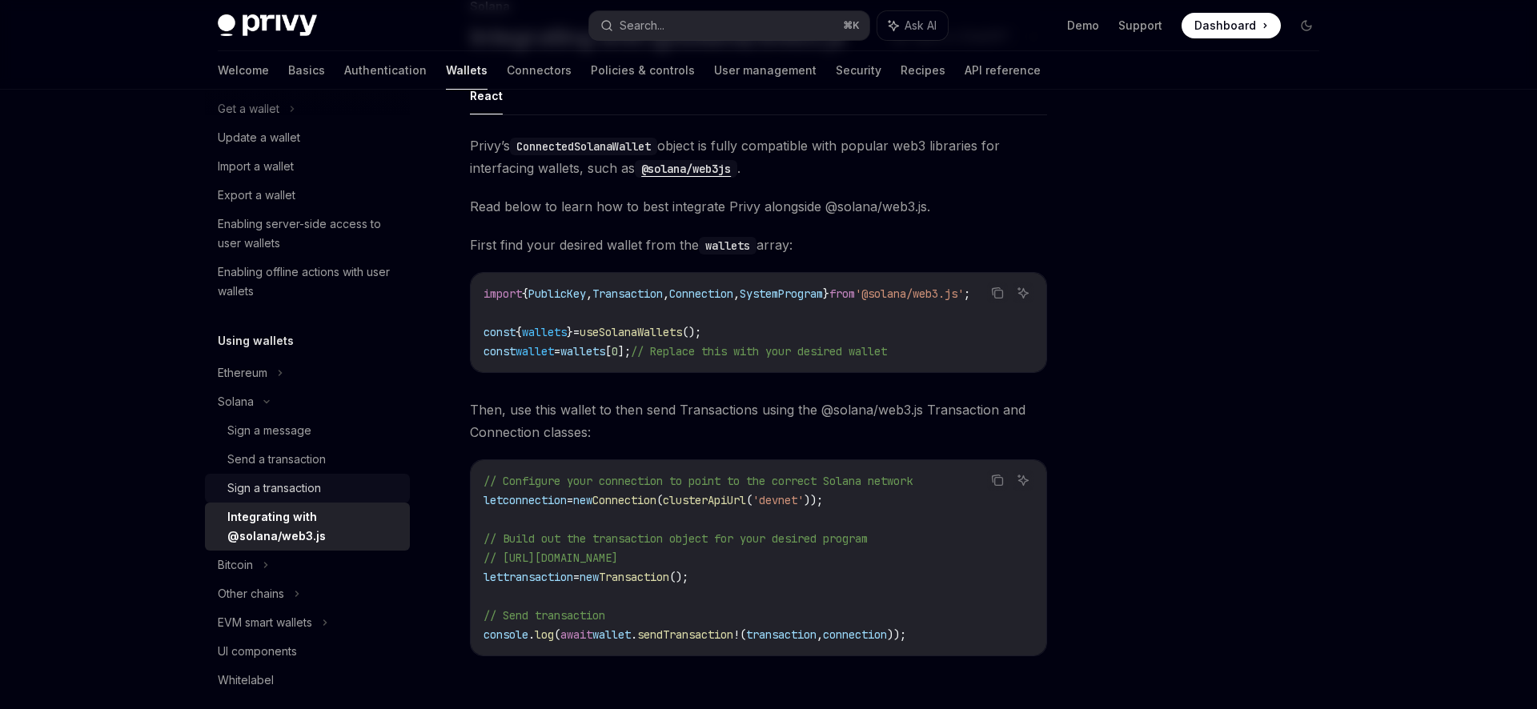
scroll to position [219, 0]
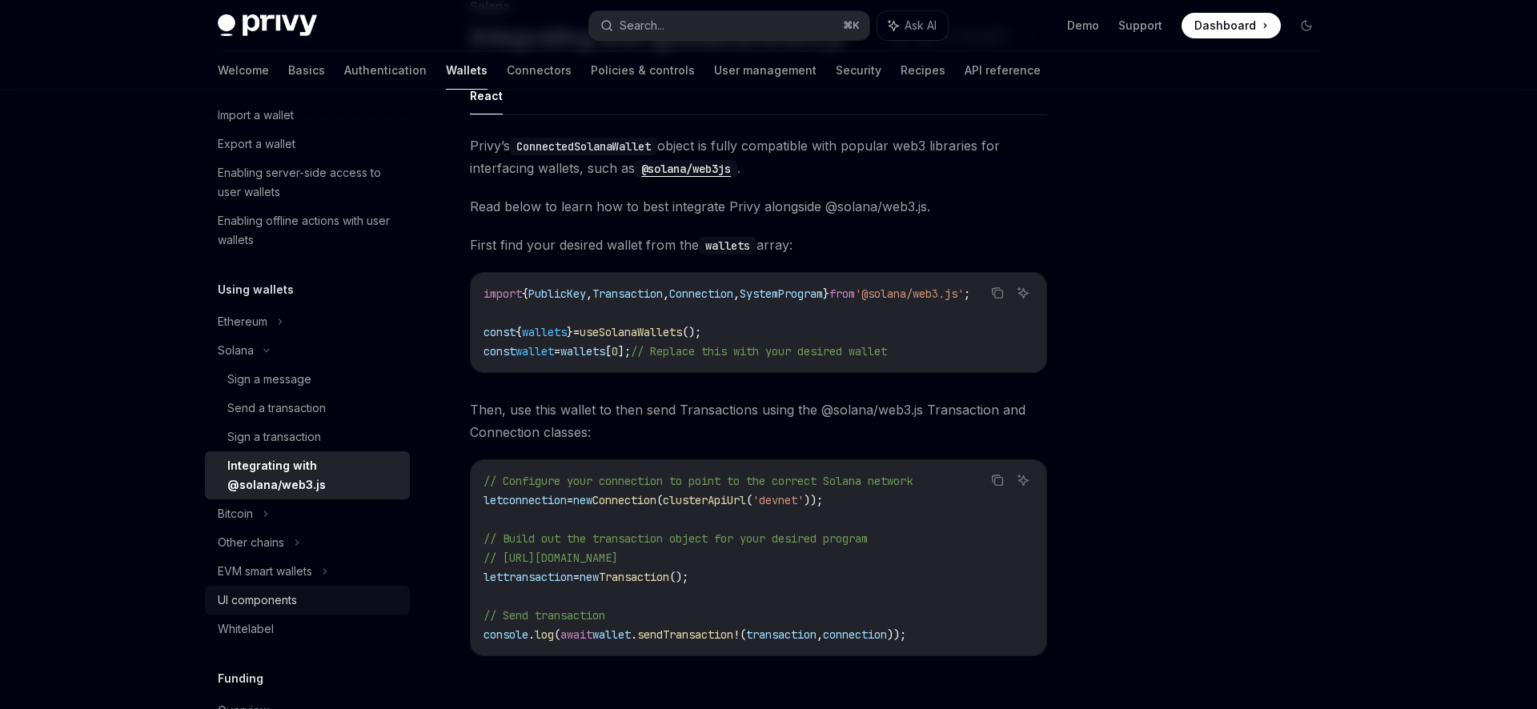
click at [293, 606] on div "UI components" at bounding box center [257, 600] width 79 height 19
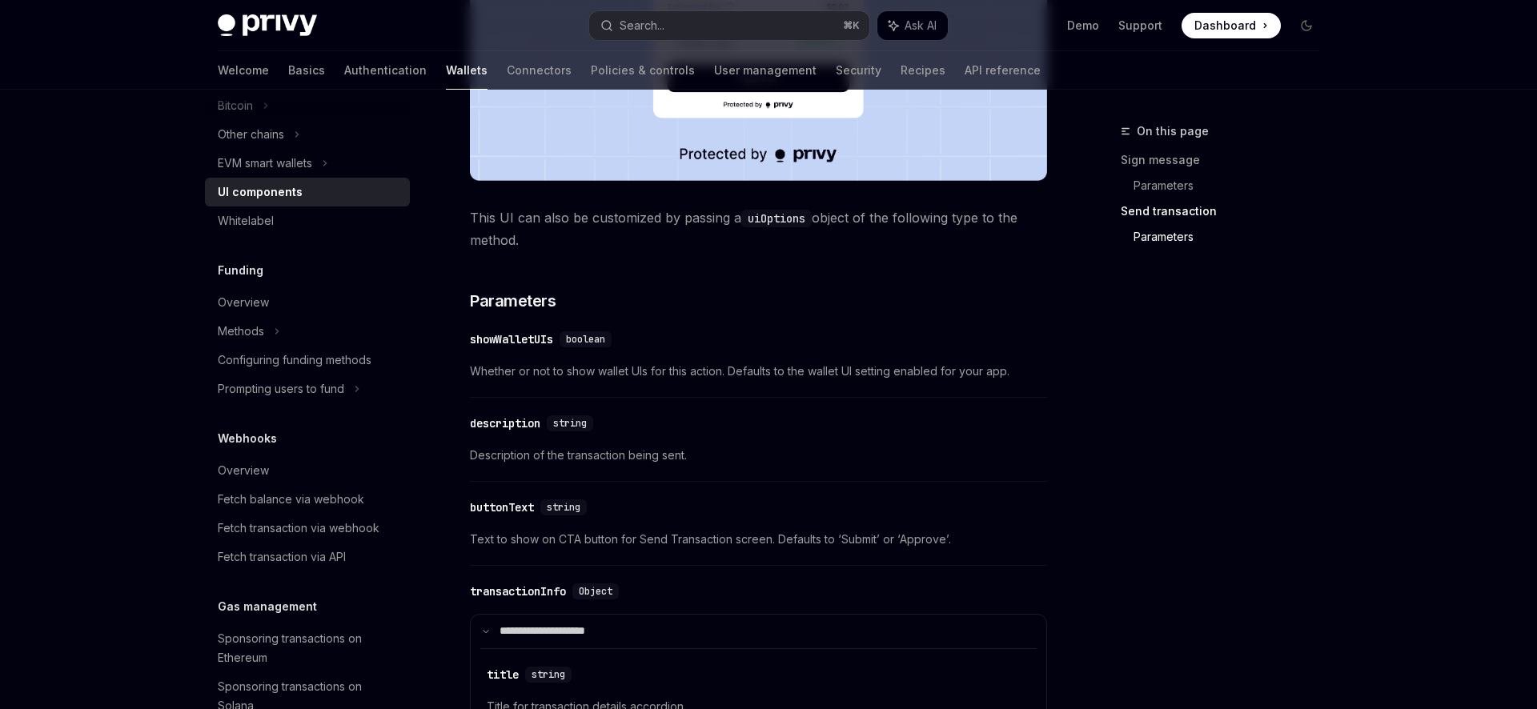
scroll to position [1836, 0]
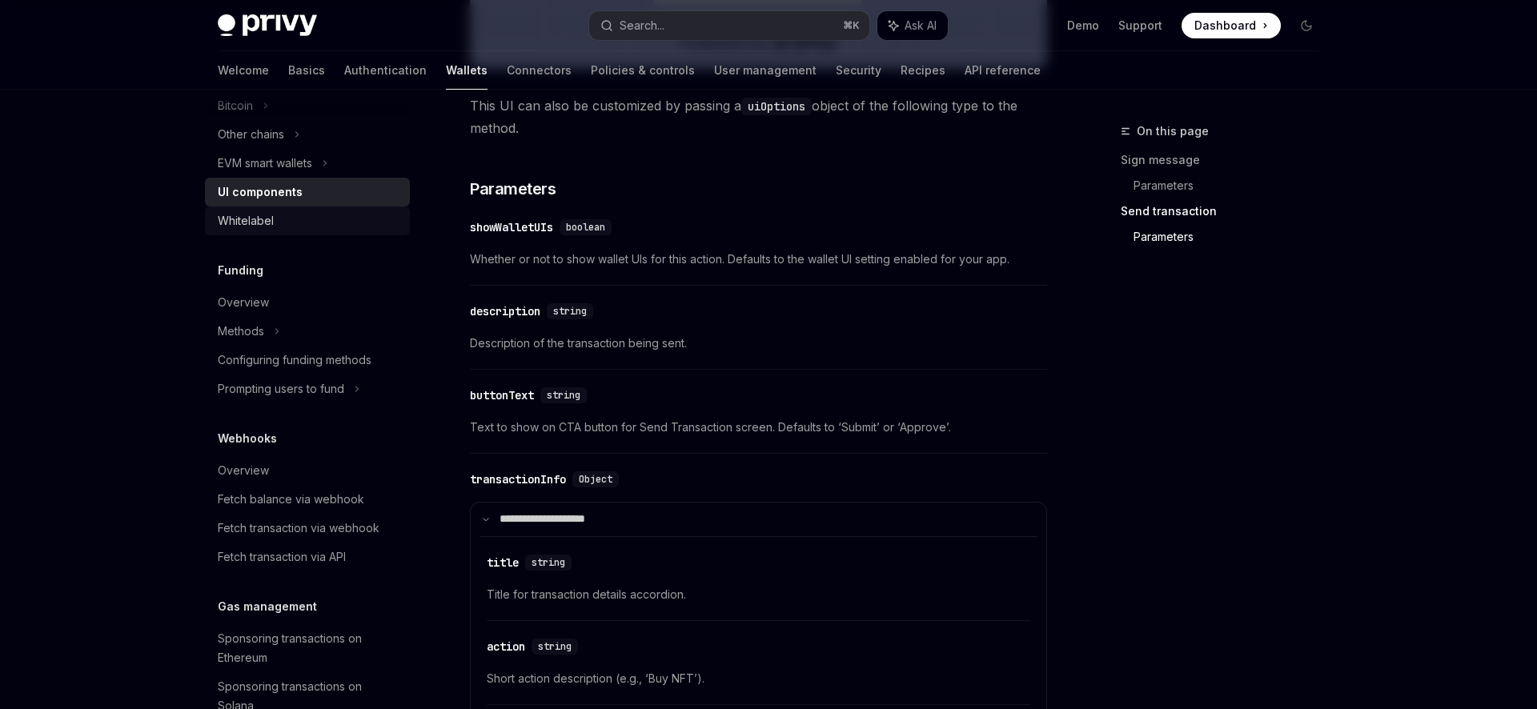
click at [255, 231] on div "Whitelabel" at bounding box center [246, 220] width 56 height 19
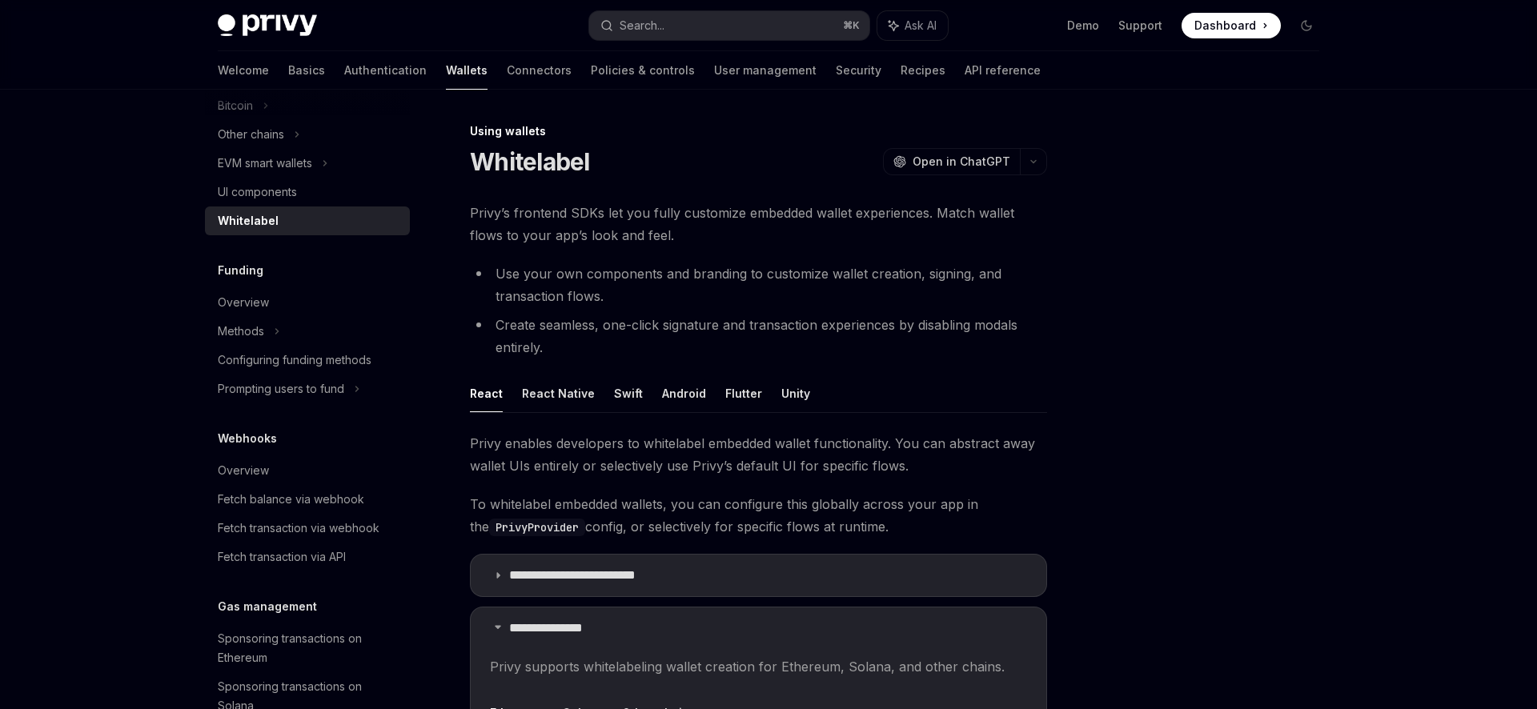
scroll to position [261, 0]
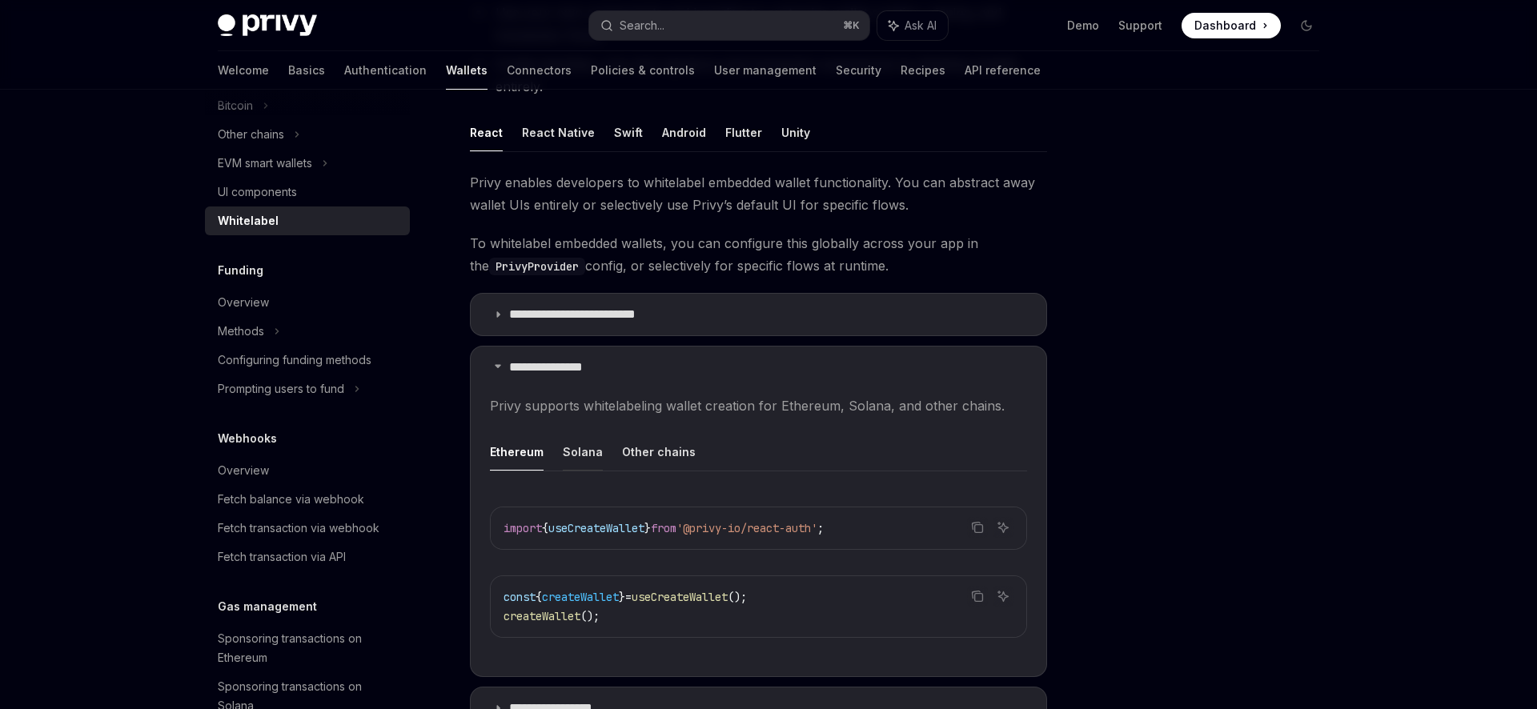
click at [571, 451] on button "Solana" at bounding box center [583, 452] width 40 height 38
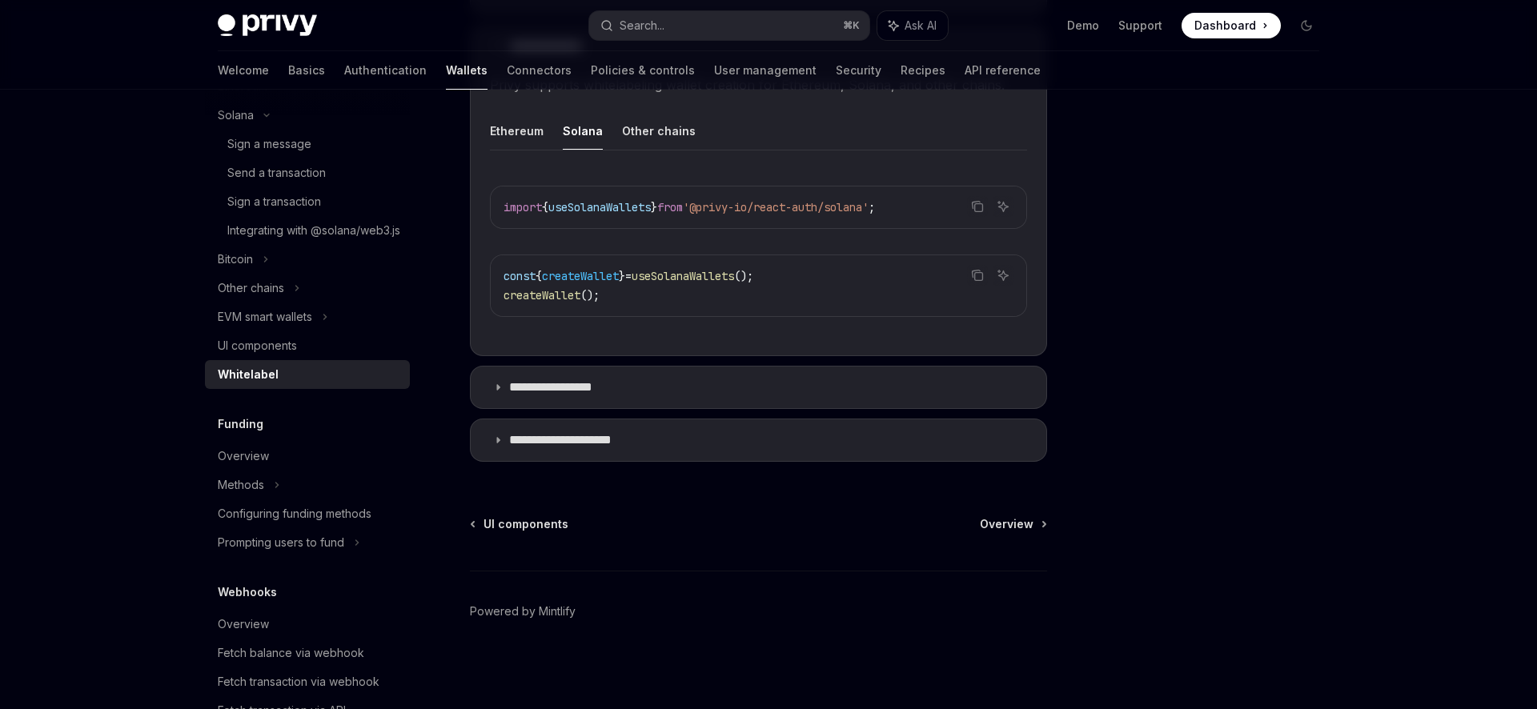
scroll to position [276, 0]
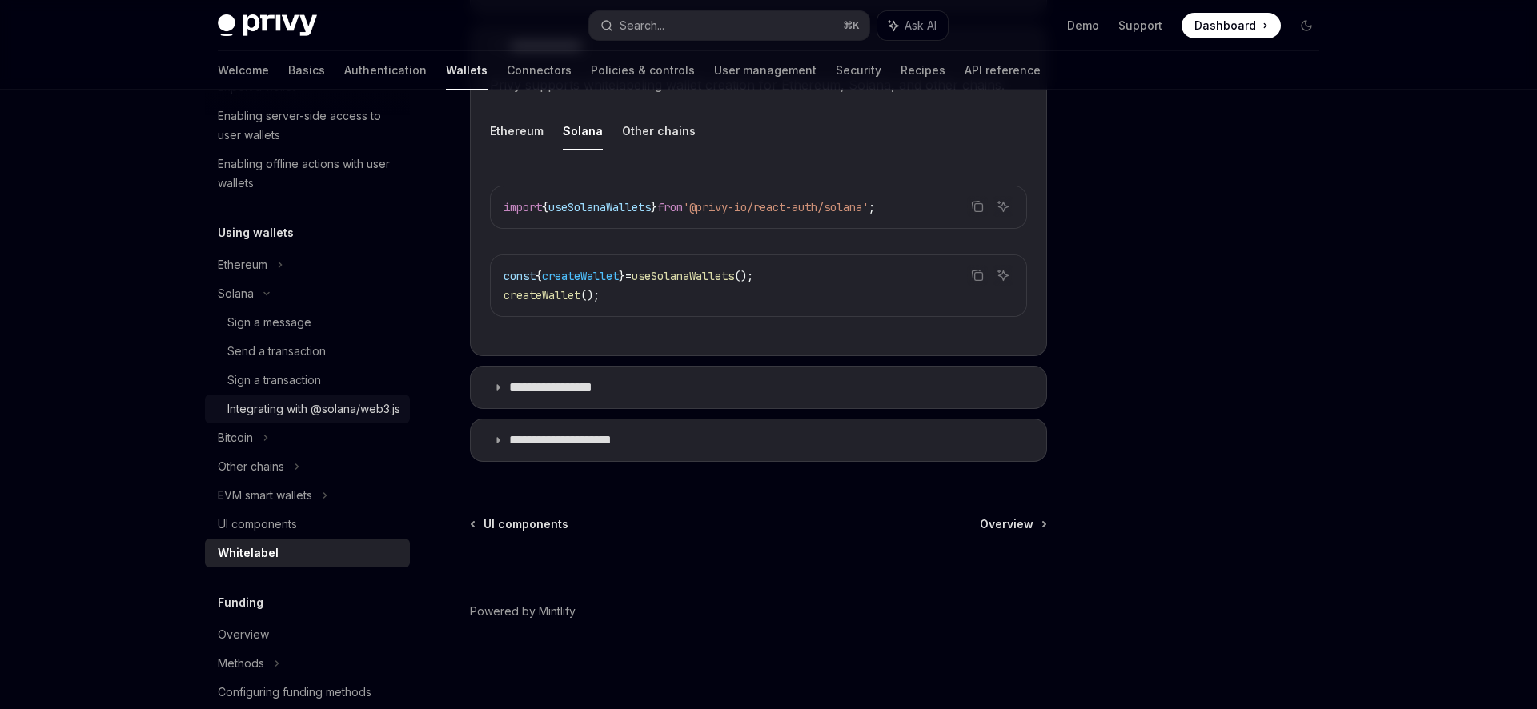
click at [304, 417] on div "Integrating with @solana/web3.js" at bounding box center [313, 408] width 173 height 19
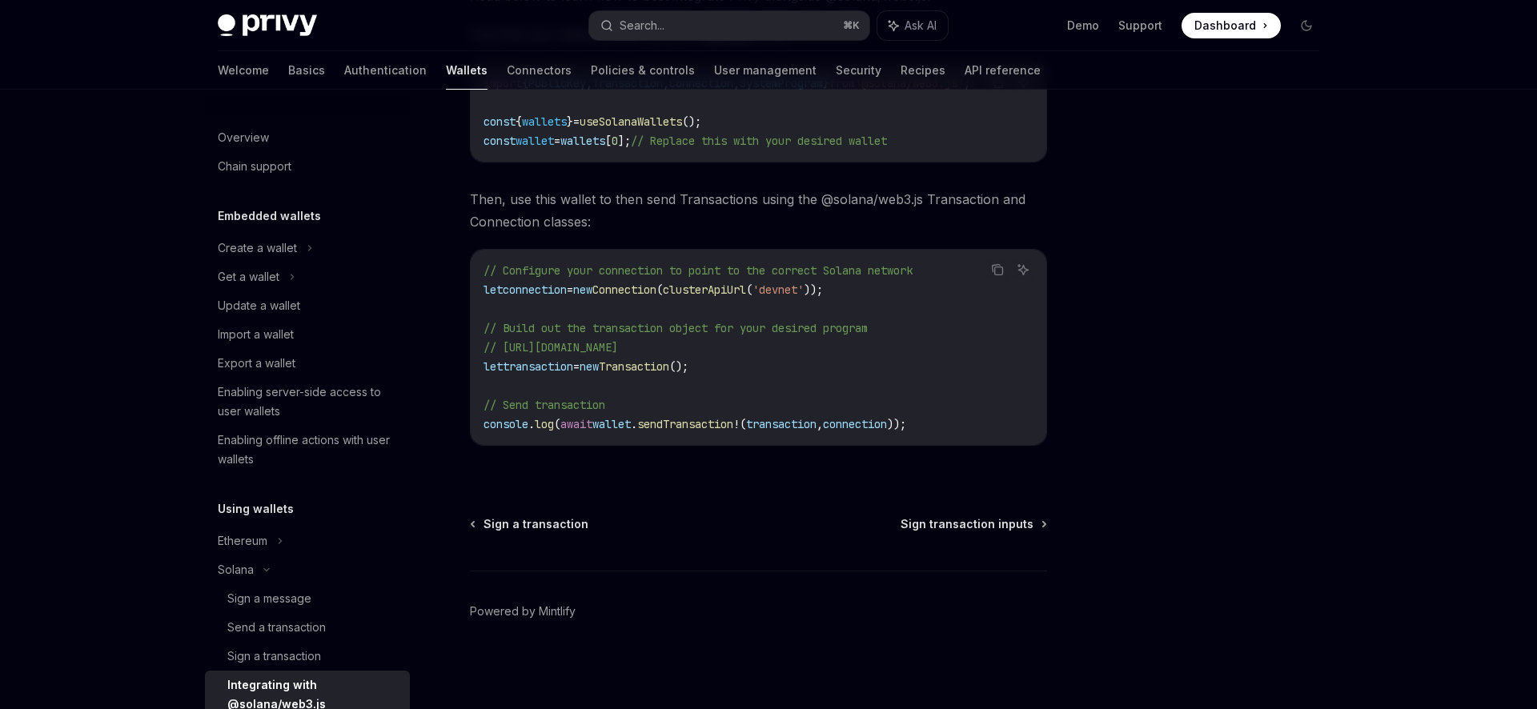
click at [272, 215] on h5 "Embedded wallets" at bounding box center [269, 216] width 103 height 19
click at [259, 289] on div "Get a wallet" at bounding box center [307, 277] width 205 height 29
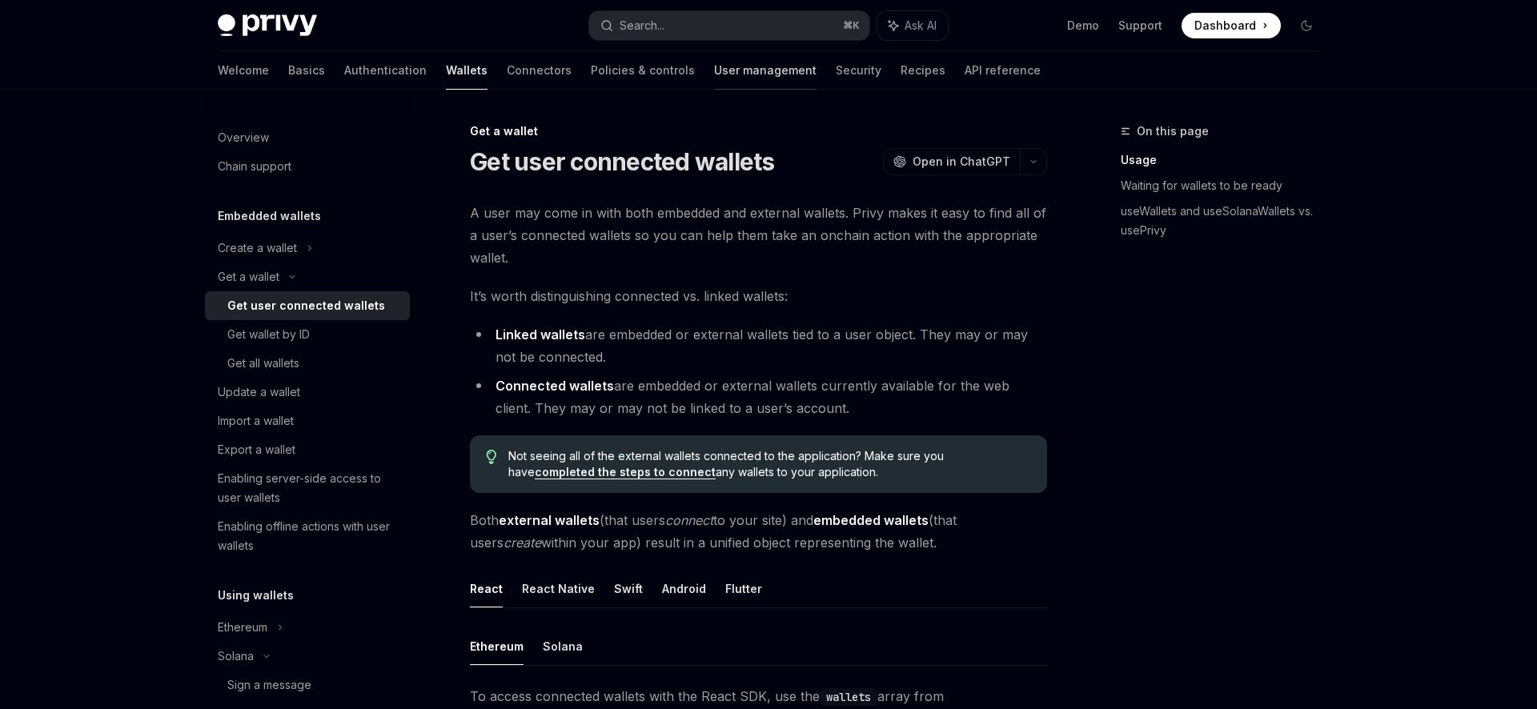
click at [714, 70] on link "User management" at bounding box center [765, 70] width 102 height 38
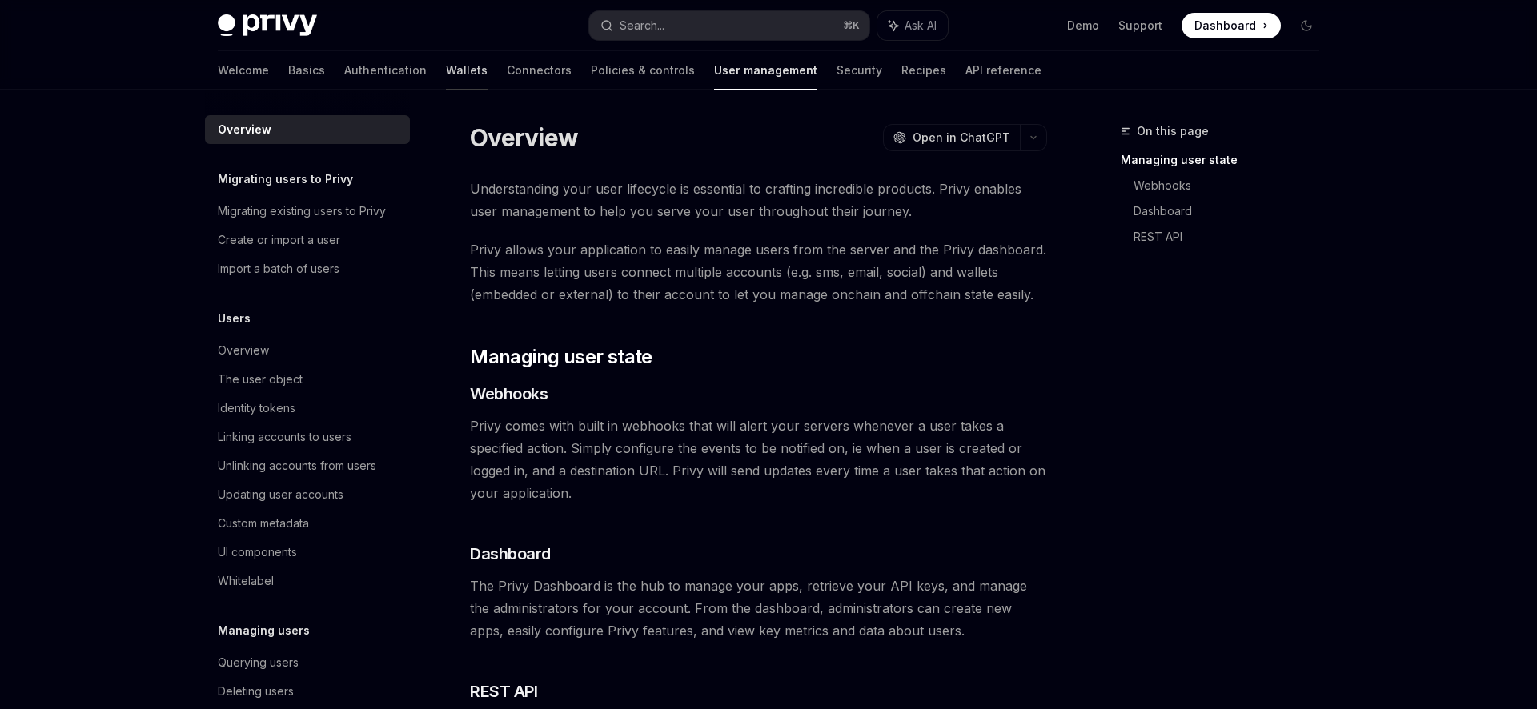
click at [446, 86] on link "Wallets" at bounding box center [467, 70] width 42 height 38
type textarea "*"
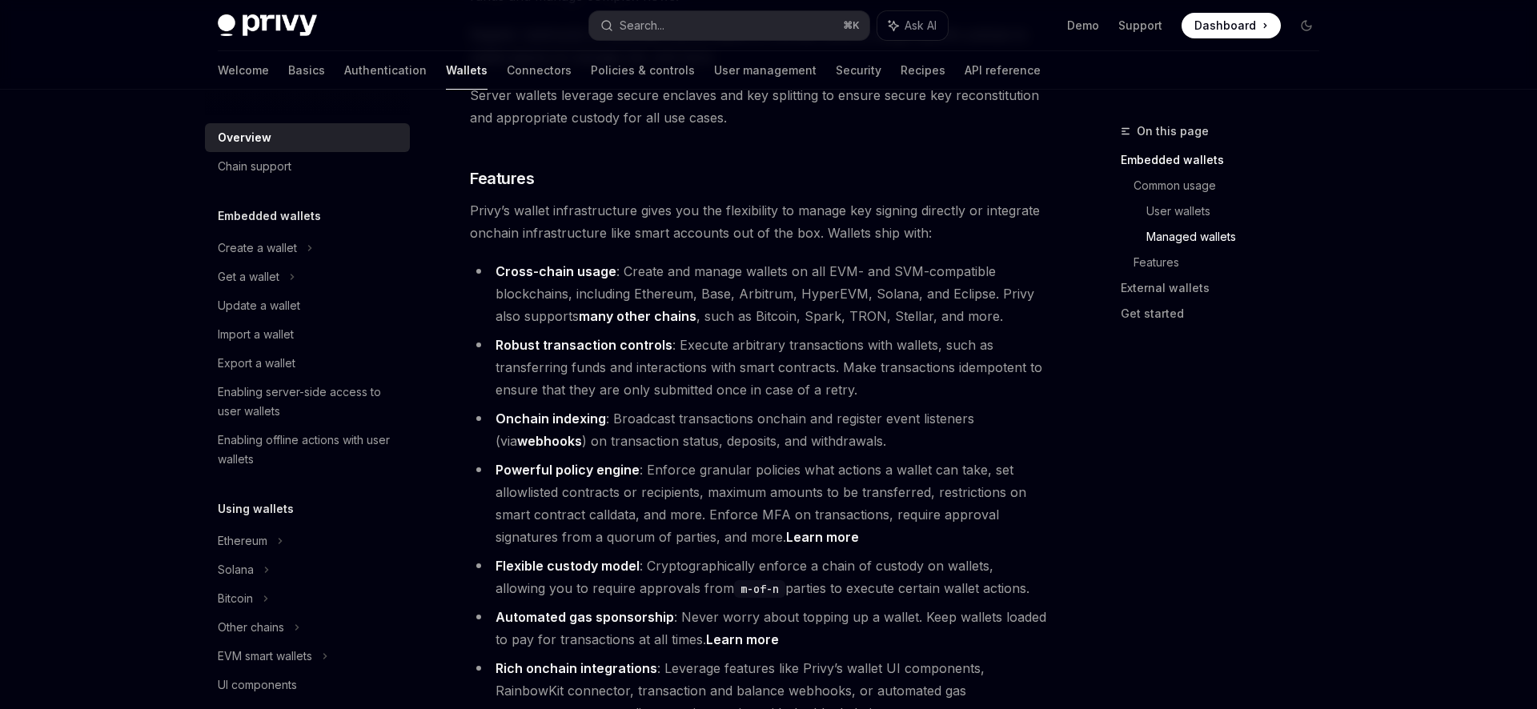
scroll to position [1781, 0]
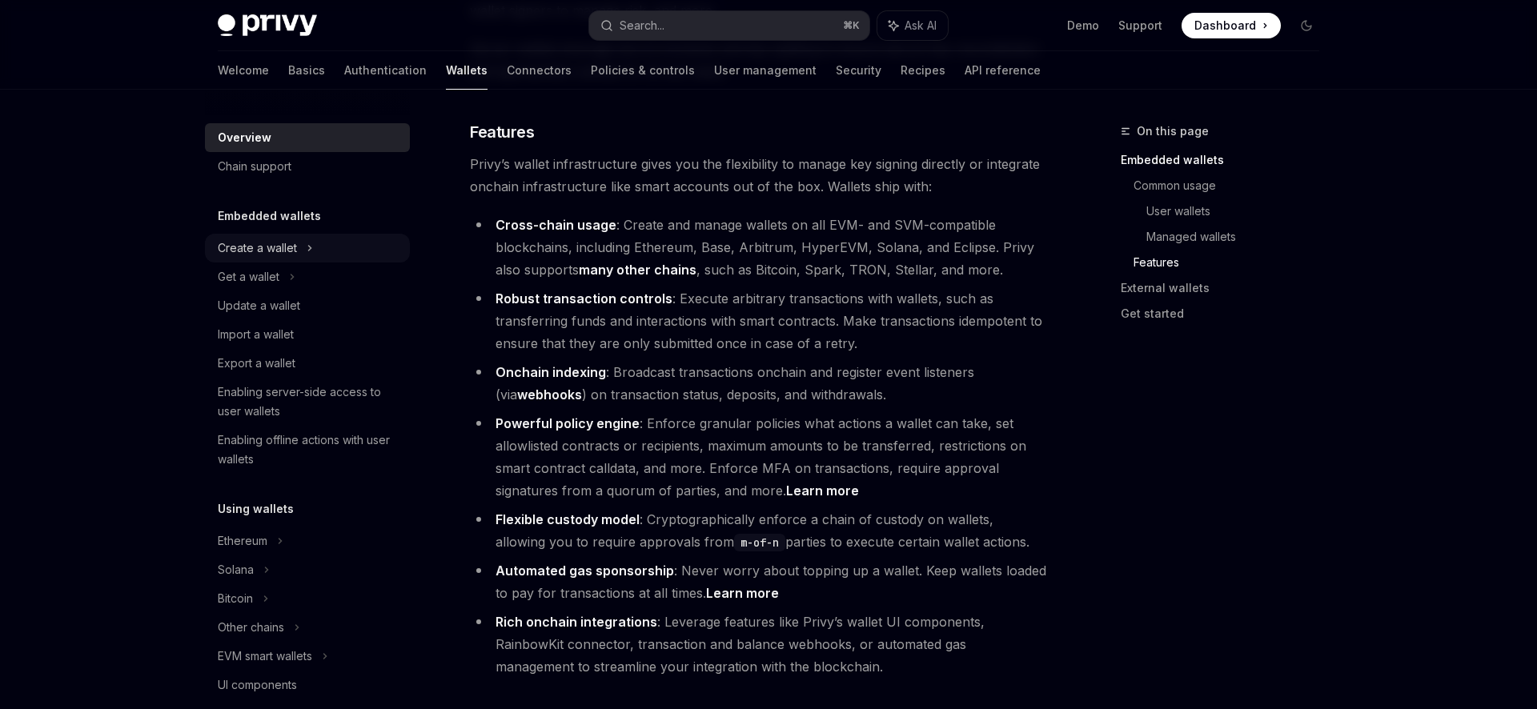
click at [251, 252] on div "Create a wallet" at bounding box center [257, 248] width 79 height 19
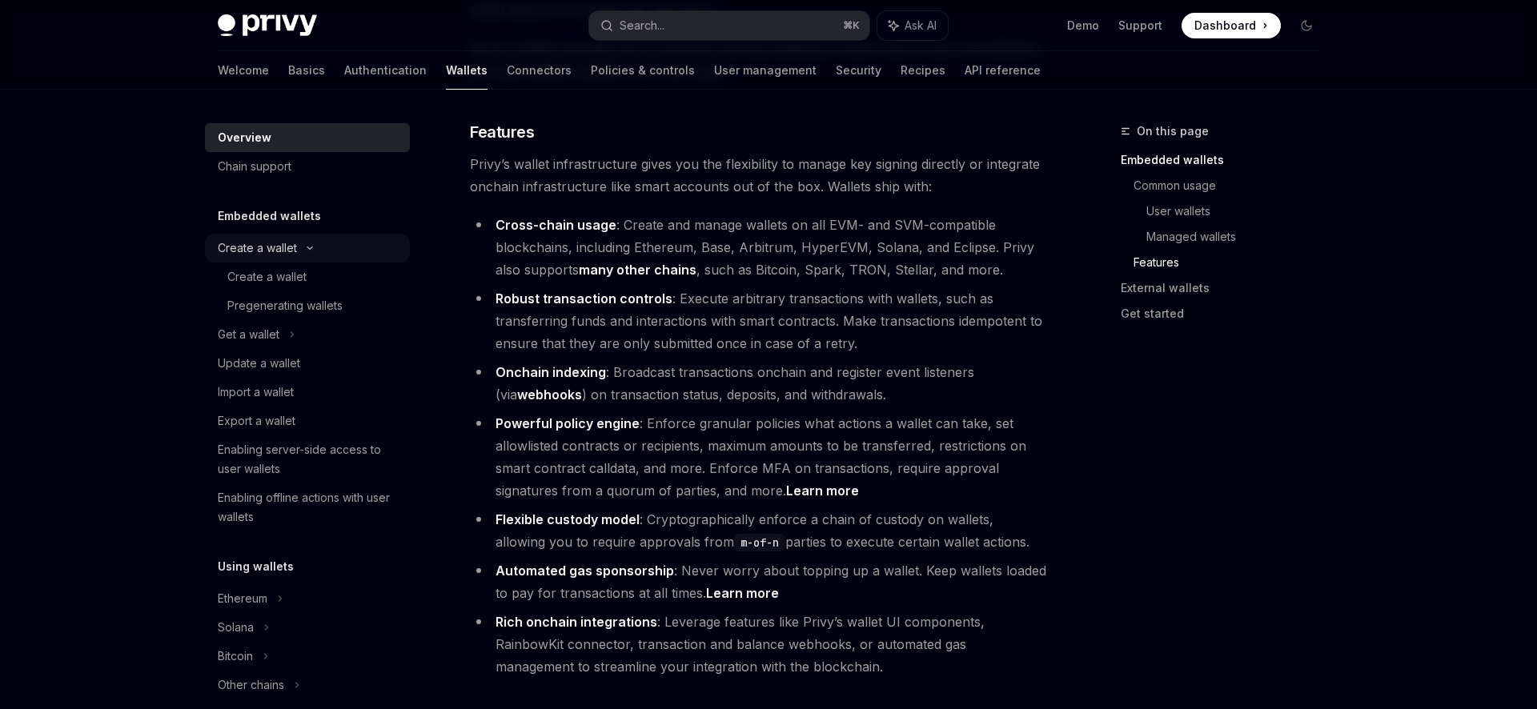
type textarea "*"
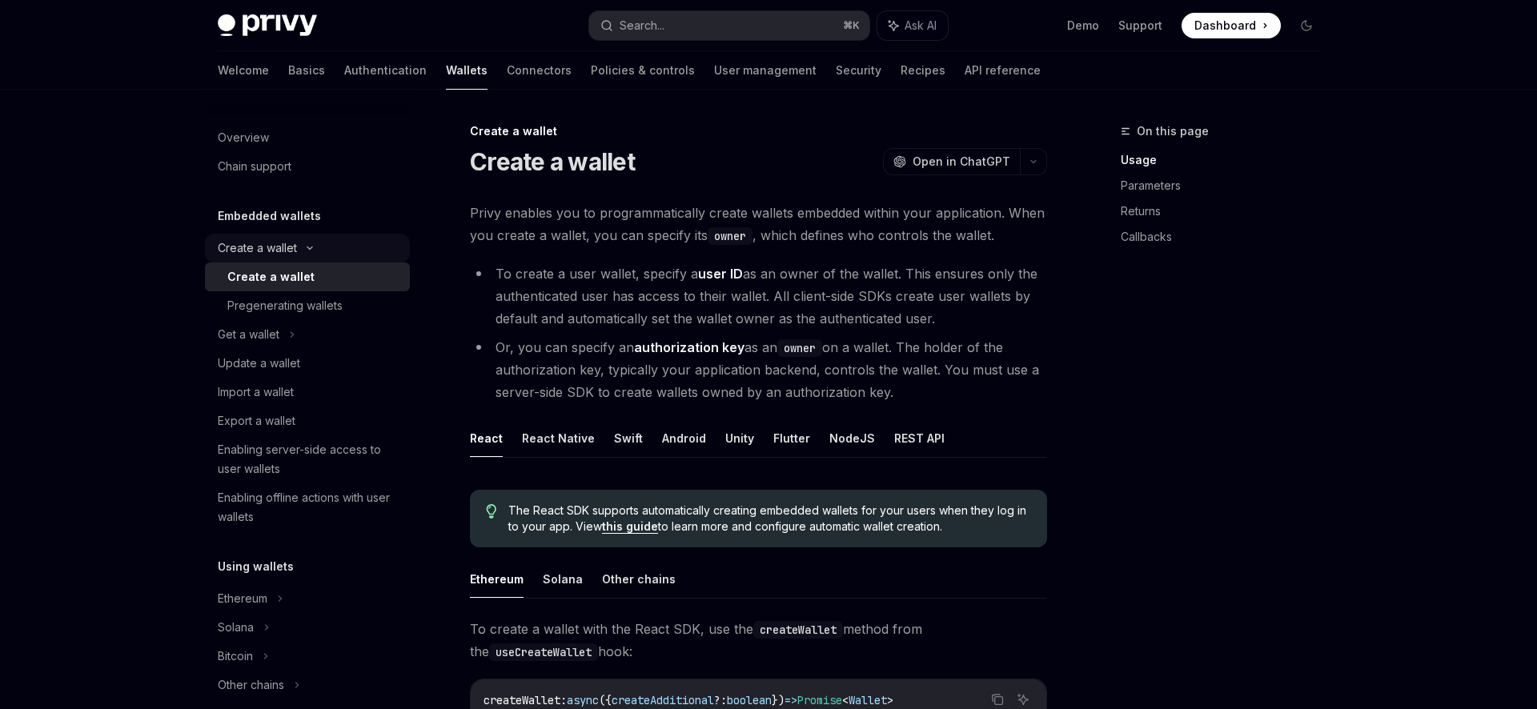
click at [263, 247] on div "Create a wallet" at bounding box center [257, 248] width 79 height 19
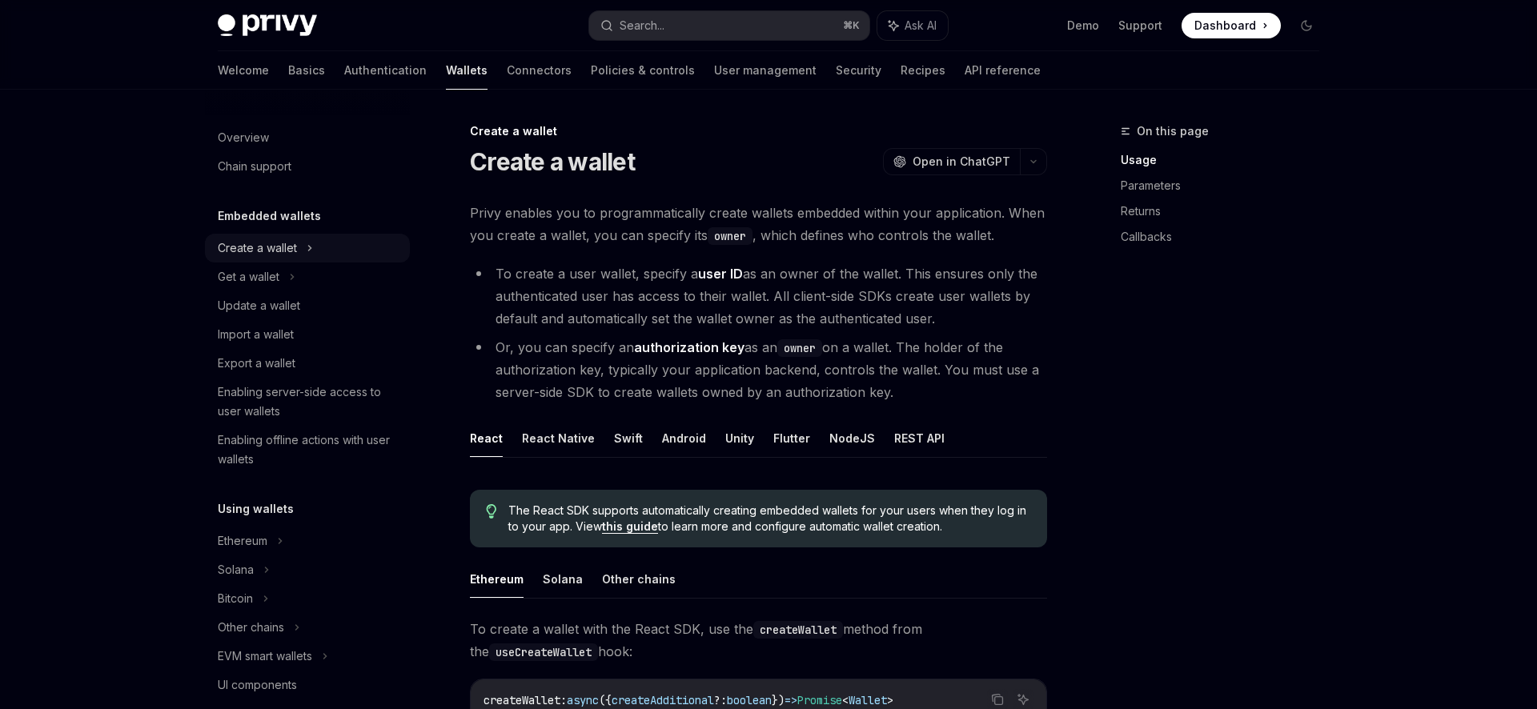
click at [268, 246] on div "Create a wallet" at bounding box center [257, 248] width 79 height 19
